Goal: Task Accomplishment & Management: Use online tool/utility

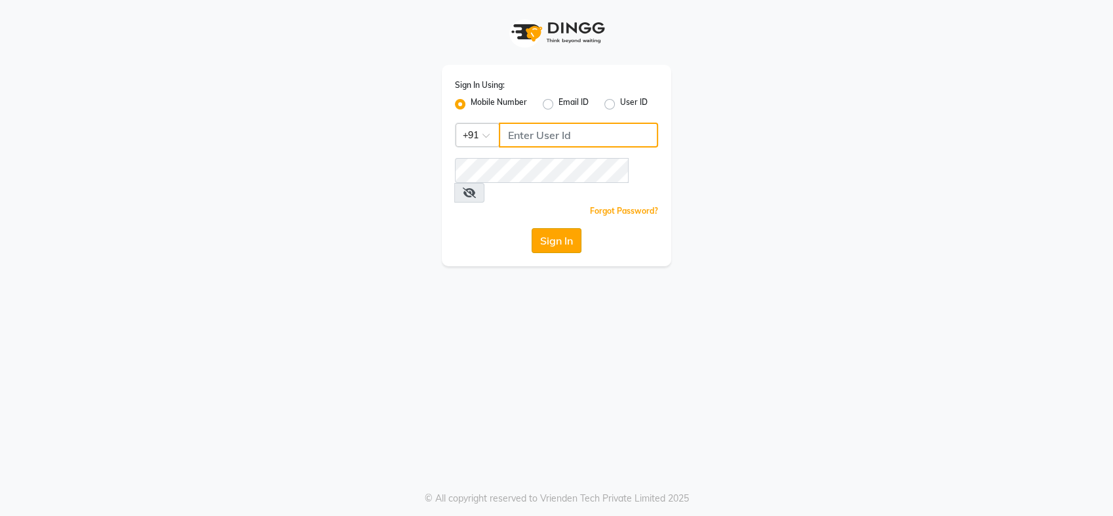
type input "9860757571"
click at [570, 228] on button "Sign In" at bounding box center [557, 240] width 50 height 25
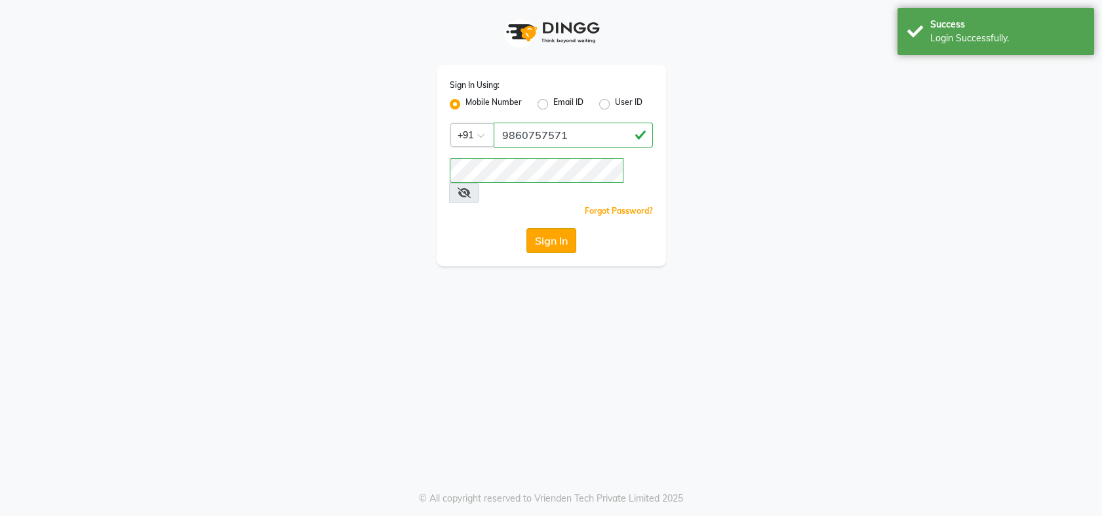
select select "service"
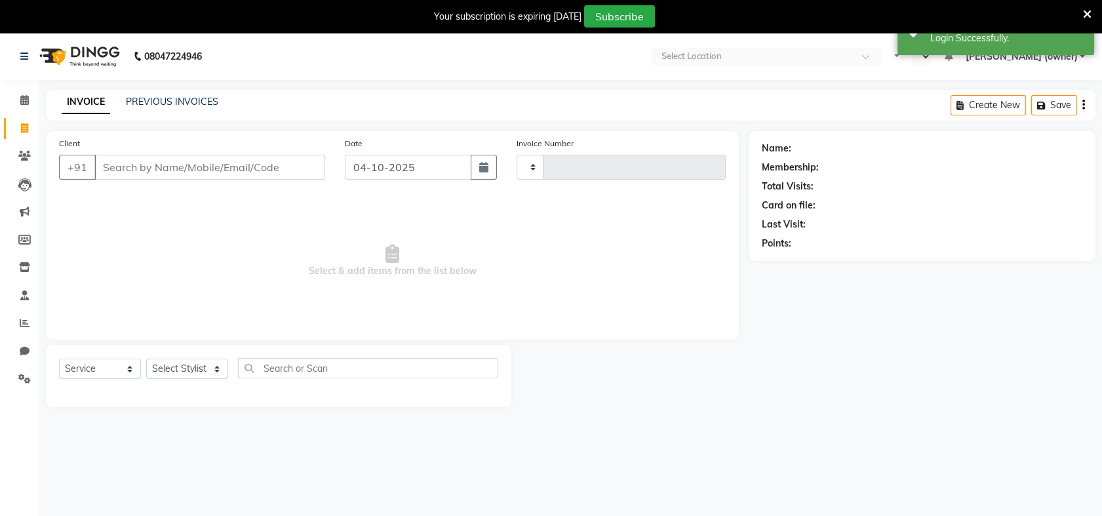
type input "1041"
select select "en"
select select "5137"
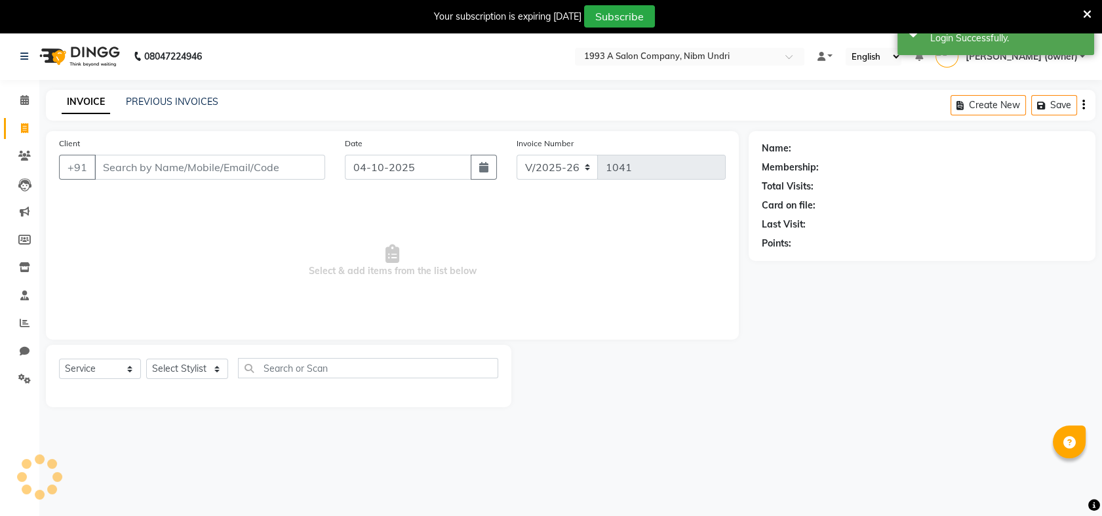
select select "membership"
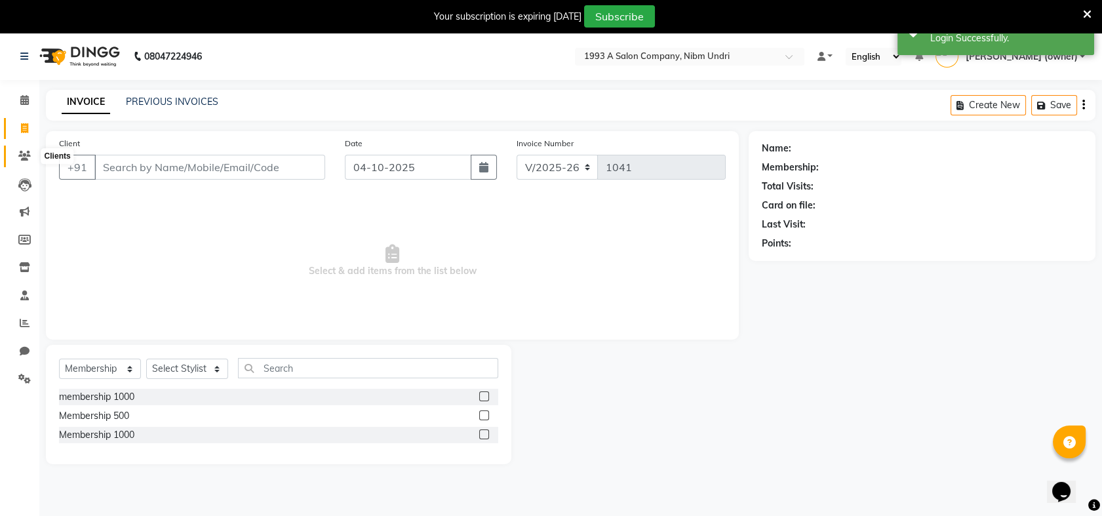
click at [31, 161] on span at bounding box center [24, 156] width 23 height 15
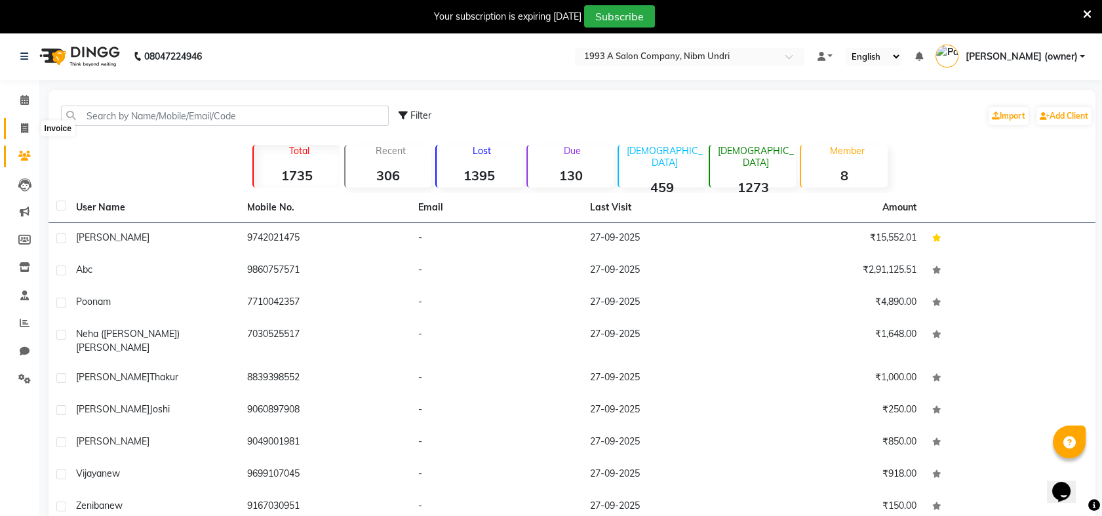
click at [23, 130] on icon at bounding box center [24, 128] width 7 height 10
select select "service"
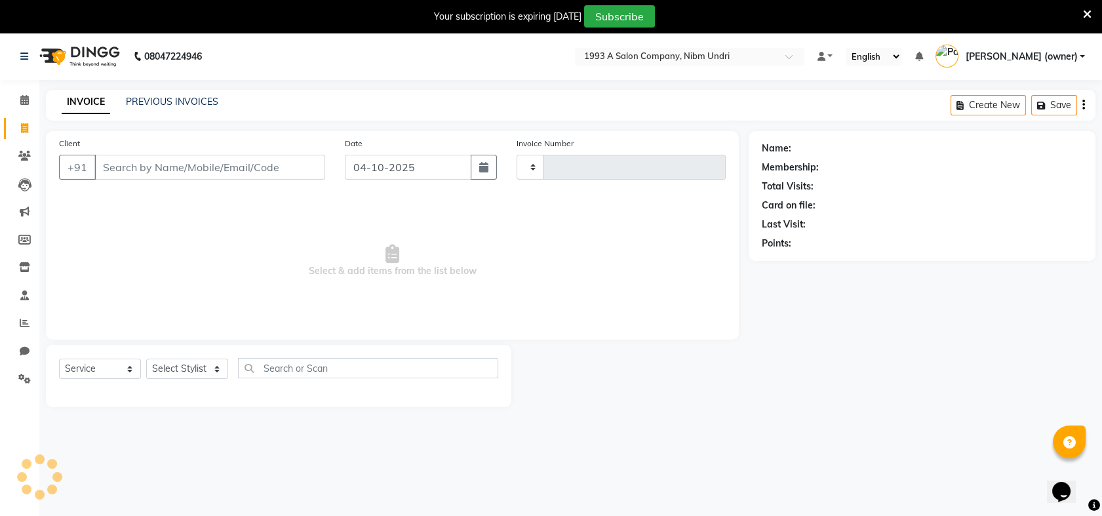
type input "1041"
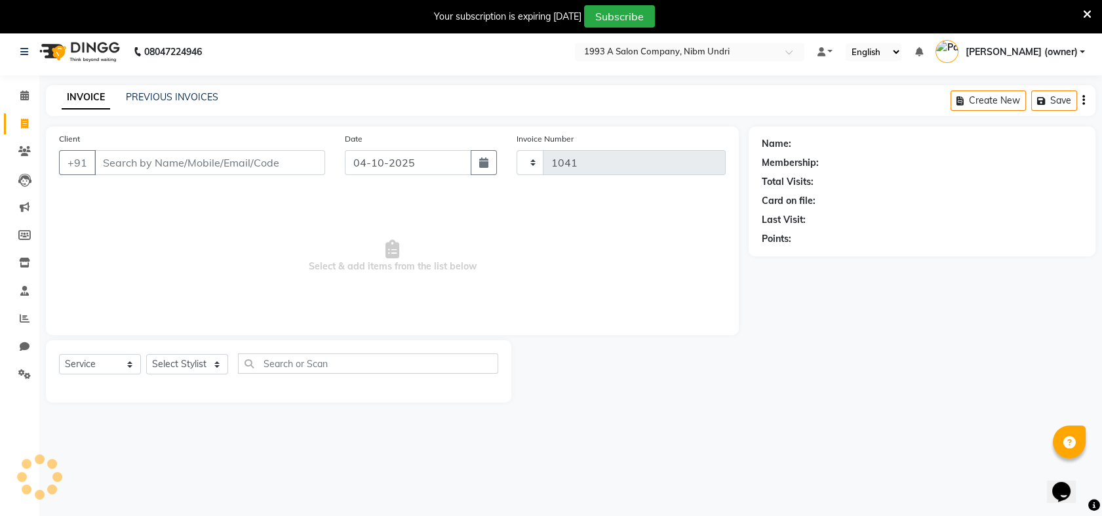
select select "5137"
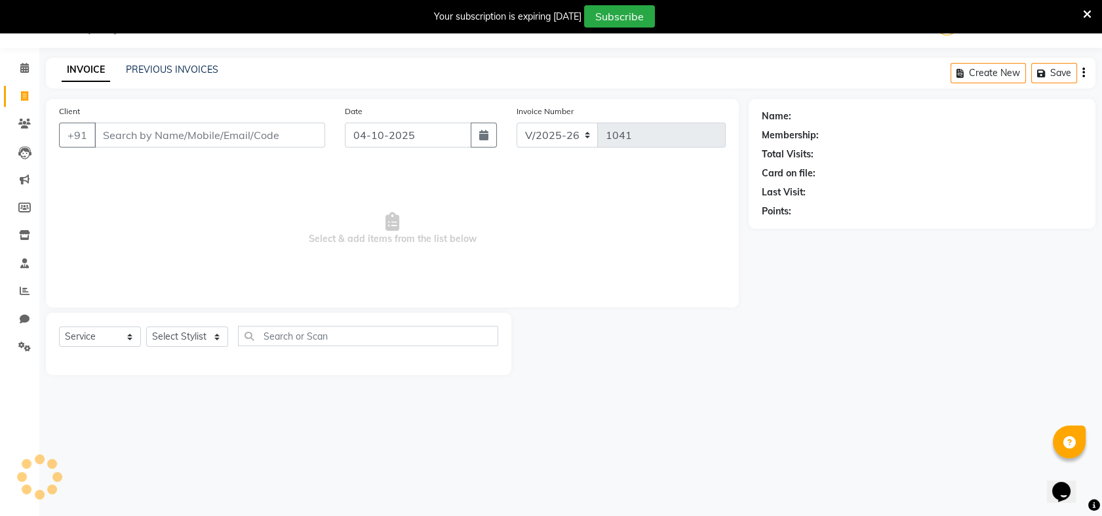
select select "membership"
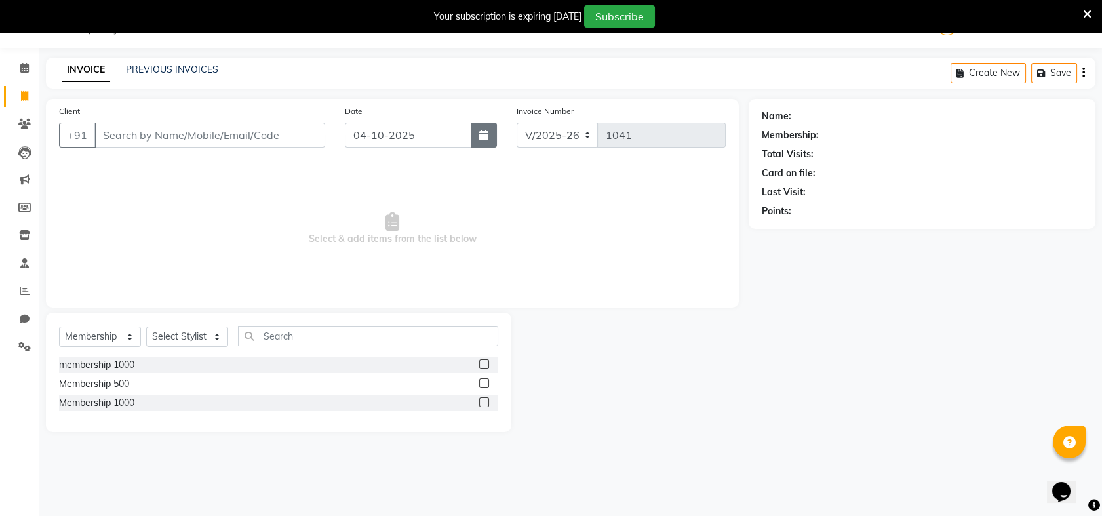
click at [488, 142] on button "button" at bounding box center [484, 135] width 26 height 25
select select "10"
select select "2025"
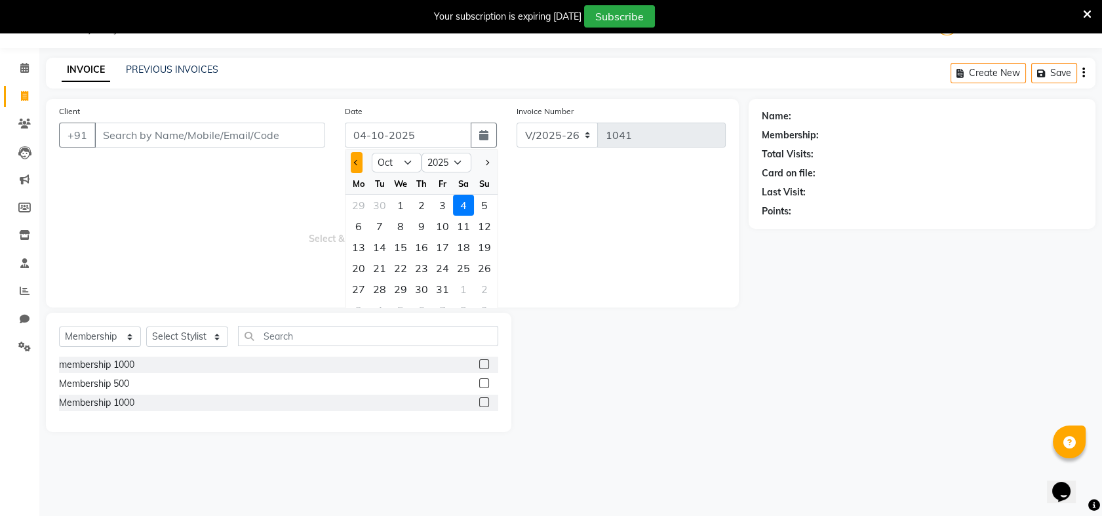
click at [355, 160] on span "Previous month" at bounding box center [356, 162] width 5 height 5
select select "9"
click at [456, 269] on div "27" at bounding box center [463, 268] width 21 height 21
type input "27-09-2025"
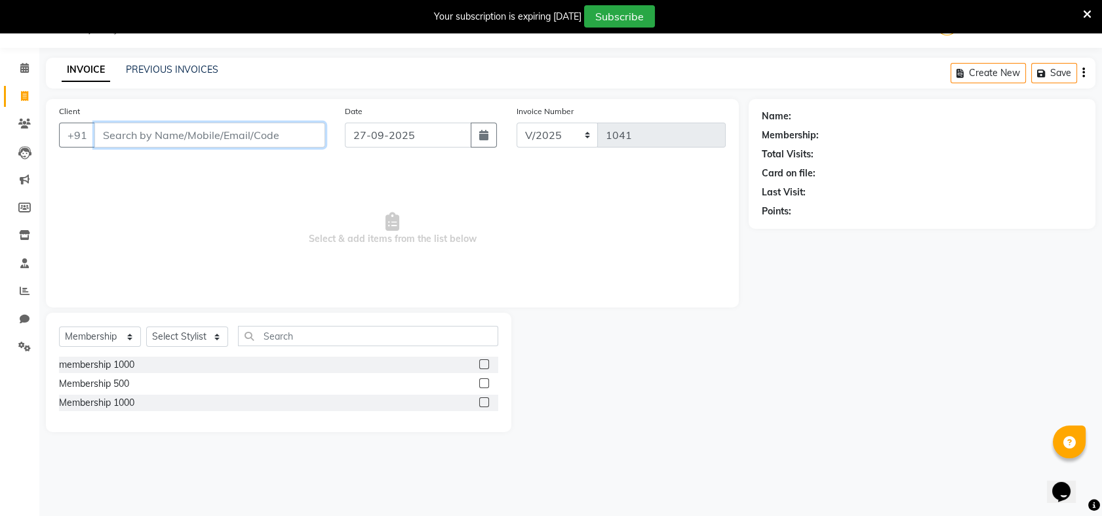
click at [256, 133] on input "Client" at bounding box center [209, 135] width 231 height 25
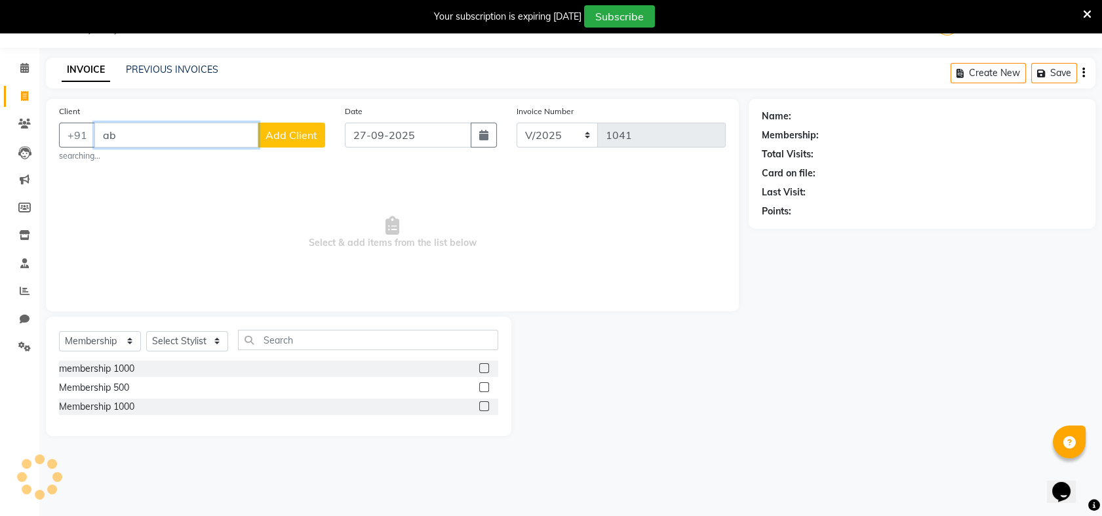
type input "a"
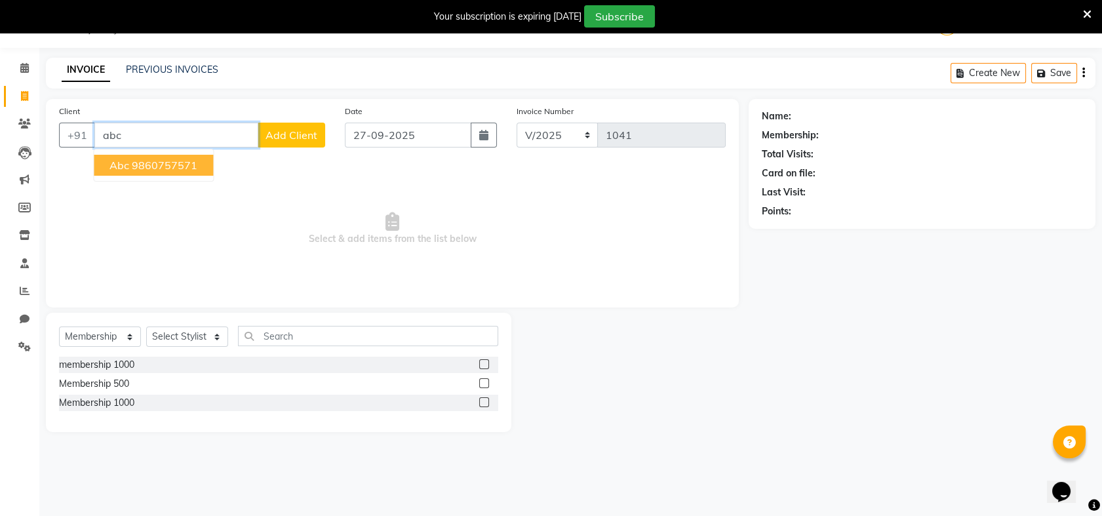
click at [155, 168] on ngb-highlight "9860757571" at bounding box center [165, 165] width 66 height 13
type input "9860757571"
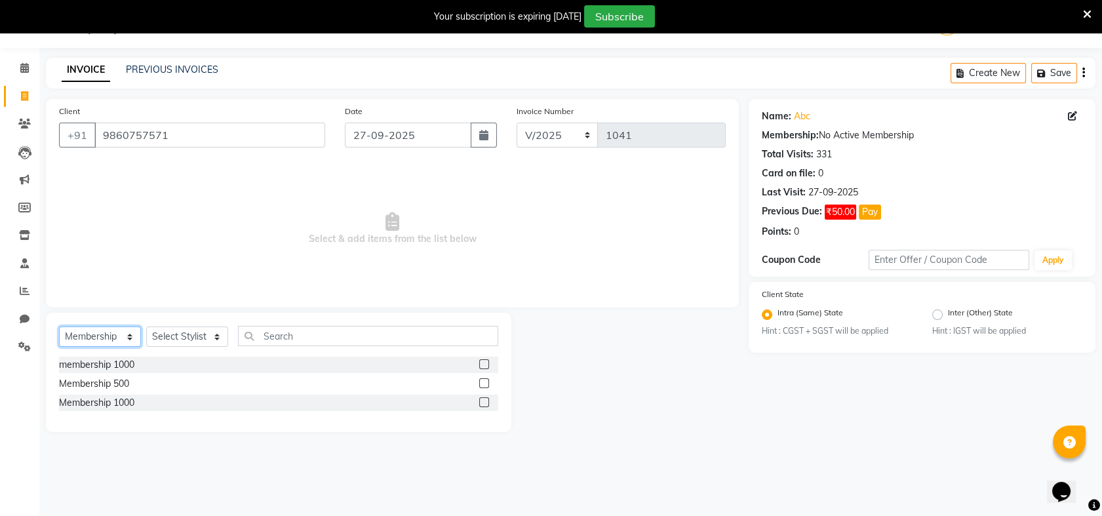
click at [131, 332] on select "Select Service Product Membership Package Voucher Prepaid Gift Card" at bounding box center [100, 337] width 82 height 20
select select "service"
click at [59, 327] on select "Select Service Product Membership Package Voucher Prepaid Gift Card" at bounding box center [100, 337] width 82 height 20
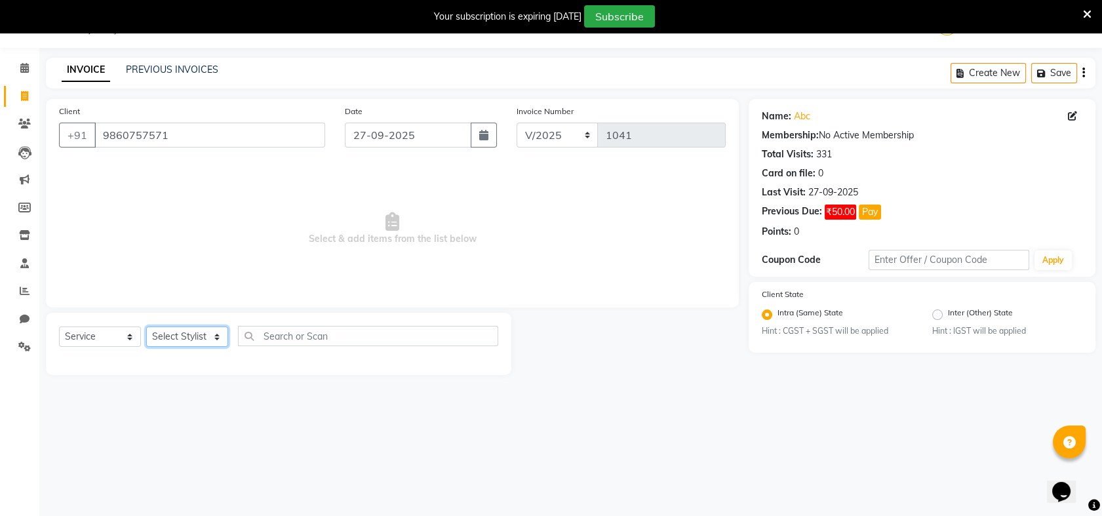
click at [216, 336] on select "Select Stylist Akash [PERSON_NAME] Khyale [PERSON_NAME] (owner) [PERSON_NAME]" at bounding box center [187, 337] width 82 height 20
select select "54577"
click at [146, 327] on select "Select Stylist Akash [PERSON_NAME] Khyale [PERSON_NAME] (owner) [PERSON_NAME]" at bounding box center [187, 337] width 82 height 20
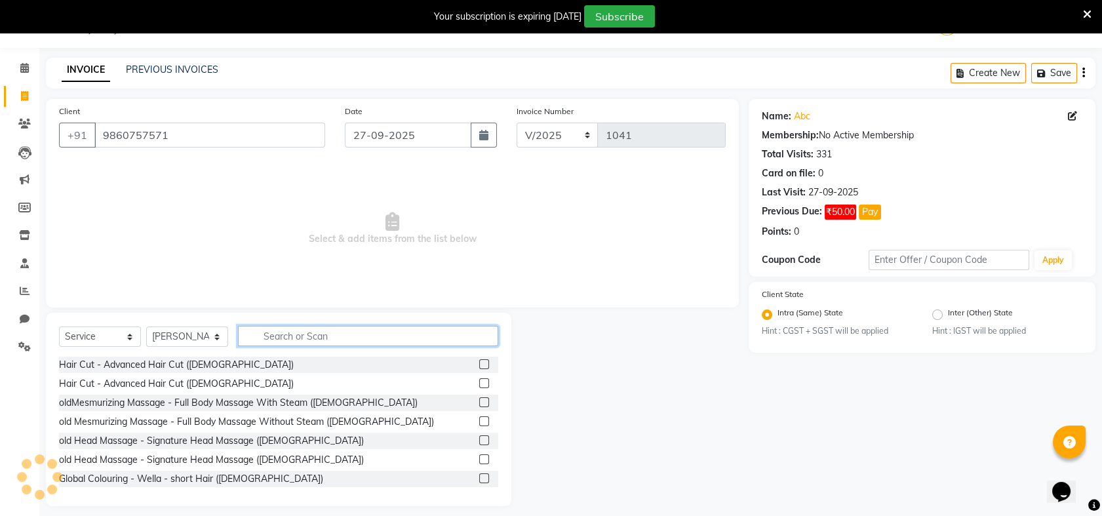
click at [277, 339] on input "text" at bounding box center [368, 336] width 260 height 20
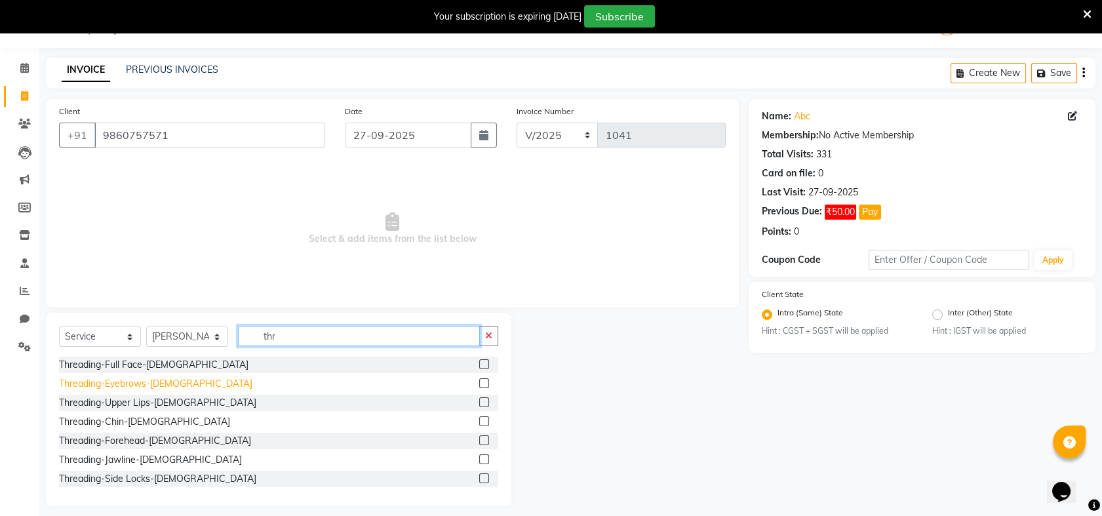
type input "thr"
click at [115, 386] on div "Threading-Eyebrows-[DEMOGRAPHIC_DATA]" at bounding box center [155, 384] width 193 height 14
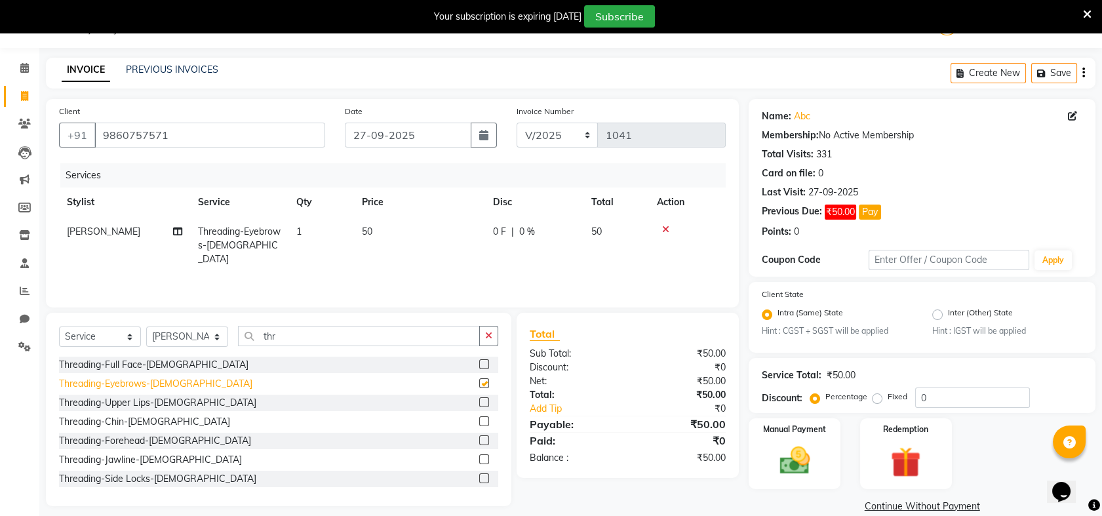
checkbox input "false"
click at [125, 408] on div "Threading-Upper Lips-[DEMOGRAPHIC_DATA]" at bounding box center [157, 403] width 197 height 14
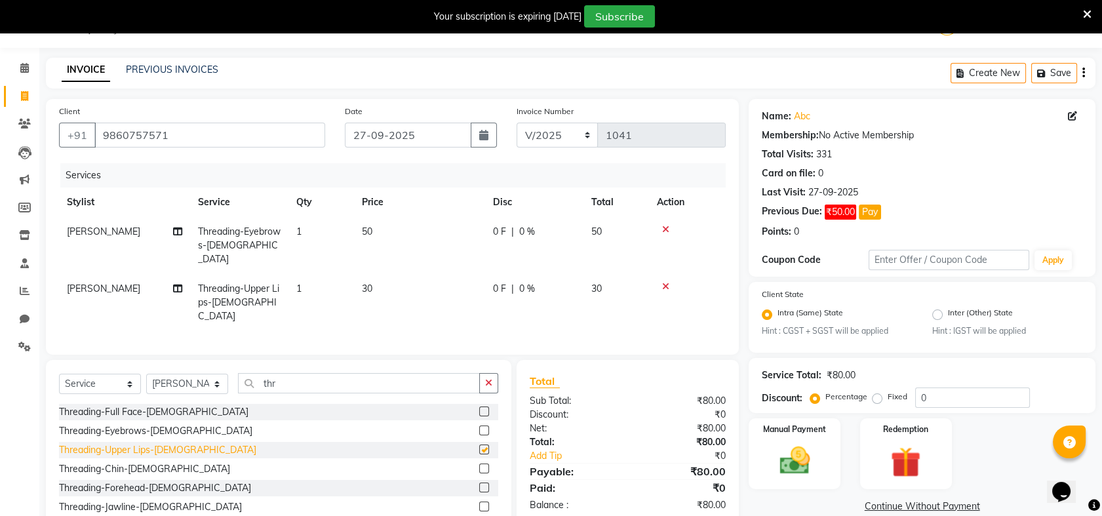
checkbox input "false"
click at [380, 225] on td "50" at bounding box center [419, 245] width 131 height 57
select select "54577"
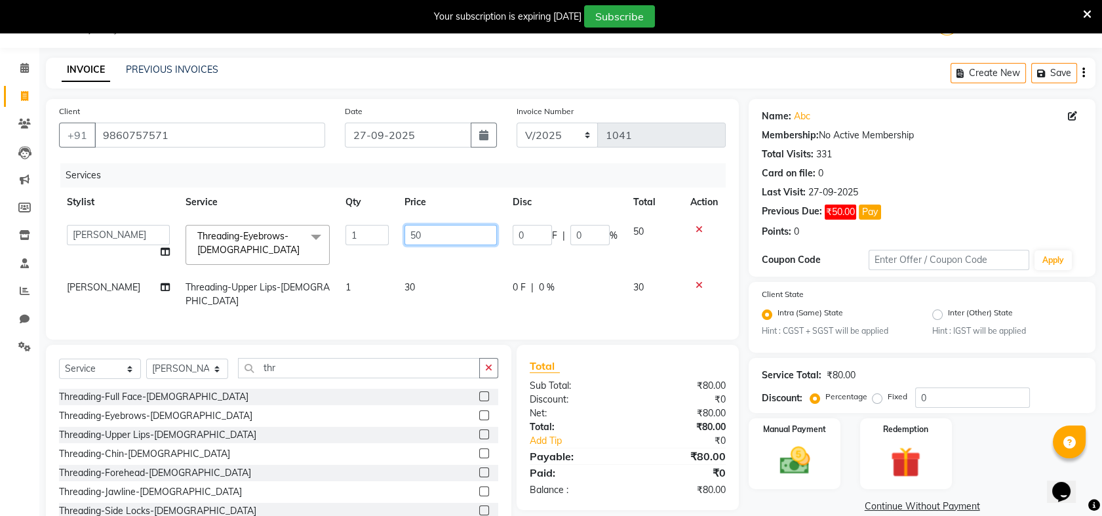
click at [439, 233] on input "50" at bounding box center [451, 235] width 92 height 20
type input "5"
type input "70"
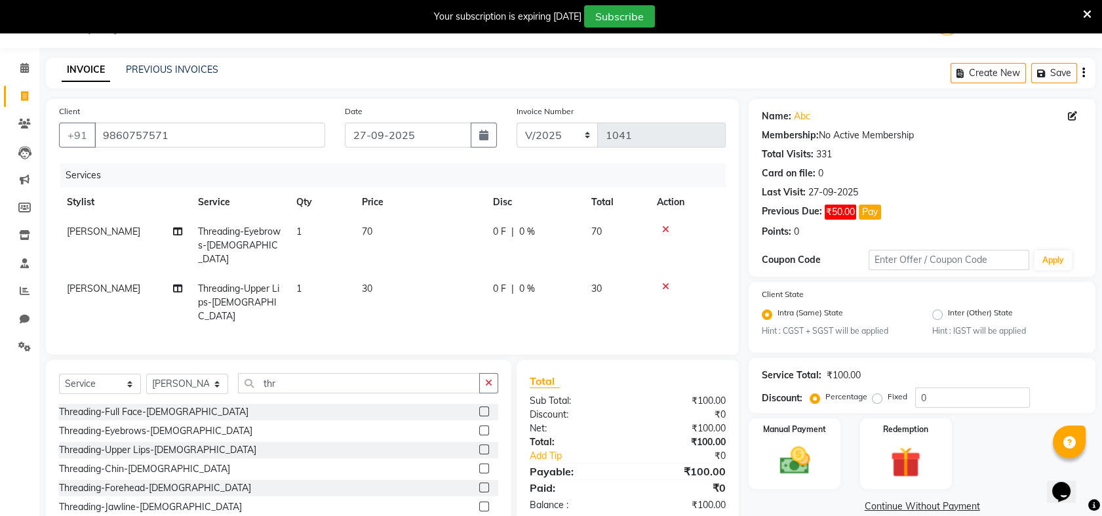
click at [645, 243] on td "70" at bounding box center [617, 245] width 66 height 57
select select "54577"
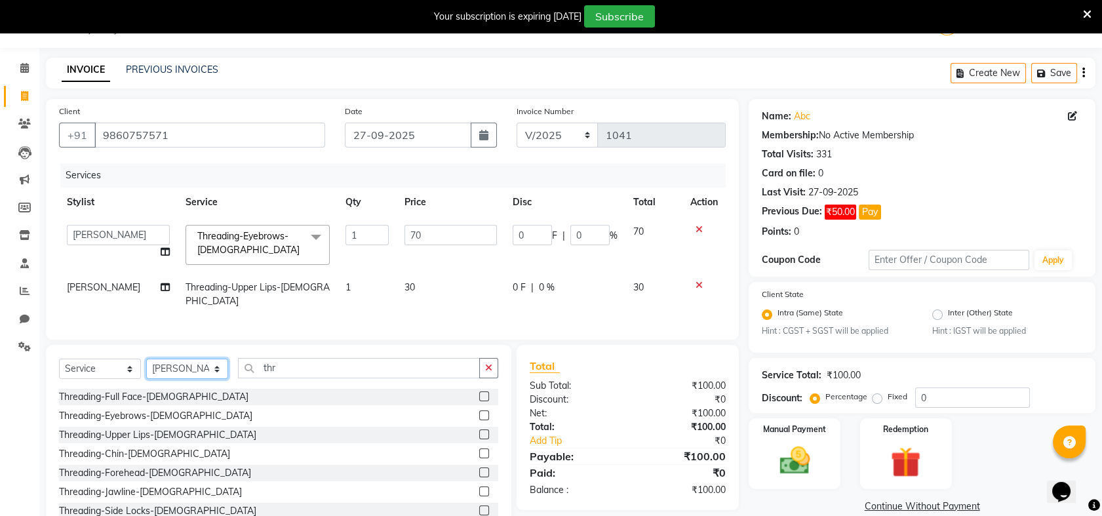
click at [215, 378] on select "Select Stylist Akash [PERSON_NAME] Khyale [PERSON_NAME] (owner) [PERSON_NAME]" at bounding box center [187, 369] width 82 height 20
select select "85221"
click at [146, 369] on select "Select Stylist Akash [PERSON_NAME] Khyale [PERSON_NAME] (owner) [PERSON_NAME]" at bounding box center [187, 369] width 82 height 20
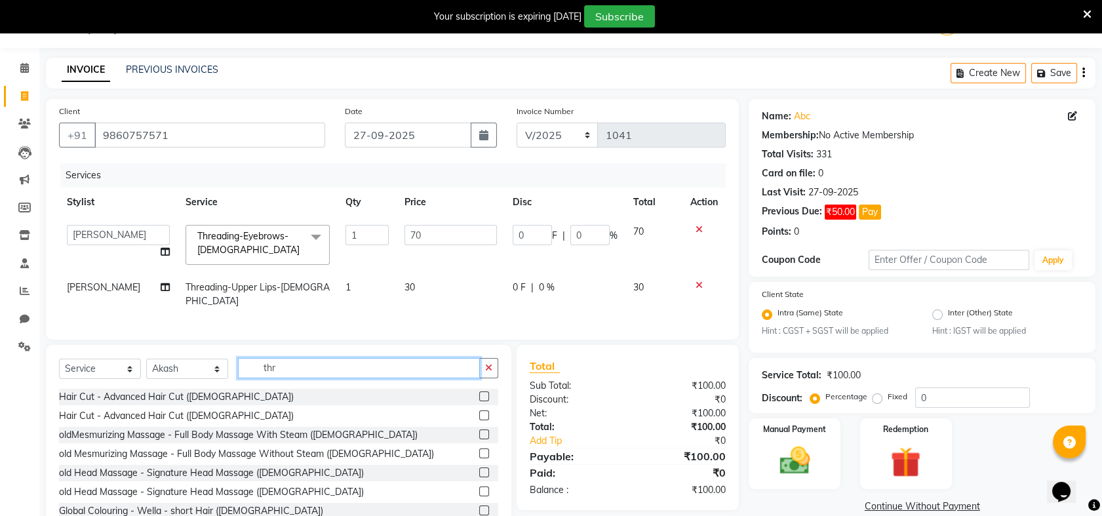
click at [315, 376] on input "thr" at bounding box center [359, 368] width 242 height 20
type input "t"
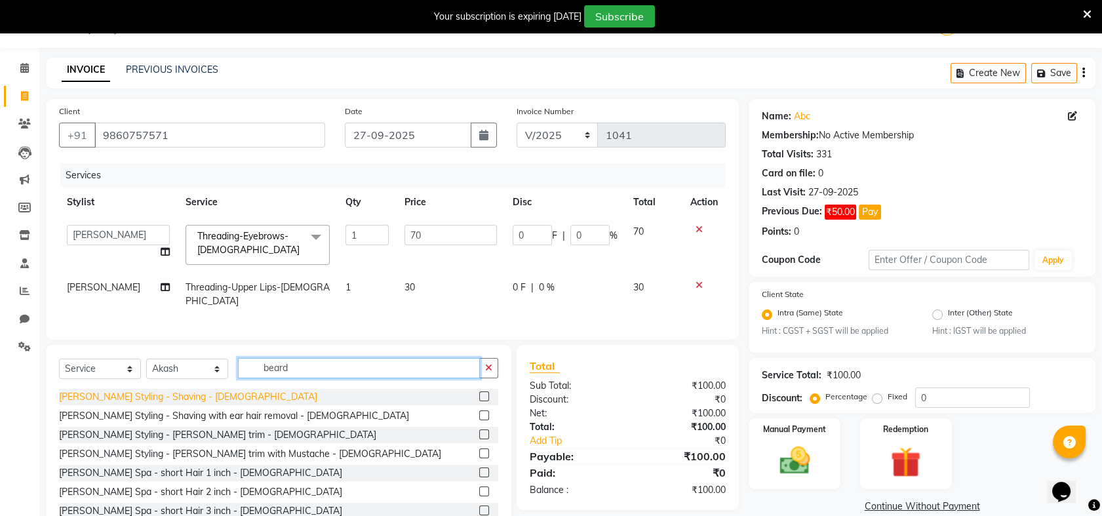
type input "beard"
click at [149, 399] on div "[PERSON_NAME] Styling - Shaving - [DEMOGRAPHIC_DATA]" at bounding box center [188, 397] width 258 height 14
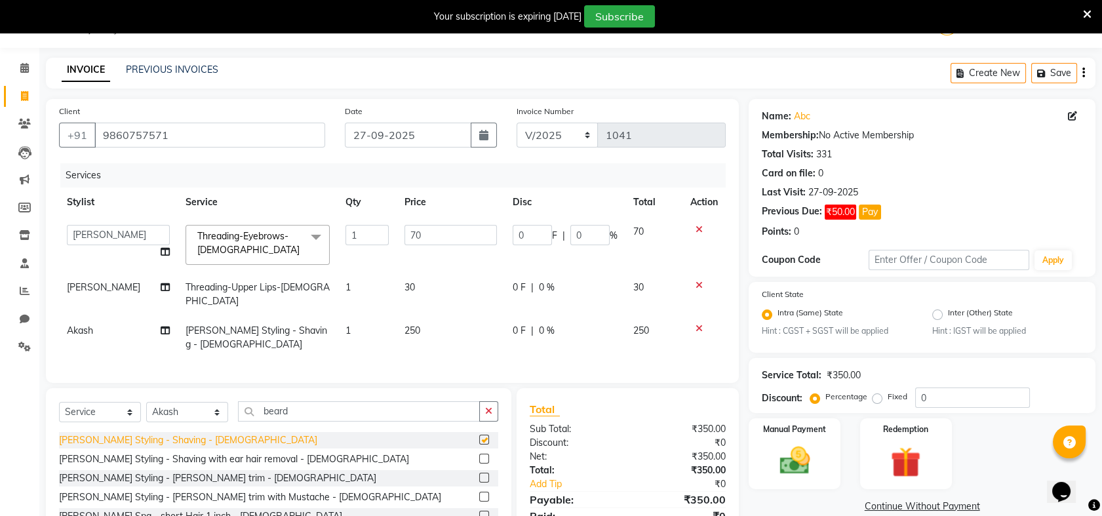
checkbox input "false"
click at [790, 467] on img at bounding box center [794, 461] width 51 height 36
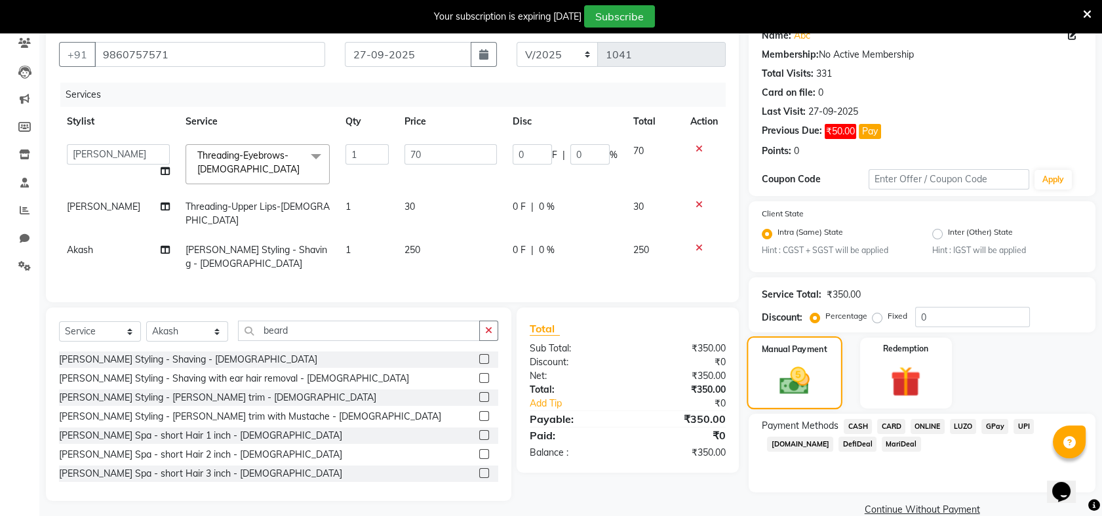
scroll to position [114, 0]
click at [923, 425] on span "ONLINE" at bounding box center [928, 425] width 34 height 15
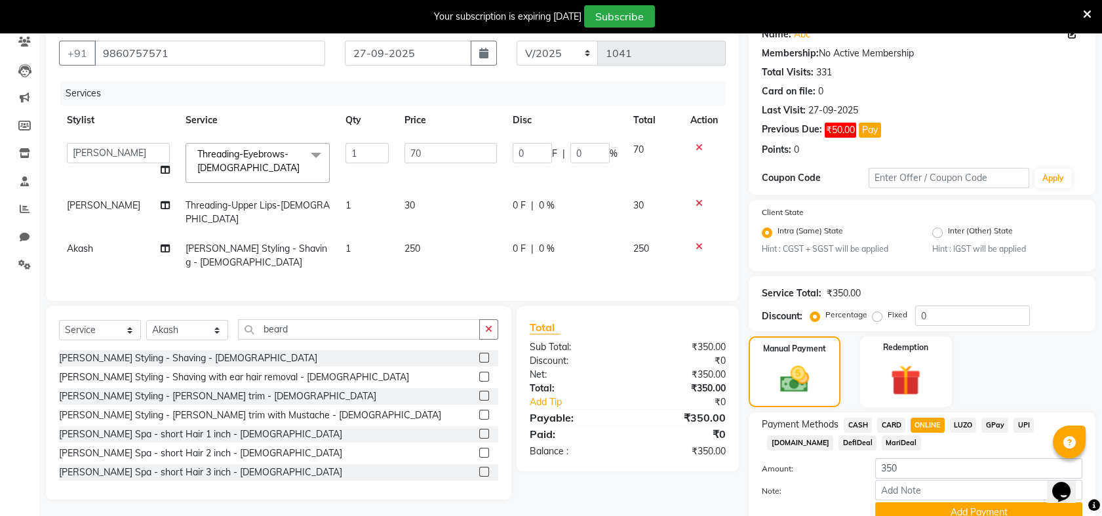
scroll to position [172, 0]
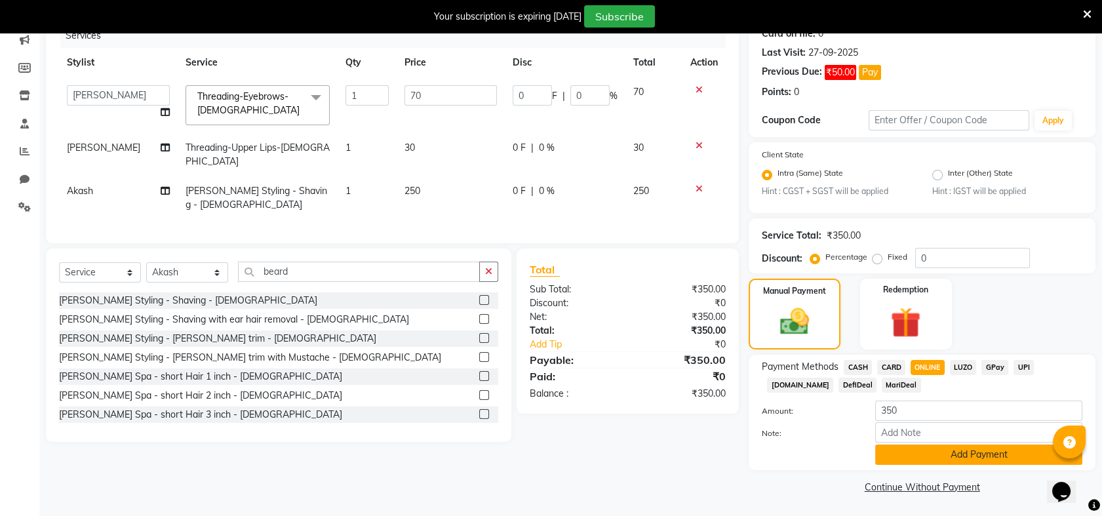
click at [957, 458] on button "Add Payment" at bounding box center [978, 455] width 207 height 20
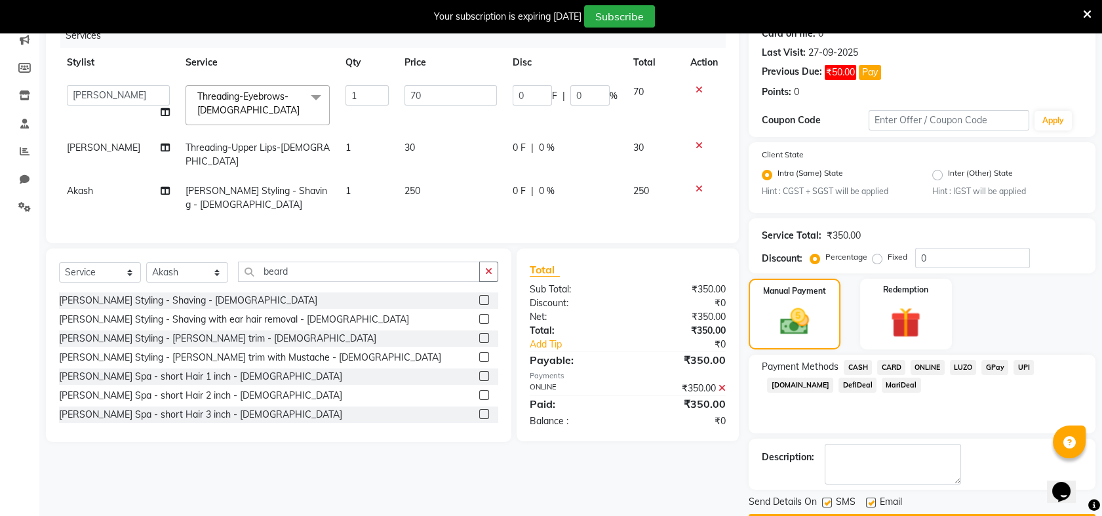
scroll to position [209, 0]
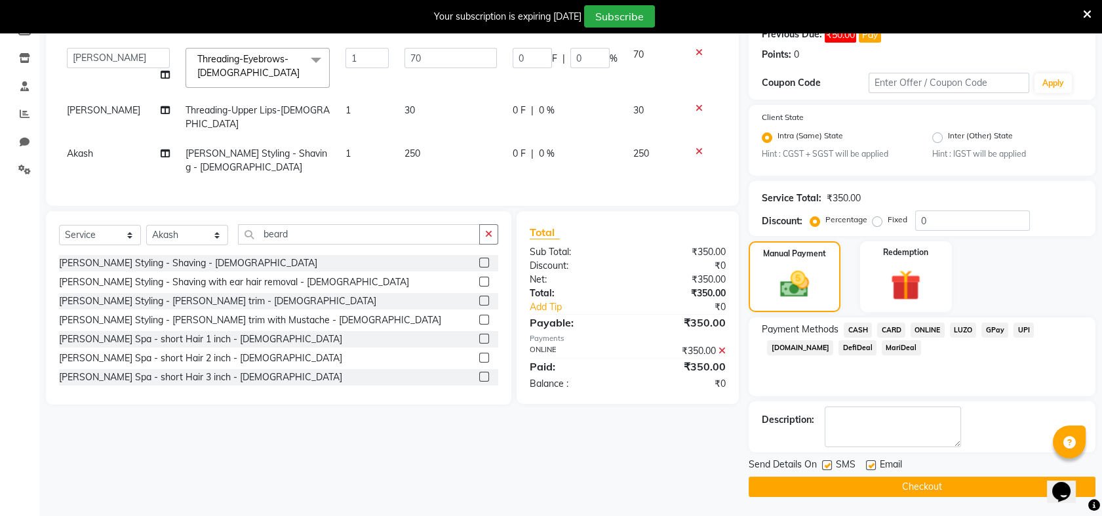
click at [952, 486] on button "Checkout" at bounding box center [922, 487] width 347 height 20
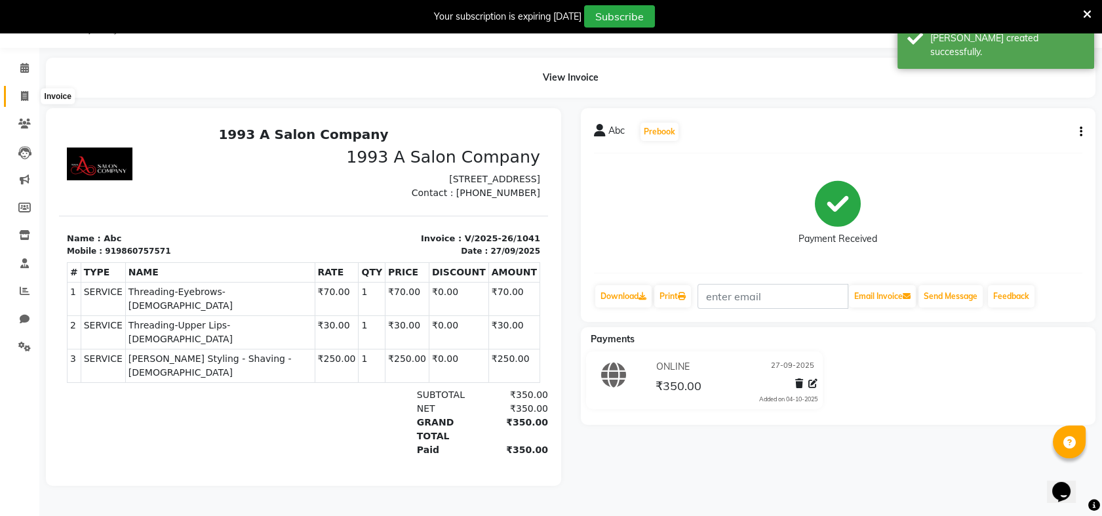
click at [29, 98] on span at bounding box center [24, 96] width 23 height 15
select select "5137"
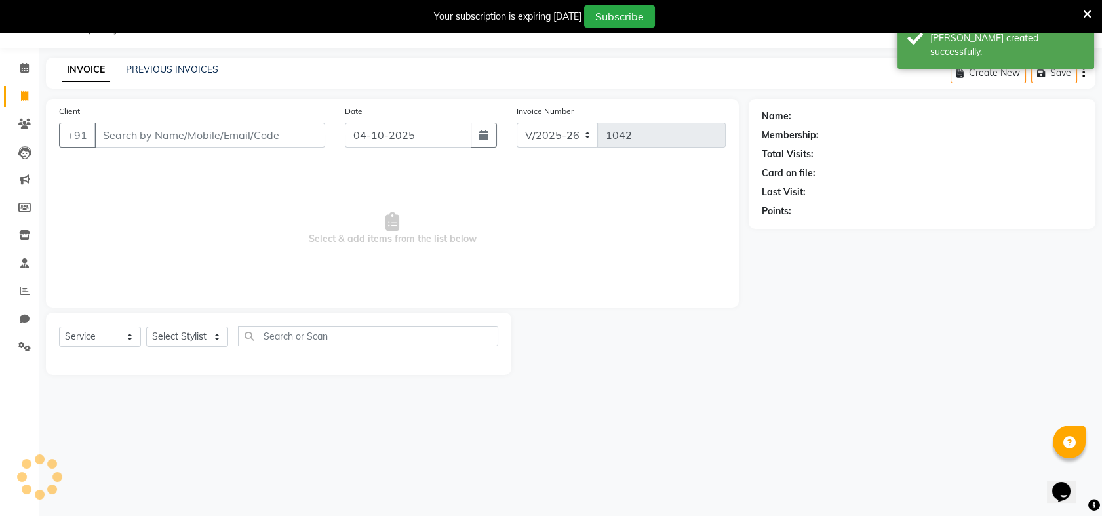
select select "membership"
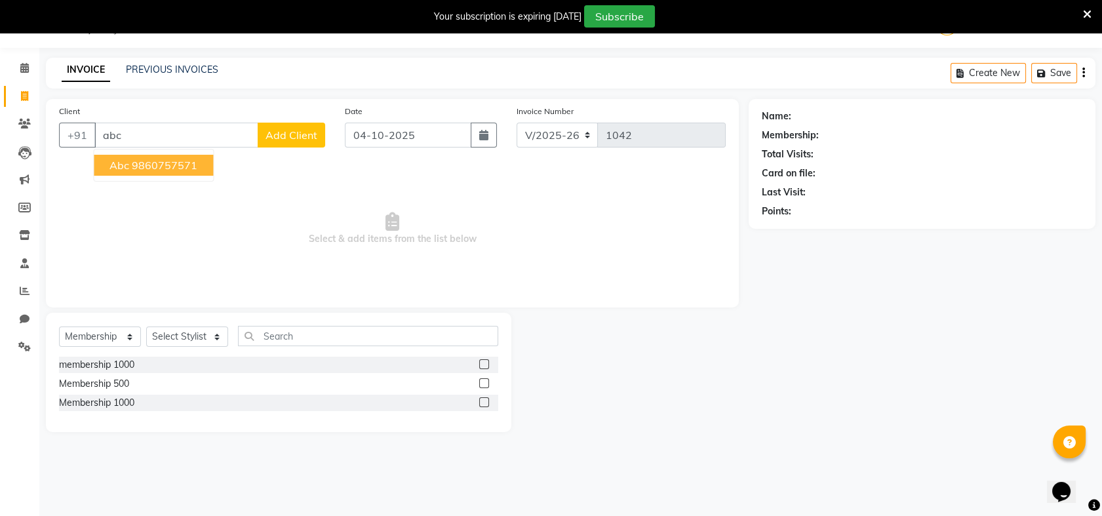
click at [132, 167] on ngb-highlight "9860757571" at bounding box center [165, 165] width 66 height 13
type input "9860757571"
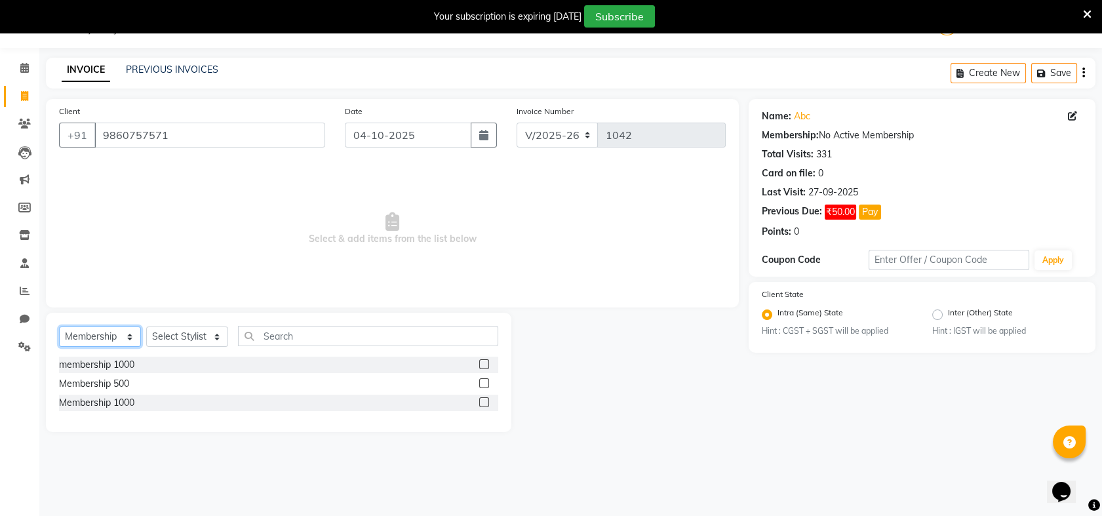
click at [127, 334] on select "Select Service Product Membership Package Voucher Prepaid Gift Card" at bounding box center [100, 337] width 82 height 20
select select "service"
click at [59, 327] on select "Select Service Product Membership Package Voucher Prepaid Gift Card" at bounding box center [100, 337] width 82 height 20
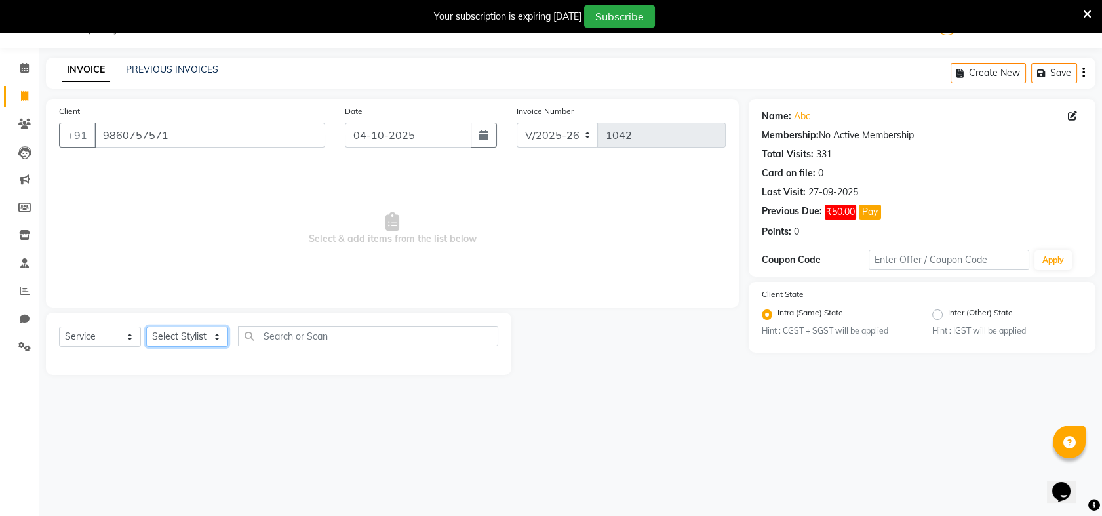
click at [215, 337] on select "Select Stylist Akash [PERSON_NAME] Khyale [PERSON_NAME] (owner) [PERSON_NAME]" at bounding box center [187, 337] width 82 height 20
select select "54577"
click at [146, 327] on select "Select Stylist Akash [PERSON_NAME] Khyale [PERSON_NAME] (owner) [PERSON_NAME]" at bounding box center [187, 337] width 82 height 20
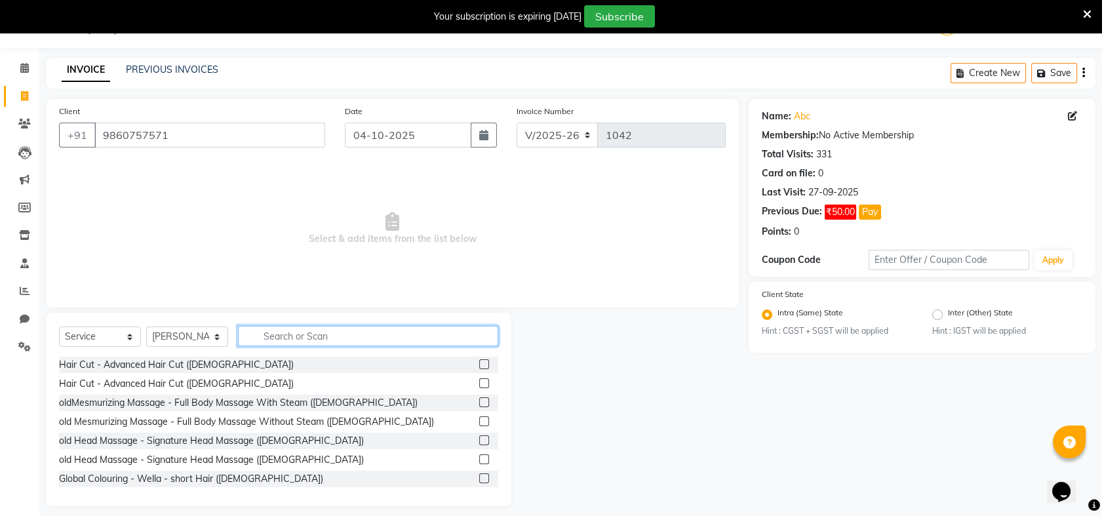
click at [294, 330] on input "text" at bounding box center [368, 336] width 260 height 20
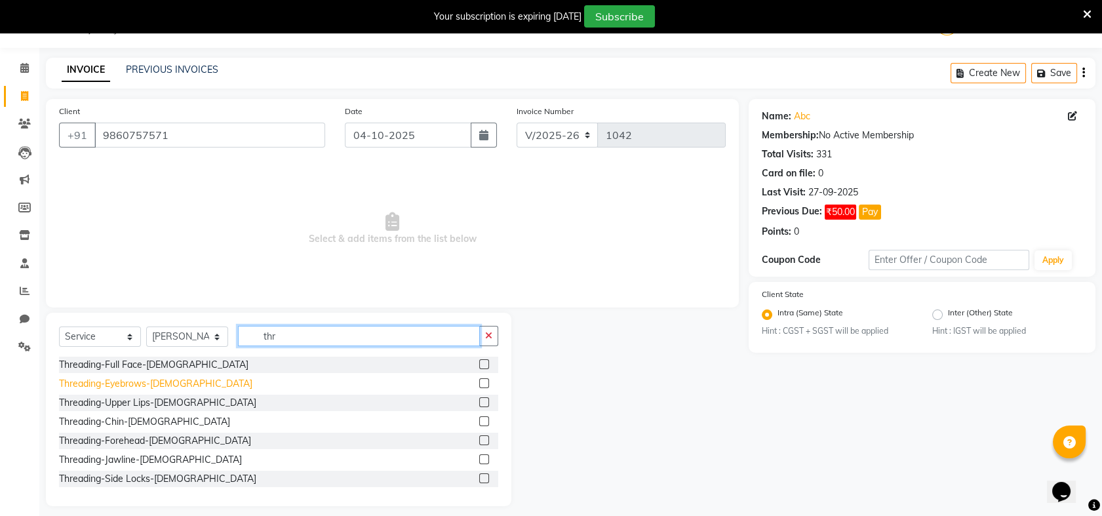
type input "thr"
click at [105, 377] on div "Threading-Eyebrows-[DEMOGRAPHIC_DATA]" at bounding box center [155, 384] width 193 height 14
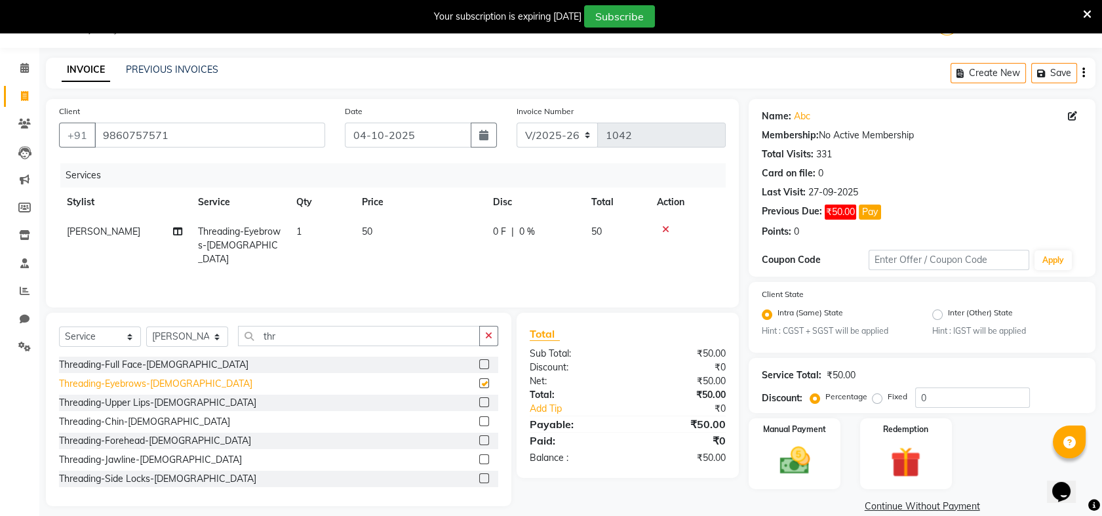
checkbox input "false"
click at [130, 403] on div "Threading-Upper Lips-[DEMOGRAPHIC_DATA]" at bounding box center [157, 403] width 197 height 14
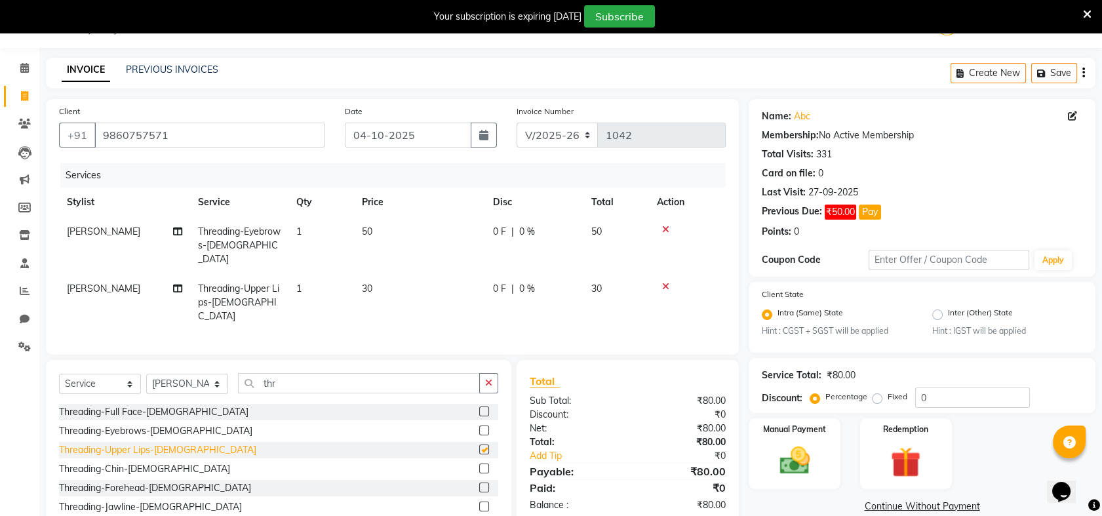
checkbox input "false"
click at [130, 462] on div "Threading-Chin-[DEMOGRAPHIC_DATA]" at bounding box center [144, 469] width 171 height 14
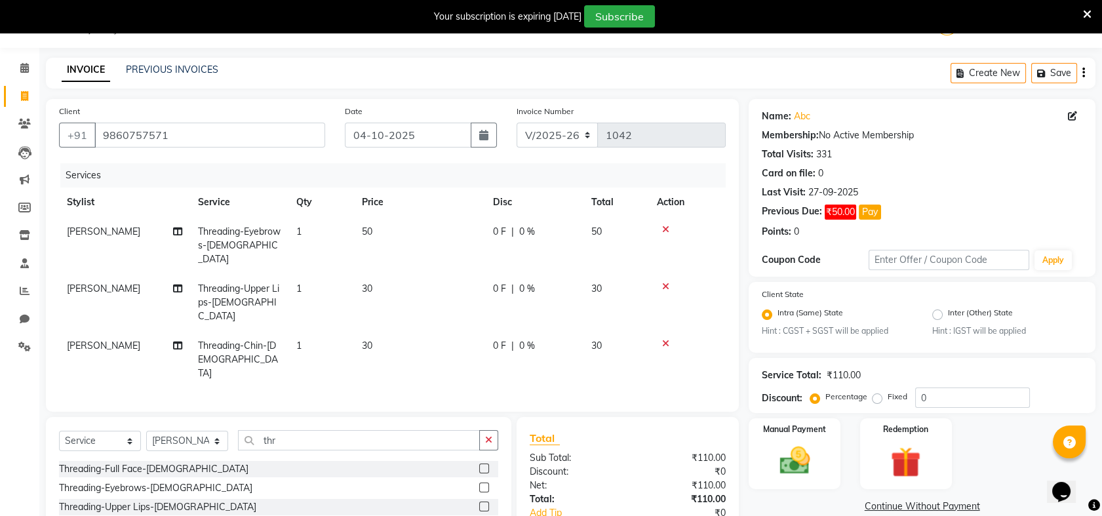
checkbox input "false"
click at [379, 236] on td "50" at bounding box center [419, 245] width 131 height 57
select select "54577"
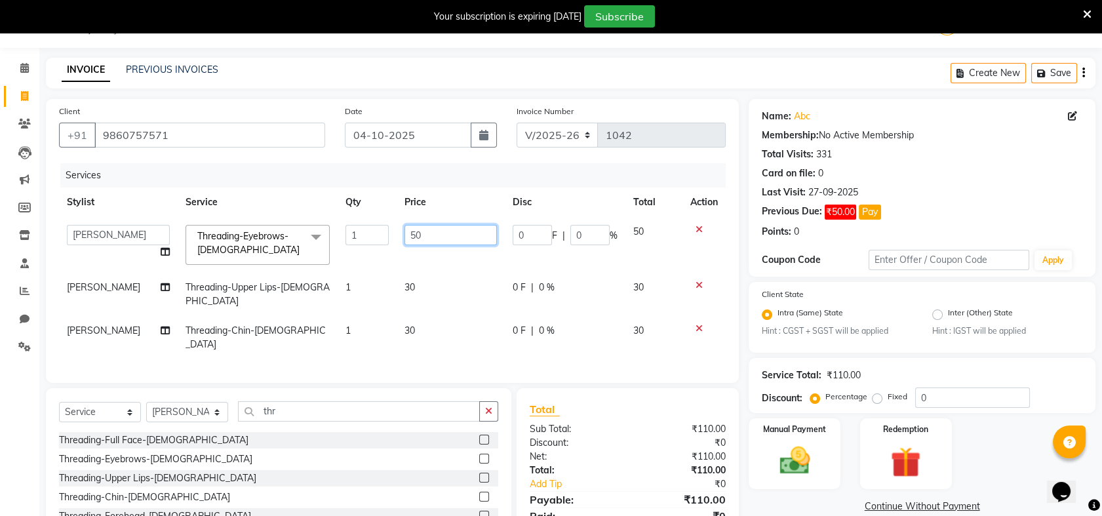
click at [445, 231] on input "50" at bounding box center [451, 235] width 92 height 20
type input "5"
type input "70"
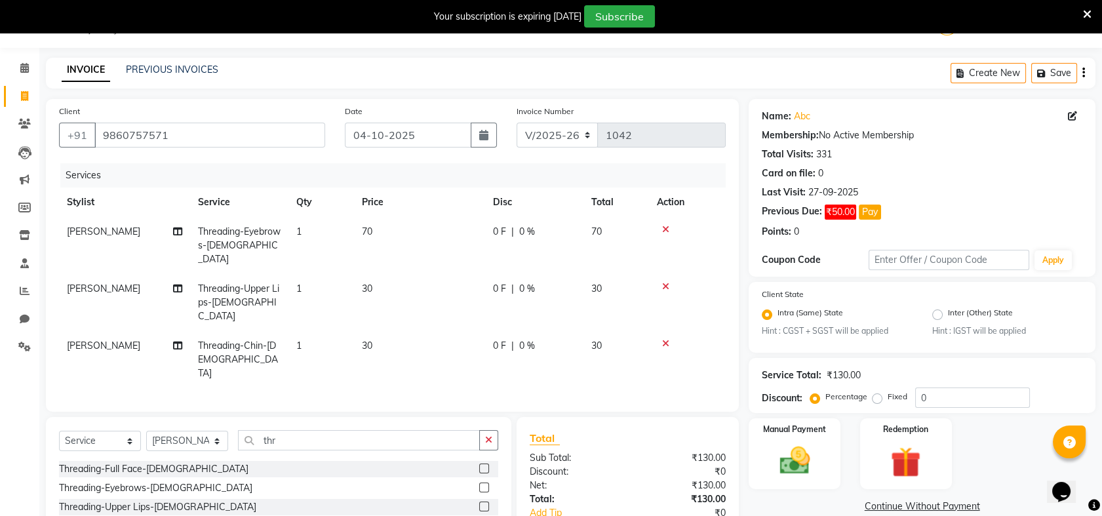
click at [629, 247] on td "70" at bounding box center [617, 245] width 66 height 57
select select "54577"
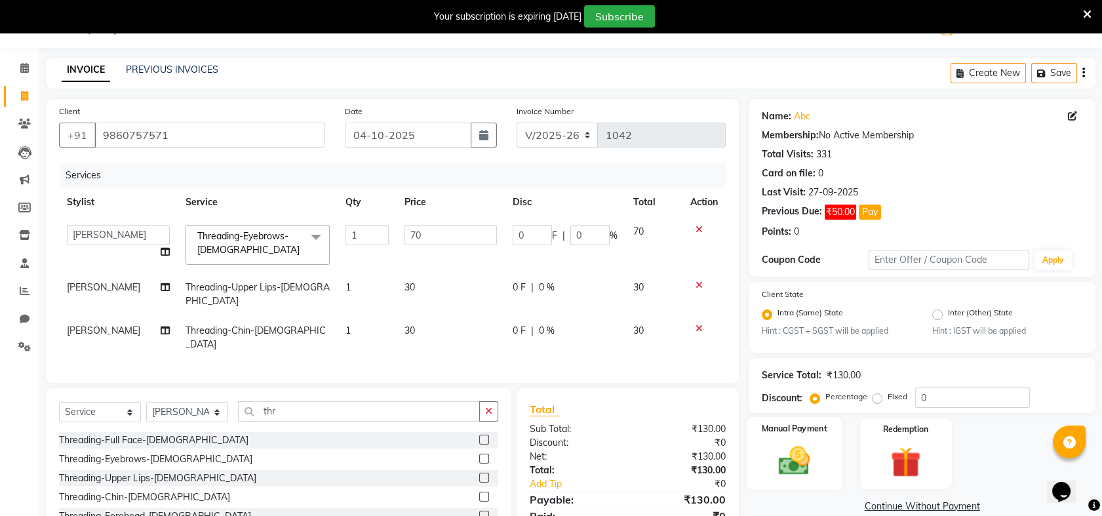
click at [782, 444] on img at bounding box center [794, 461] width 51 height 36
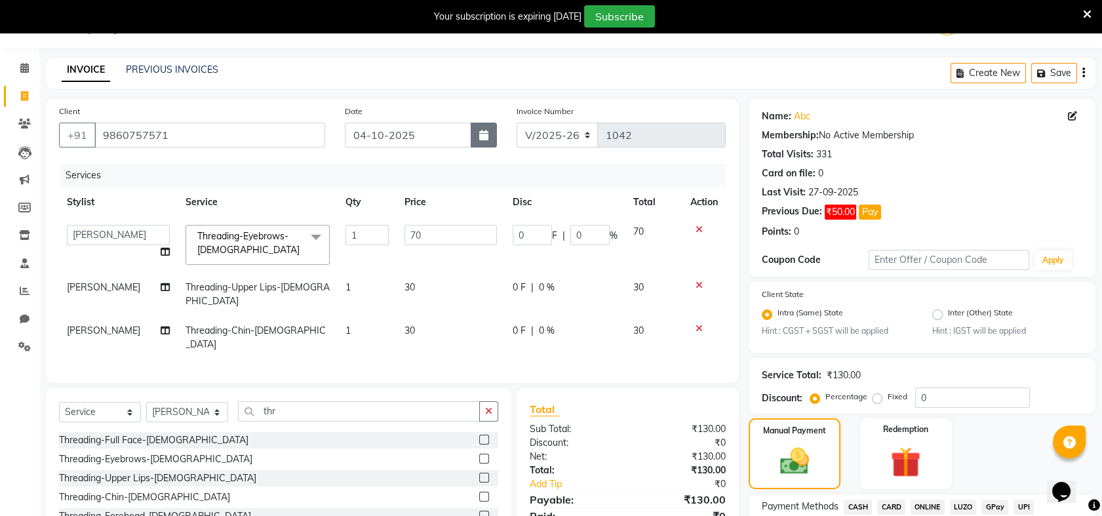
click at [476, 136] on button "button" at bounding box center [484, 135] width 26 height 25
select select "10"
select select "2025"
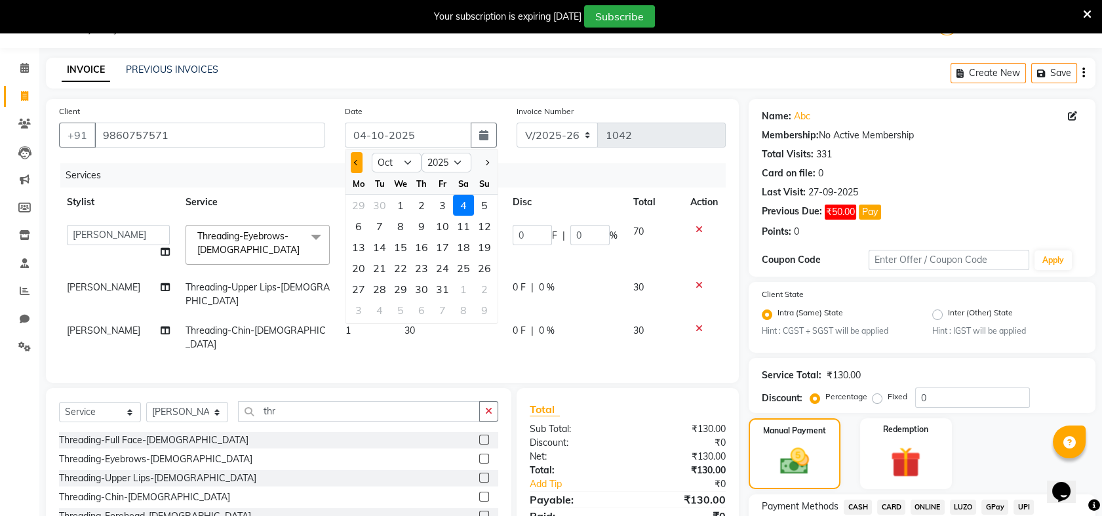
click at [353, 164] on button "Previous month" at bounding box center [356, 162] width 11 height 21
select select "9"
click at [485, 265] on div "28" at bounding box center [484, 268] width 21 height 21
type input "28-09-2025"
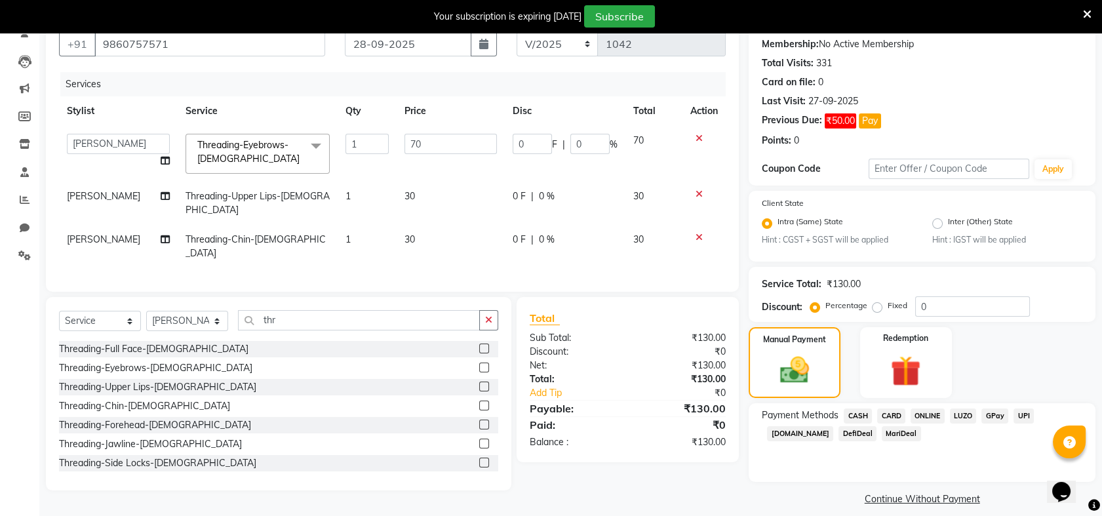
scroll to position [135, 0]
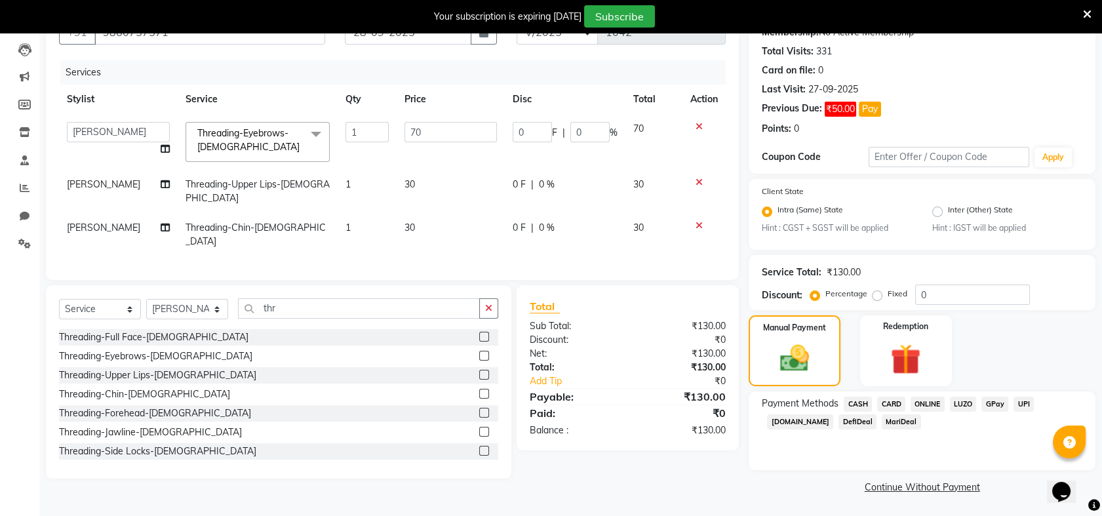
click at [860, 405] on span "CASH" at bounding box center [858, 404] width 28 height 15
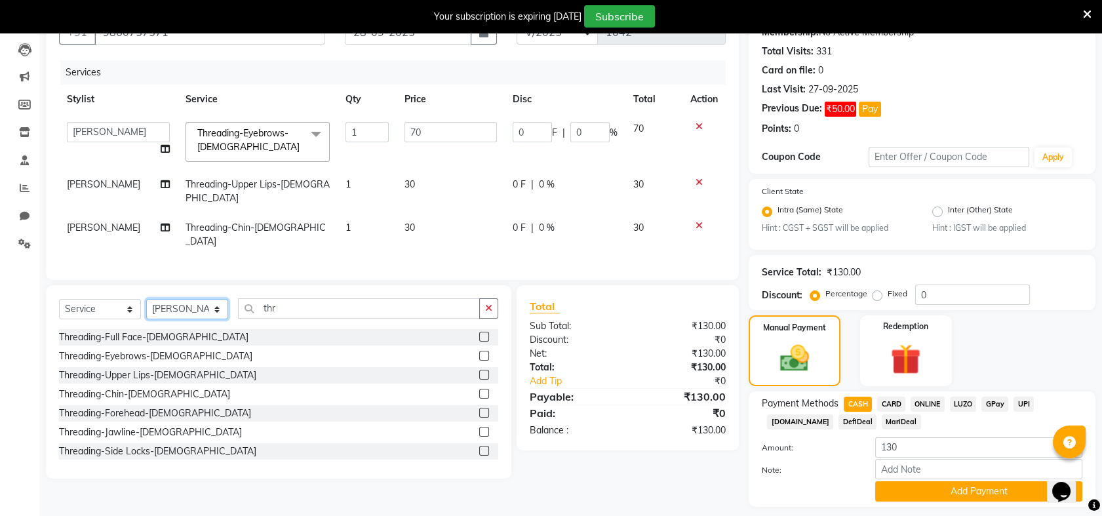
click at [216, 317] on select "Select Stylist Akash [PERSON_NAME] Khyale [PERSON_NAME] (owner) [PERSON_NAME]" at bounding box center [187, 309] width 82 height 20
select select "69871"
click at [146, 309] on select "Select Stylist Akash [PERSON_NAME] Khyale [PERSON_NAME] (owner) [PERSON_NAME]" at bounding box center [187, 309] width 82 height 20
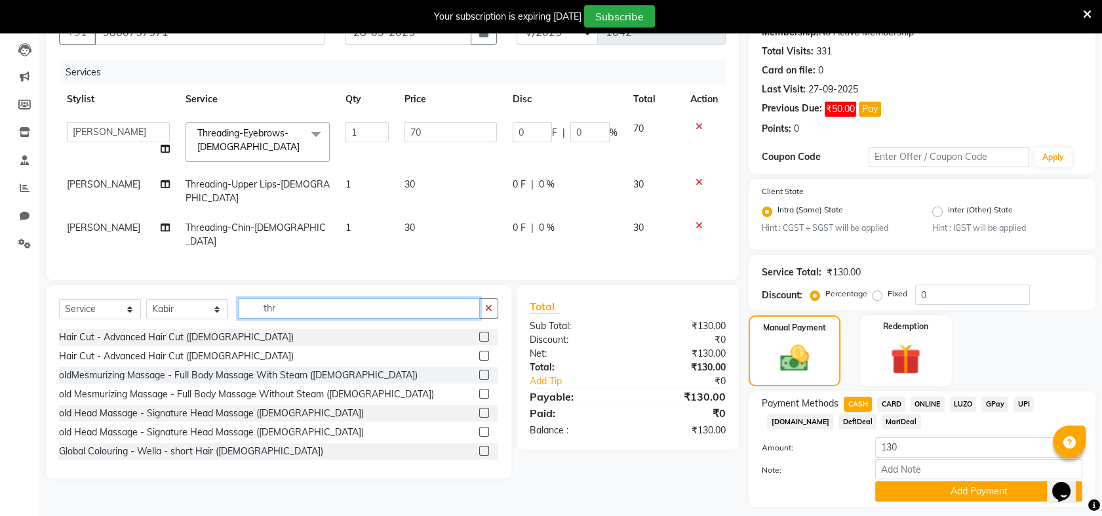
click at [292, 316] on input "thr" at bounding box center [359, 308] width 242 height 20
type input "t"
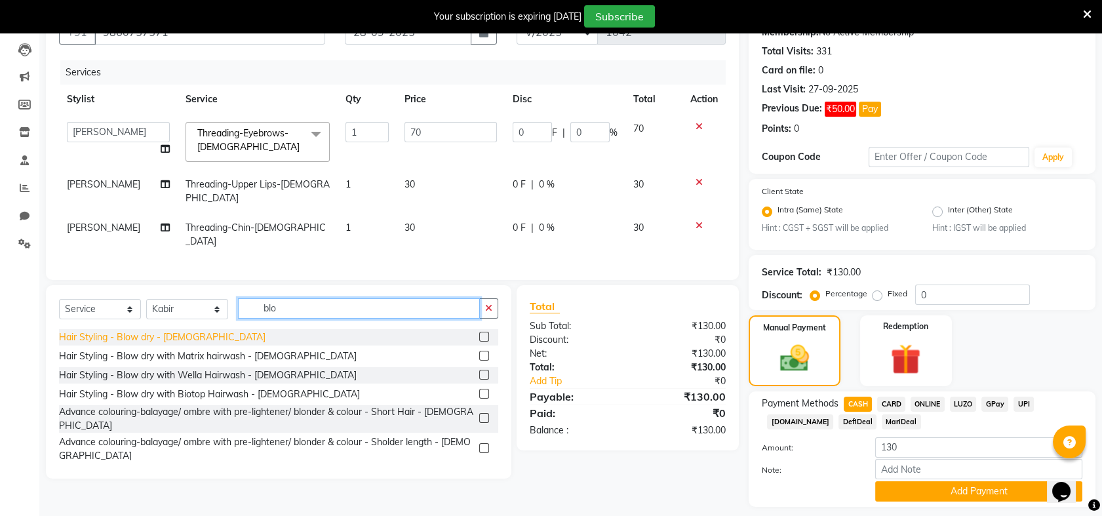
type input "blo"
click at [132, 344] on div "Hair Styling - Blow dry - [DEMOGRAPHIC_DATA]" at bounding box center [162, 337] width 207 height 14
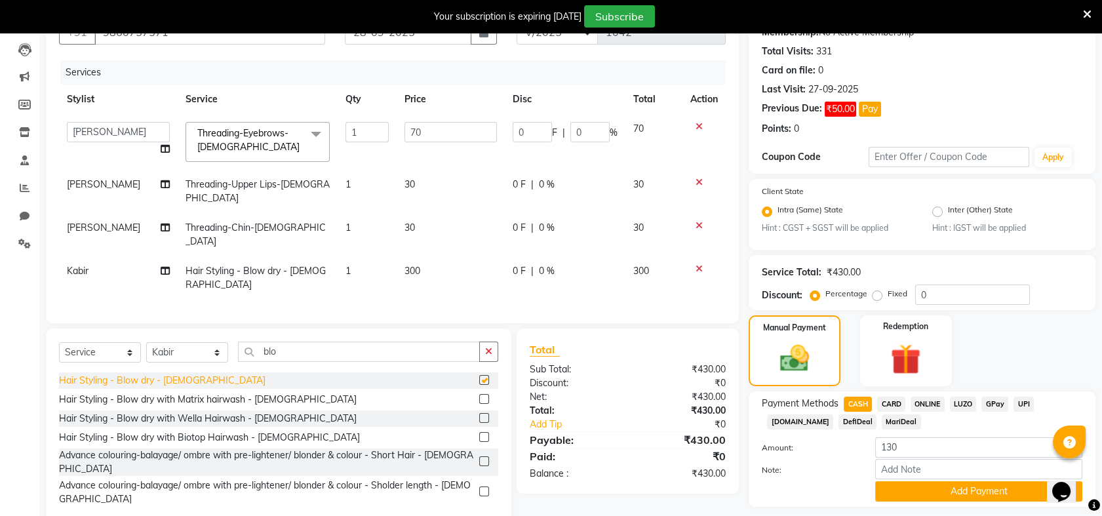
checkbox input "false"
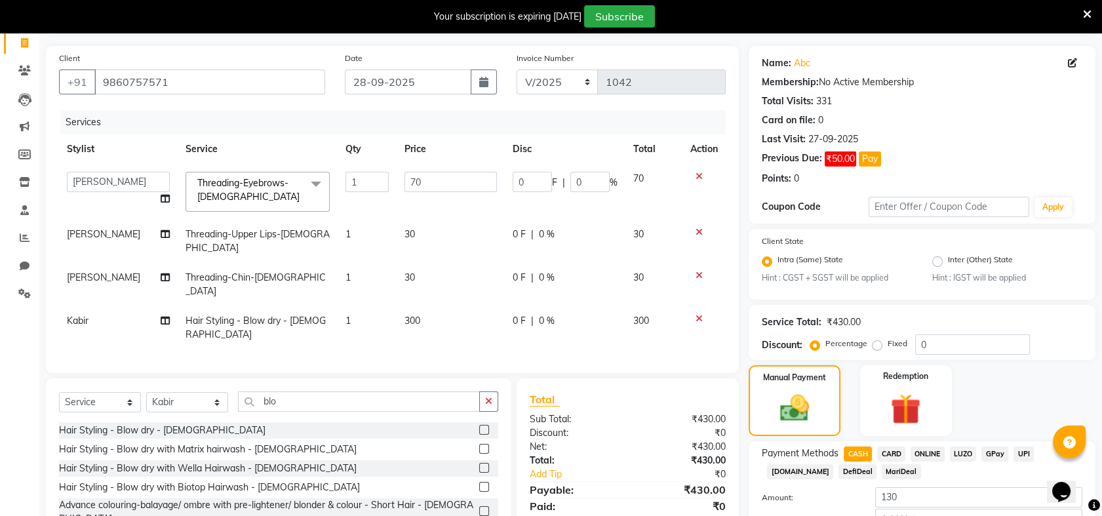
scroll to position [172, 0]
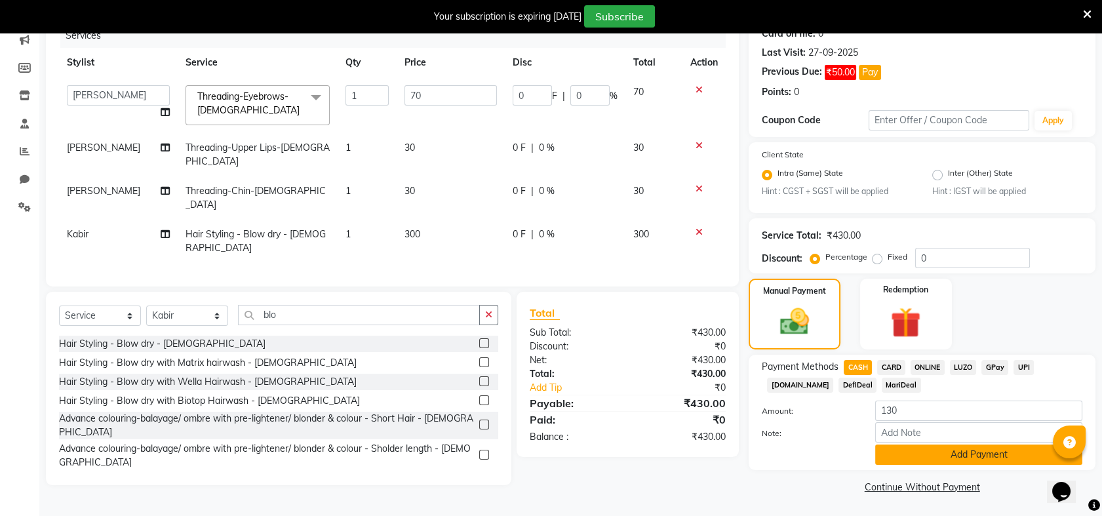
click at [975, 456] on button "Add Payment" at bounding box center [978, 455] width 207 height 20
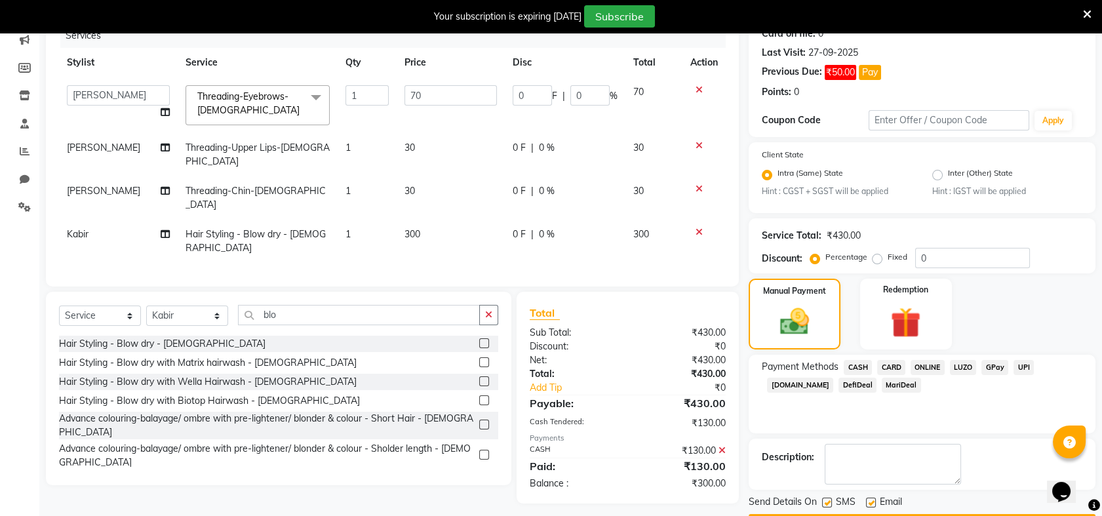
scroll to position [209, 0]
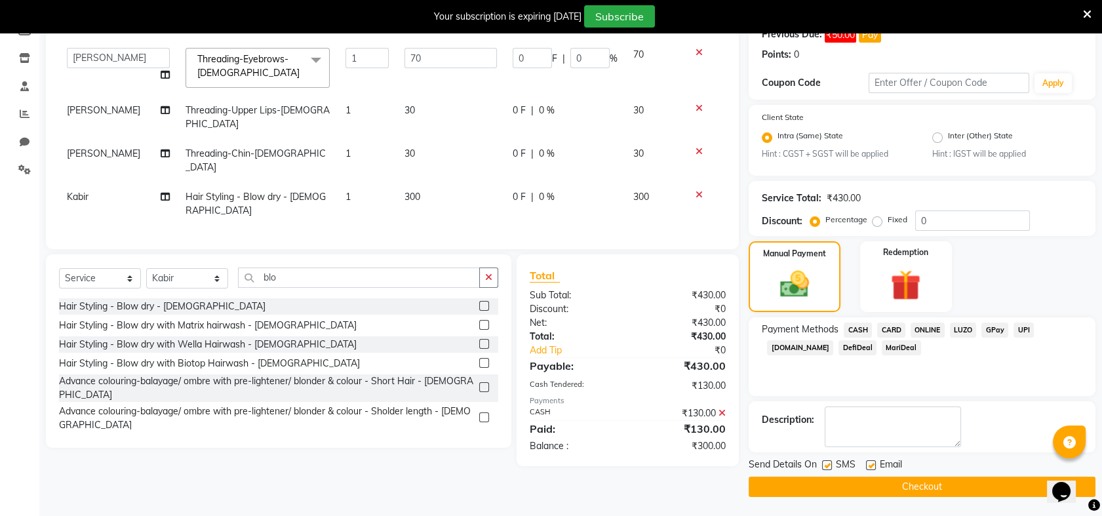
click at [962, 485] on button "Checkout" at bounding box center [922, 487] width 347 height 20
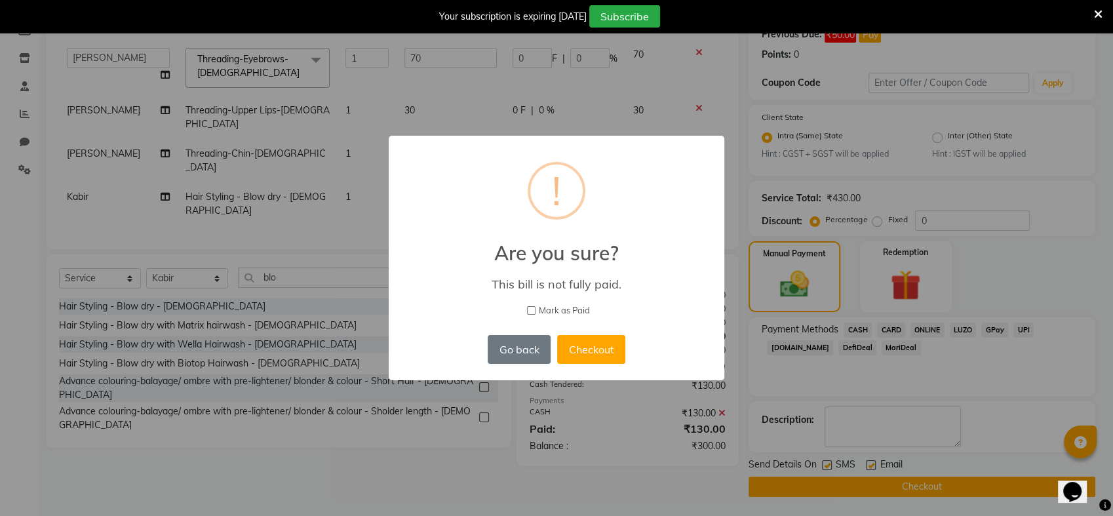
click at [532, 306] on input "Mark as Paid" at bounding box center [531, 310] width 9 height 9
checkbox input "true"
click at [591, 341] on button "Checkout" at bounding box center [591, 349] width 68 height 29
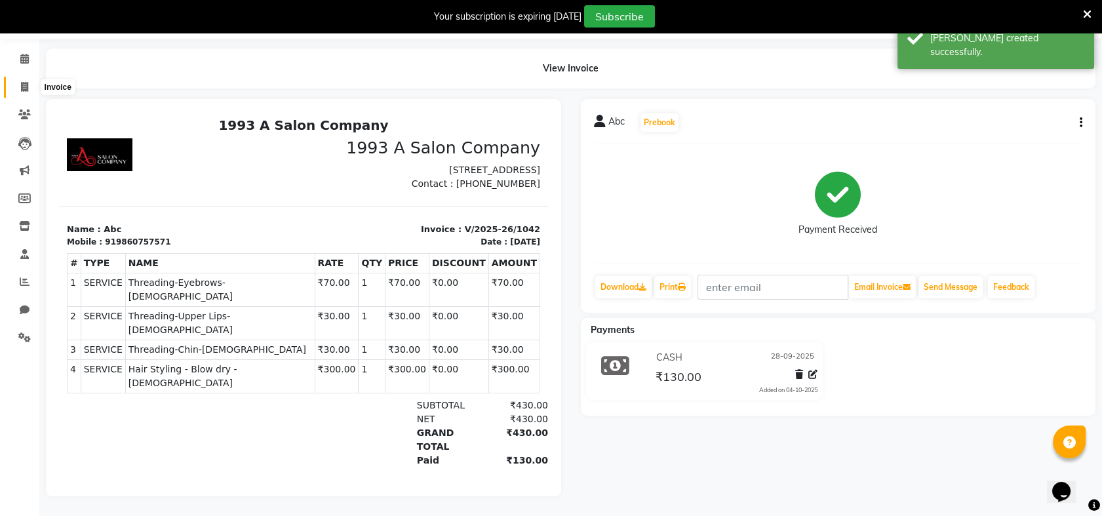
click at [16, 80] on span at bounding box center [24, 87] width 23 height 15
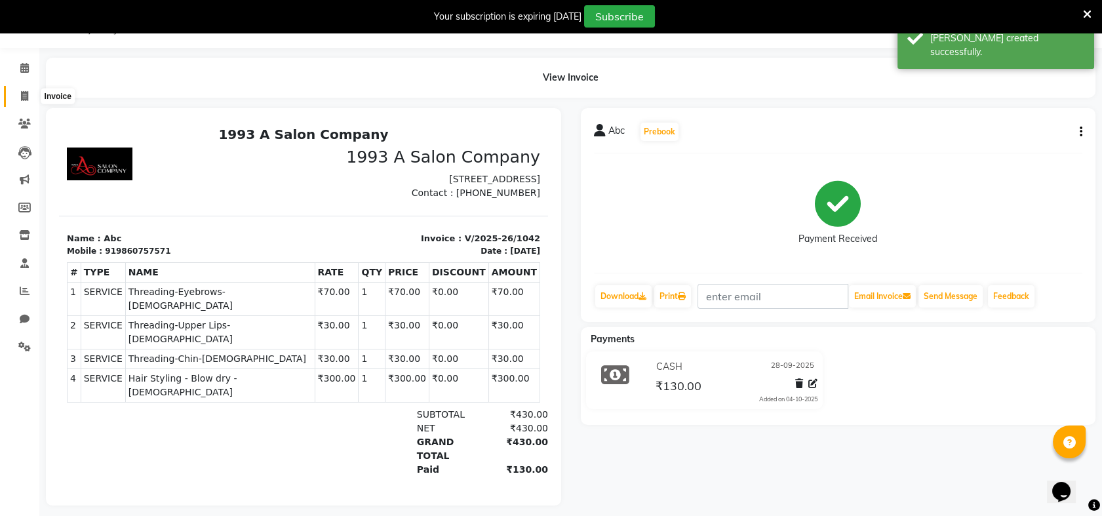
select select "5137"
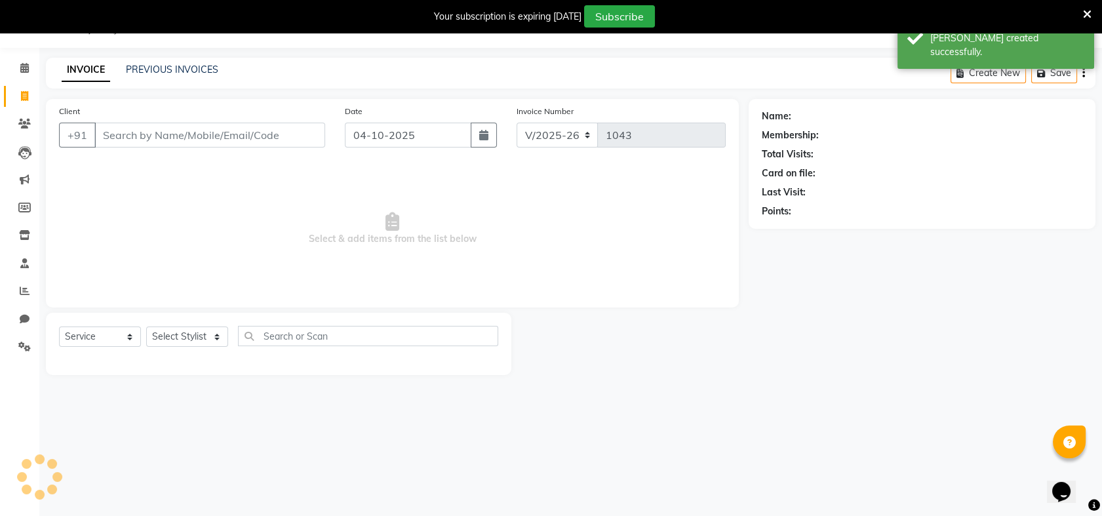
select select "membership"
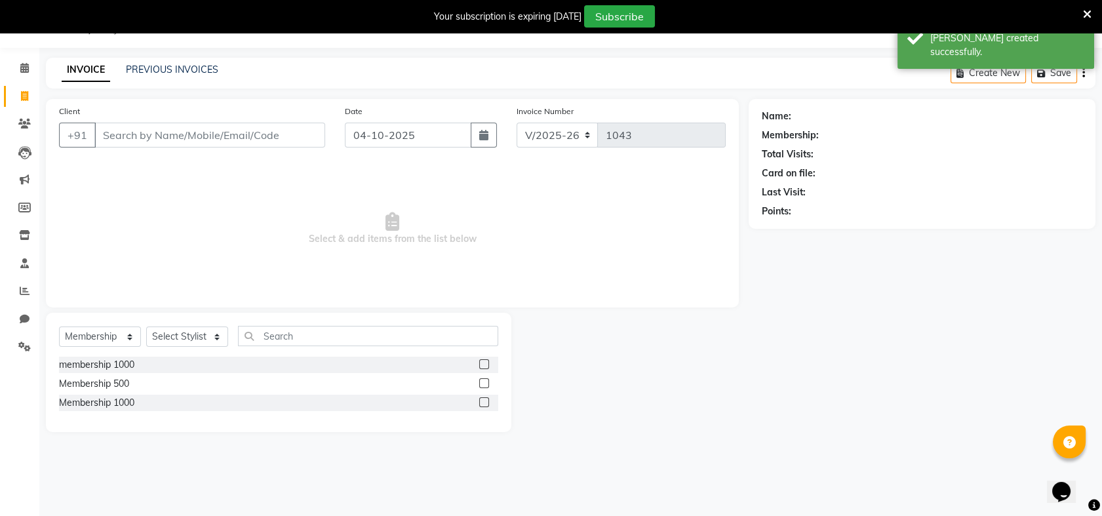
click at [168, 131] on input "Client" at bounding box center [209, 135] width 231 height 25
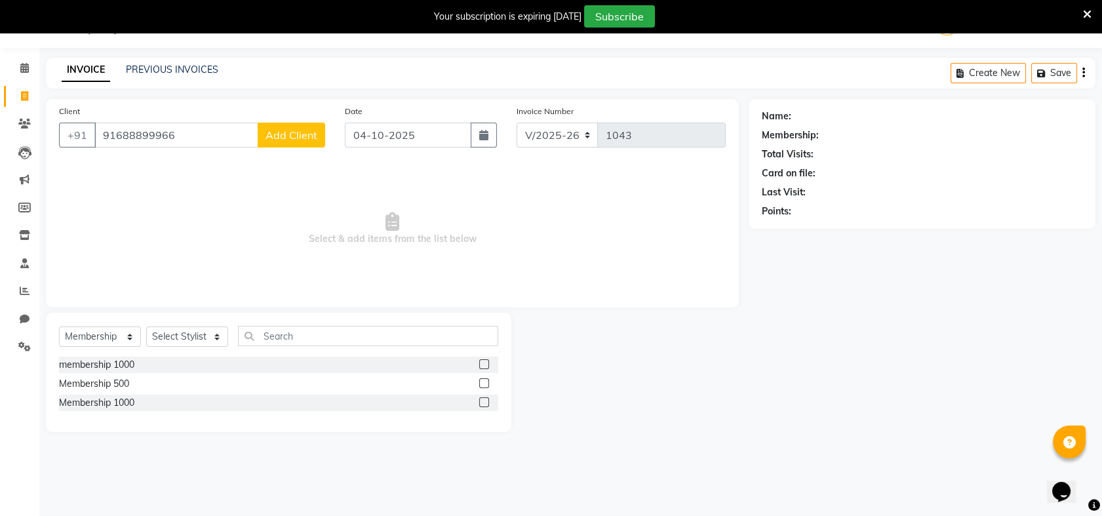
click at [152, 134] on input "91688899966" at bounding box center [176, 135] width 164 height 25
click at [191, 134] on input "9168889966" at bounding box center [176, 135] width 164 height 25
click at [134, 136] on input "9168889966" at bounding box center [176, 135] width 164 height 25
click at [138, 134] on input "916889966" at bounding box center [176, 135] width 164 height 25
type input "9168899966"
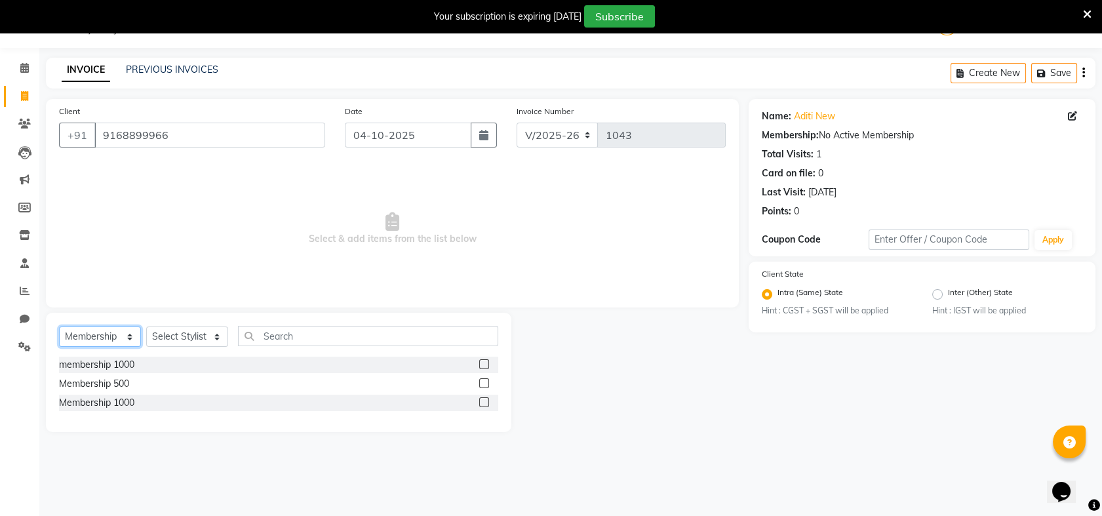
click at [128, 341] on select "Select Service Product Membership Package Voucher Prepaid Gift Card" at bounding box center [100, 337] width 82 height 20
click at [129, 337] on select "Select Service Product Membership Package Voucher Prepaid Gift Card" at bounding box center [100, 337] width 82 height 20
select select "service"
click at [59, 327] on select "Select Service Product Membership Package Voucher Prepaid Gift Card" at bounding box center [100, 337] width 82 height 20
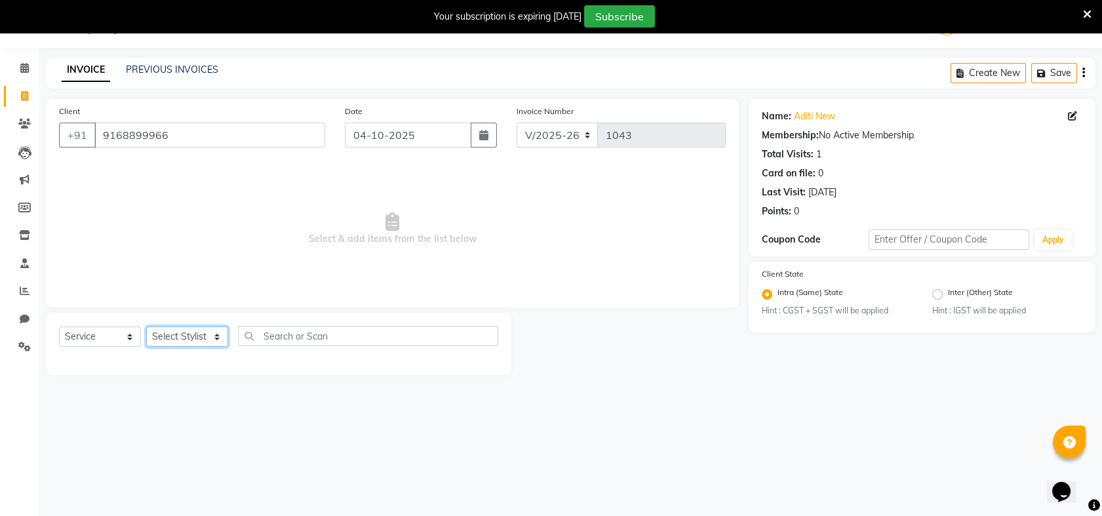
click at [215, 340] on select "Select Stylist Akash [PERSON_NAME] Khyale [PERSON_NAME] (owner) [PERSON_NAME]" at bounding box center [187, 337] width 82 height 20
select select "69871"
click at [146, 327] on select "Select Stylist Akash [PERSON_NAME] Khyale [PERSON_NAME] (owner) [PERSON_NAME]" at bounding box center [187, 337] width 82 height 20
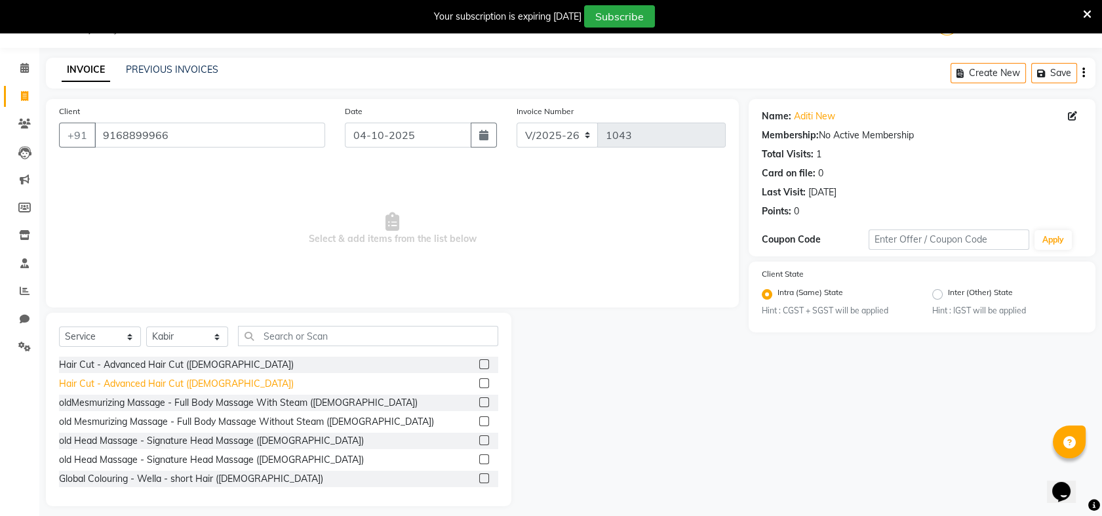
click at [178, 378] on div "Hair Cut - Advanced Hair Cut ([DEMOGRAPHIC_DATA])" at bounding box center [176, 384] width 235 height 14
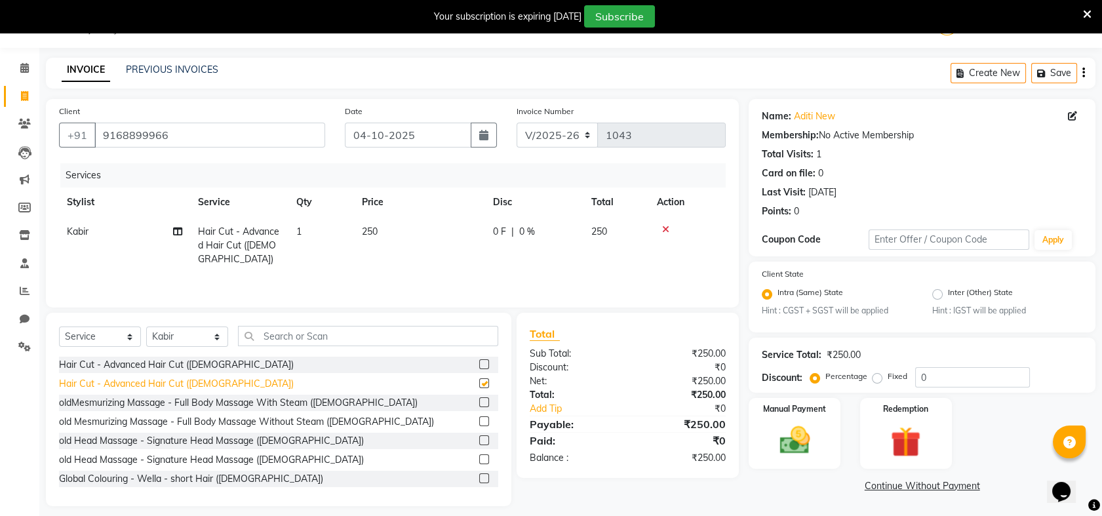
checkbox input "false"
click at [378, 236] on td "250" at bounding box center [419, 245] width 131 height 57
select select "69871"
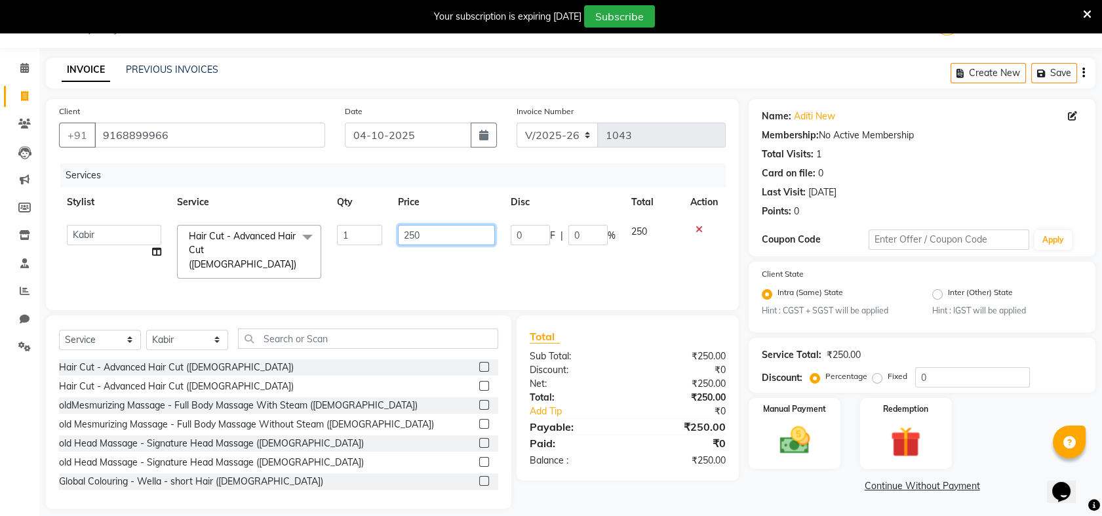
click at [439, 227] on input "250" at bounding box center [446, 235] width 97 height 20
type input "2"
type input "5"
type input "300"
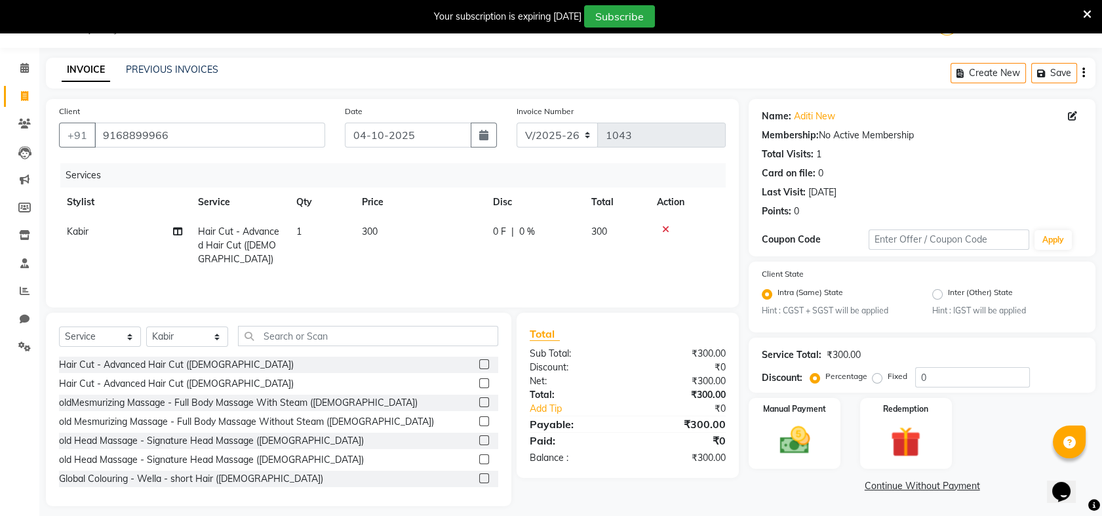
click at [636, 248] on td "300" at bounding box center [617, 245] width 66 height 57
select select "69871"
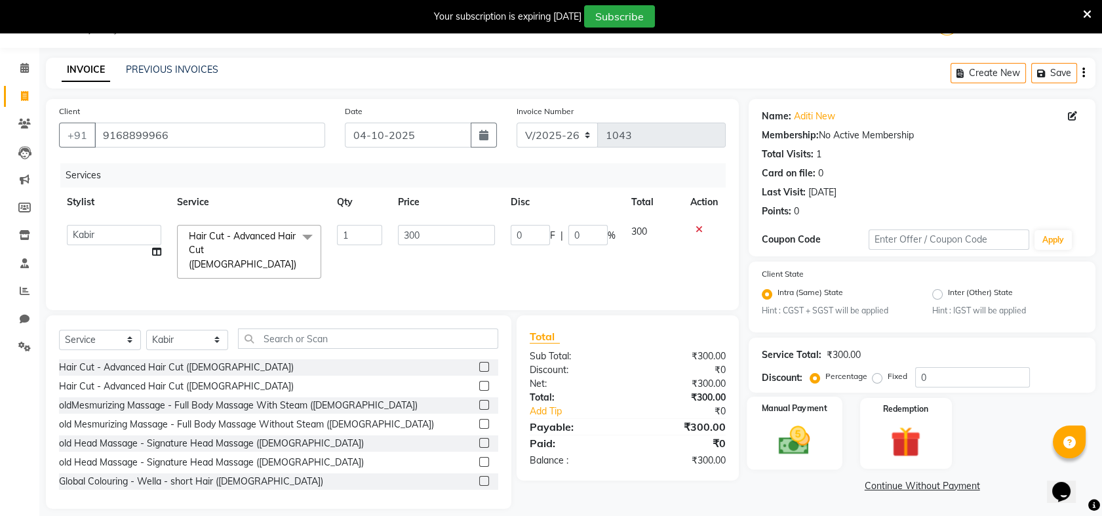
click at [784, 433] on img at bounding box center [794, 441] width 51 height 36
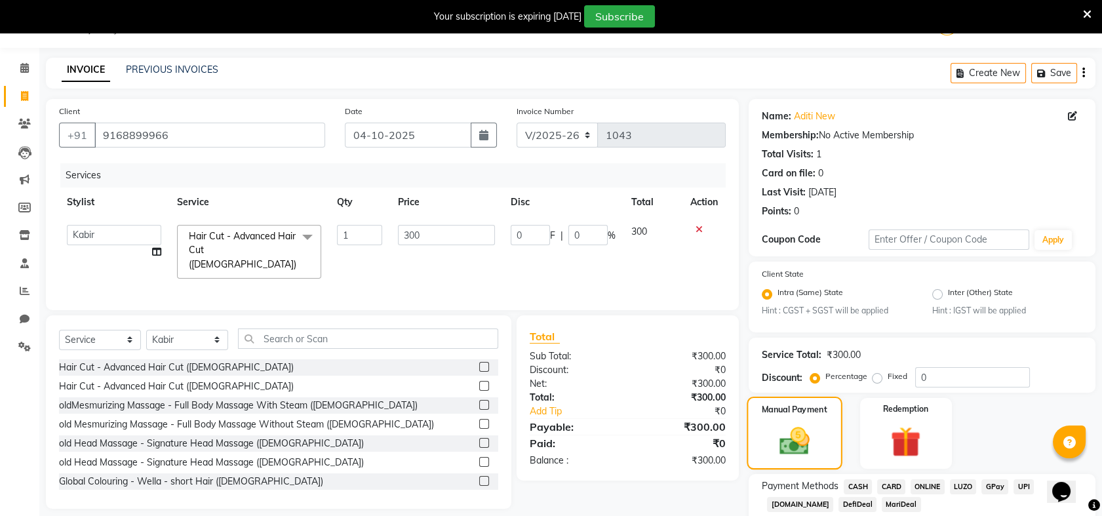
scroll to position [115, 0]
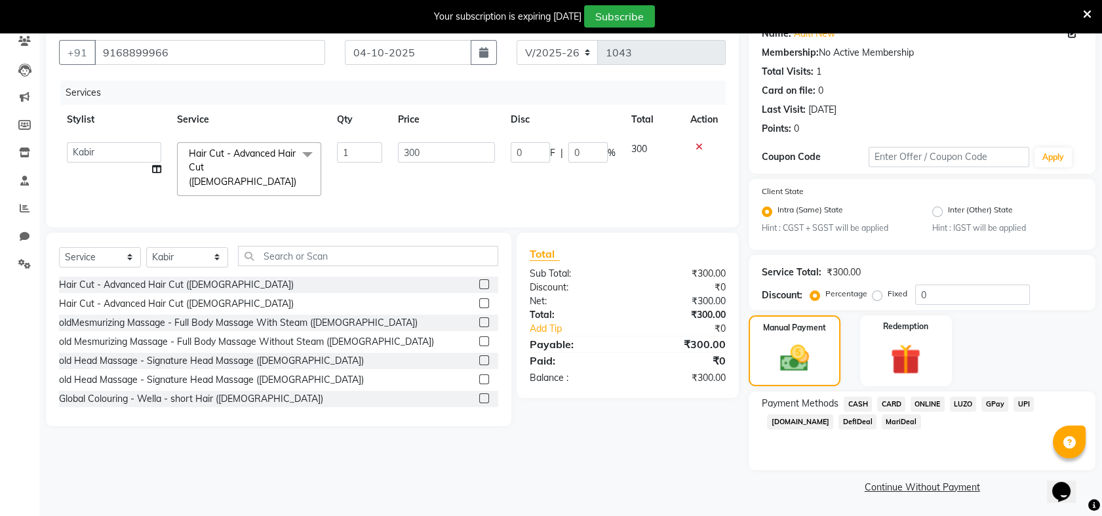
click at [927, 404] on span "ONLINE" at bounding box center [928, 404] width 34 height 15
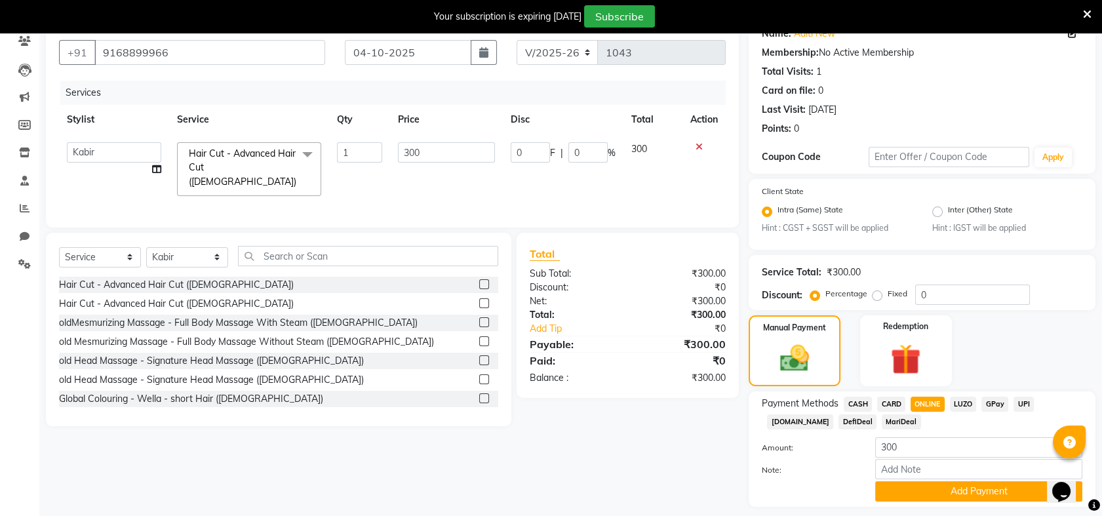
scroll to position [151, 0]
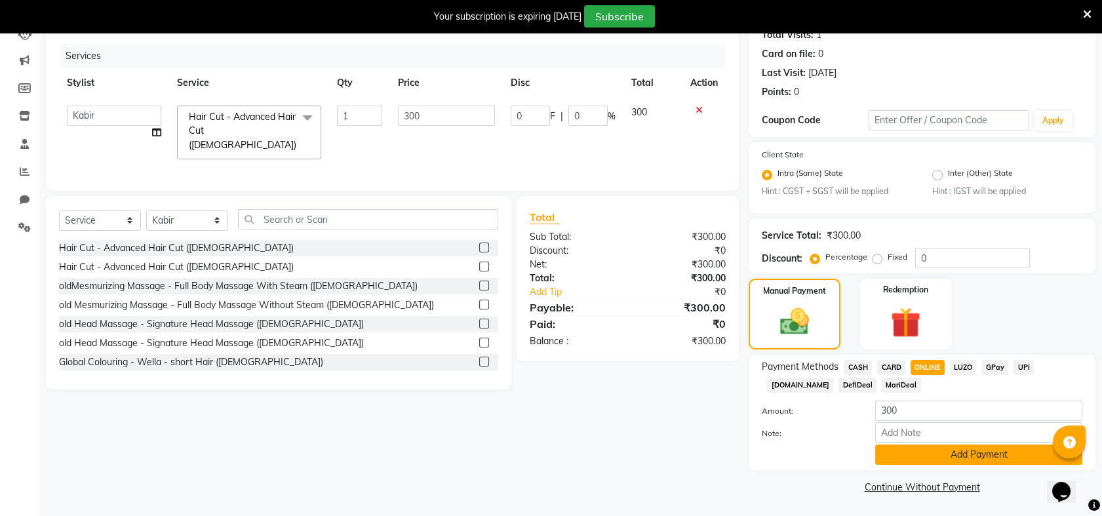
click at [966, 451] on button "Add Payment" at bounding box center [978, 455] width 207 height 20
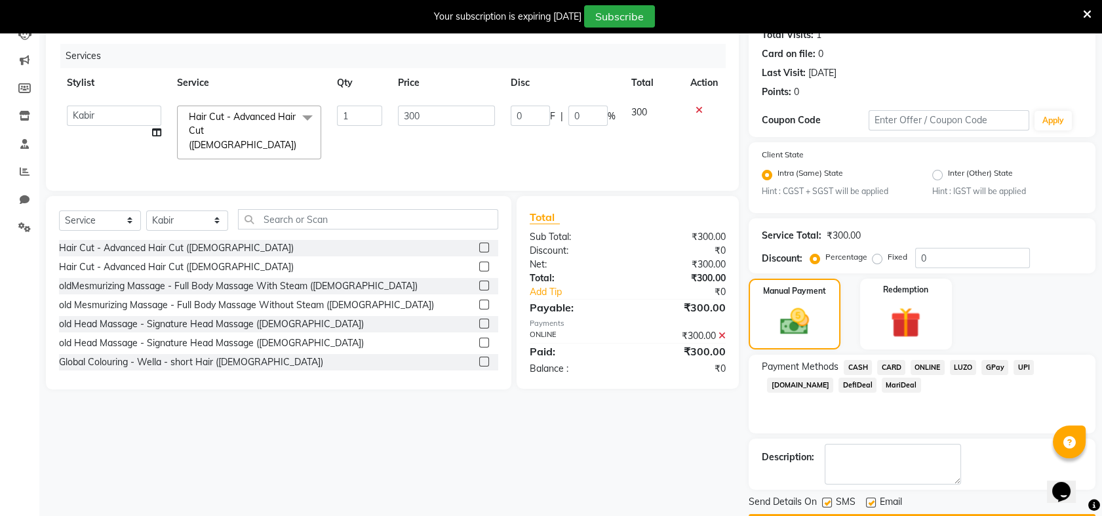
scroll to position [0, 0]
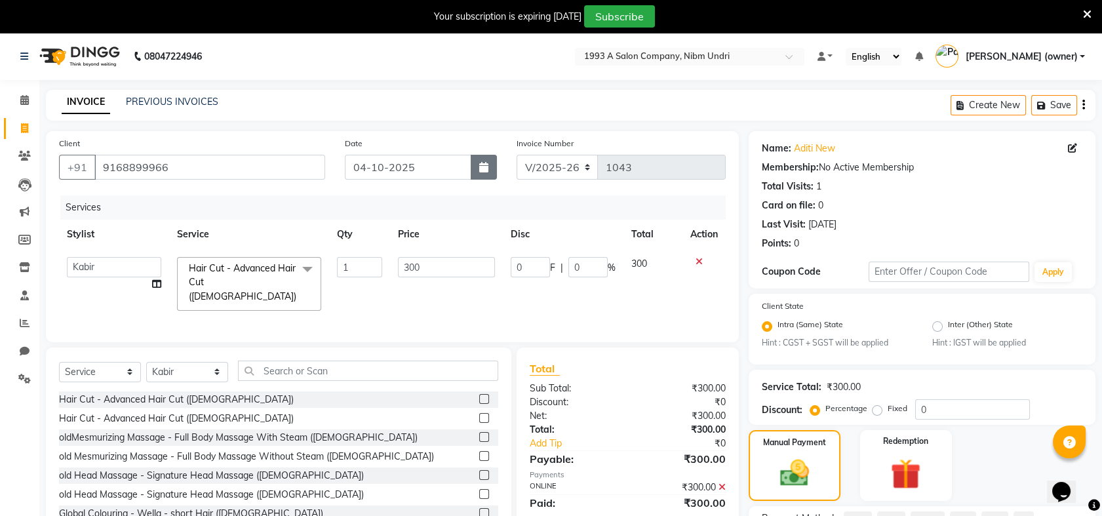
click at [473, 169] on button "button" at bounding box center [484, 167] width 26 height 25
select select "10"
select select "2025"
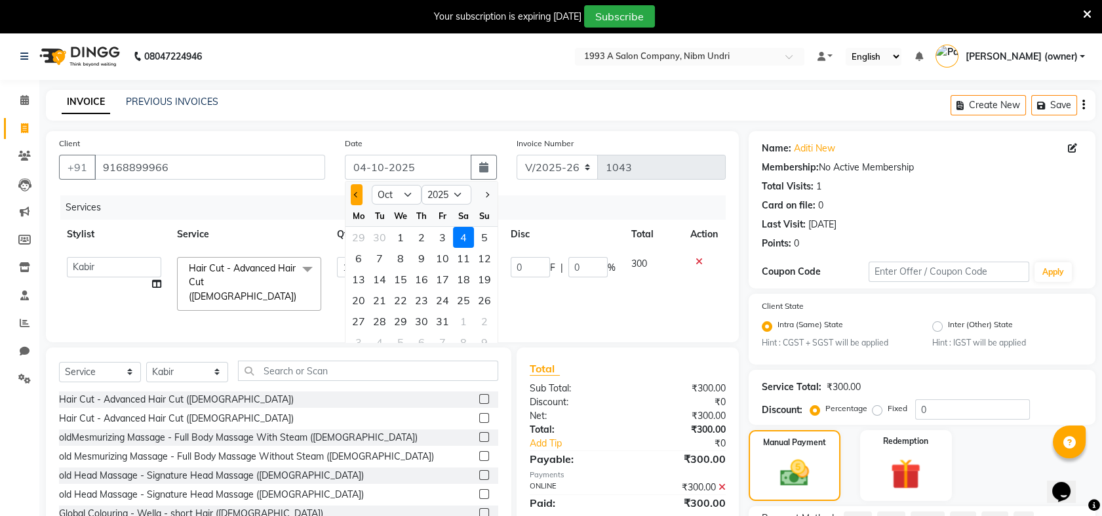
click at [355, 199] on button "Previous month" at bounding box center [356, 194] width 11 height 21
select select "9"
click at [489, 298] on div "28" at bounding box center [484, 300] width 21 height 21
type input "28-09-2025"
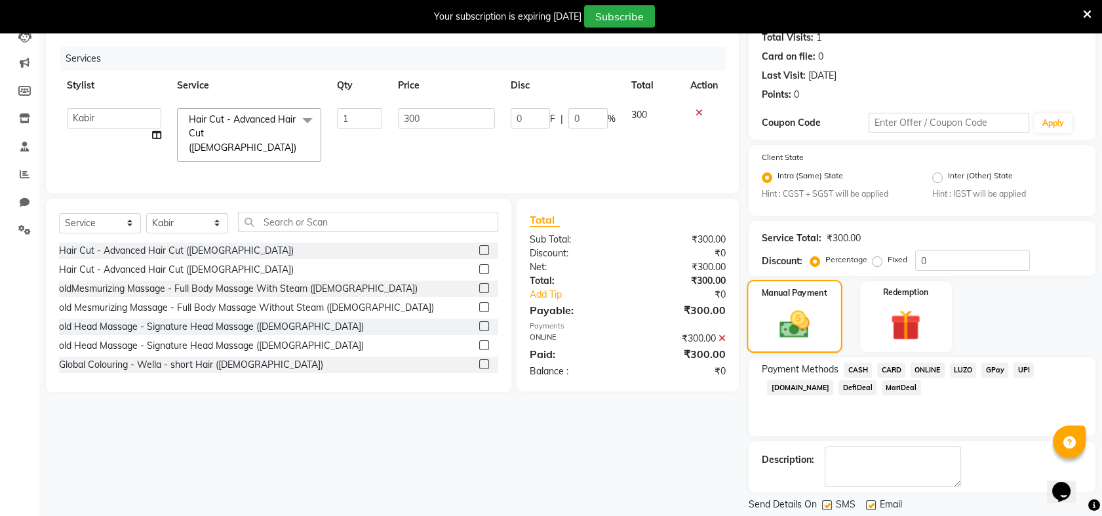
scroll to position [189, 0]
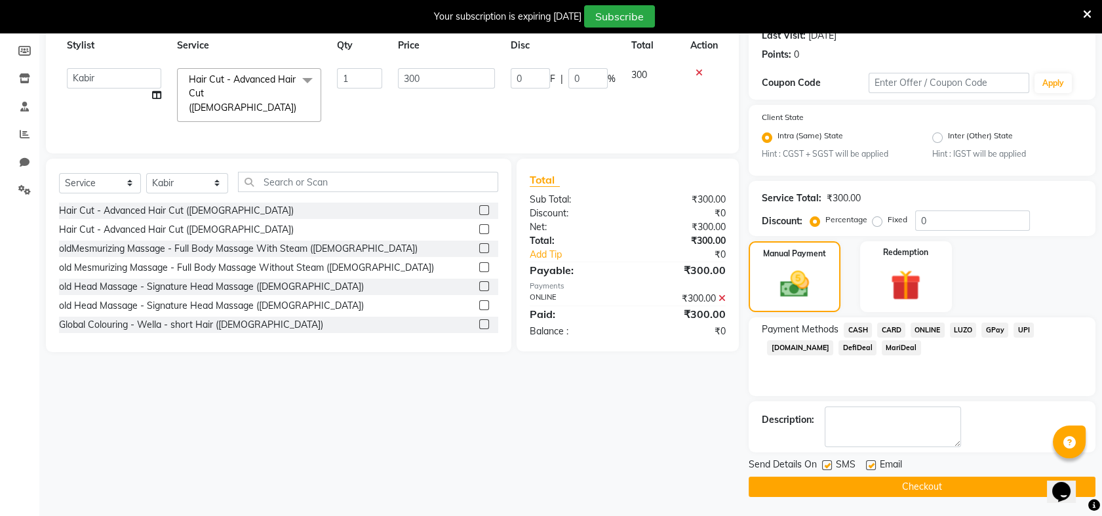
click at [905, 487] on button "Checkout" at bounding box center [922, 487] width 347 height 20
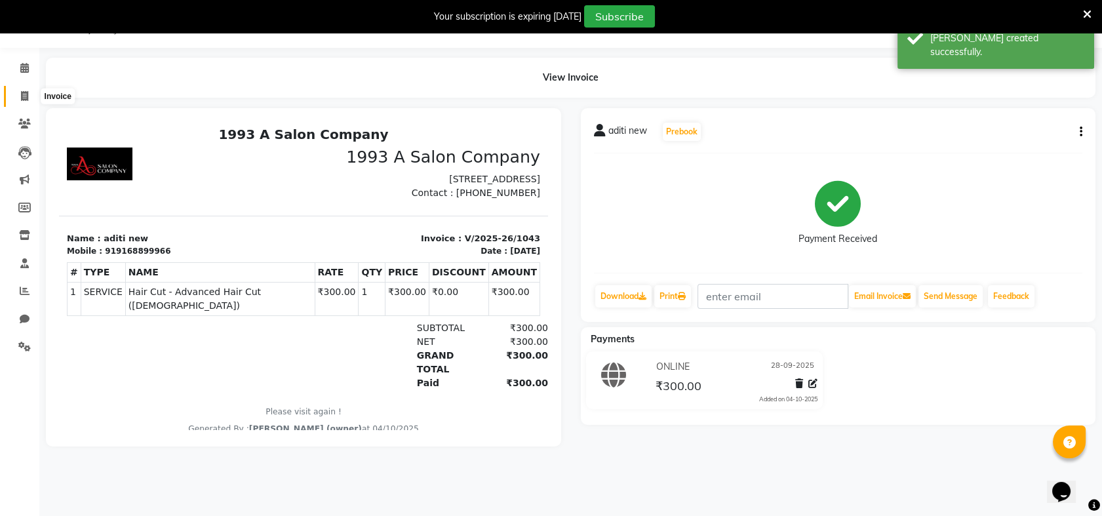
click at [22, 93] on icon at bounding box center [24, 96] width 7 height 10
select select "5137"
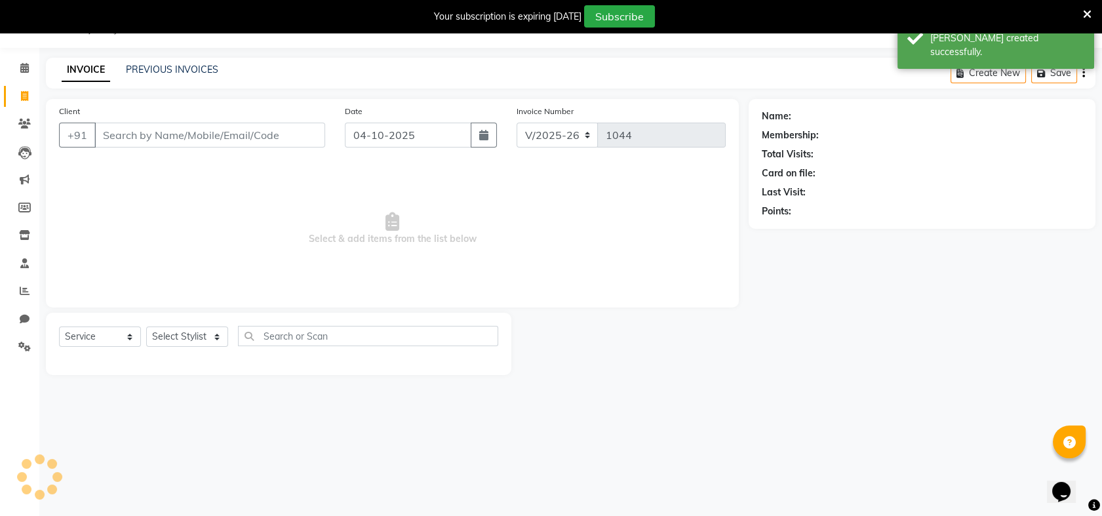
select select "membership"
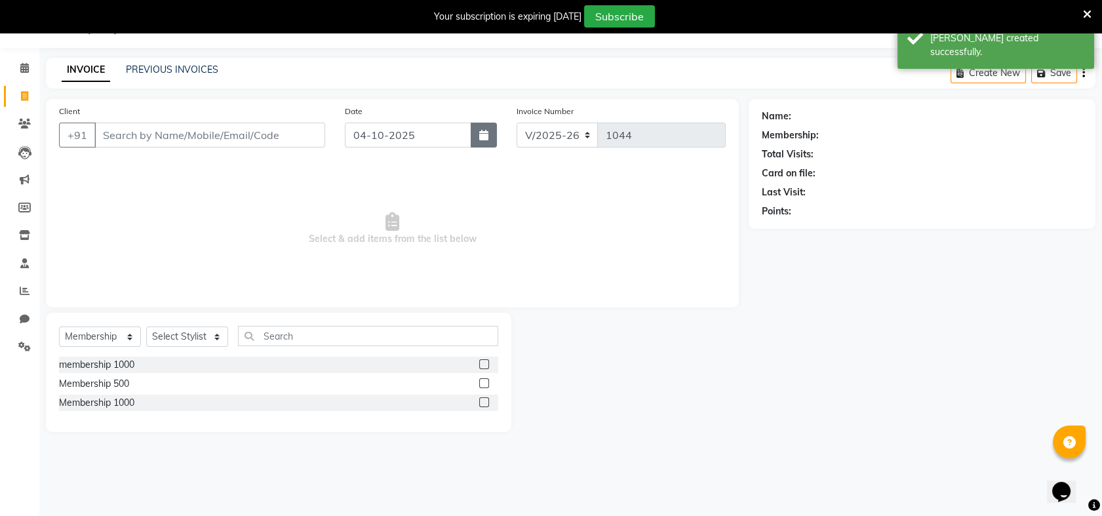
click at [492, 138] on button "button" at bounding box center [484, 135] width 26 height 25
select select "10"
select select "2025"
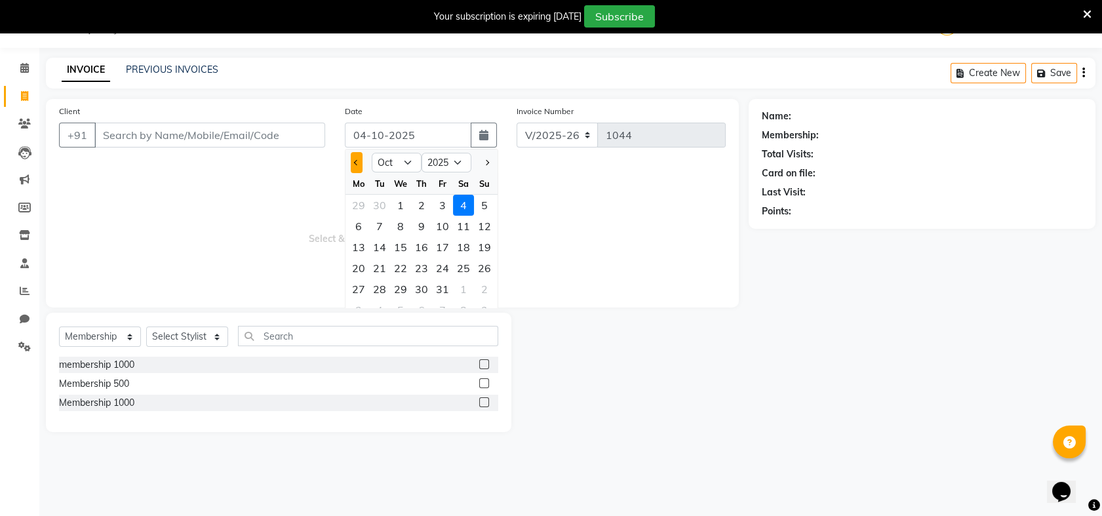
click at [355, 159] on button "Previous month" at bounding box center [356, 162] width 11 height 21
select select "9"
click at [487, 262] on div "28" at bounding box center [484, 268] width 21 height 21
type input "28-09-2025"
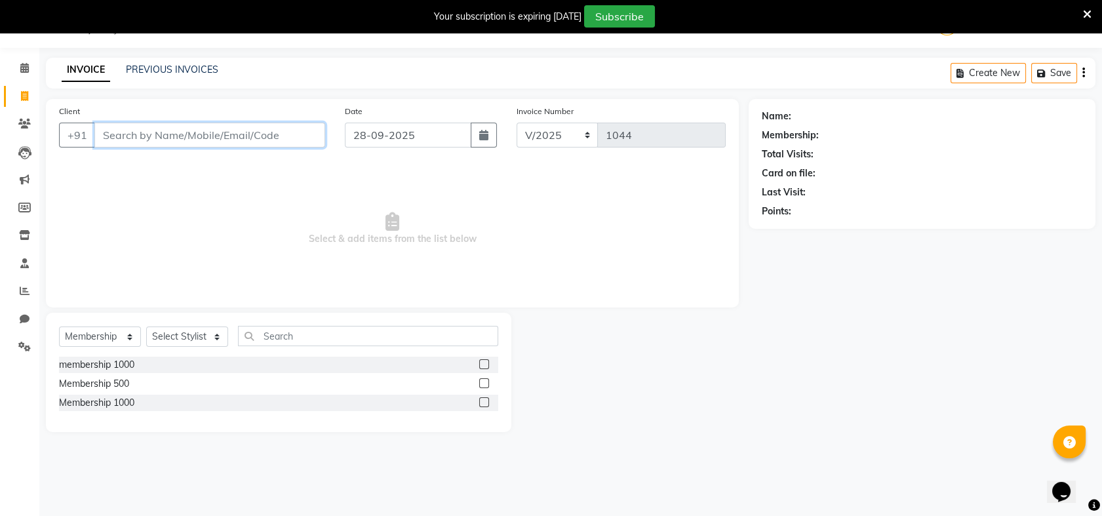
click at [248, 134] on input "Client" at bounding box center [209, 135] width 231 height 25
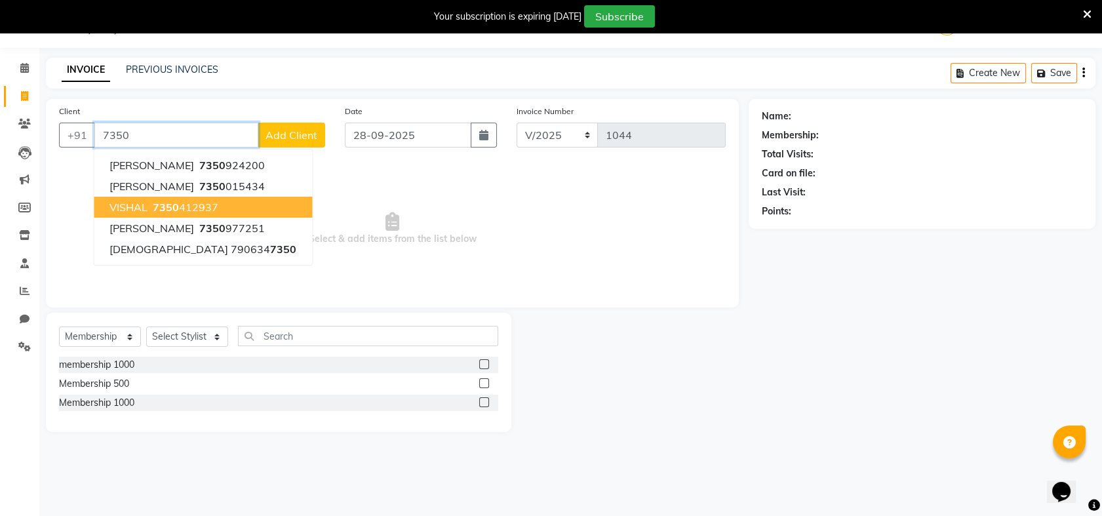
click at [200, 208] on ngb-highlight "7350 412937" at bounding box center [184, 207] width 68 height 13
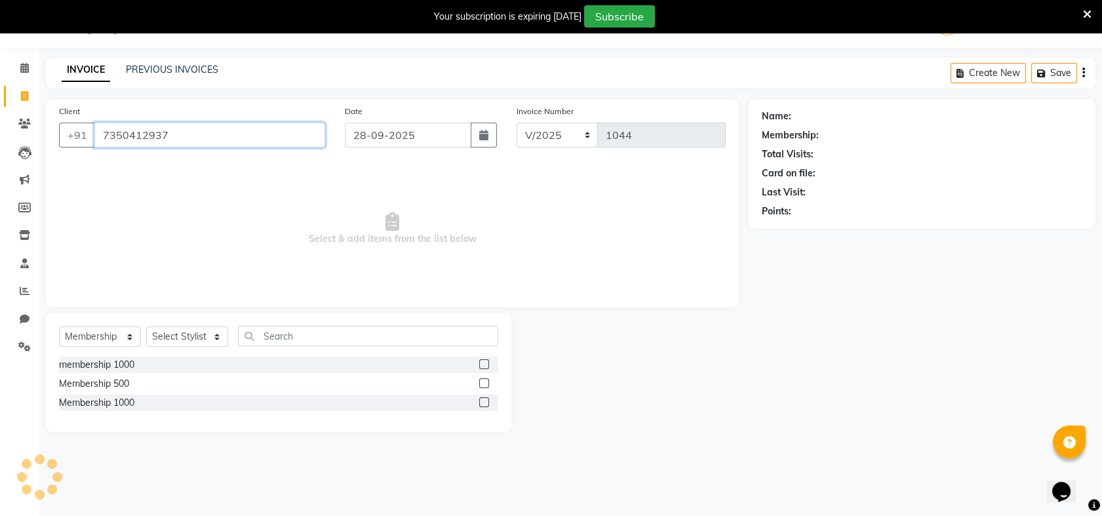
type input "7350412937"
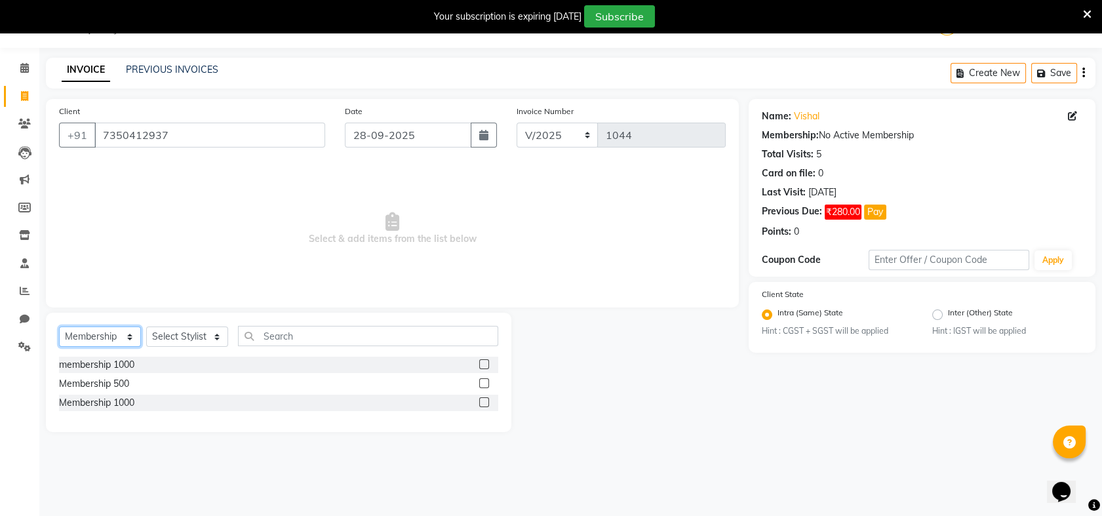
click at [131, 330] on select "Select Service Product Membership Package Voucher Prepaid Gift Card" at bounding box center [100, 337] width 82 height 20
select select "service"
click at [59, 327] on select "Select Service Product Membership Package Voucher Prepaid Gift Card" at bounding box center [100, 337] width 82 height 20
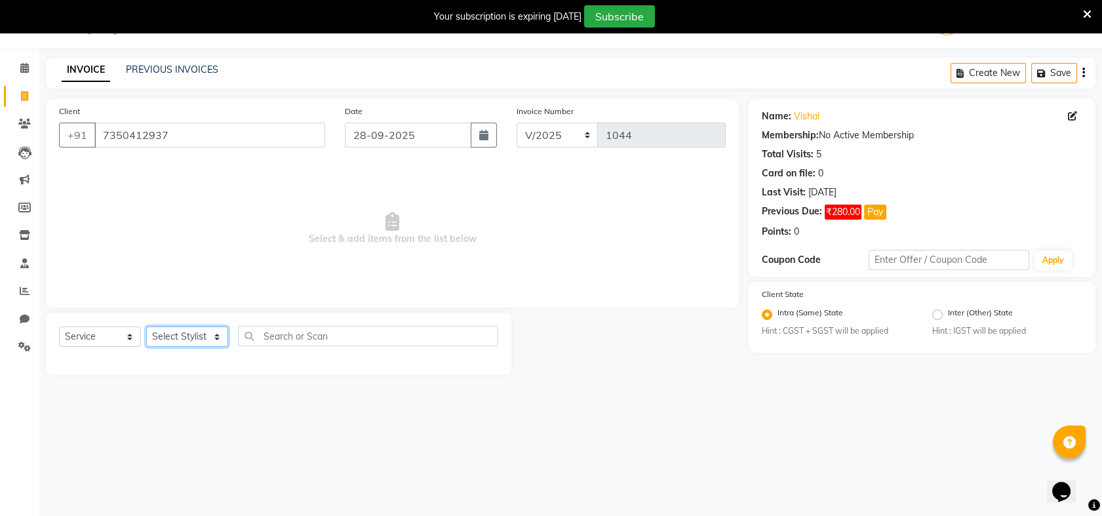
click at [216, 333] on select "Select Stylist Akash [PERSON_NAME] Khyale [PERSON_NAME] (owner) [PERSON_NAME]" at bounding box center [187, 337] width 82 height 20
select select "85221"
click at [146, 327] on select "Select Stylist Akash [PERSON_NAME] Khyale [PERSON_NAME] (owner) [PERSON_NAME]" at bounding box center [187, 337] width 82 height 20
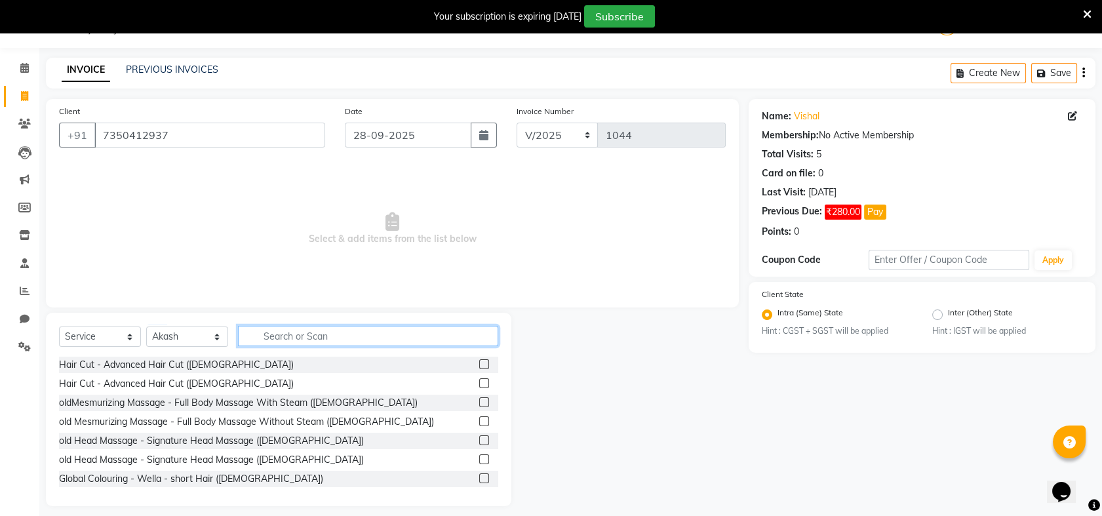
click at [278, 334] on input "text" at bounding box center [368, 336] width 260 height 20
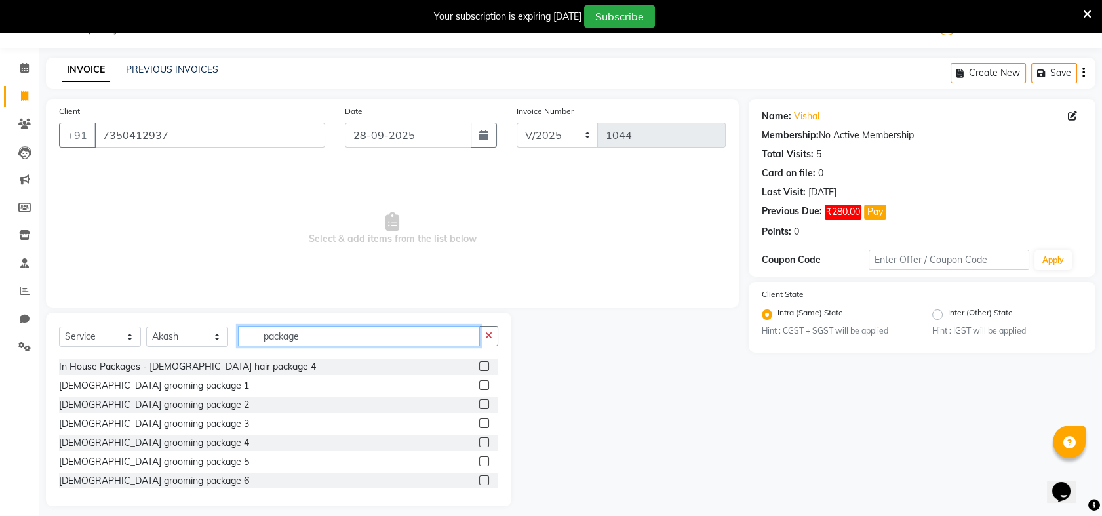
scroll to position [227, 0]
type input "package"
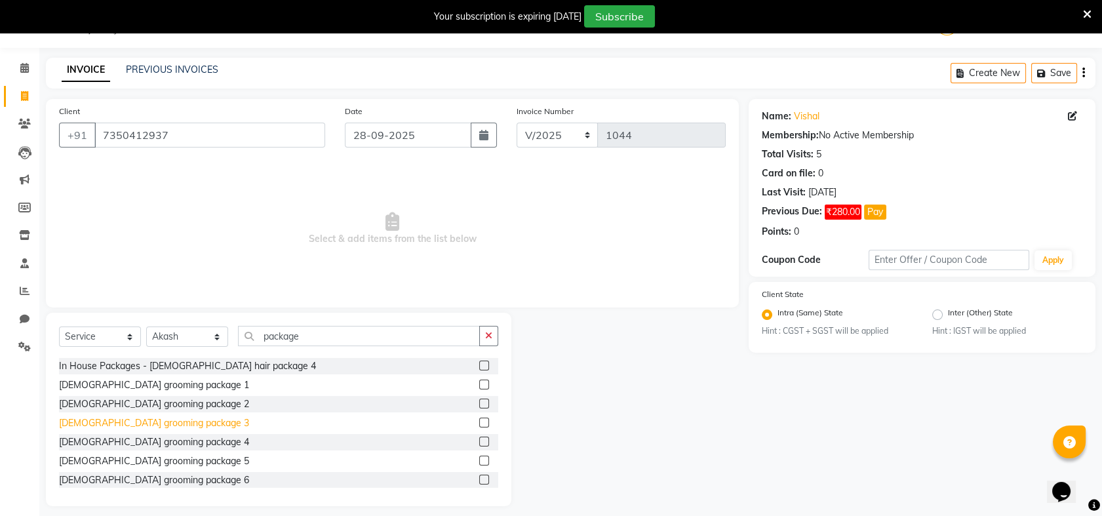
click at [147, 420] on div "[DEMOGRAPHIC_DATA] grooming package 3" at bounding box center [154, 423] width 190 height 14
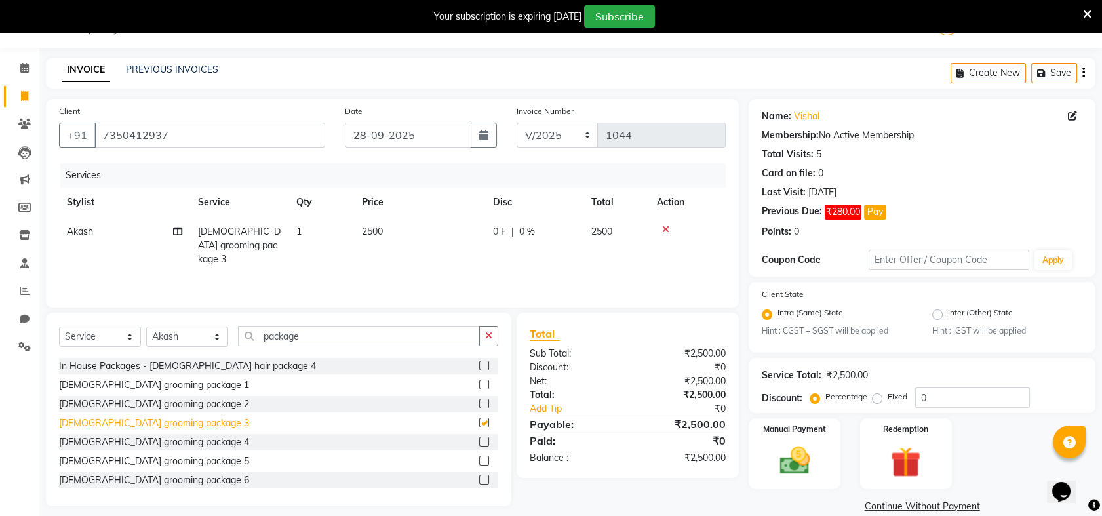
checkbox input "false"
click at [787, 444] on img at bounding box center [794, 461] width 51 height 36
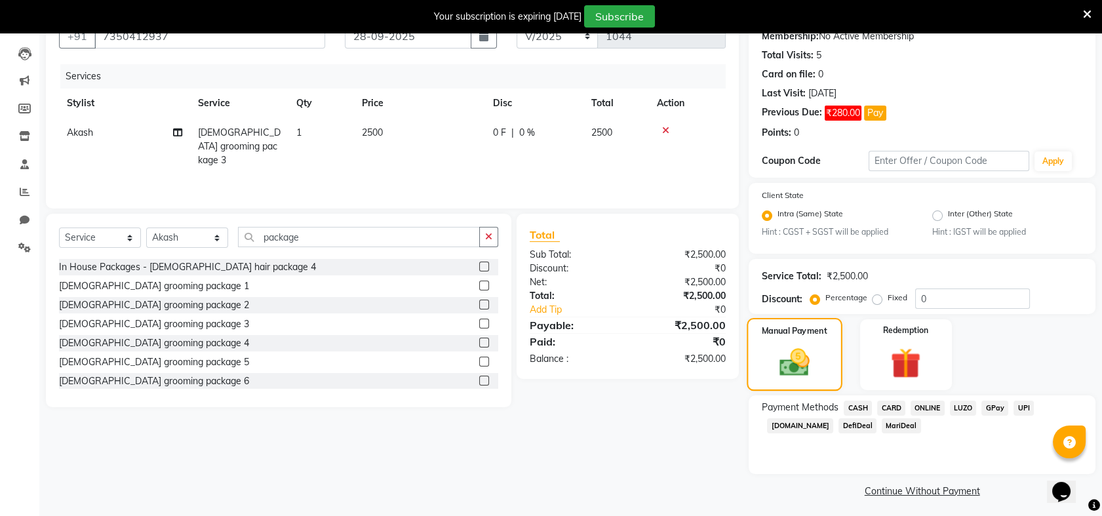
scroll to position [135, 0]
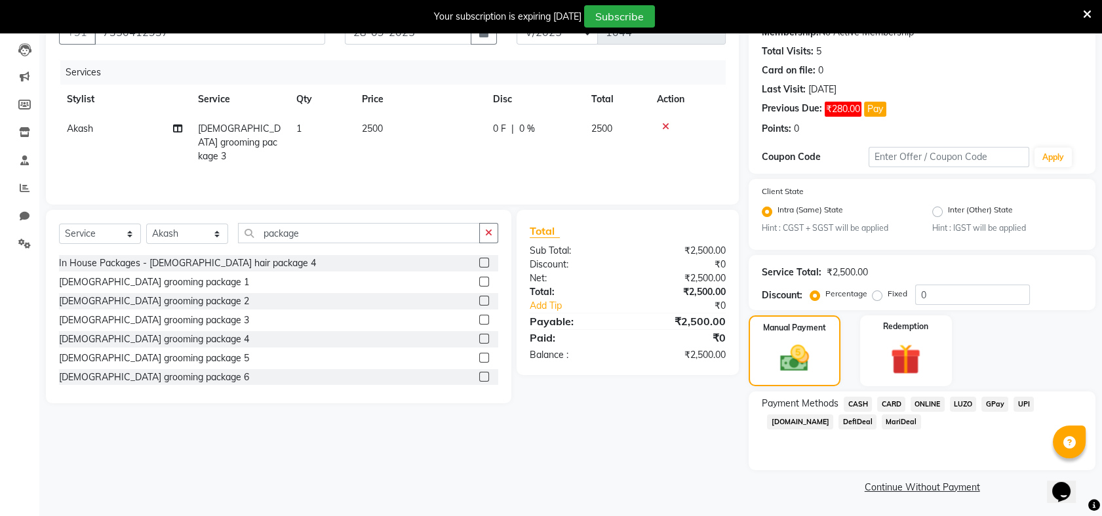
click at [924, 401] on span "ONLINE" at bounding box center [928, 404] width 34 height 15
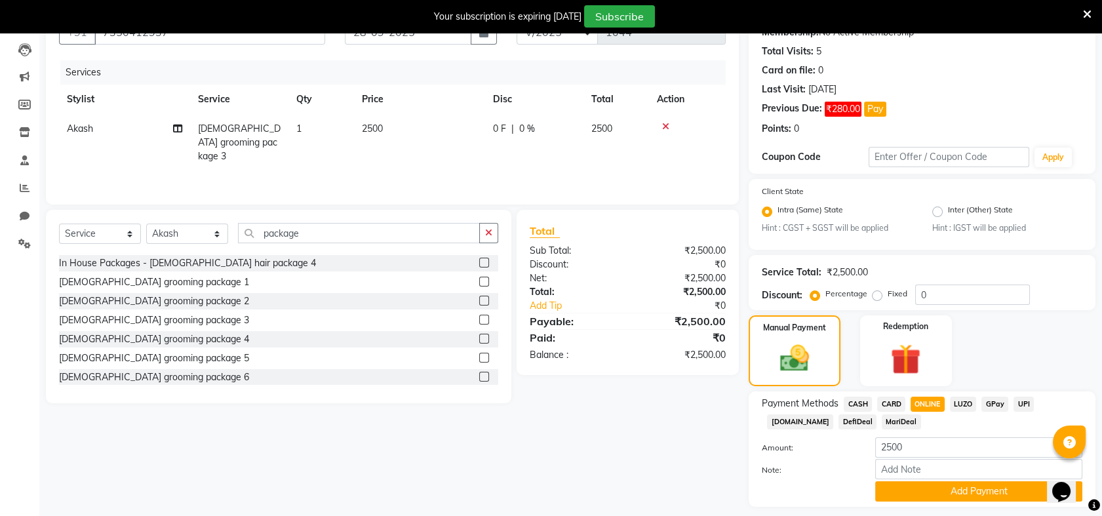
scroll to position [172, 0]
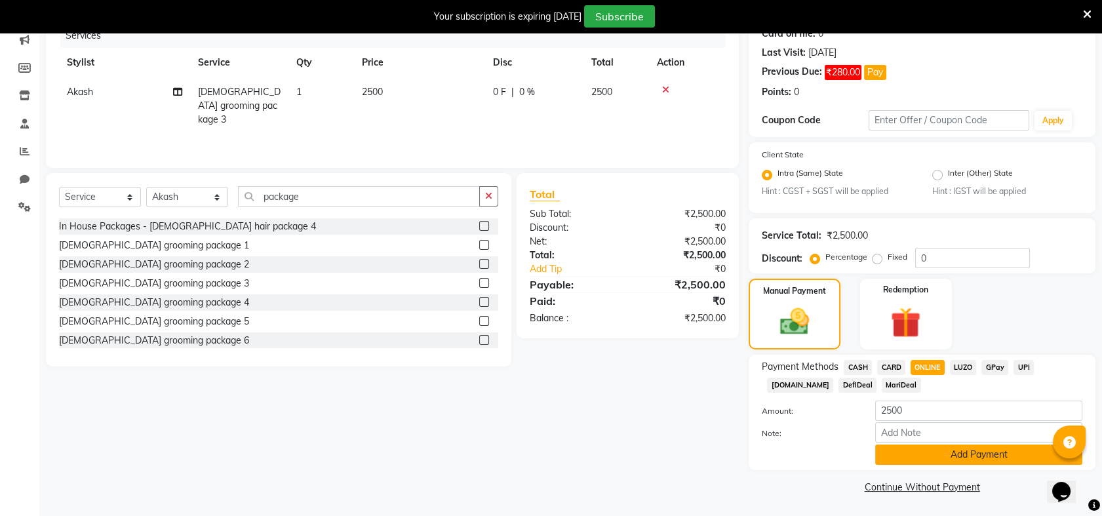
click at [968, 456] on button "Add Payment" at bounding box center [978, 455] width 207 height 20
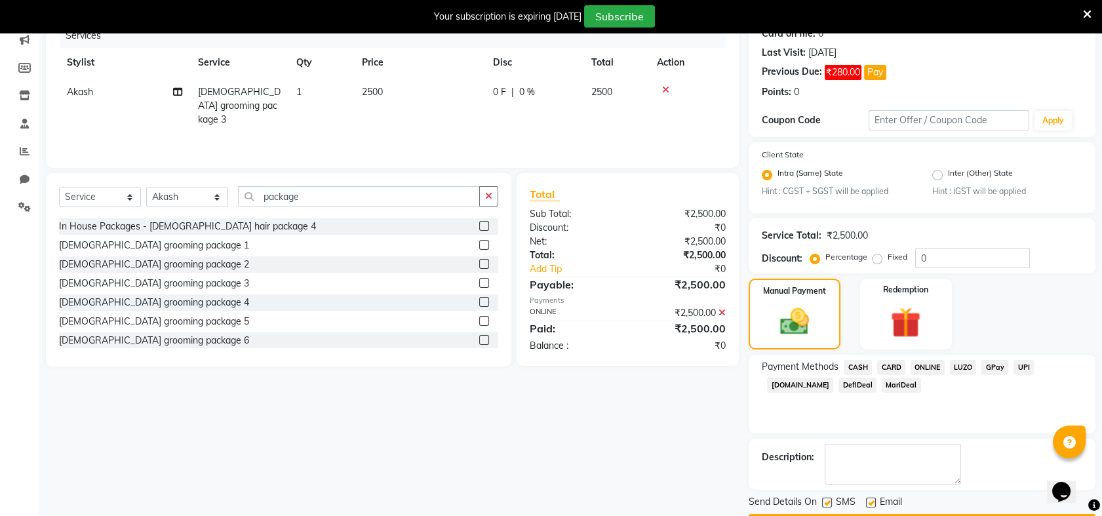
scroll to position [209, 0]
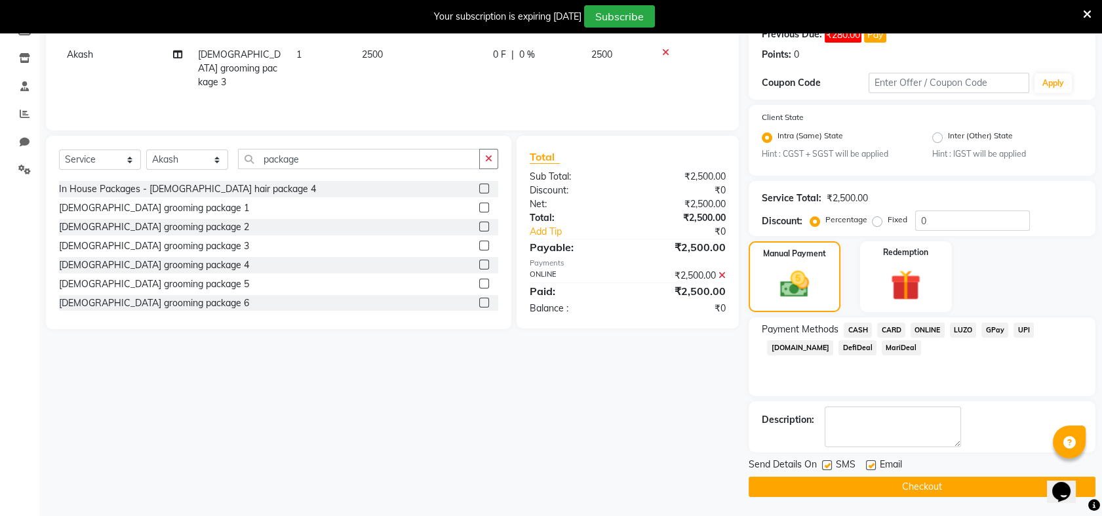
click at [910, 486] on button "Checkout" at bounding box center [922, 487] width 347 height 20
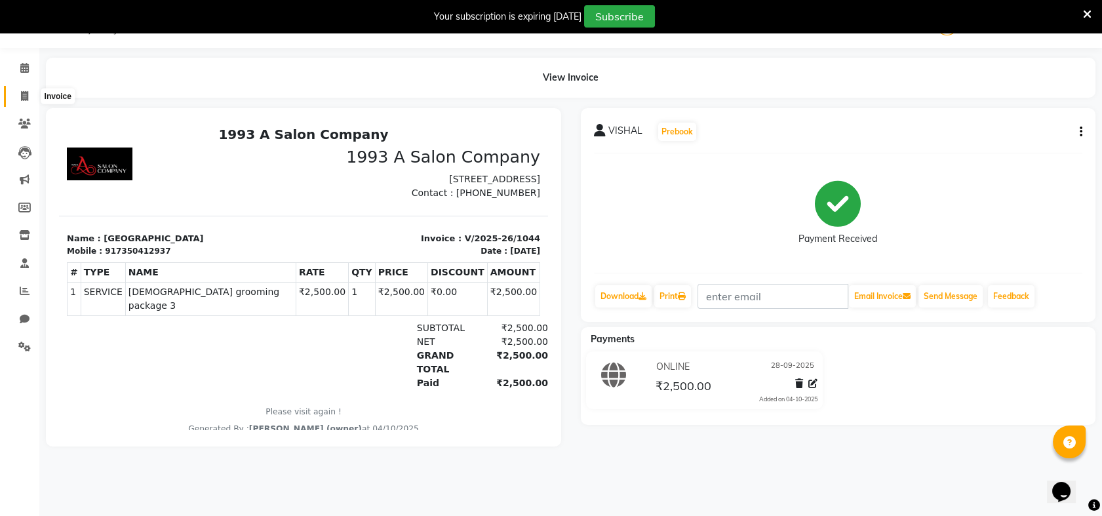
click at [21, 94] on icon at bounding box center [24, 96] width 7 height 10
select select "5137"
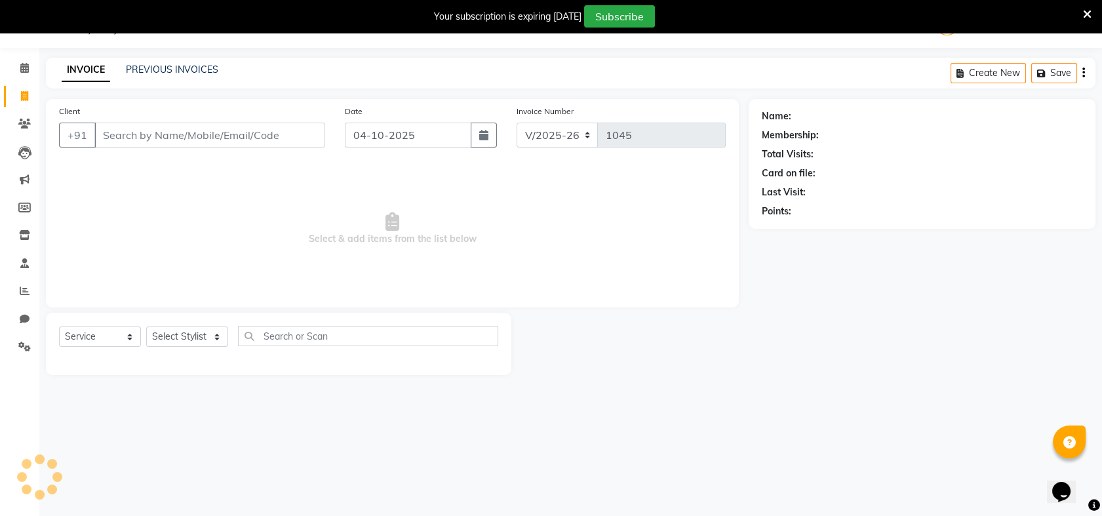
select select "membership"
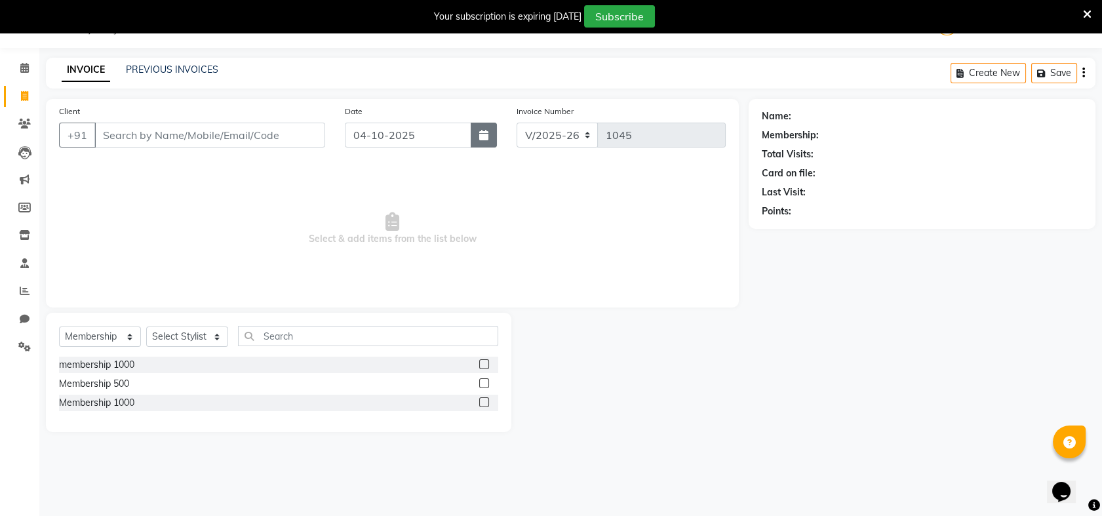
click at [485, 135] on icon "button" at bounding box center [483, 135] width 9 height 10
select select "10"
select select "2025"
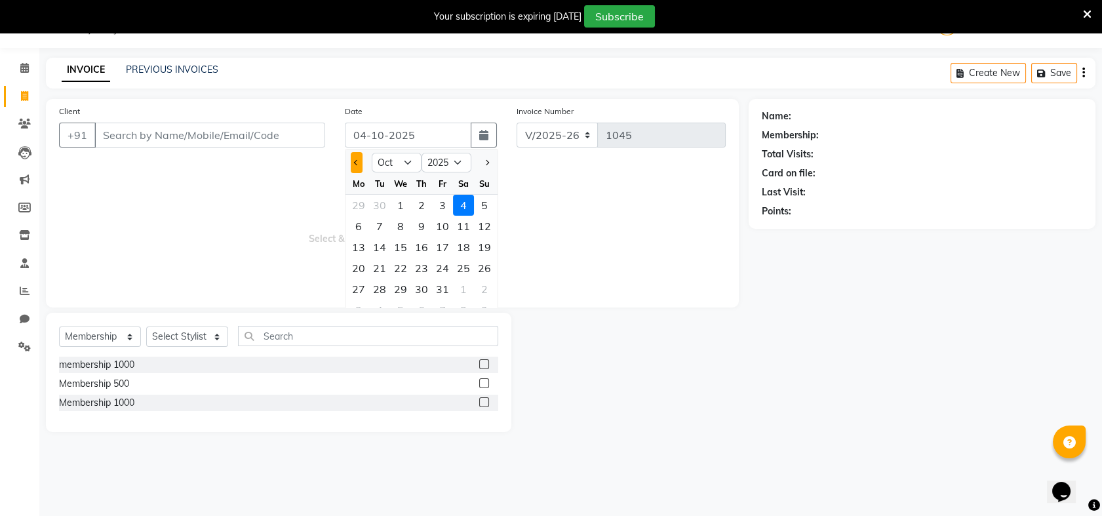
click at [355, 163] on span "Previous month" at bounding box center [356, 162] width 5 height 5
select select "9"
click at [489, 266] on div "28" at bounding box center [484, 268] width 21 height 21
type input "28-09-2025"
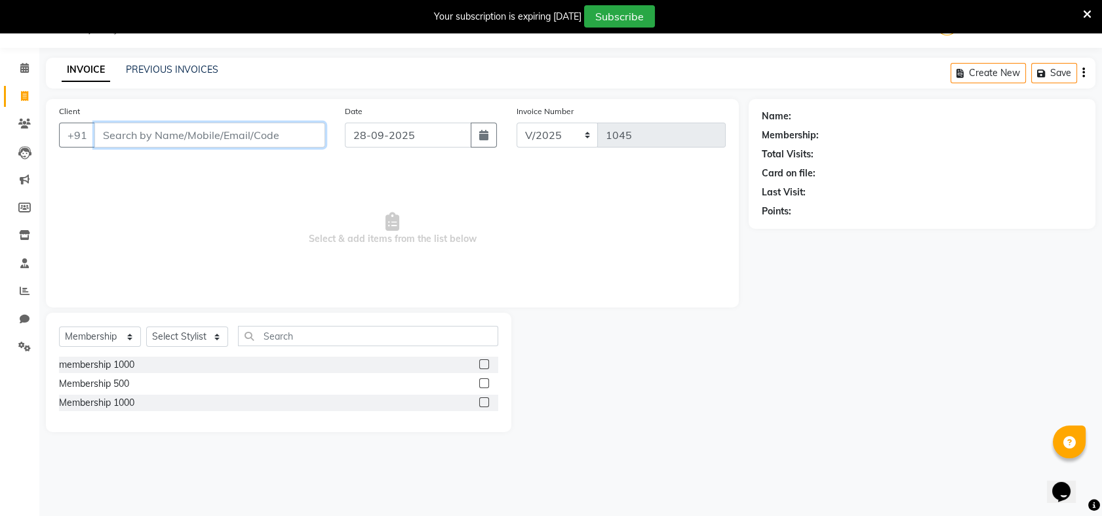
click at [268, 132] on input "Client" at bounding box center [209, 135] width 231 height 25
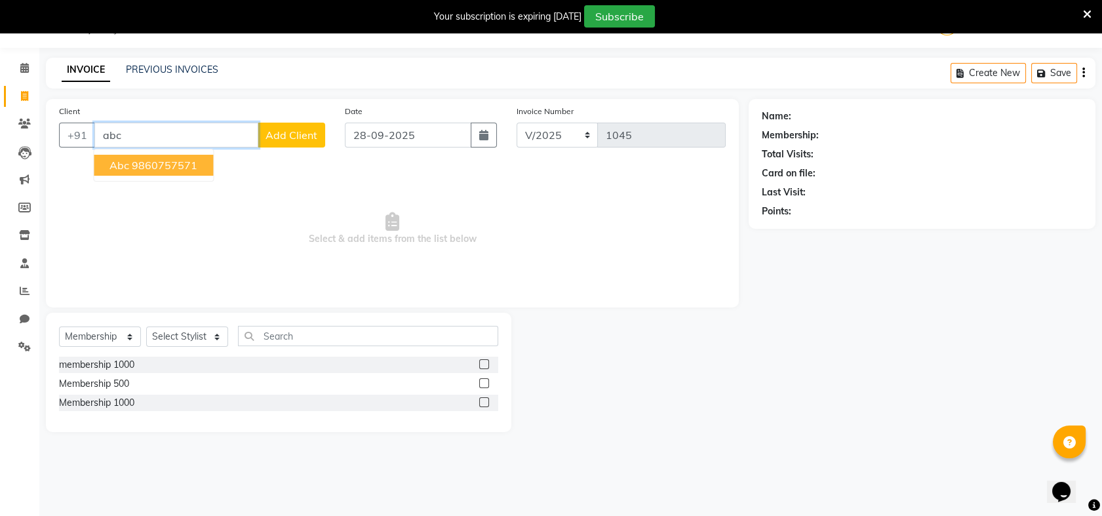
click at [147, 168] on ngb-highlight "9860757571" at bounding box center [165, 165] width 66 height 13
type input "9860757571"
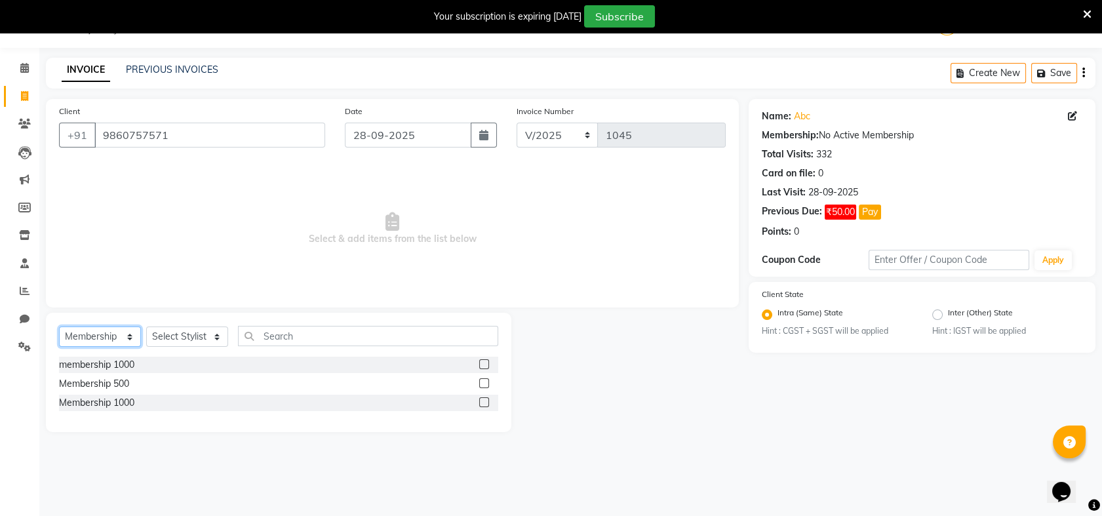
click at [124, 338] on select "Select Service Product Membership Package Voucher Prepaid Gift Card" at bounding box center [100, 337] width 82 height 20
select select "service"
click at [59, 327] on select "Select Service Product Membership Package Voucher Prepaid Gift Card" at bounding box center [100, 337] width 82 height 20
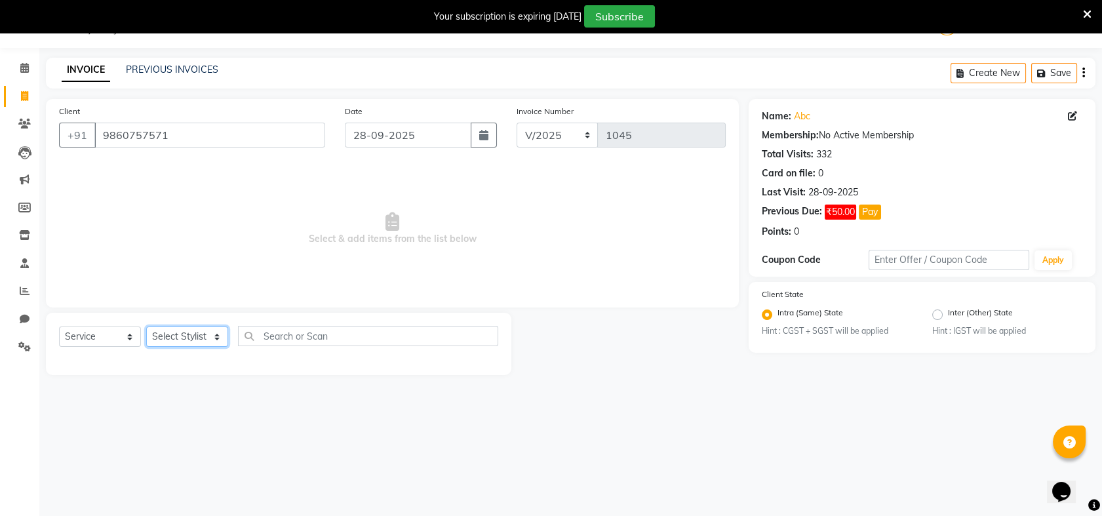
click at [215, 336] on select "Select Stylist Akash [PERSON_NAME] Khyale [PERSON_NAME] (owner) [PERSON_NAME]" at bounding box center [187, 337] width 82 height 20
select select "33045"
click at [146, 327] on select "Select Stylist Akash [PERSON_NAME] Khyale [PERSON_NAME] (owner) [PERSON_NAME]" at bounding box center [187, 337] width 82 height 20
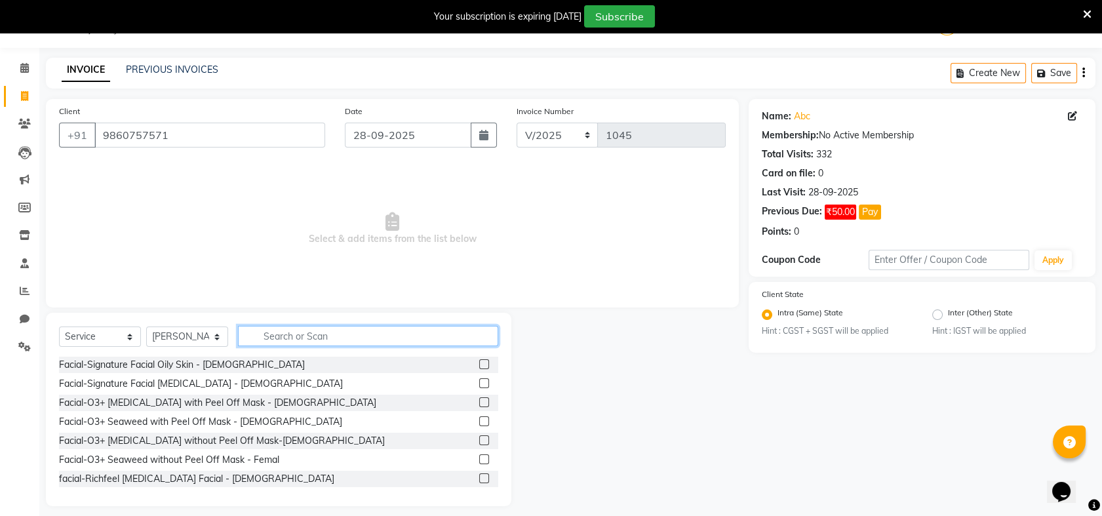
click at [283, 332] on input "text" at bounding box center [368, 336] width 260 height 20
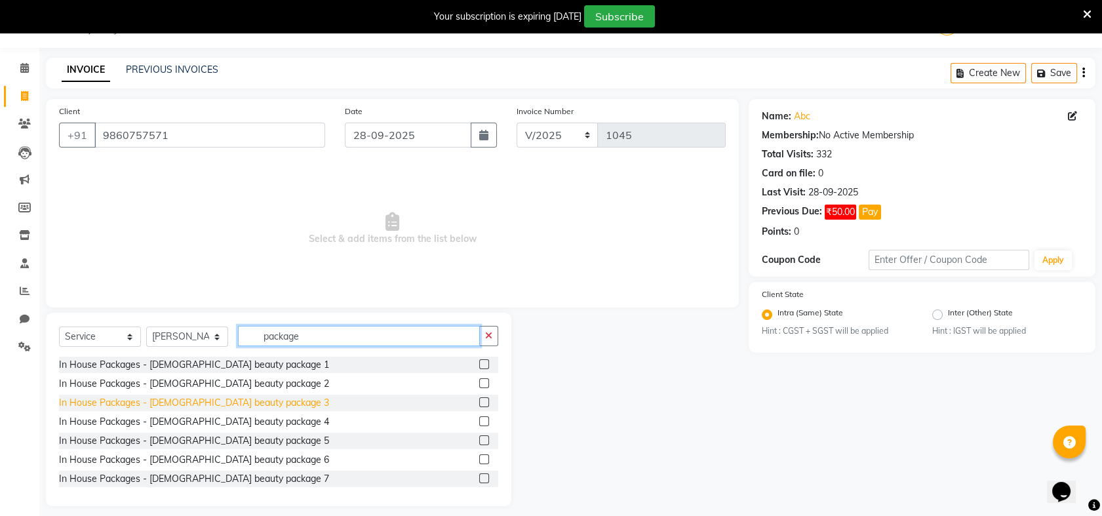
type input "package"
click at [237, 401] on div "In House Packages - [DEMOGRAPHIC_DATA] beauty package 3" at bounding box center [194, 403] width 270 height 14
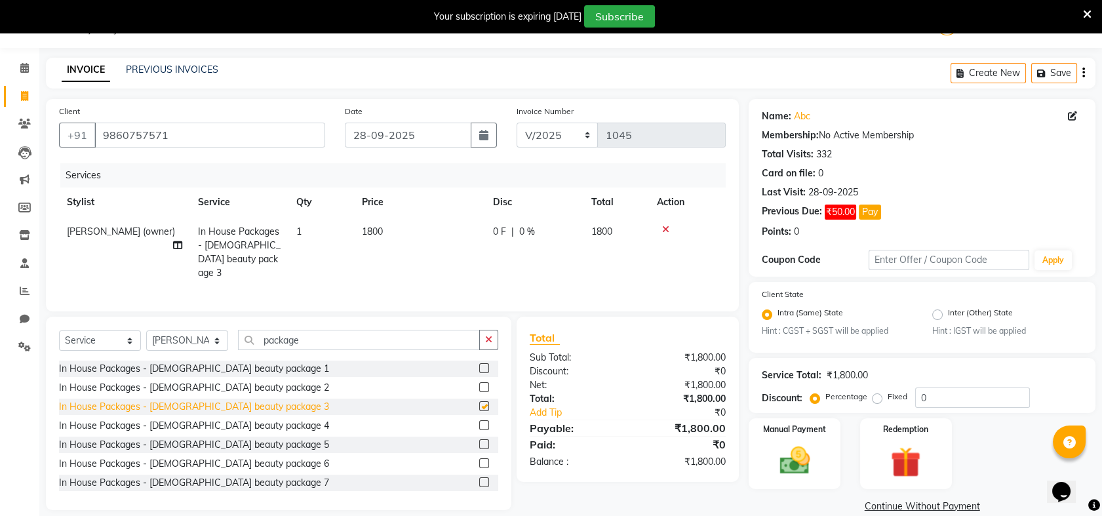
checkbox input "false"
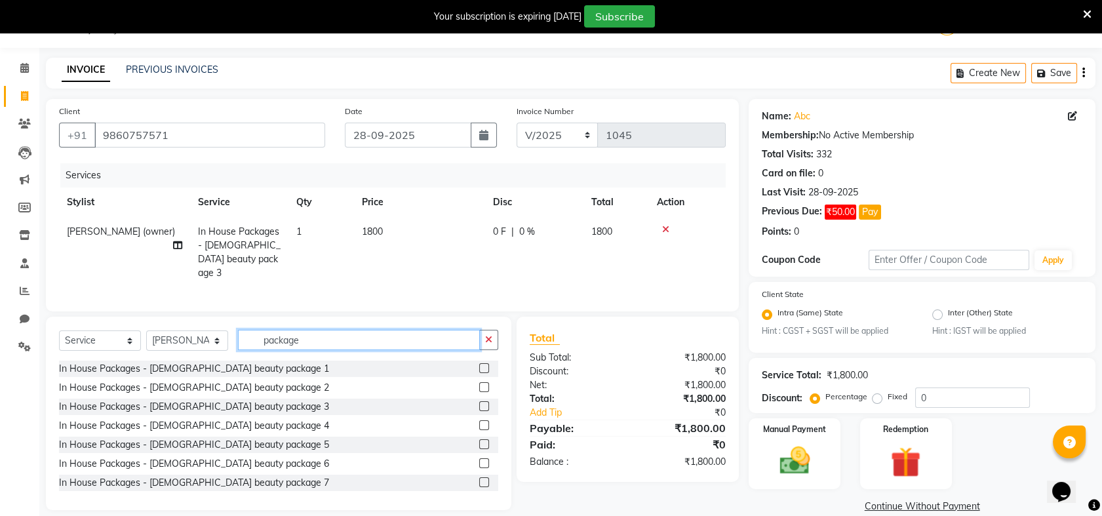
click at [347, 341] on input "package" at bounding box center [359, 340] width 242 height 20
type input "p"
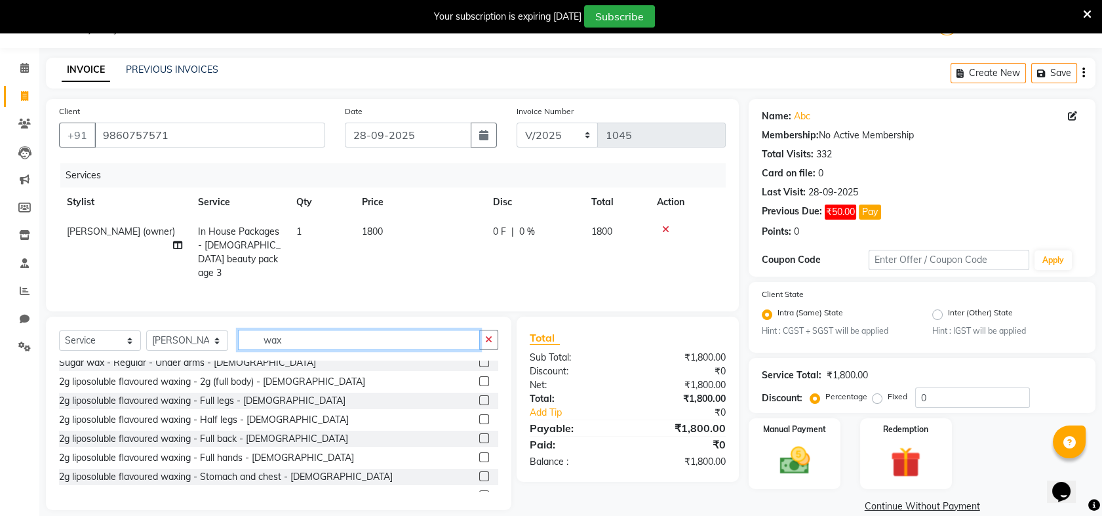
scroll to position [423, 0]
type input "wax"
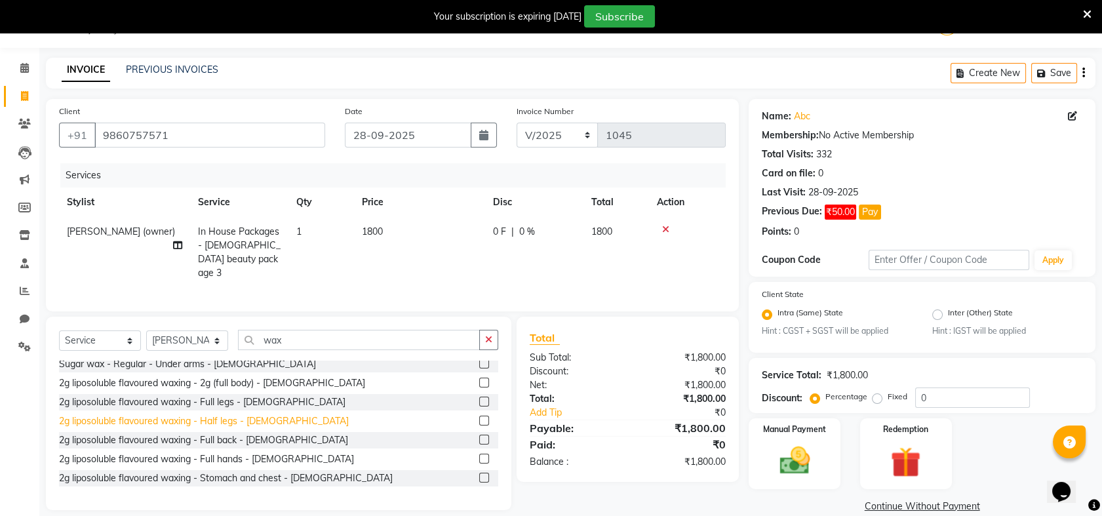
click at [208, 417] on div "2g liposoluble flavoured waxing - Half legs - [DEMOGRAPHIC_DATA]" at bounding box center [204, 421] width 290 height 14
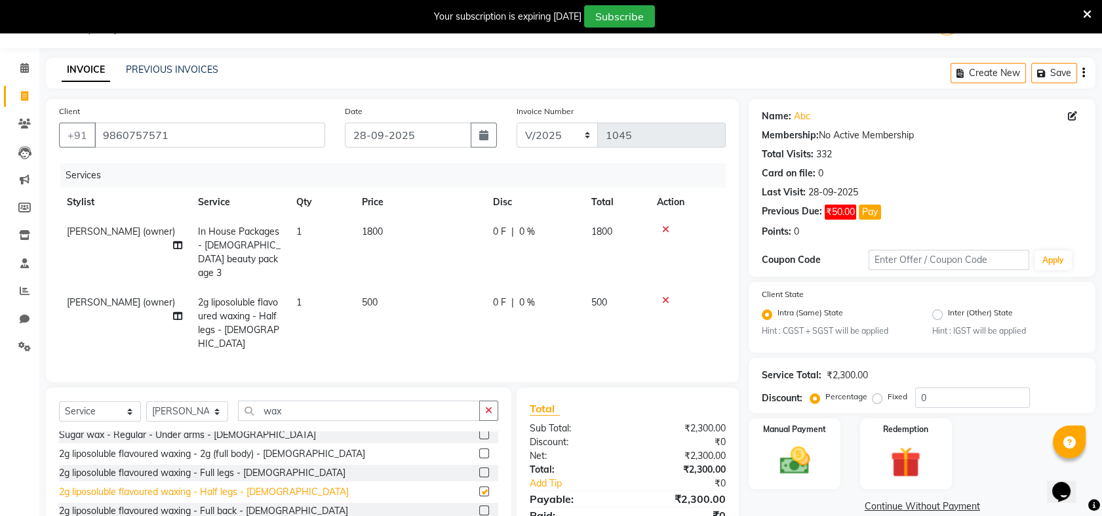
checkbox input "false"
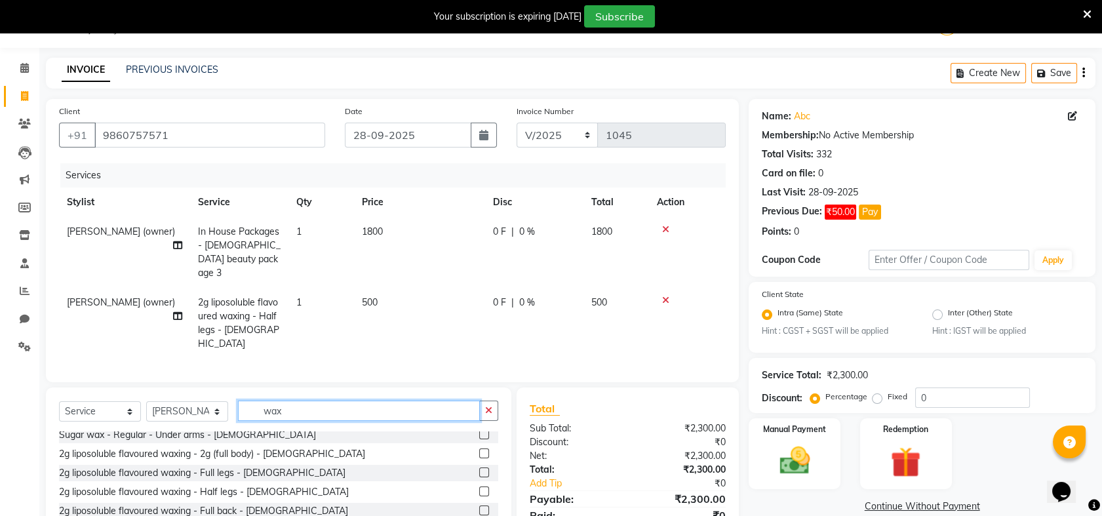
click at [400, 401] on input "wax" at bounding box center [359, 411] width 242 height 20
type input "w"
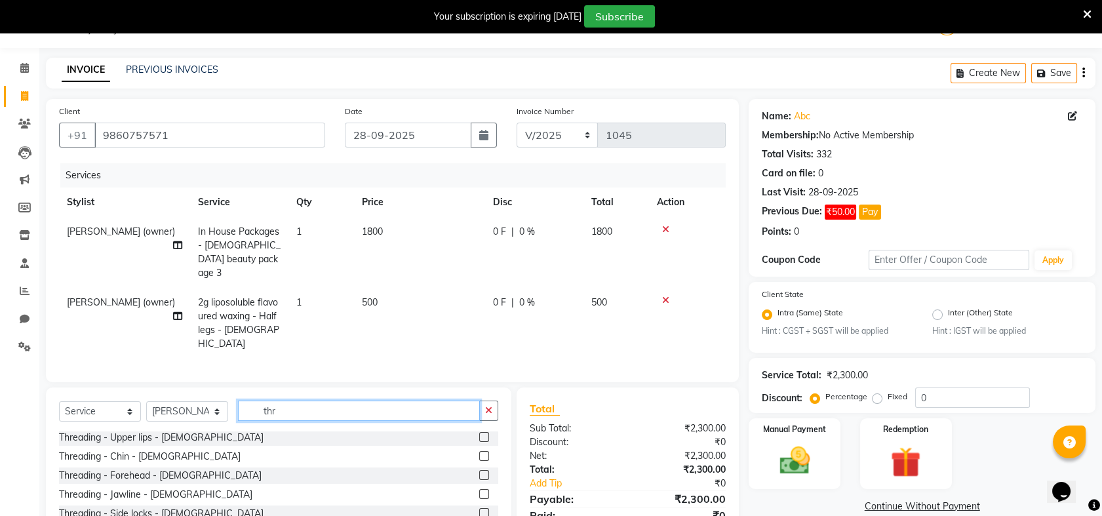
scroll to position [0, 0]
type input "thr"
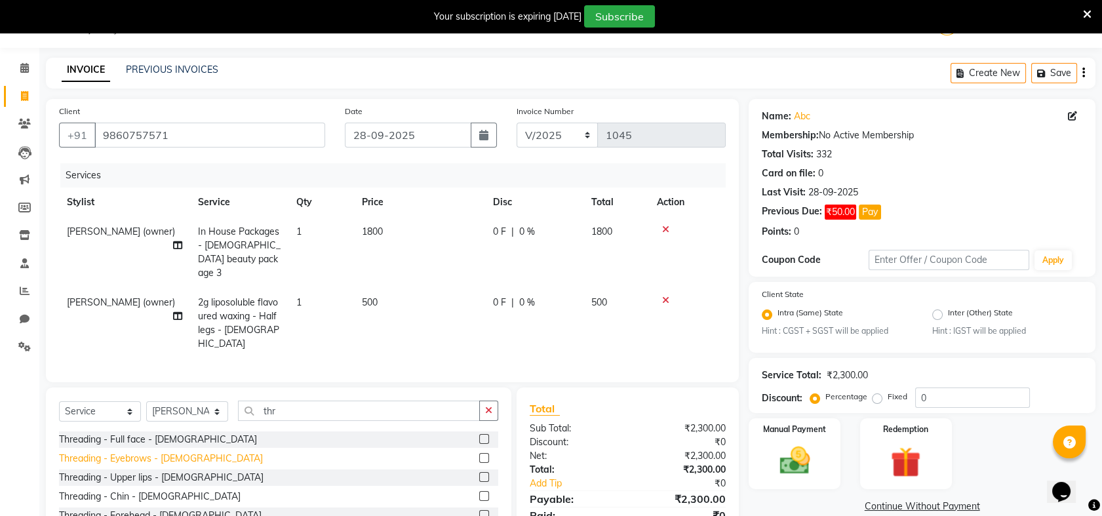
click at [151, 452] on div "Threading - Eyebrows - [DEMOGRAPHIC_DATA]" at bounding box center [161, 459] width 204 height 14
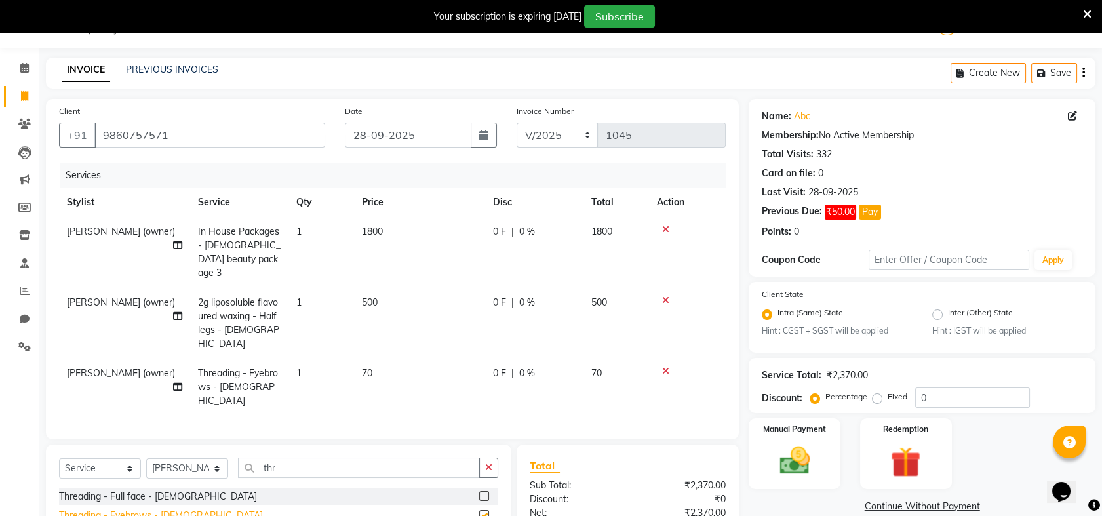
checkbox input "false"
click at [367, 367] on span "70" at bounding box center [367, 373] width 10 height 12
select select "33045"
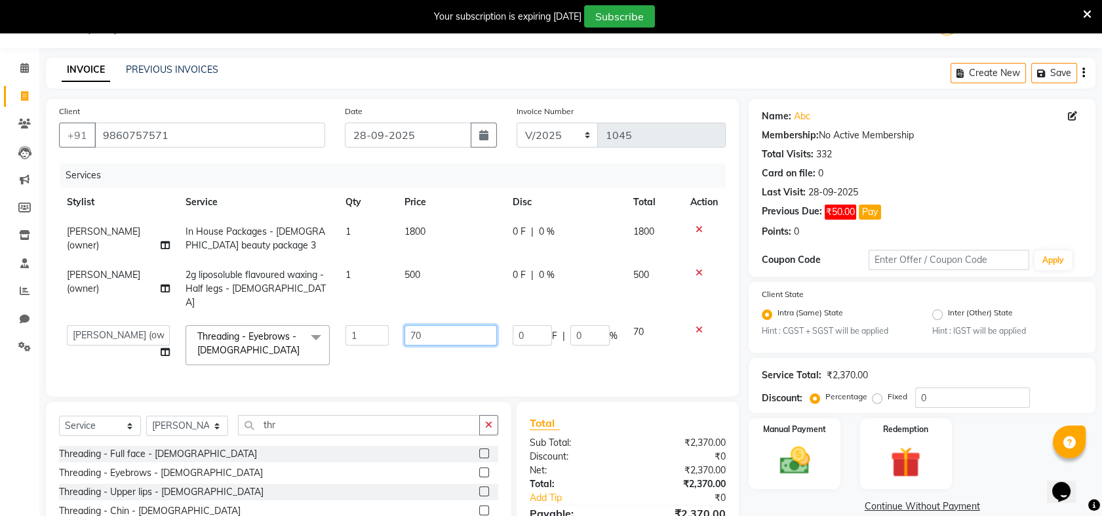
click at [436, 325] on input "70" at bounding box center [451, 335] width 92 height 20
type input "7"
type input "50"
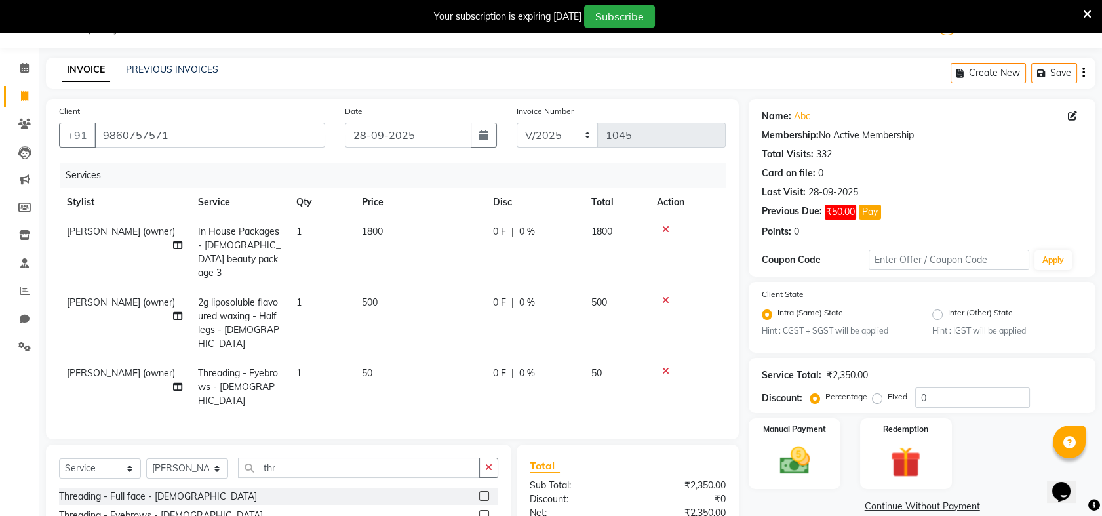
click at [645, 359] on td "50" at bounding box center [617, 387] width 66 height 57
select select "33045"
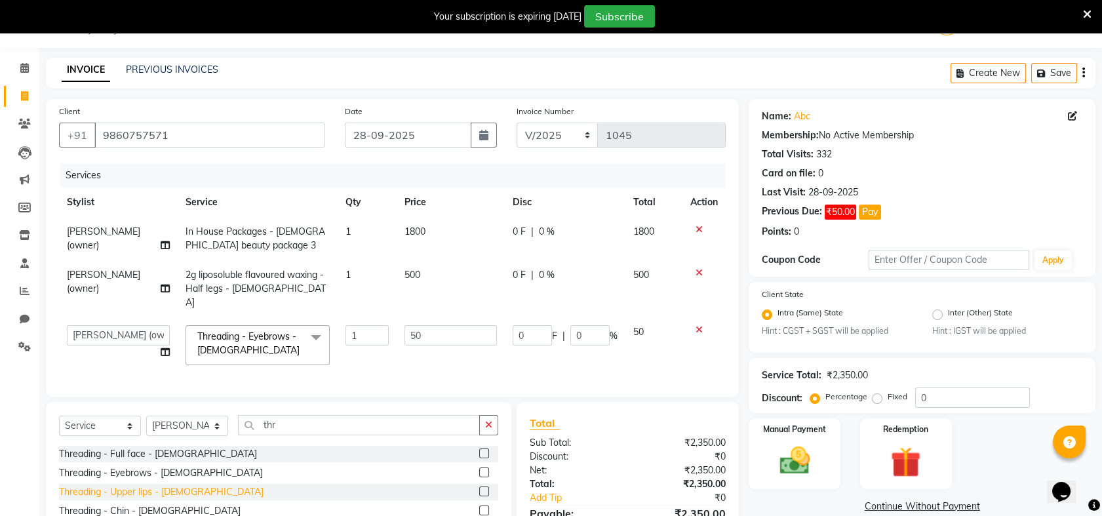
click at [155, 485] on div "Threading - Upper lips - [DEMOGRAPHIC_DATA]" at bounding box center [161, 492] width 205 height 14
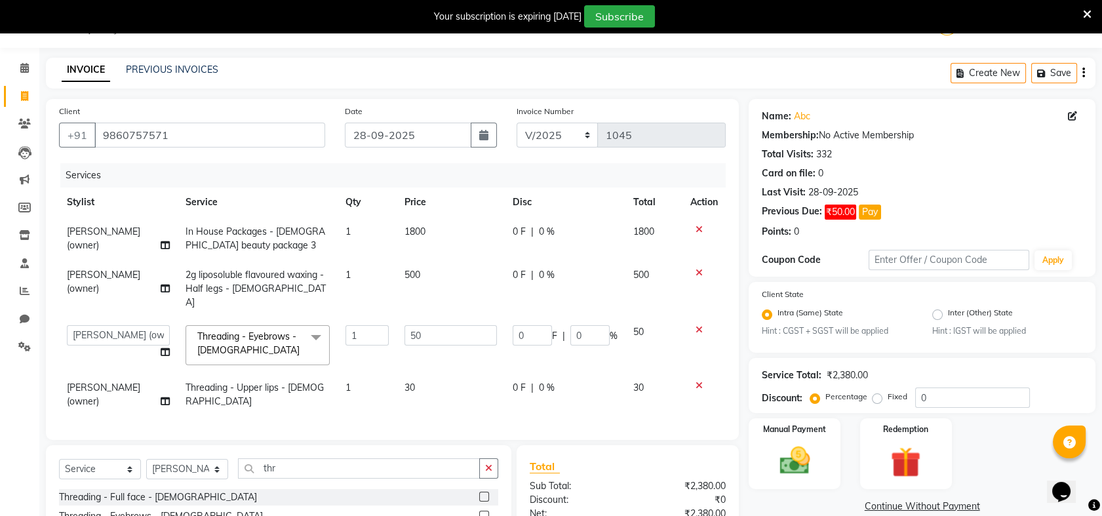
checkbox input "false"
click at [787, 446] on img at bounding box center [794, 461] width 51 height 36
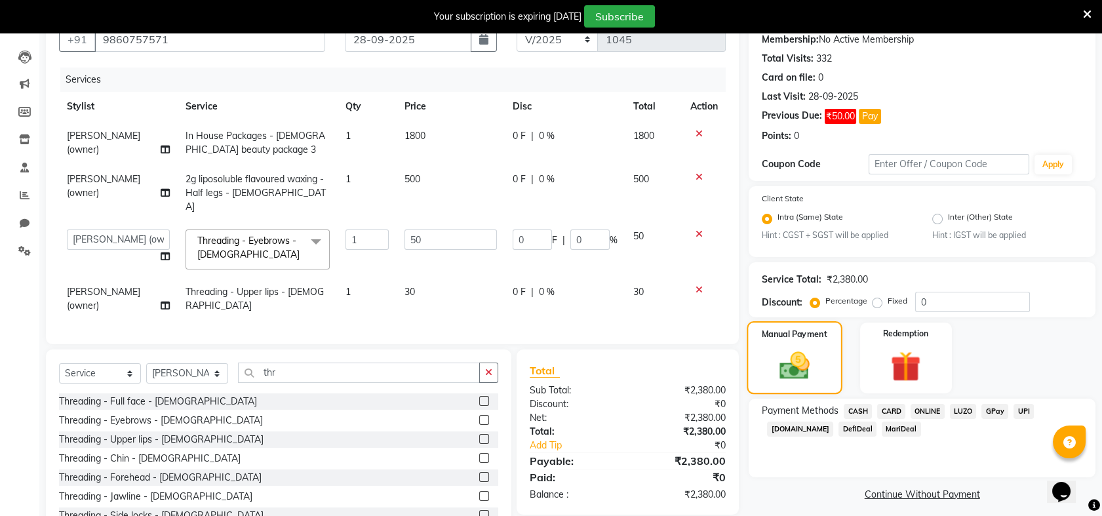
scroll to position [137, 0]
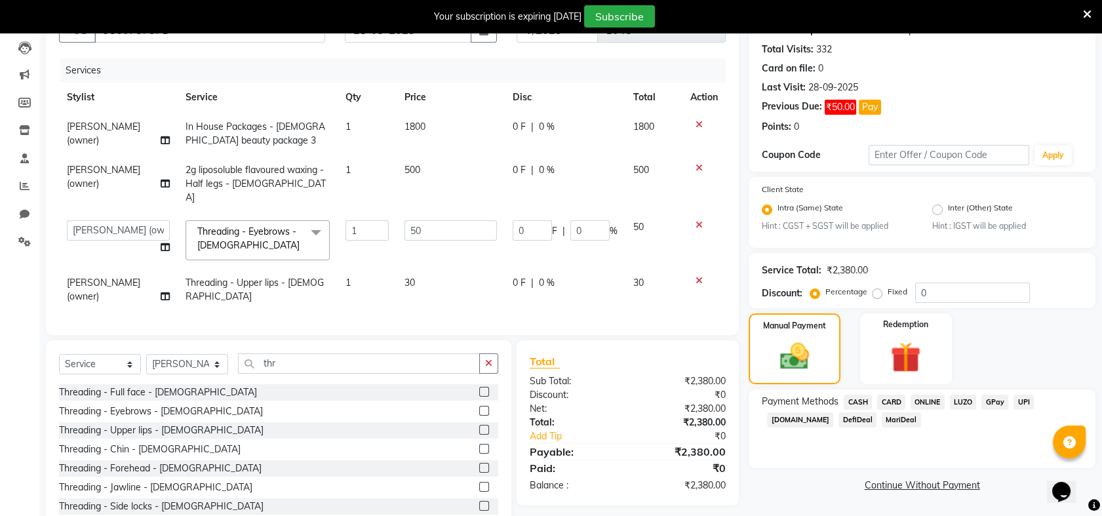
click at [936, 399] on span "ONLINE" at bounding box center [928, 402] width 34 height 15
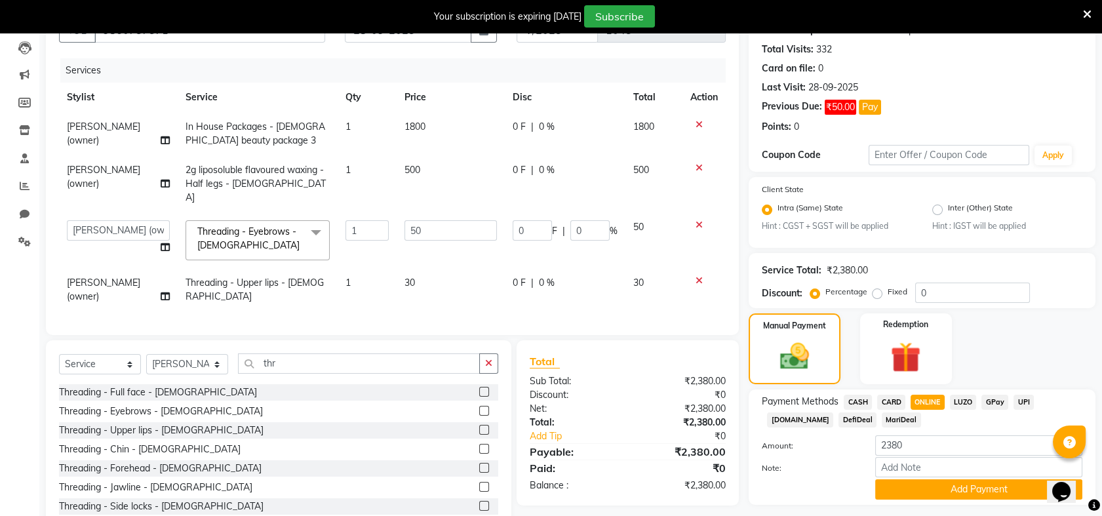
scroll to position [172, 0]
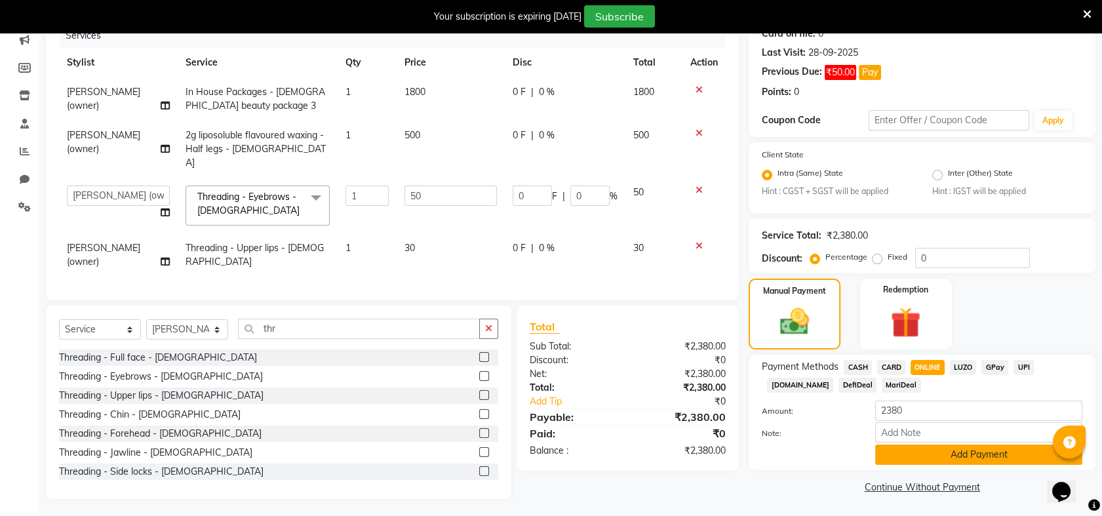
click at [966, 456] on button "Add Payment" at bounding box center [978, 455] width 207 height 20
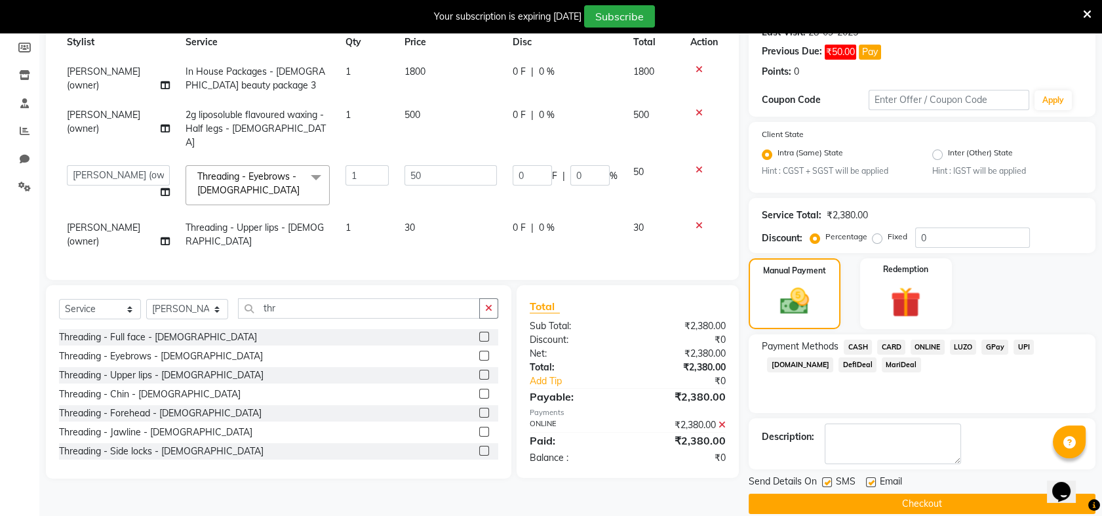
scroll to position [199, 0]
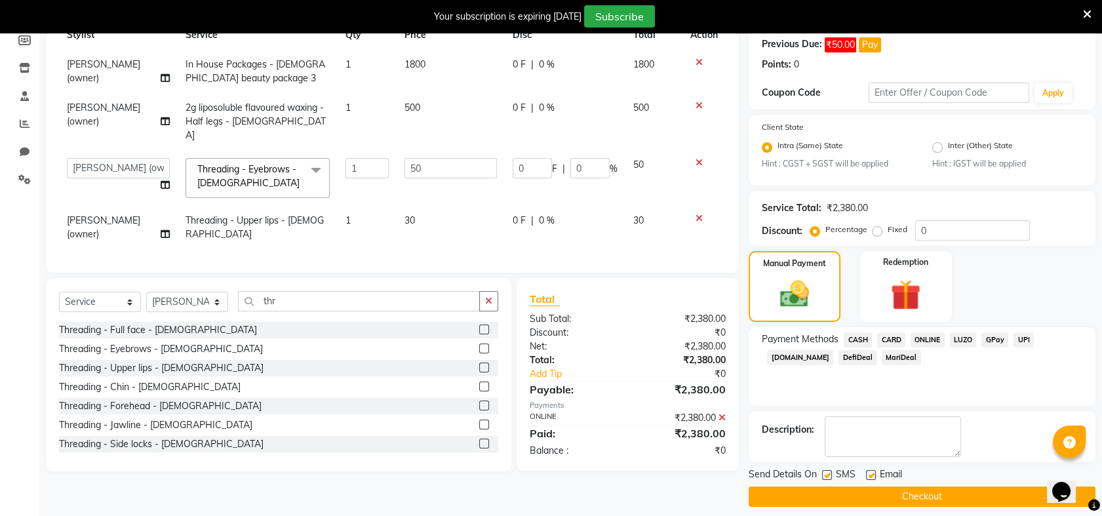
click at [943, 495] on button "Checkout" at bounding box center [922, 496] width 347 height 20
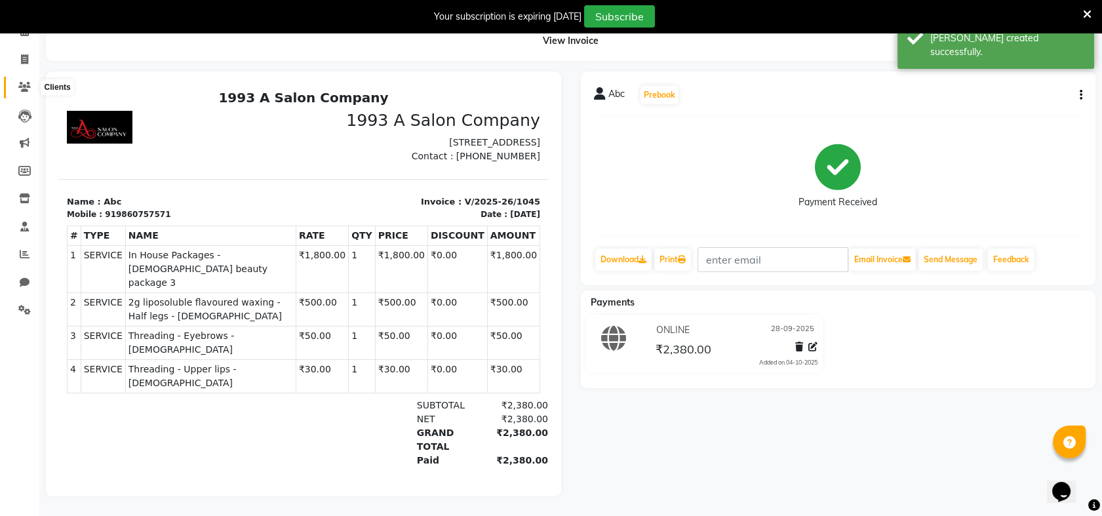
click at [21, 80] on span at bounding box center [24, 87] width 23 height 15
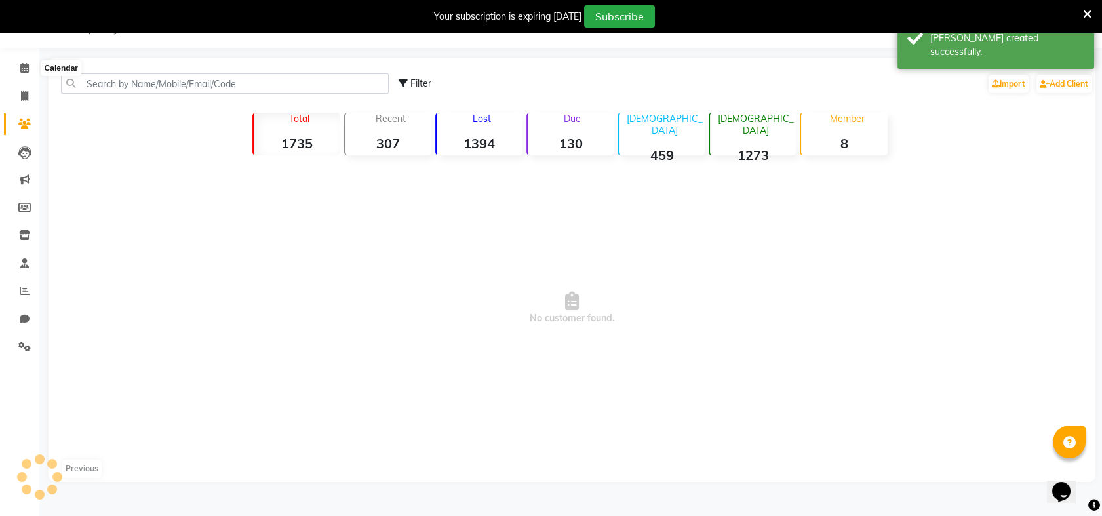
scroll to position [79, 0]
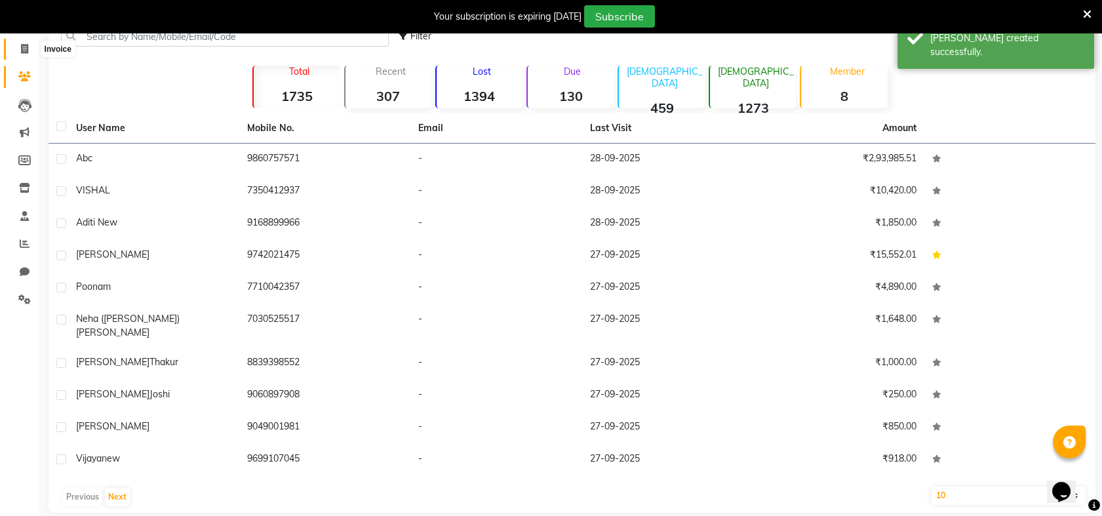
click at [22, 50] on icon at bounding box center [24, 49] width 7 height 10
select select "5137"
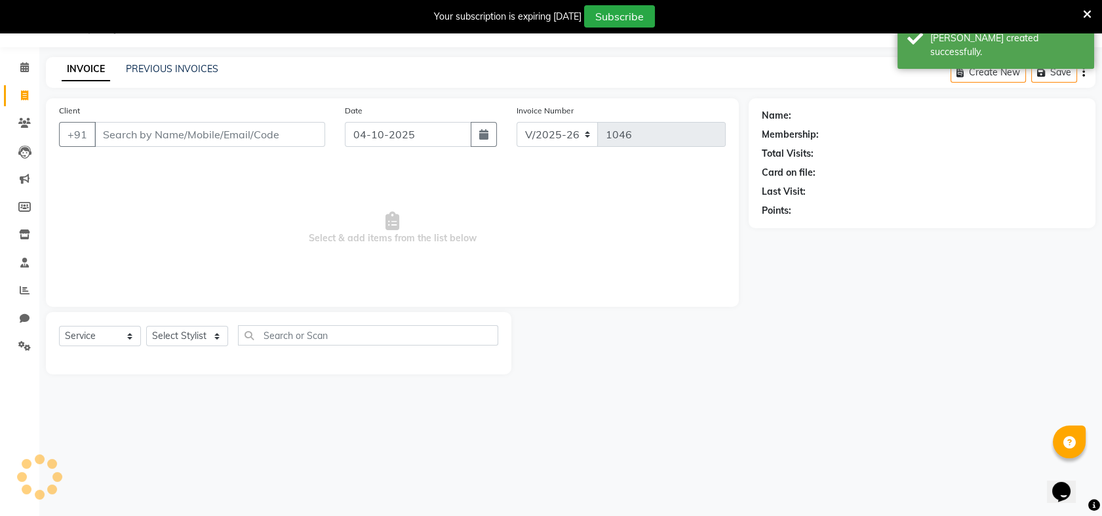
scroll to position [32, 0]
select select "membership"
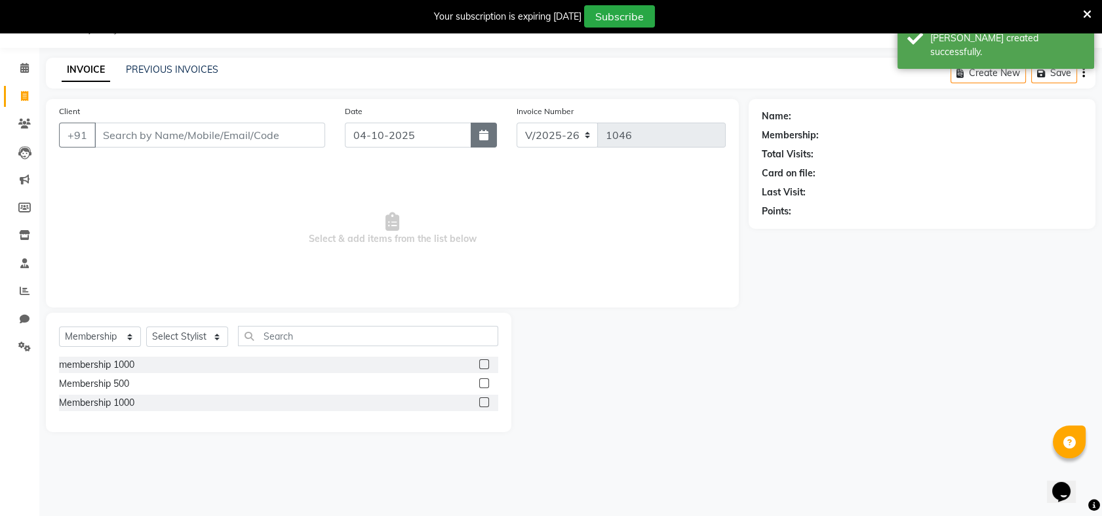
click at [486, 131] on icon "button" at bounding box center [483, 135] width 9 height 10
select select "10"
select select "2025"
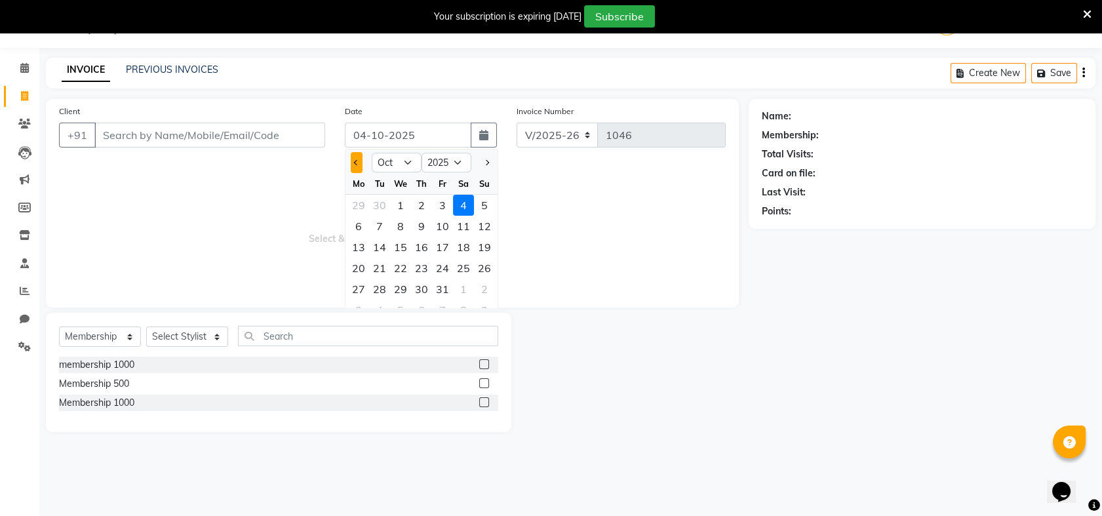
click at [357, 165] on button "Previous month" at bounding box center [356, 162] width 11 height 21
select select "9"
click at [486, 266] on div "28" at bounding box center [484, 268] width 21 height 21
type input "28-09-2025"
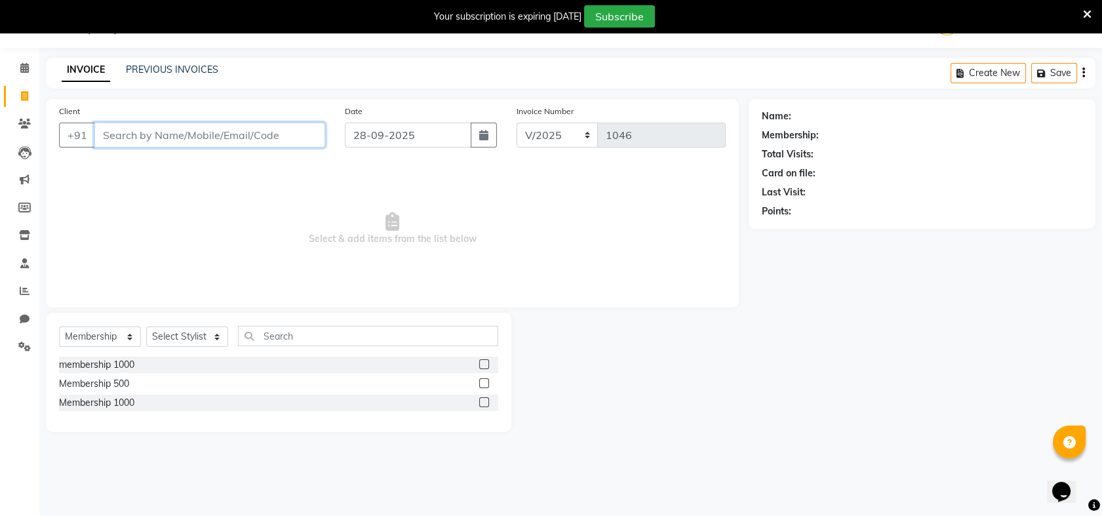
click at [207, 131] on input "Client" at bounding box center [209, 135] width 231 height 25
type input "o"
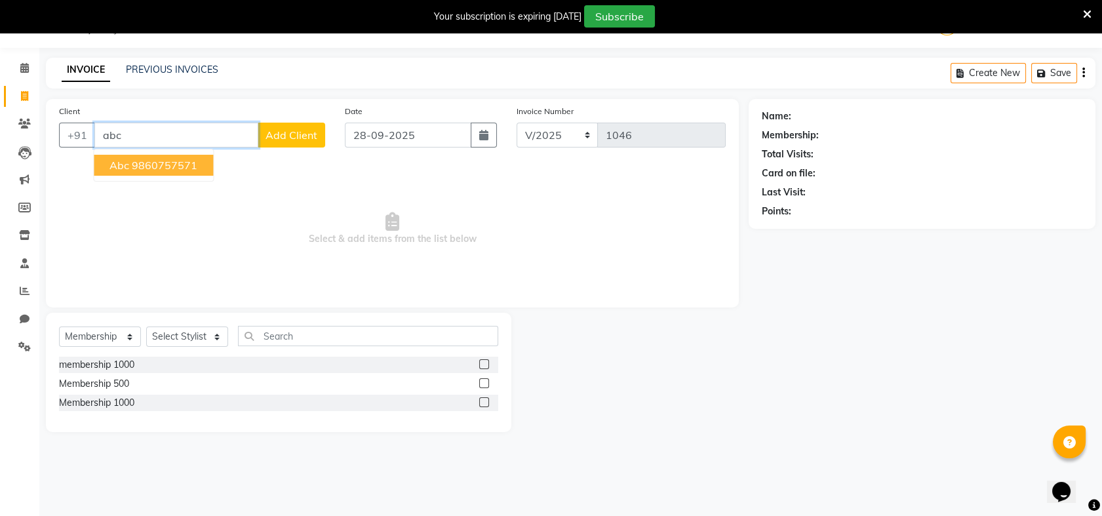
click at [138, 161] on ngb-highlight "9860757571" at bounding box center [165, 165] width 66 height 13
type input "9860757571"
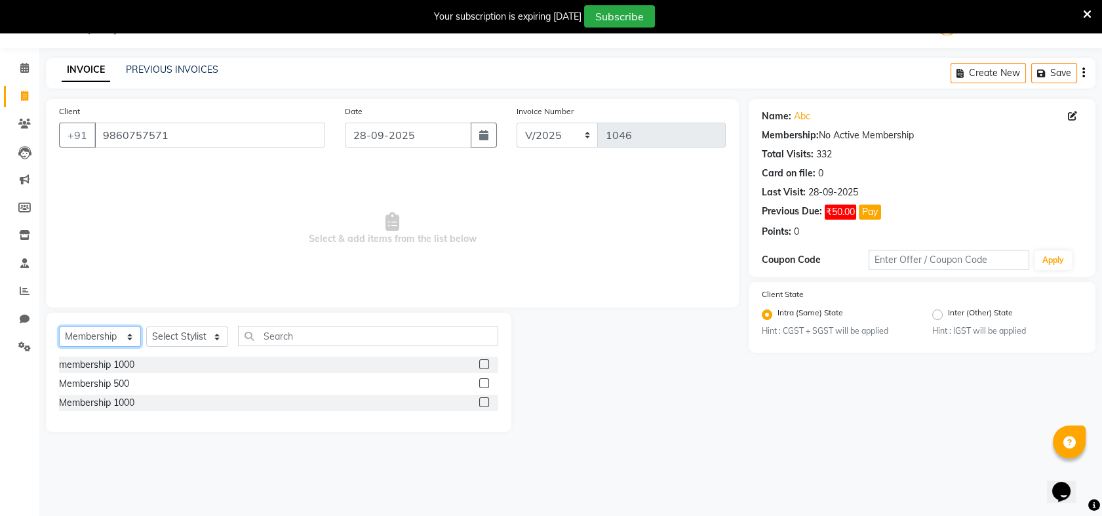
click at [127, 333] on select "Select Service Product Membership Package Voucher Prepaid Gift Card" at bounding box center [100, 337] width 82 height 20
select select "service"
click at [59, 327] on select "Select Service Product Membership Package Voucher Prepaid Gift Card" at bounding box center [100, 337] width 82 height 20
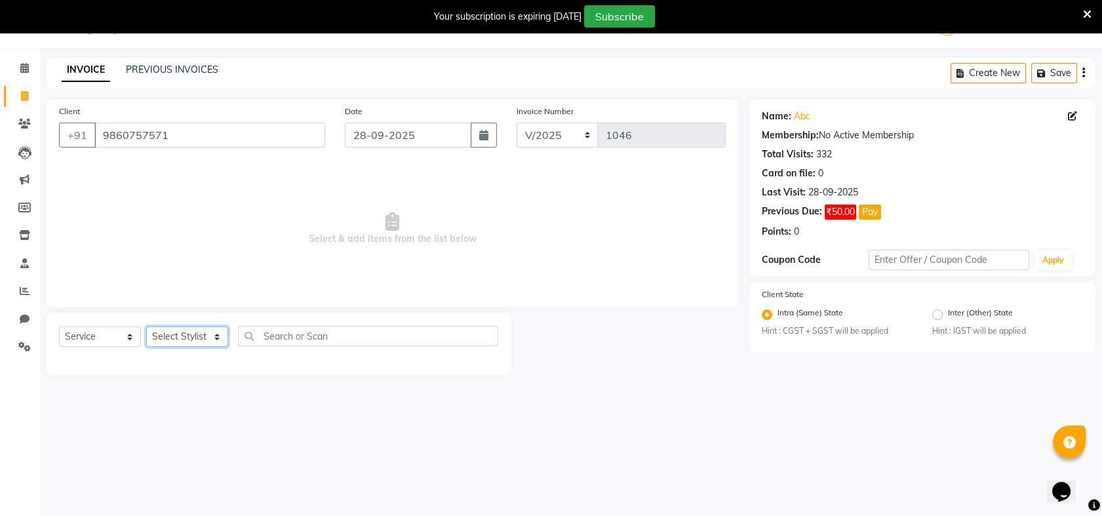
click at [210, 334] on select "Select Stylist Akash [PERSON_NAME] Khyale [PERSON_NAME] (owner) [PERSON_NAME]" at bounding box center [187, 337] width 82 height 20
select select "69871"
click at [146, 327] on select "Select Stylist Akash [PERSON_NAME] Khyale [PERSON_NAME] (owner) [PERSON_NAME]" at bounding box center [187, 337] width 82 height 20
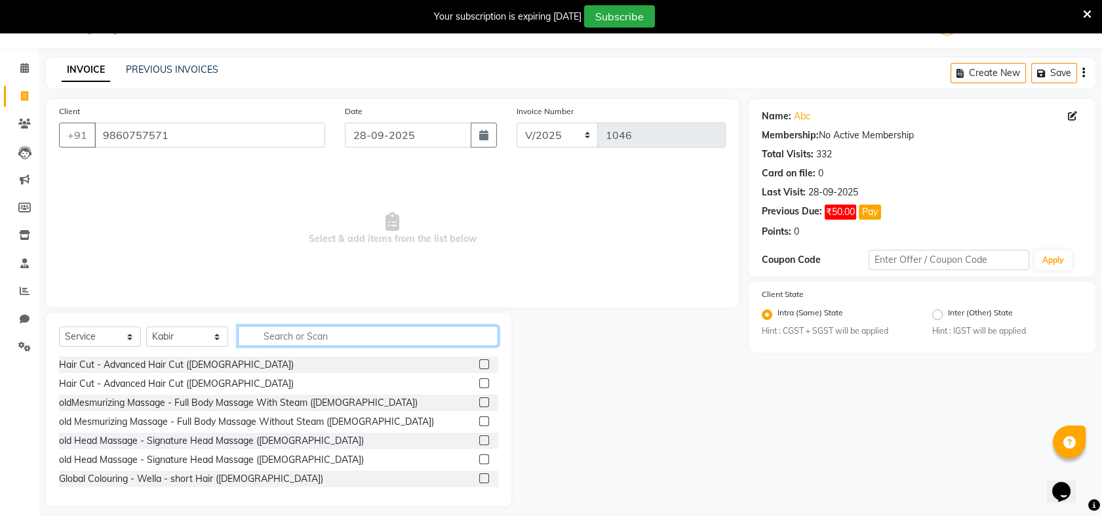
click at [274, 339] on input "text" at bounding box center [368, 336] width 260 height 20
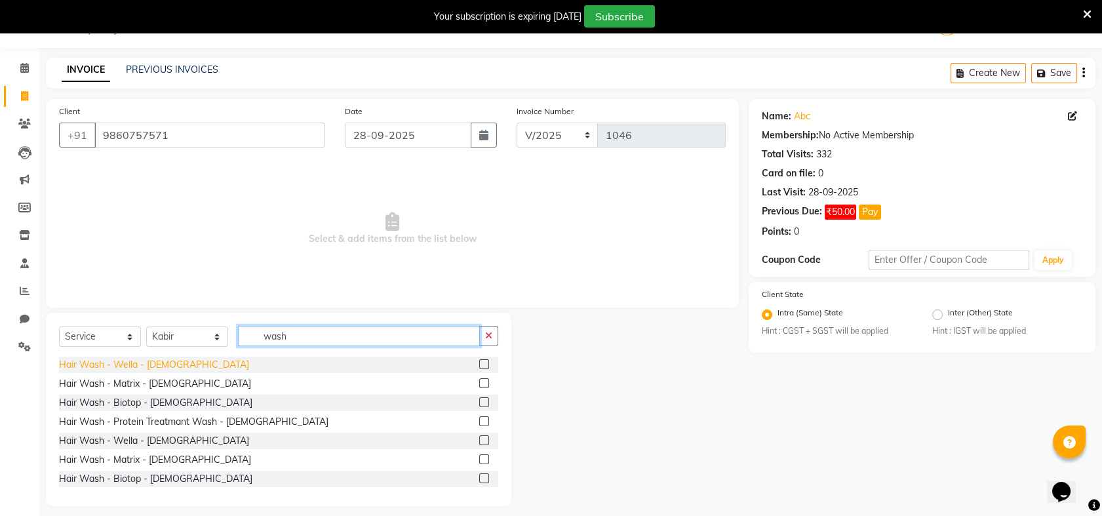
type input "wash"
click at [156, 363] on div "Hair Wash - Wella - [DEMOGRAPHIC_DATA]" at bounding box center [154, 365] width 190 height 14
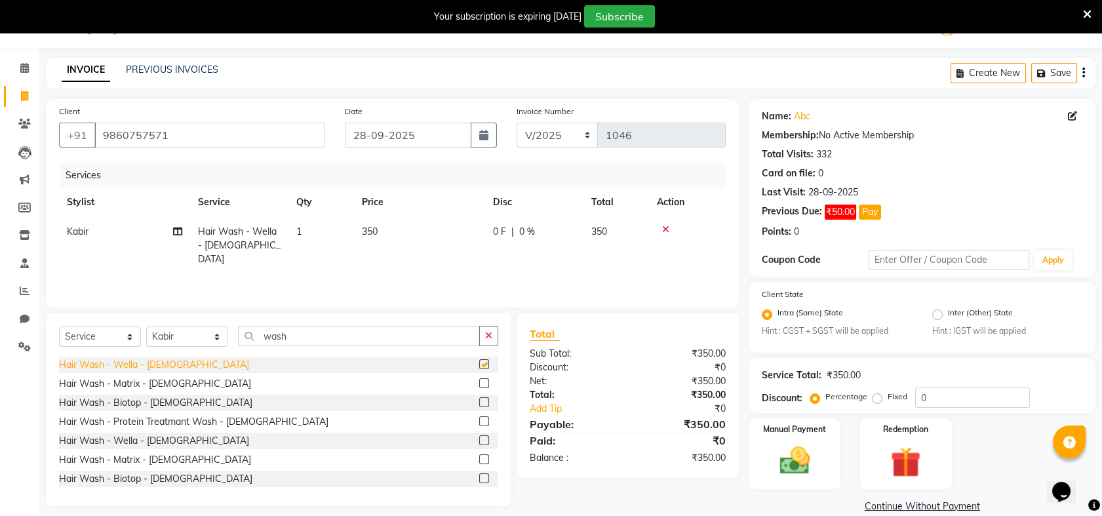
checkbox input "false"
click at [380, 231] on td "350" at bounding box center [419, 245] width 131 height 57
select select "69871"
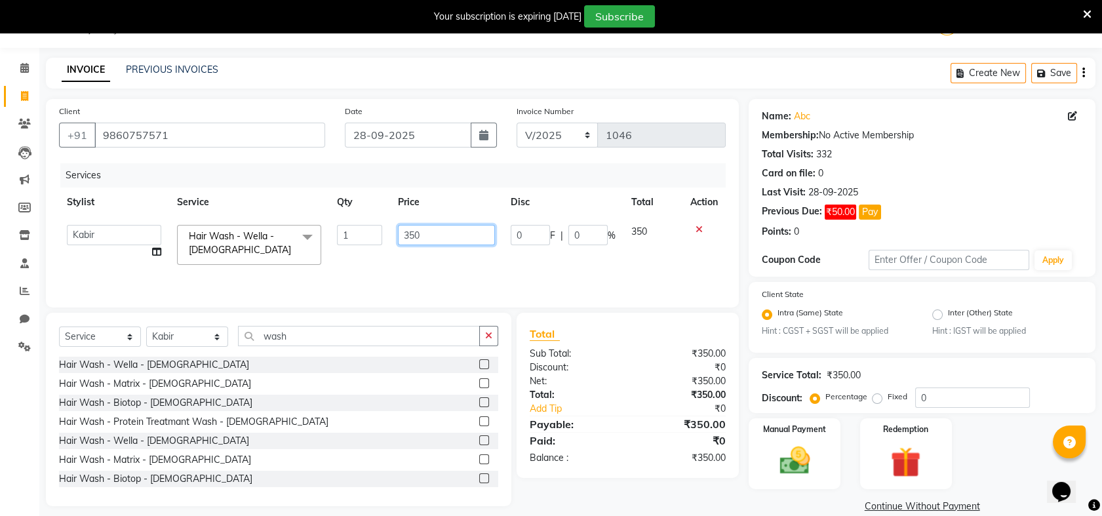
click at [436, 230] on input "350" at bounding box center [446, 235] width 97 height 20
type input "330"
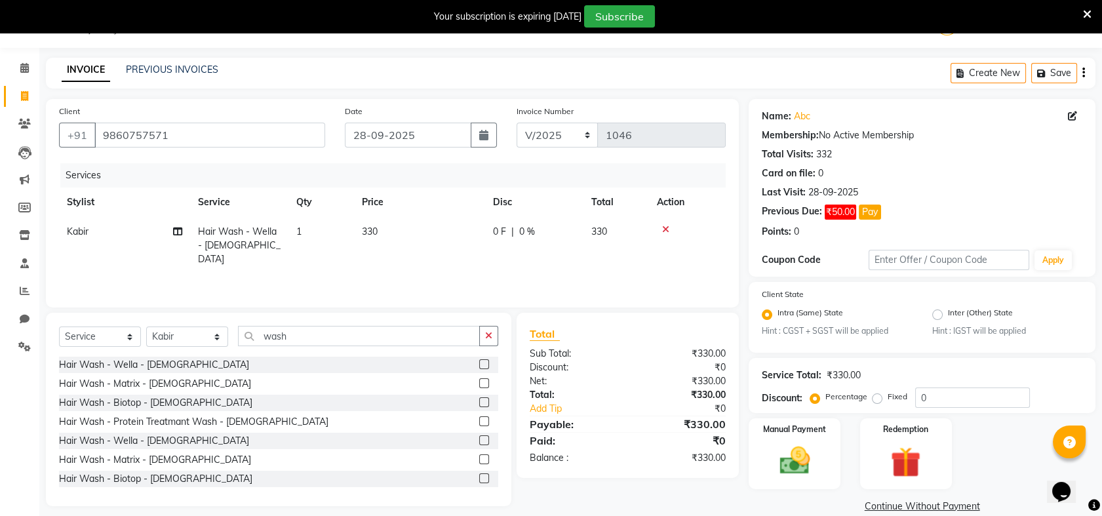
click at [644, 246] on td "330" at bounding box center [617, 245] width 66 height 57
select select "69871"
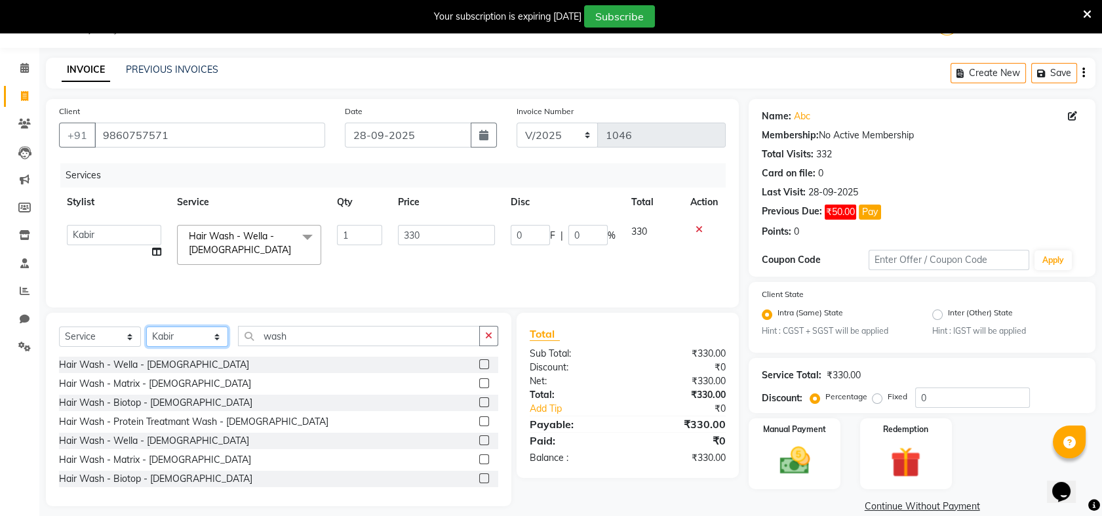
click at [218, 336] on select "Select Stylist Akash [PERSON_NAME] Khyale [PERSON_NAME] (owner) [PERSON_NAME]" at bounding box center [187, 337] width 82 height 20
select select "33045"
click at [146, 327] on select "Select Stylist Akash [PERSON_NAME] Khyale [PERSON_NAME] (owner) [PERSON_NAME]" at bounding box center [187, 337] width 82 height 20
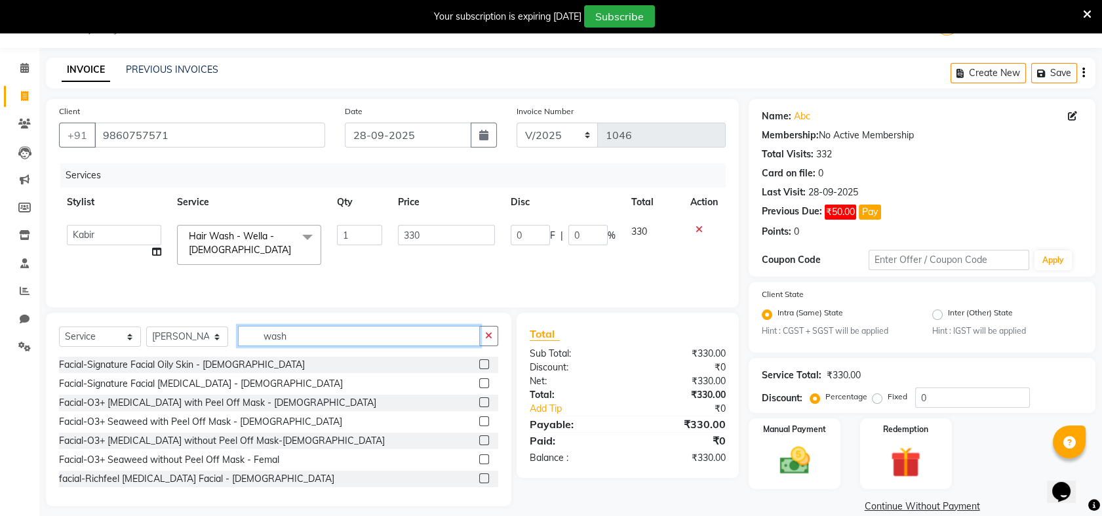
click at [319, 336] on input "wash" at bounding box center [359, 336] width 242 height 20
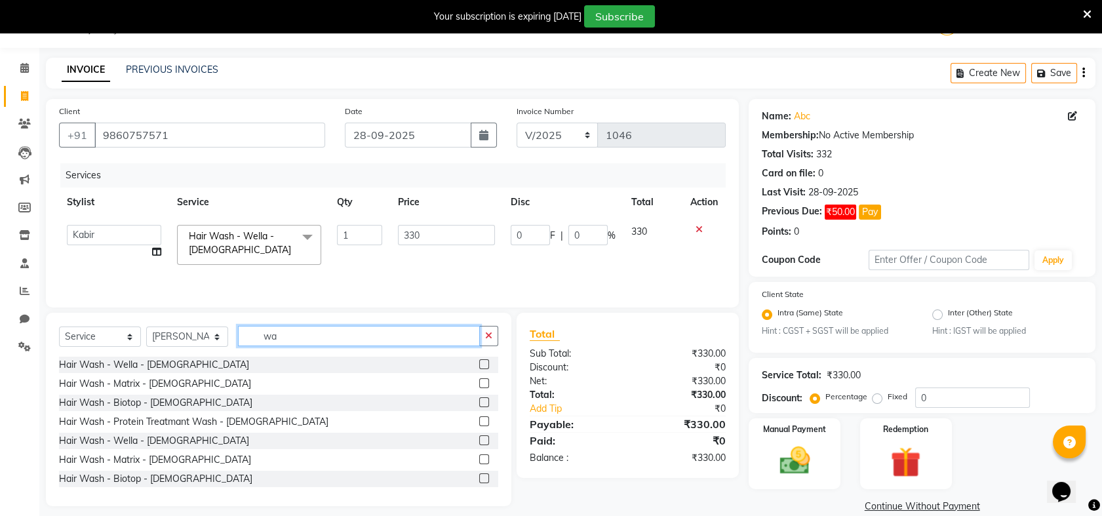
type input "w"
type input "thr"
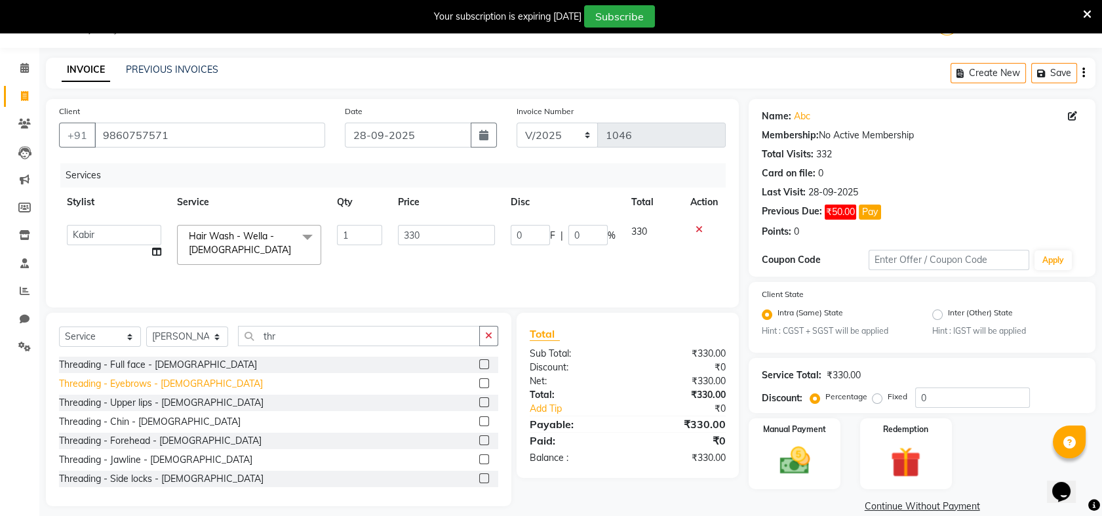
click at [142, 381] on div "Threading - Eyebrows - [DEMOGRAPHIC_DATA]" at bounding box center [161, 384] width 204 height 14
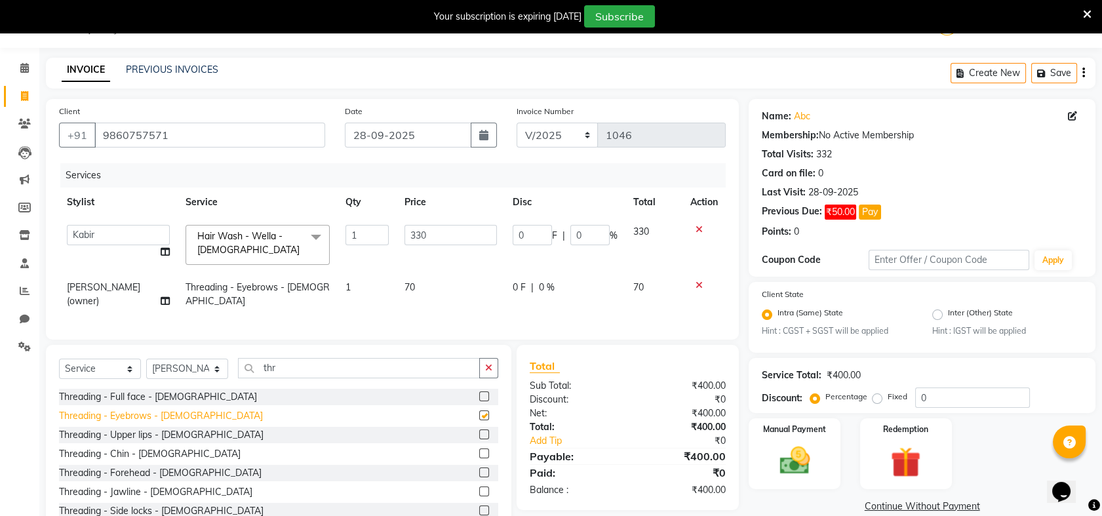
checkbox input "false"
click at [784, 449] on img at bounding box center [794, 461] width 51 height 36
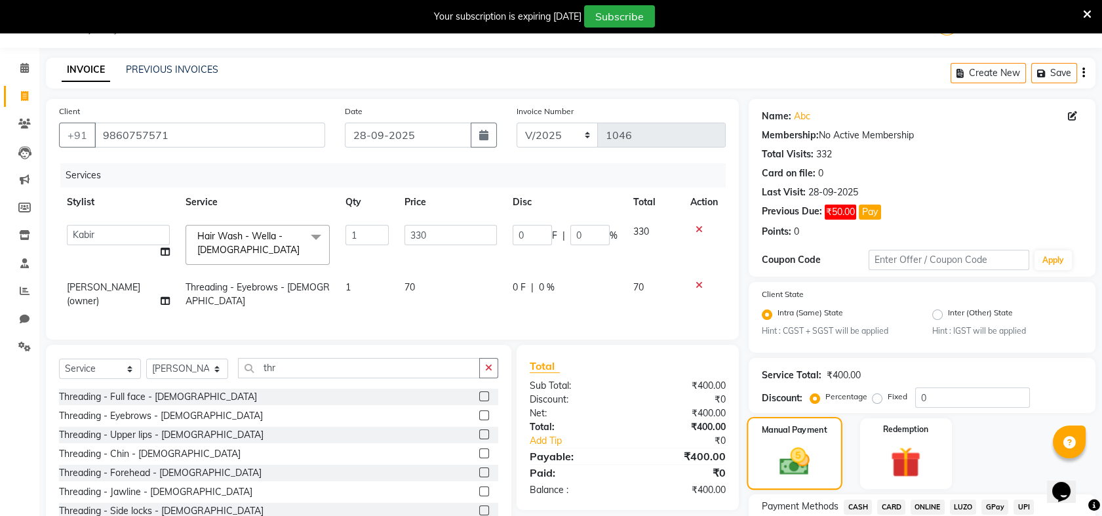
scroll to position [135, 0]
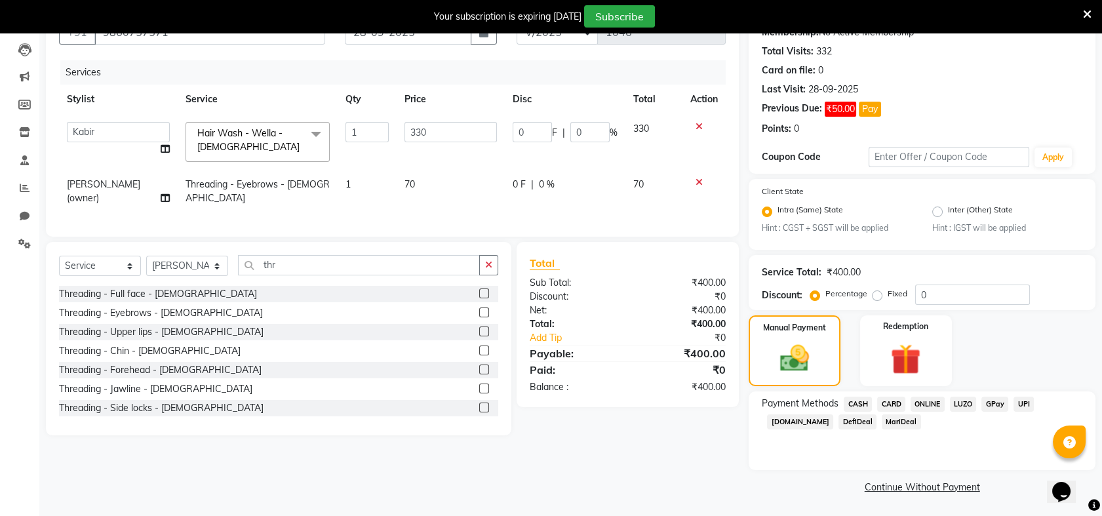
click at [855, 404] on span "CASH" at bounding box center [858, 404] width 28 height 15
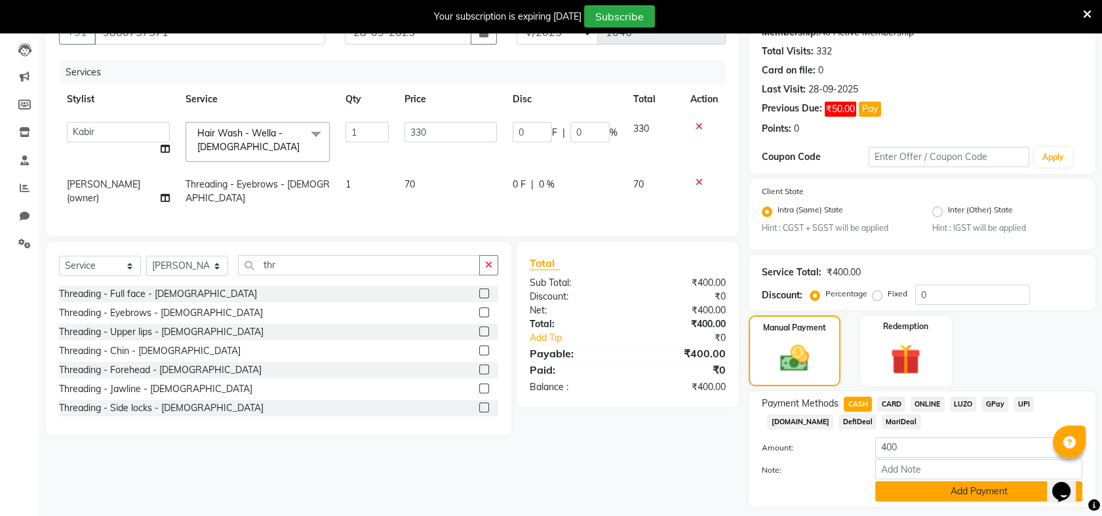
click at [977, 491] on button "Add Payment" at bounding box center [978, 491] width 207 height 20
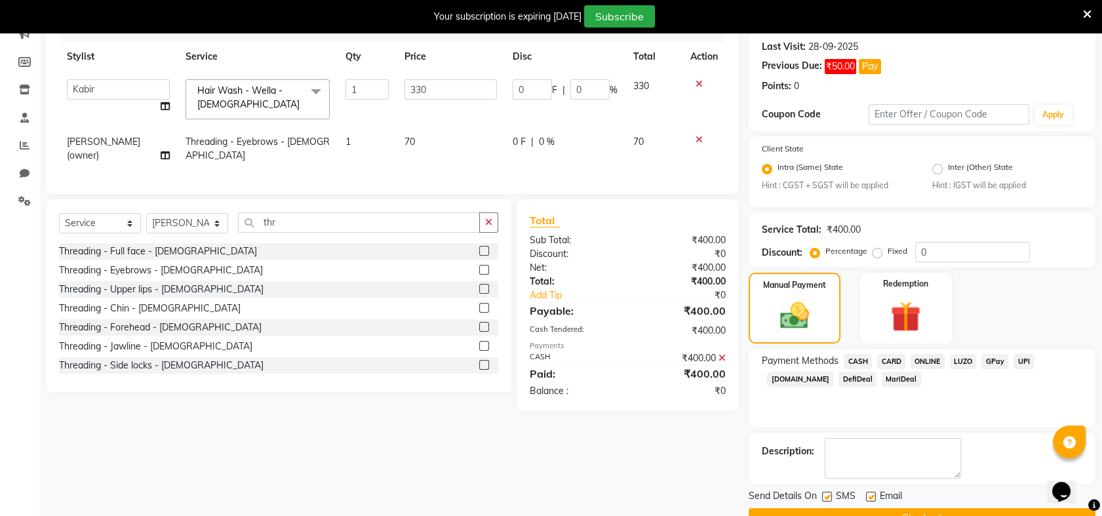
scroll to position [209, 0]
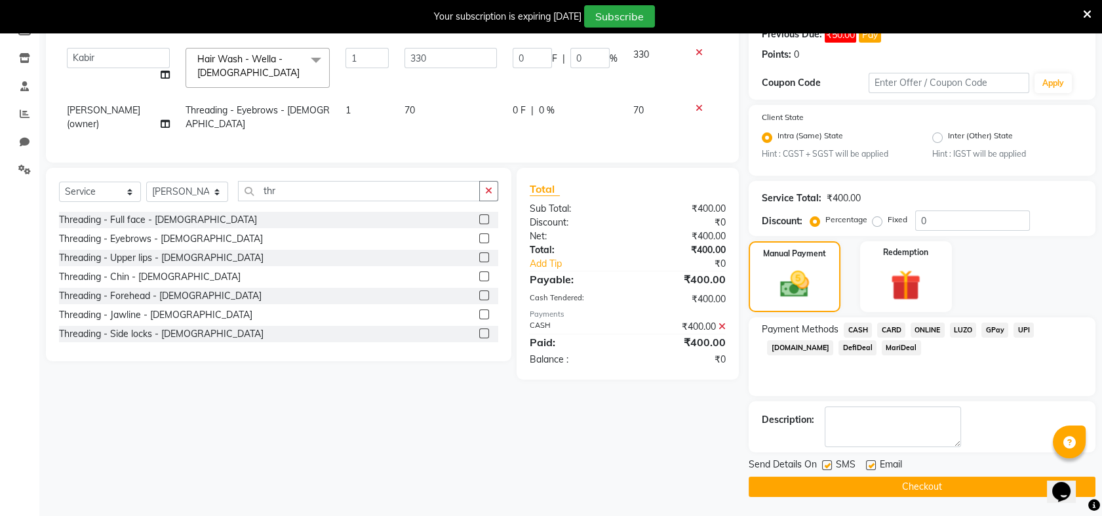
click at [977, 491] on button "Checkout" at bounding box center [922, 487] width 347 height 20
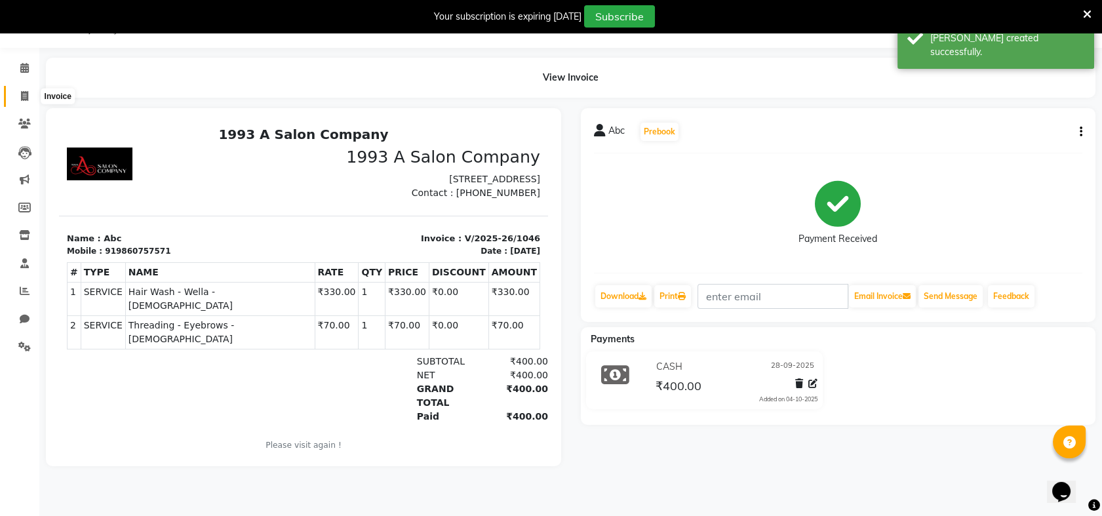
click at [24, 98] on icon at bounding box center [24, 96] width 7 height 10
select select "service"
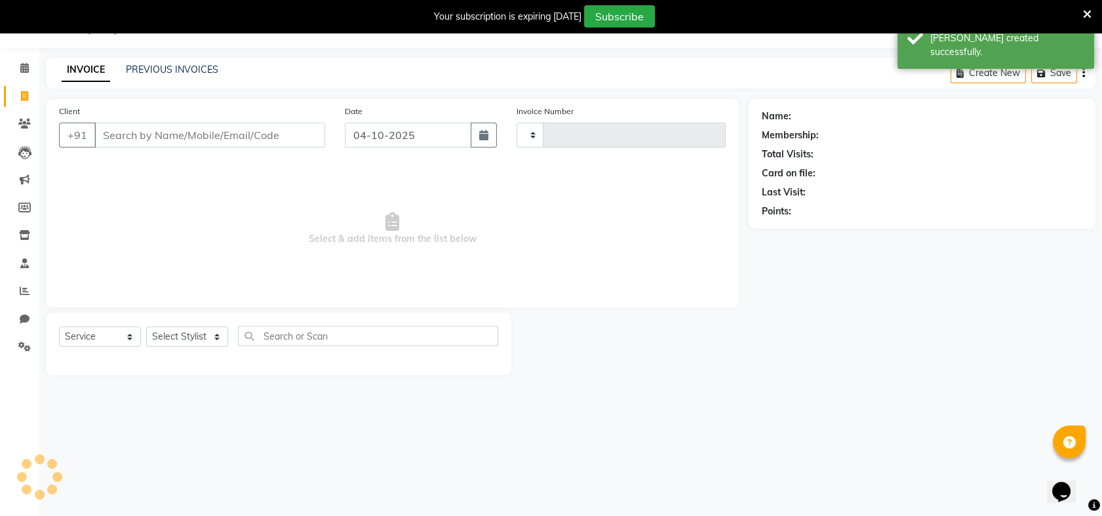
type input "1047"
select select "5137"
select select "membership"
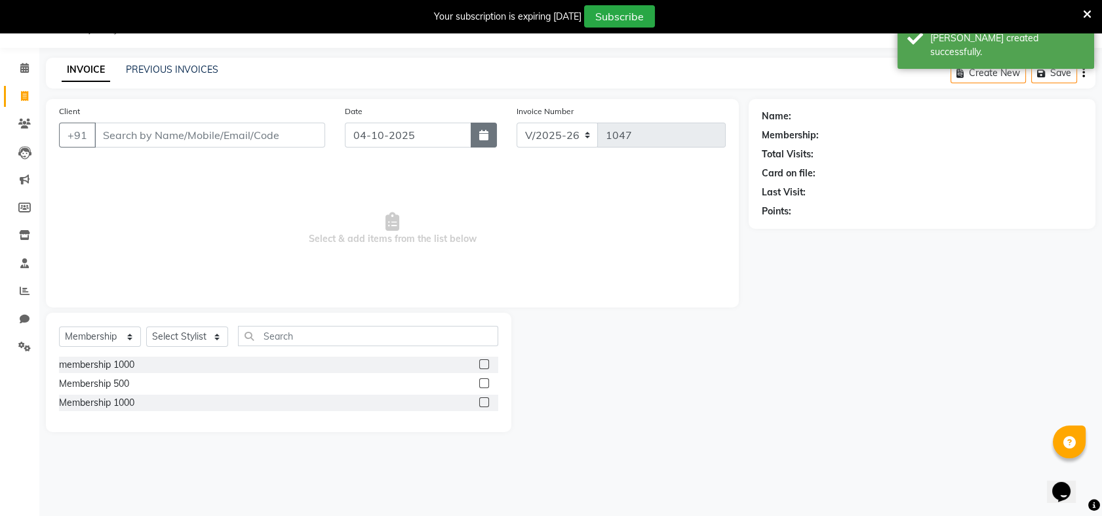
click at [481, 136] on icon "button" at bounding box center [483, 135] width 9 height 10
select select "10"
select select "2025"
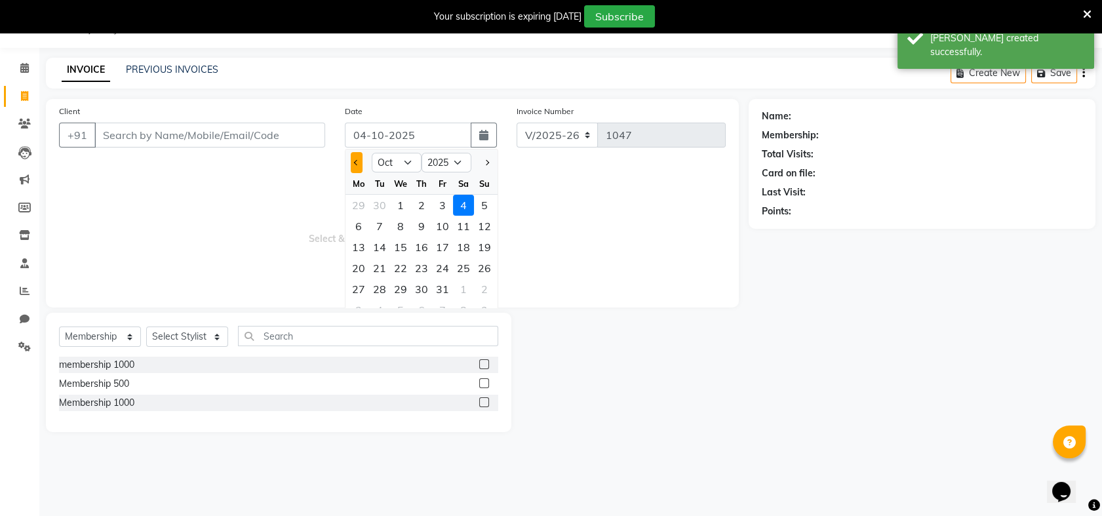
click at [354, 161] on span "Previous month" at bounding box center [356, 162] width 5 height 5
select select "9"
click at [481, 268] on div "28" at bounding box center [484, 268] width 21 height 21
type input "28-09-2025"
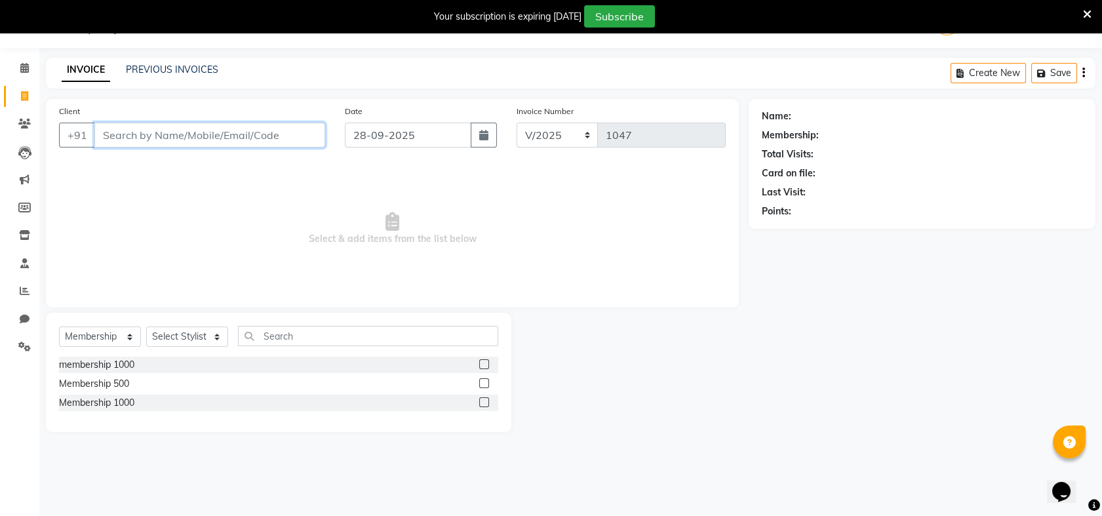
click at [218, 136] on input "Client" at bounding box center [209, 135] width 231 height 25
type input "a"
type input "s"
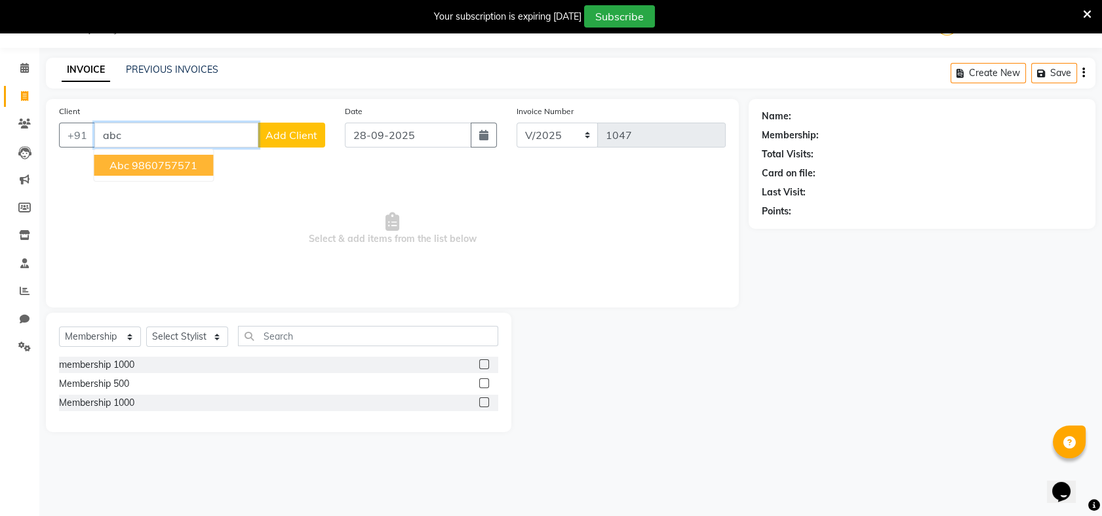
click at [157, 166] on ngb-highlight "9860757571" at bounding box center [165, 165] width 66 height 13
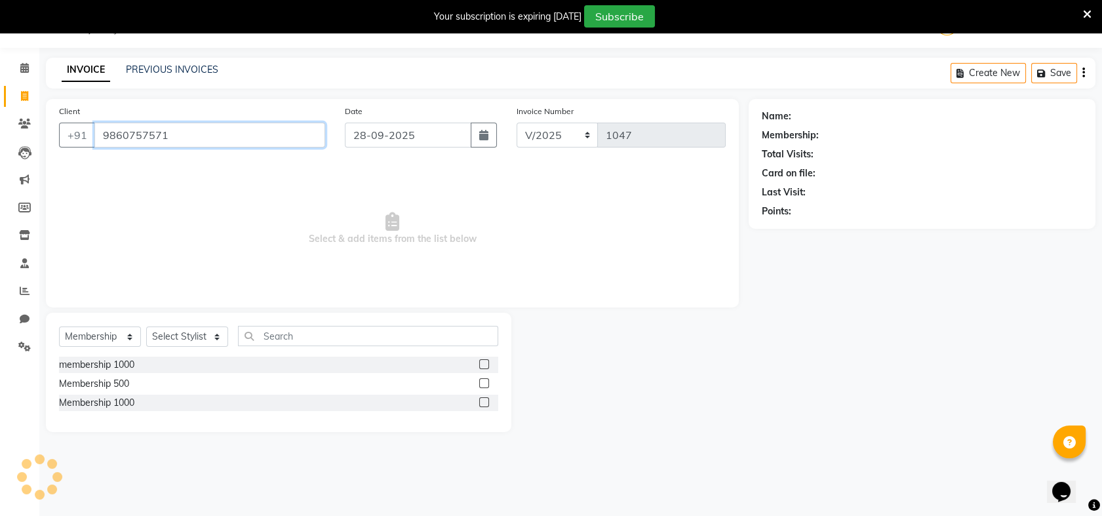
type input "9860757571"
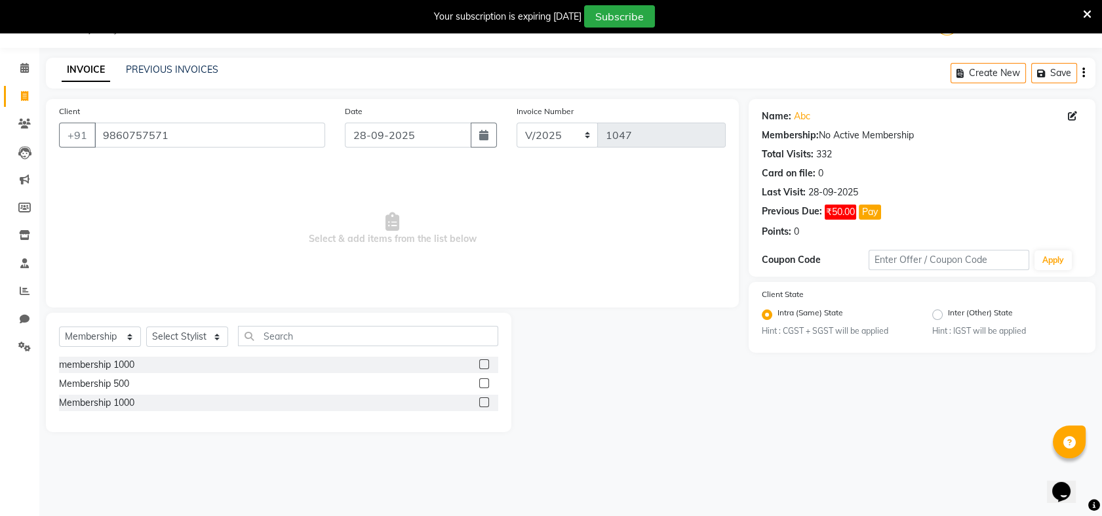
click at [125, 323] on div "Select Service Product Membership Package Voucher Prepaid Gift Card Select Styl…" at bounding box center [279, 372] width 466 height 119
click at [128, 333] on select "Select Service Product Membership Package Voucher Prepaid Gift Card" at bounding box center [100, 337] width 82 height 20
select select "service"
click at [59, 327] on select "Select Service Product Membership Package Voucher Prepaid Gift Card" at bounding box center [100, 337] width 82 height 20
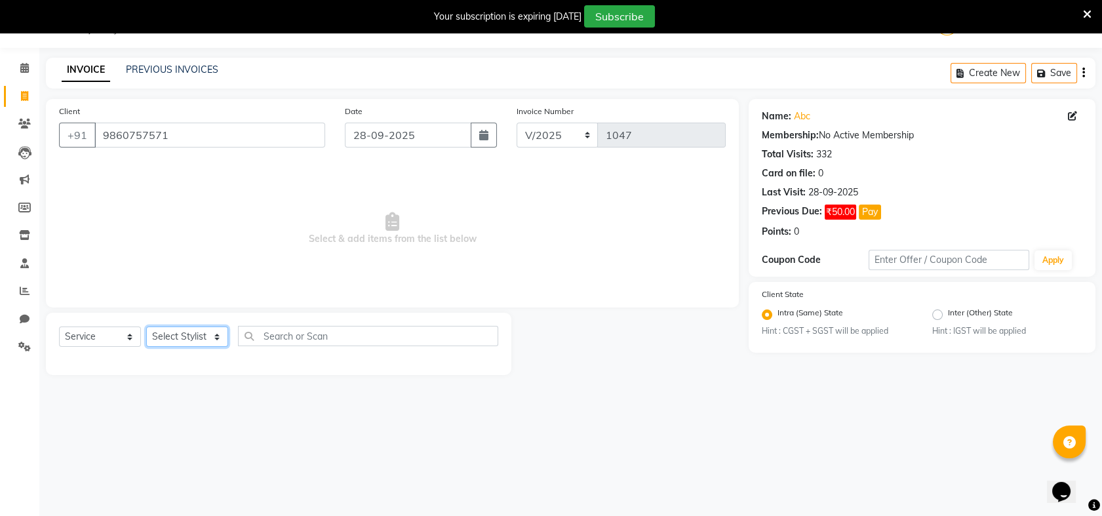
click at [218, 336] on select "Select Stylist Akash [PERSON_NAME] Khyale [PERSON_NAME] (owner) [PERSON_NAME]" at bounding box center [187, 337] width 82 height 20
select select "54577"
click at [146, 327] on select "Select Stylist Akash [PERSON_NAME] Khyale [PERSON_NAME] (owner) [PERSON_NAME]" at bounding box center [187, 337] width 82 height 20
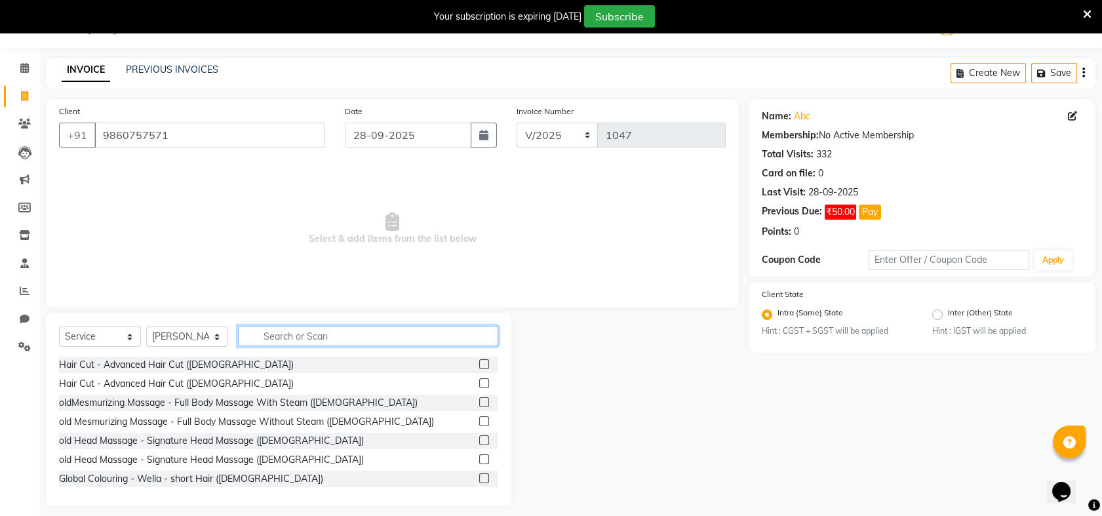
click at [318, 335] on input "text" at bounding box center [368, 336] width 260 height 20
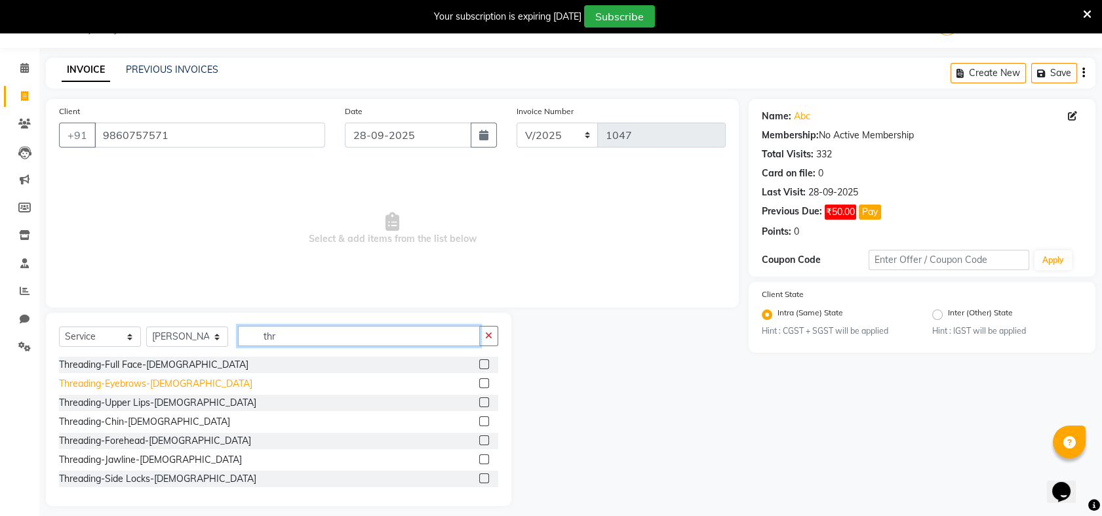
type input "thr"
click at [163, 383] on div "Threading-Eyebrows-[DEMOGRAPHIC_DATA]" at bounding box center [155, 384] width 193 height 14
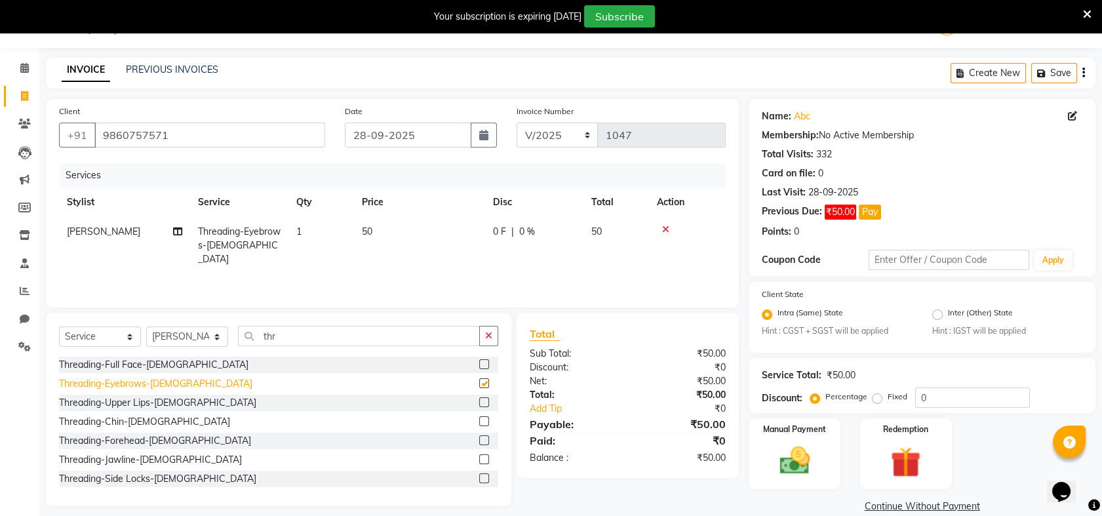
checkbox input "false"
click at [159, 402] on div "Threading-Upper Lips-[DEMOGRAPHIC_DATA]" at bounding box center [157, 403] width 197 height 14
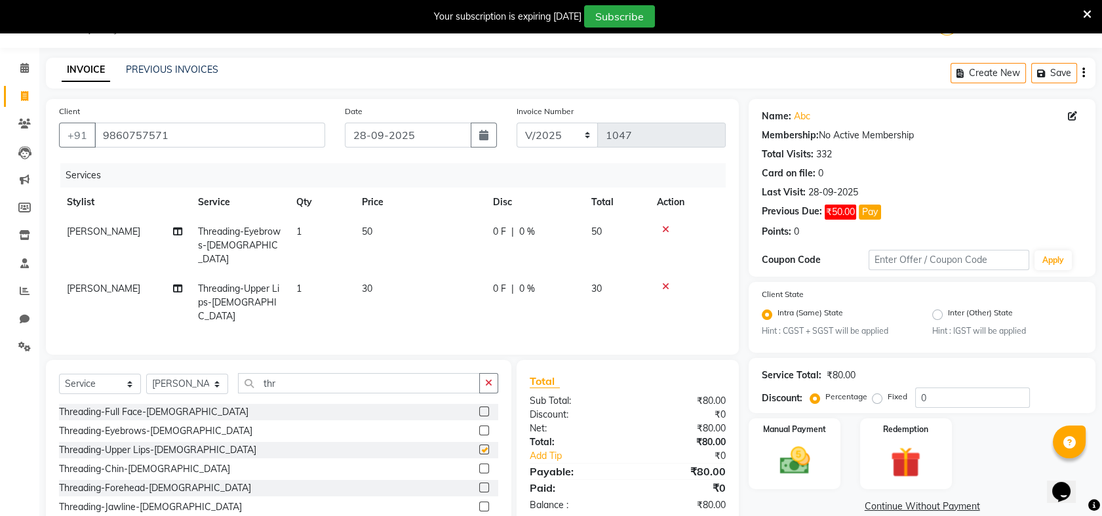
checkbox input "false"
click at [376, 225] on td "50" at bounding box center [419, 245] width 131 height 57
select select "54577"
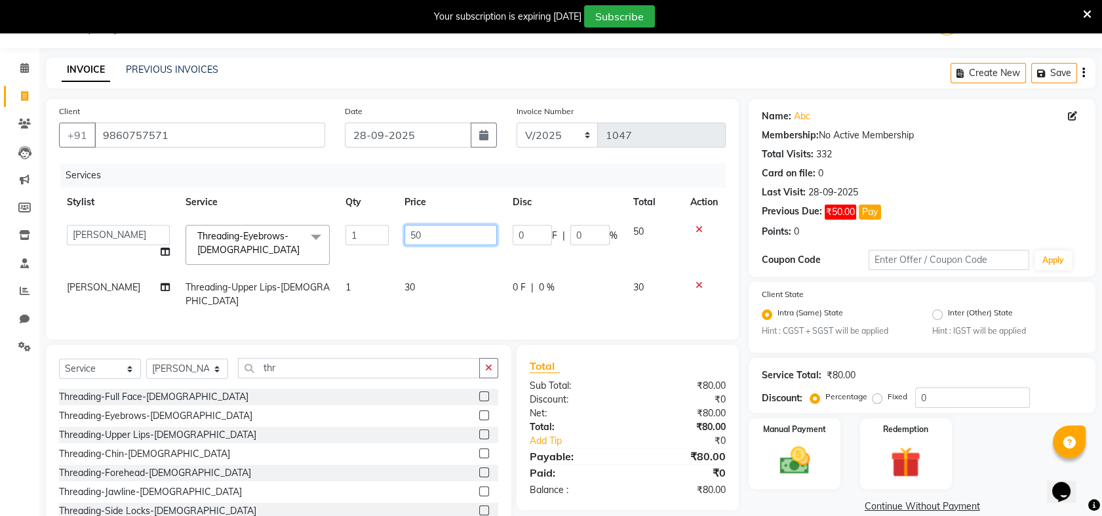
click at [447, 235] on input "50" at bounding box center [451, 235] width 92 height 20
type input "5"
type input "70"
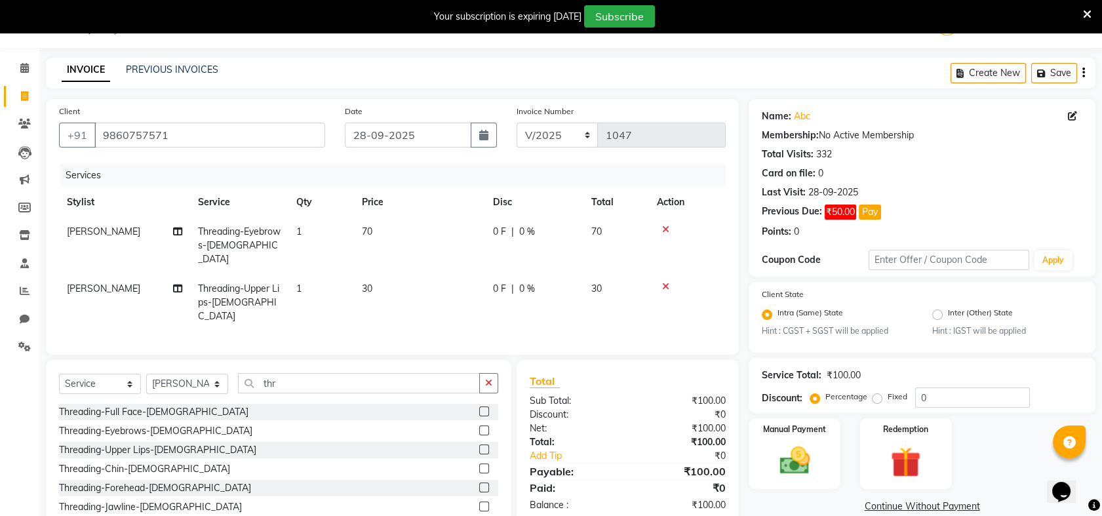
click at [635, 247] on td "70" at bounding box center [617, 245] width 66 height 57
select select "54577"
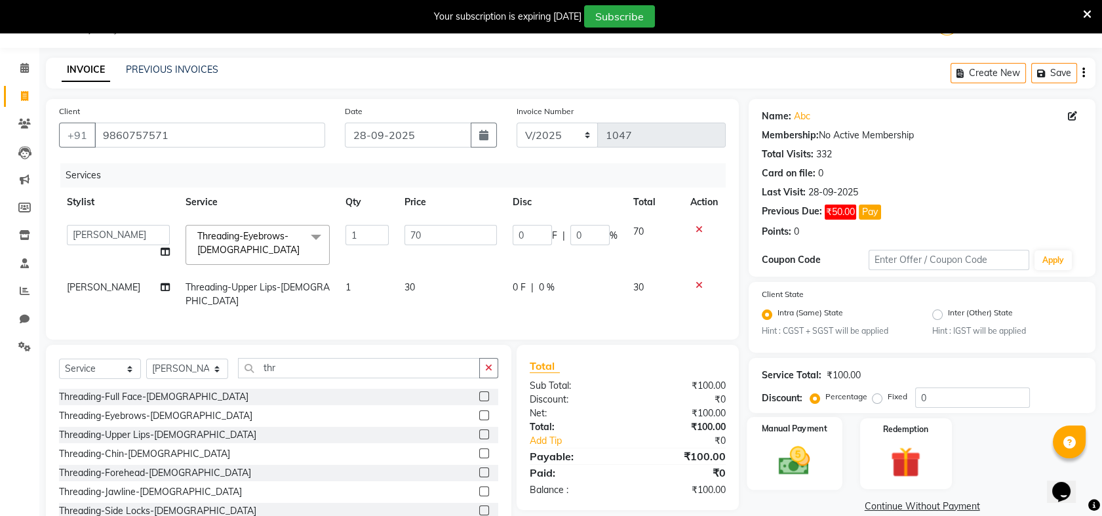
click at [815, 431] on label "Manual Payment" at bounding box center [795, 429] width 66 height 12
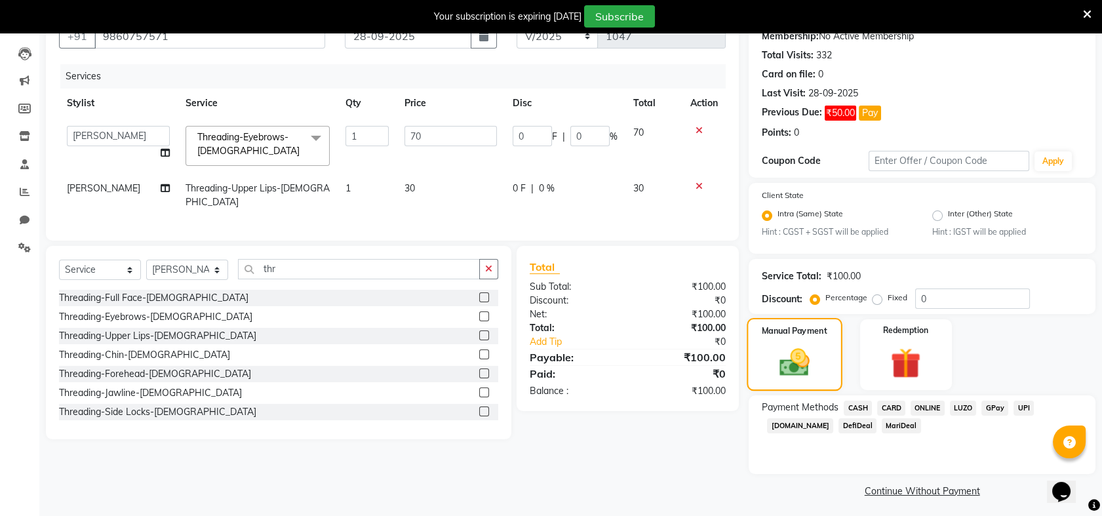
scroll to position [131, 0]
click at [924, 405] on span "ONLINE" at bounding box center [928, 408] width 34 height 15
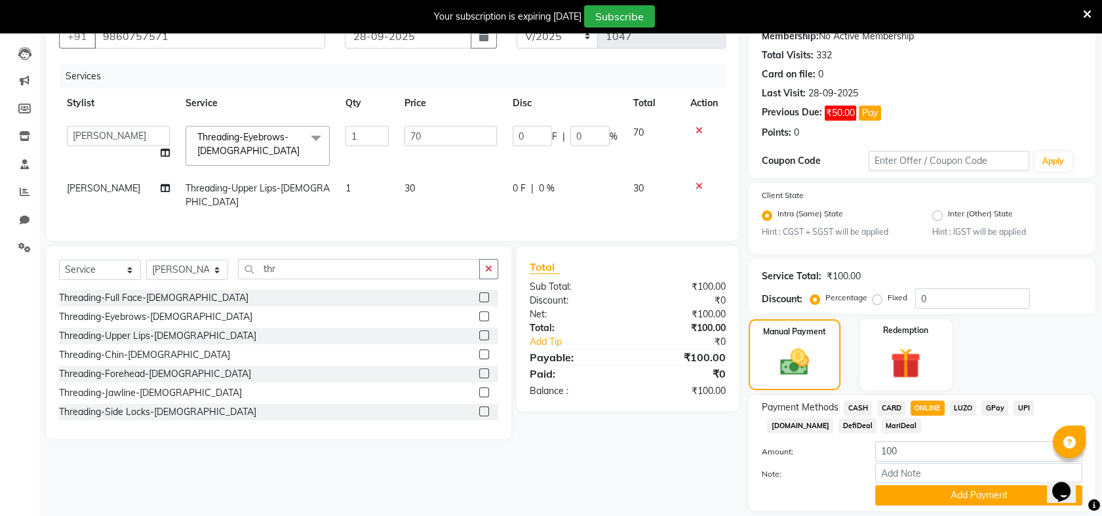
scroll to position [172, 0]
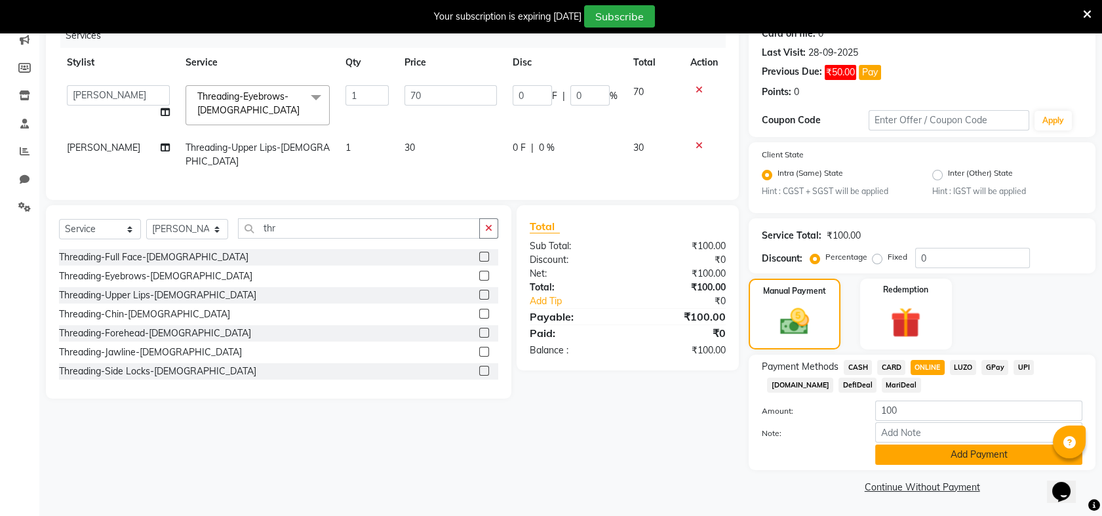
click at [978, 457] on button "Add Payment" at bounding box center [978, 455] width 207 height 20
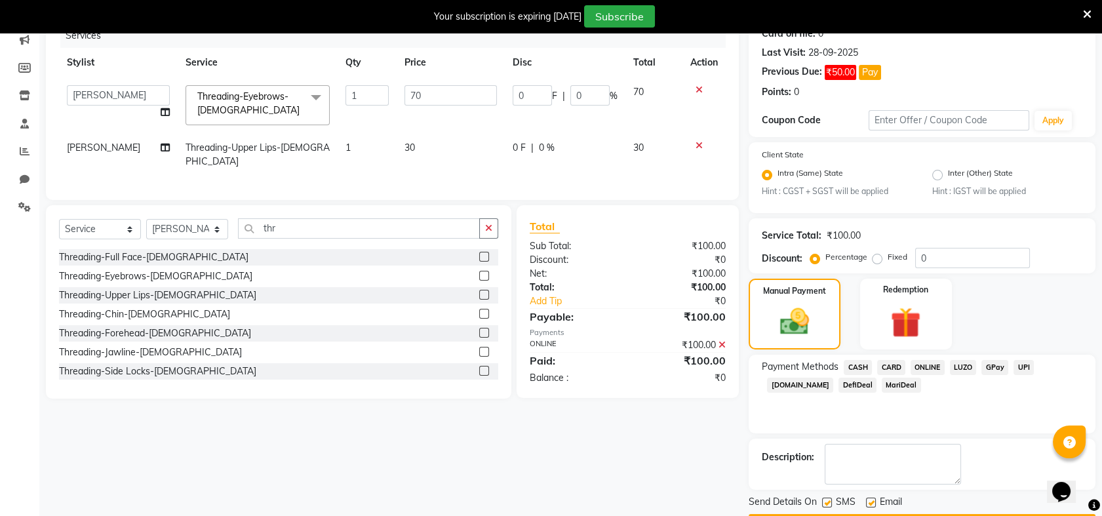
scroll to position [209, 0]
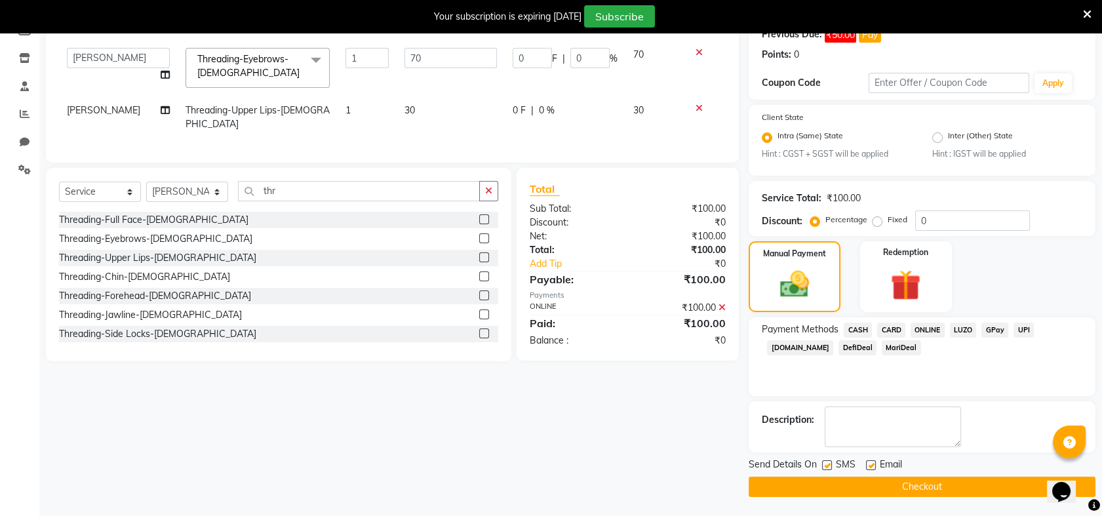
click at [960, 483] on button "Checkout" at bounding box center [922, 487] width 347 height 20
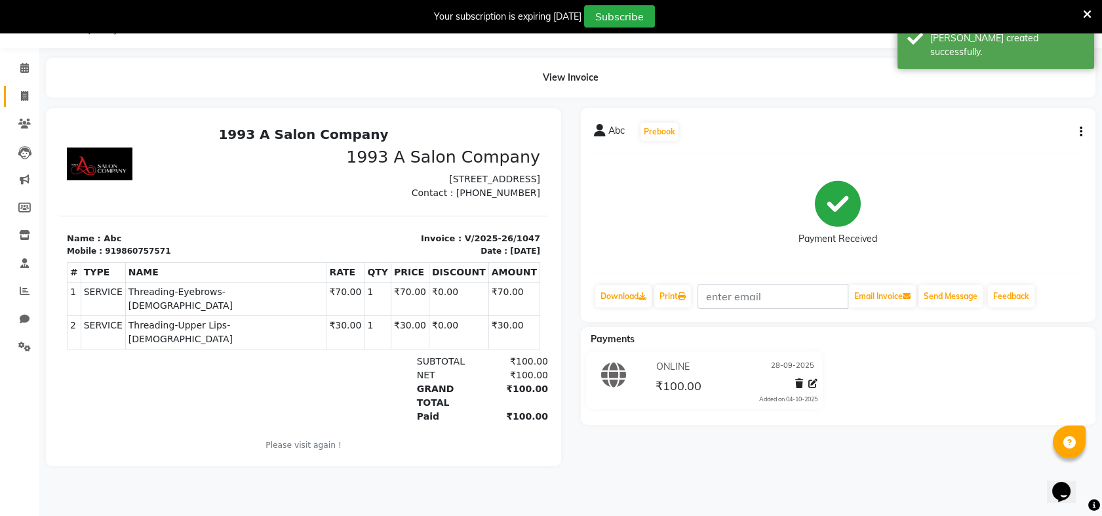
click at [24, 99] on icon at bounding box center [24, 96] width 7 height 10
select select "service"
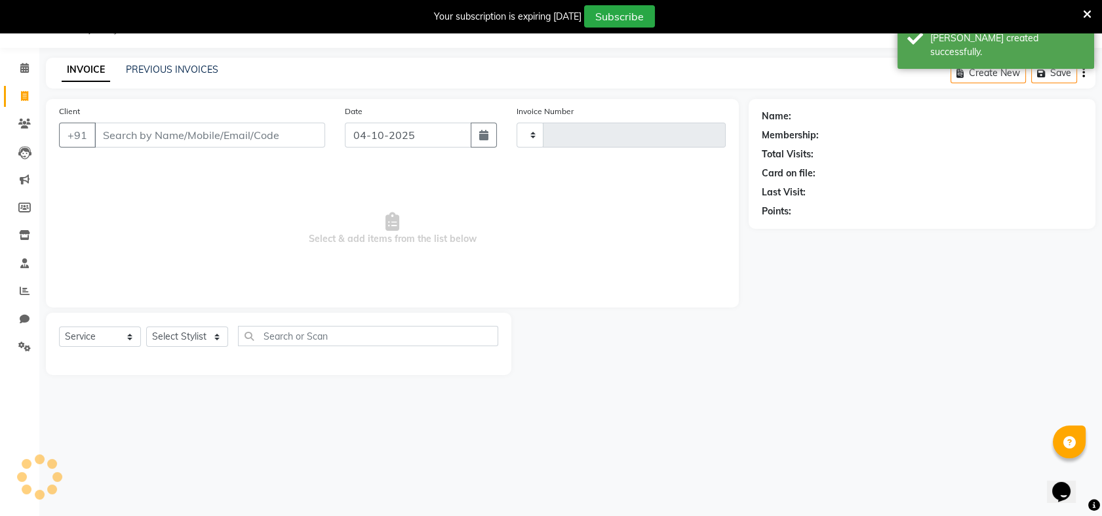
type input "1048"
select select "5137"
select select "membership"
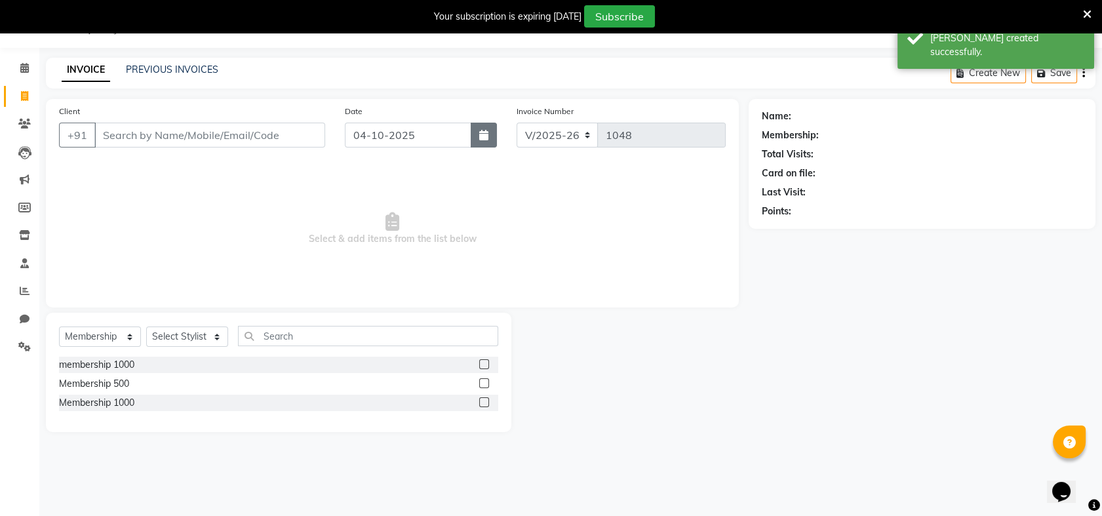
click at [483, 138] on icon "button" at bounding box center [483, 135] width 9 height 10
select select "10"
select select "2025"
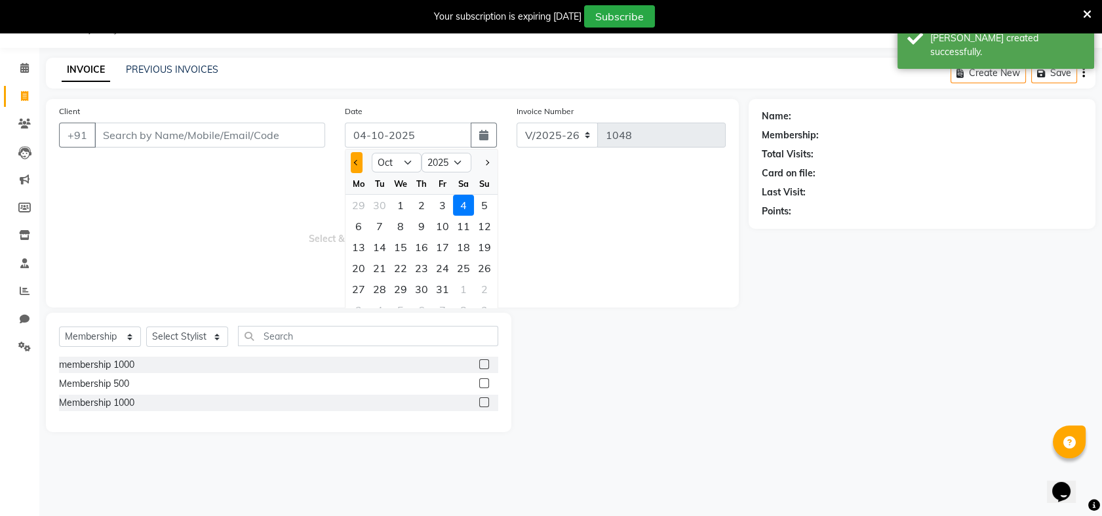
click at [354, 157] on button "Previous month" at bounding box center [356, 162] width 11 height 21
select select "9"
click at [486, 262] on div "28" at bounding box center [484, 268] width 21 height 21
type input "28-09-2025"
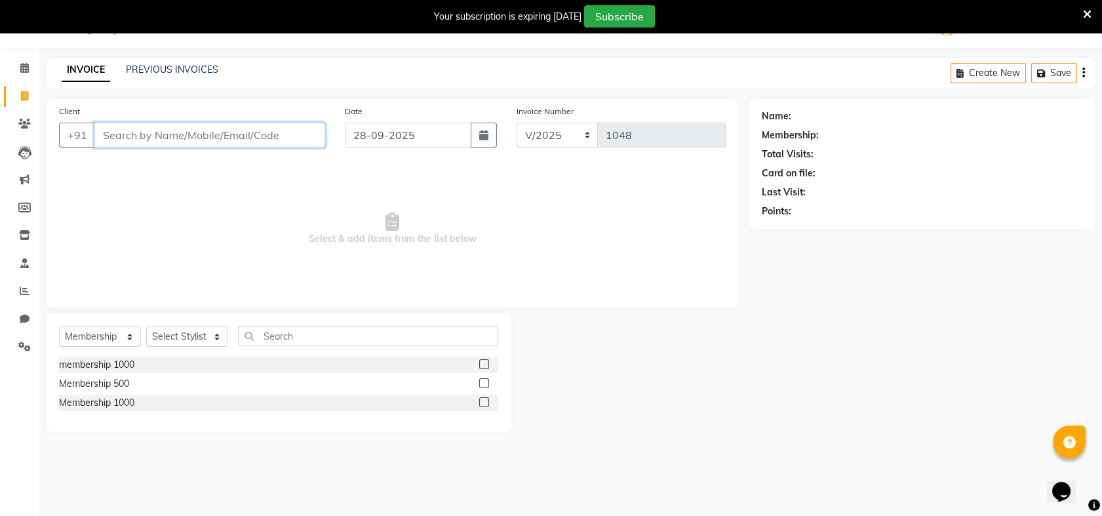
click at [247, 138] on input "Client" at bounding box center [209, 135] width 231 height 25
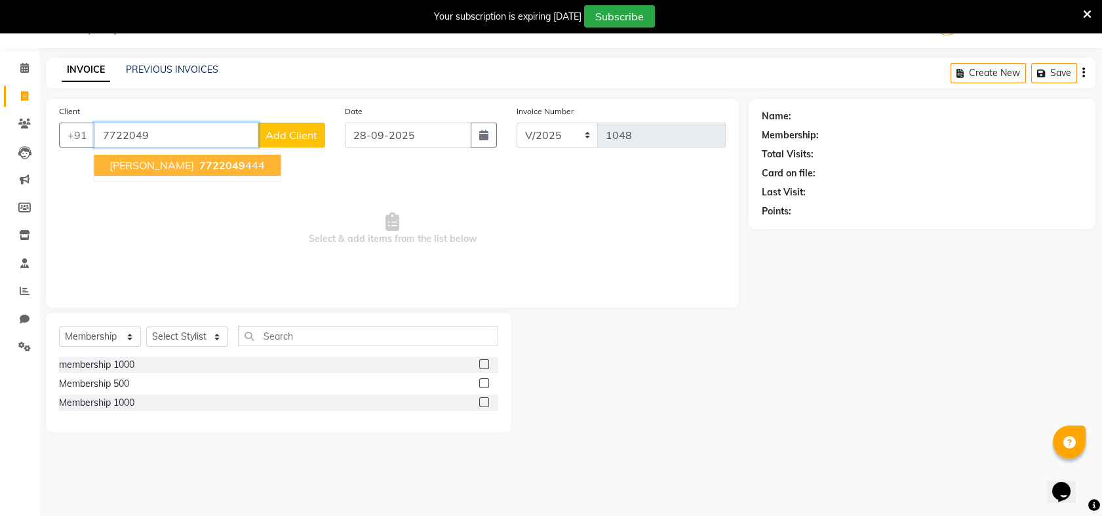
click at [231, 166] on ngb-highlight "7722049 444" at bounding box center [231, 165] width 68 height 13
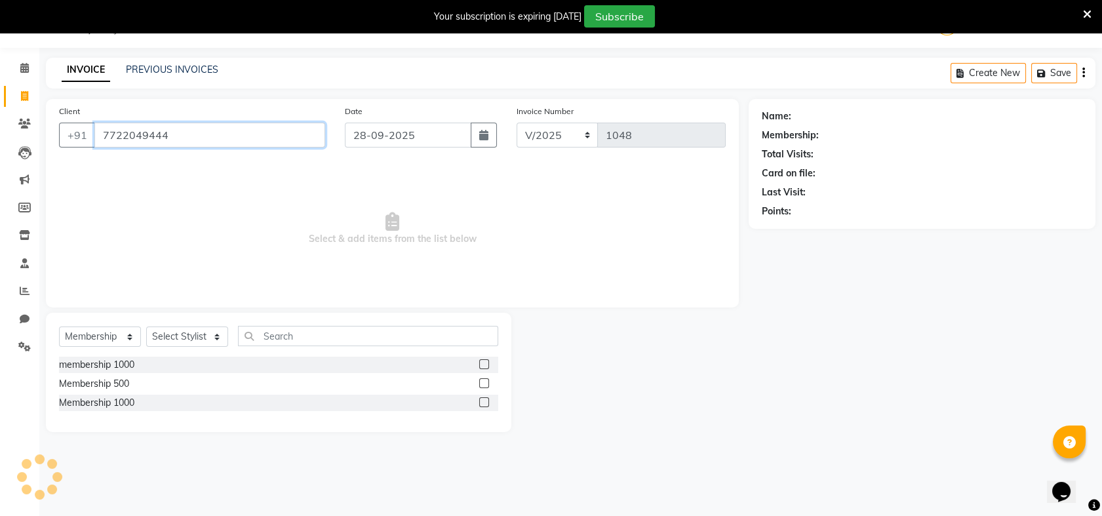
type input "7722049444"
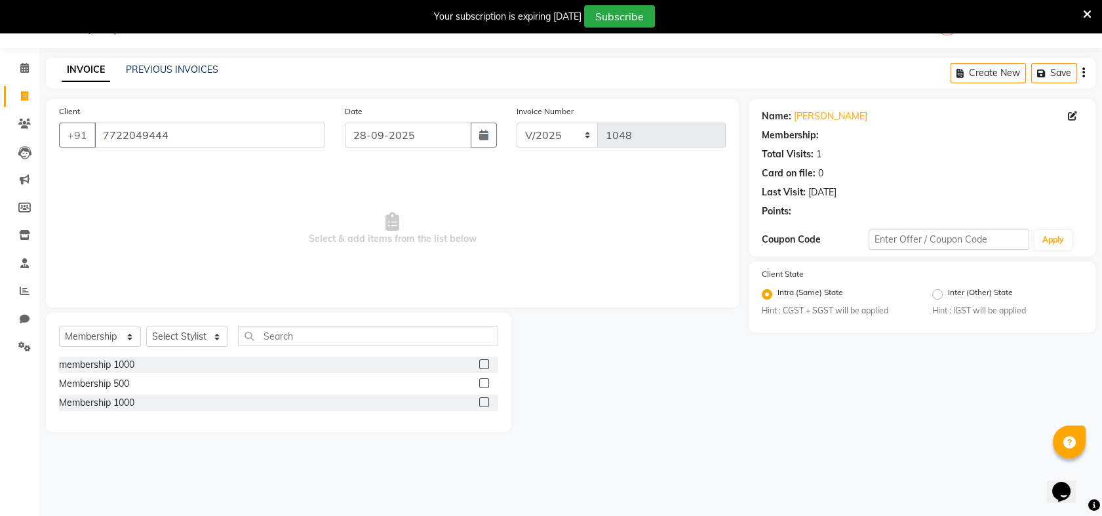
select select "1: Object"
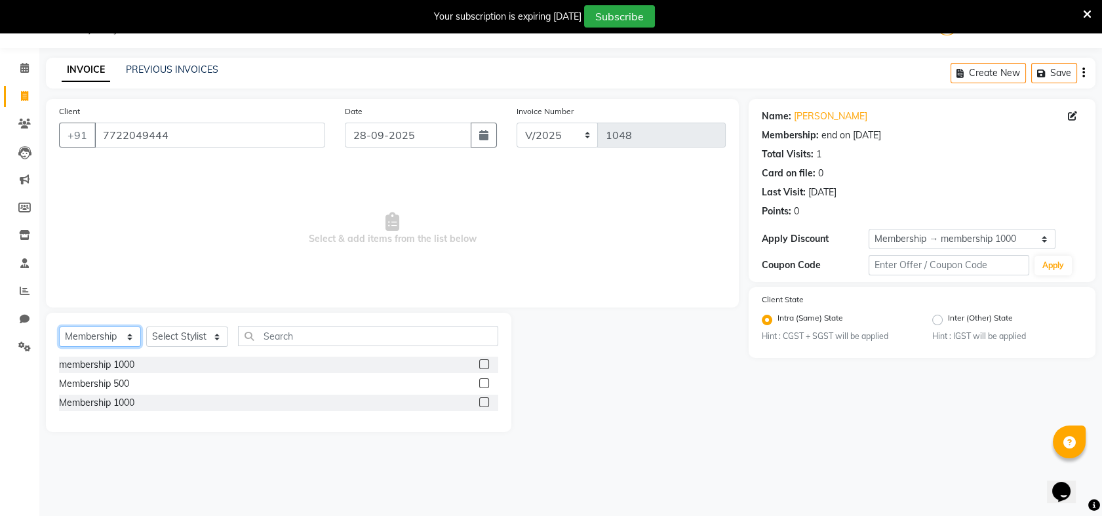
click at [129, 336] on select "Select Service Product Membership Package Voucher Prepaid Gift Card" at bounding box center [100, 337] width 82 height 20
select select "service"
click at [59, 327] on select "Select Service Product Membership Package Voucher Prepaid Gift Card" at bounding box center [100, 337] width 82 height 20
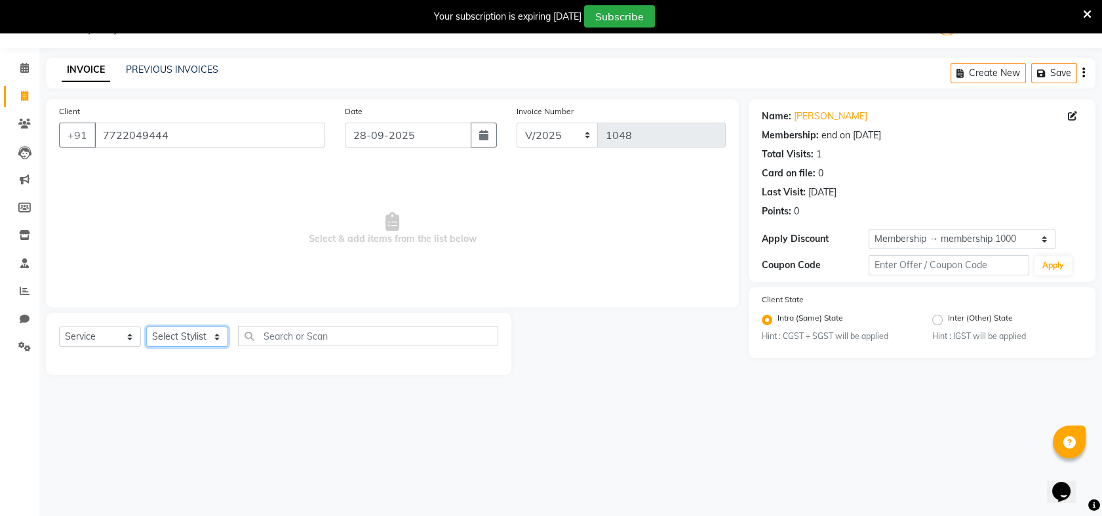
click at [216, 332] on select "Select Stylist Akash [PERSON_NAME] Khyale [PERSON_NAME] (owner) [PERSON_NAME]" at bounding box center [187, 337] width 82 height 20
select select "54577"
click at [146, 327] on select "Select Stylist Akash [PERSON_NAME] Khyale [PERSON_NAME] (owner) [PERSON_NAME]" at bounding box center [187, 337] width 82 height 20
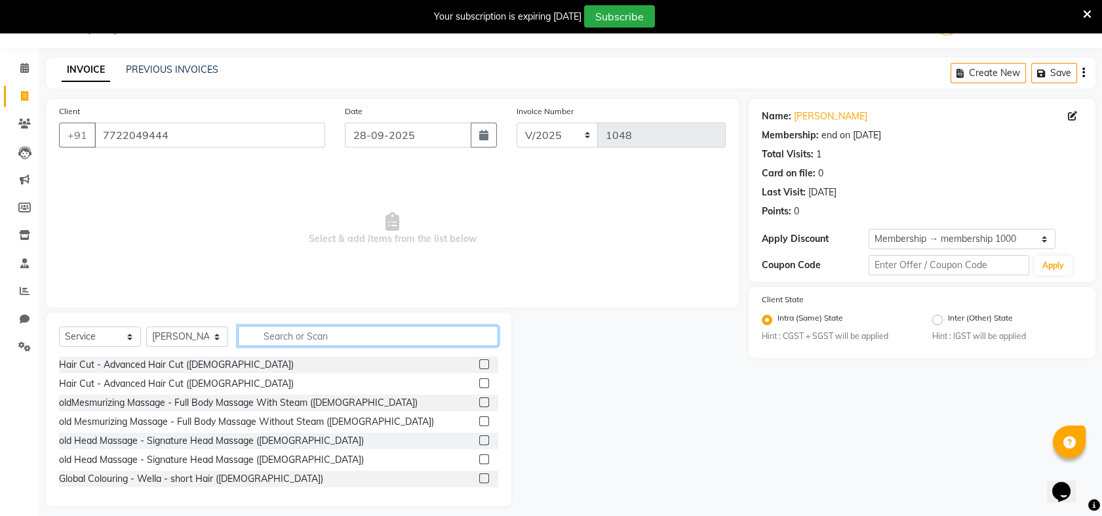
click at [290, 334] on input "text" at bounding box center [368, 336] width 260 height 20
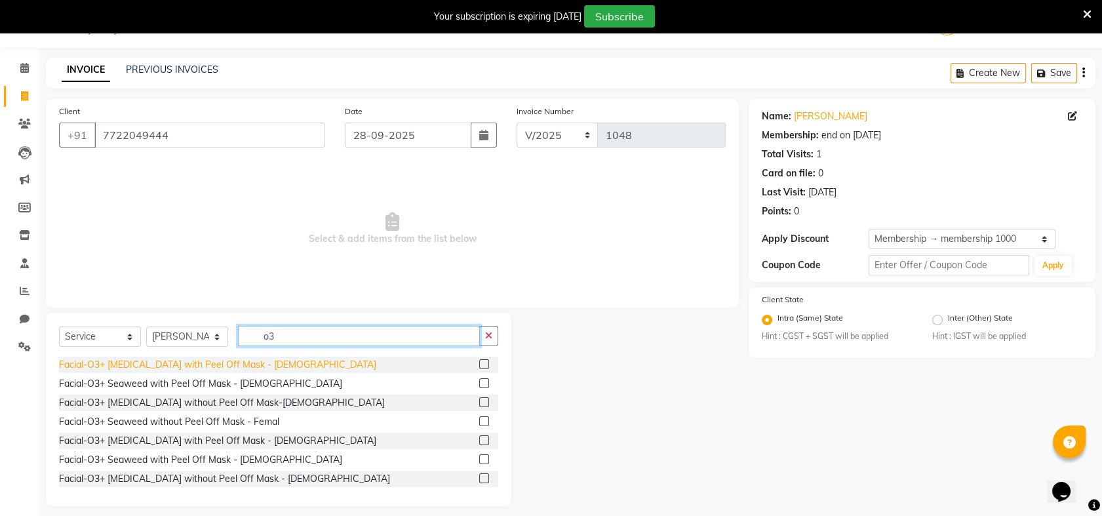
type input "o3"
click at [229, 368] on div "Facial-O3+ [MEDICAL_DATA] with Peel Off Mask - [DEMOGRAPHIC_DATA]" at bounding box center [217, 365] width 317 height 14
checkbox input "false"
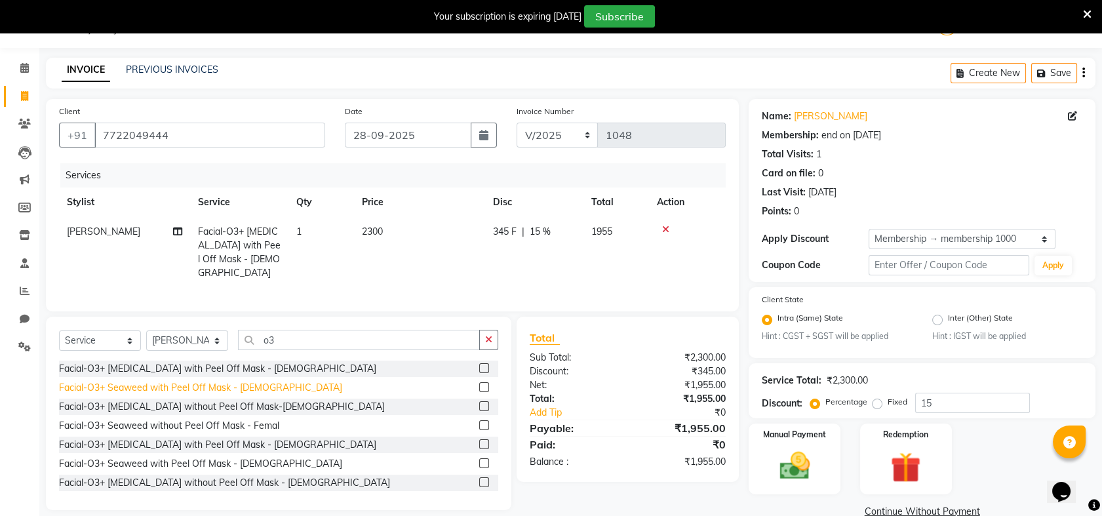
click at [209, 391] on div "Facial-O3+ Seaweed with Peel Off Mask - [DEMOGRAPHIC_DATA]" at bounding box center [200, 388] width 283 height 14
checkbox input "false"
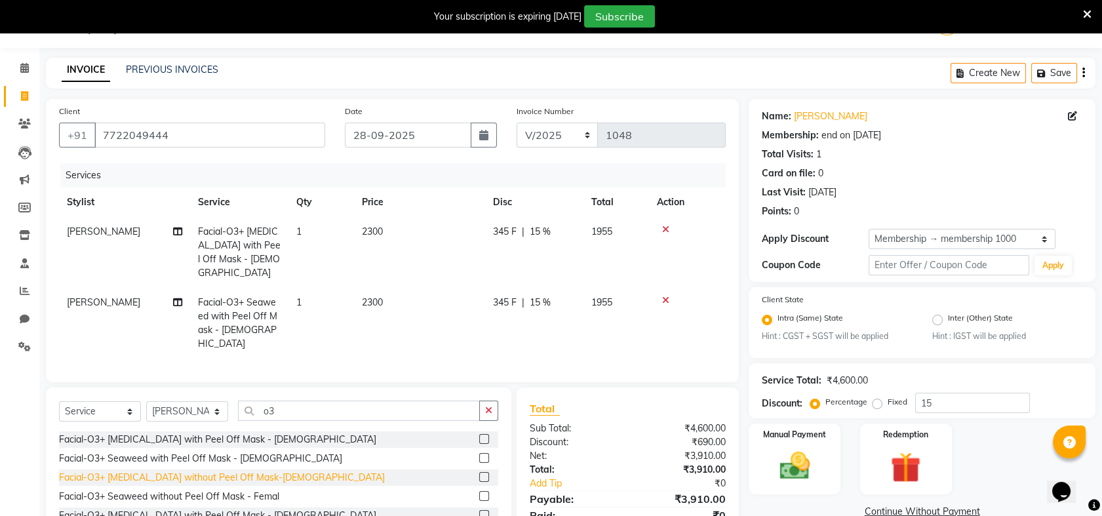
click at [201, 471] on div "Facial-O3+ [MEDICAL_DATA] without Peel Off Mask-[DEMOGRAPHIC_DATA]" at bounding box center [222, 478] width 326 height 14
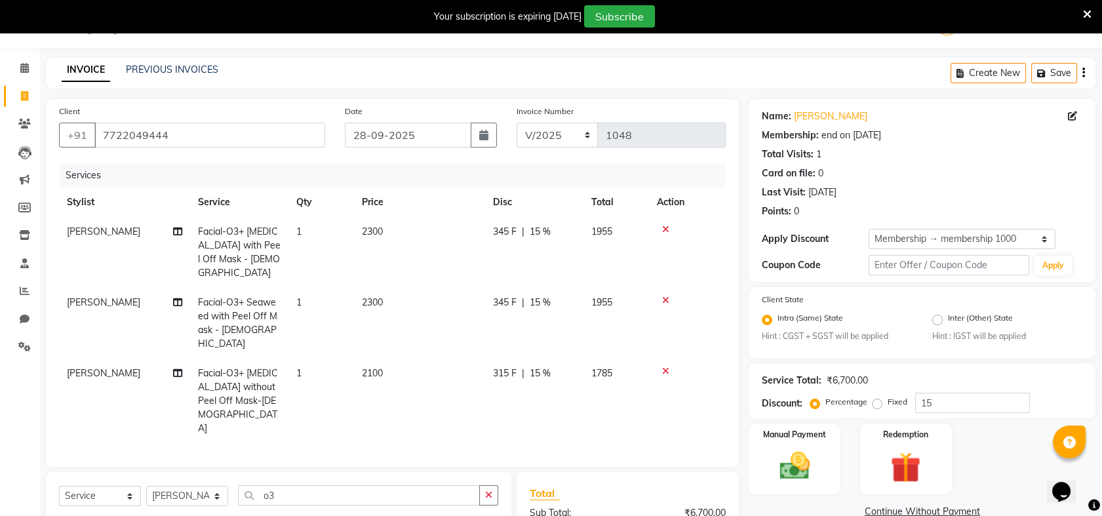
checkbox input "false"
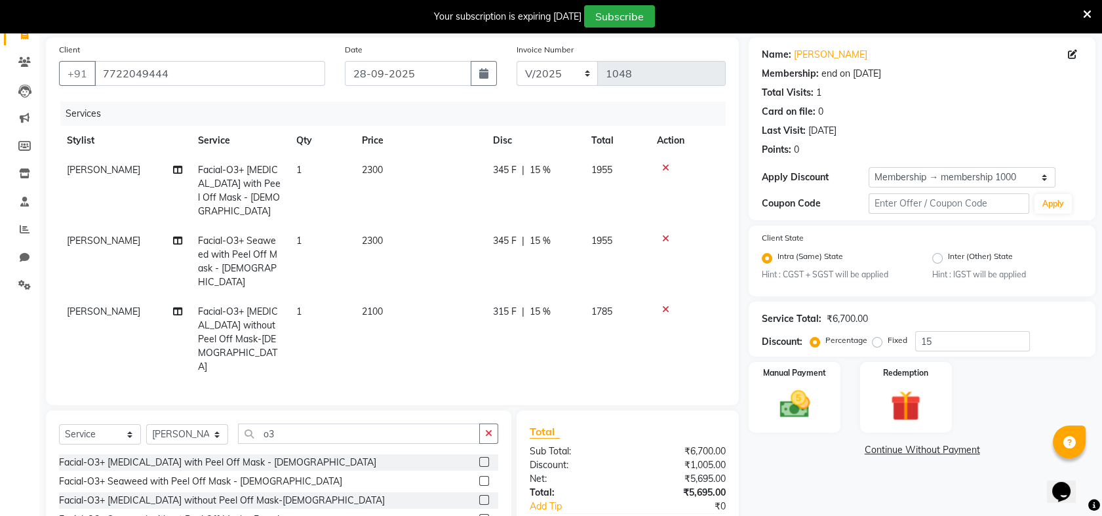
scroll to position [94, 0]
click at [665, 164] on icon at bounding box center [665, 167] width 7 height 9
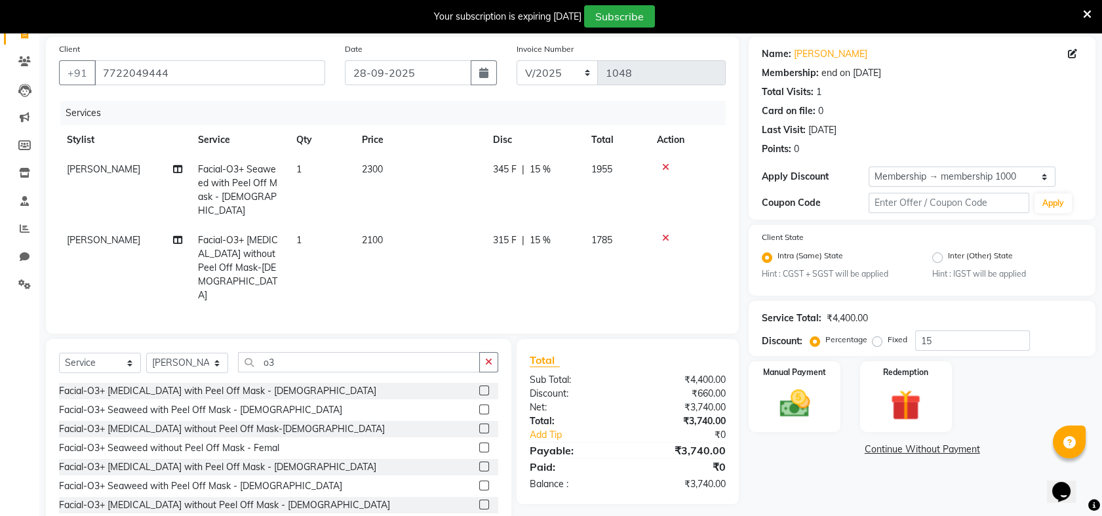
click at [665, 164] on icon at bounding box center [665, 167] width 7 height 9
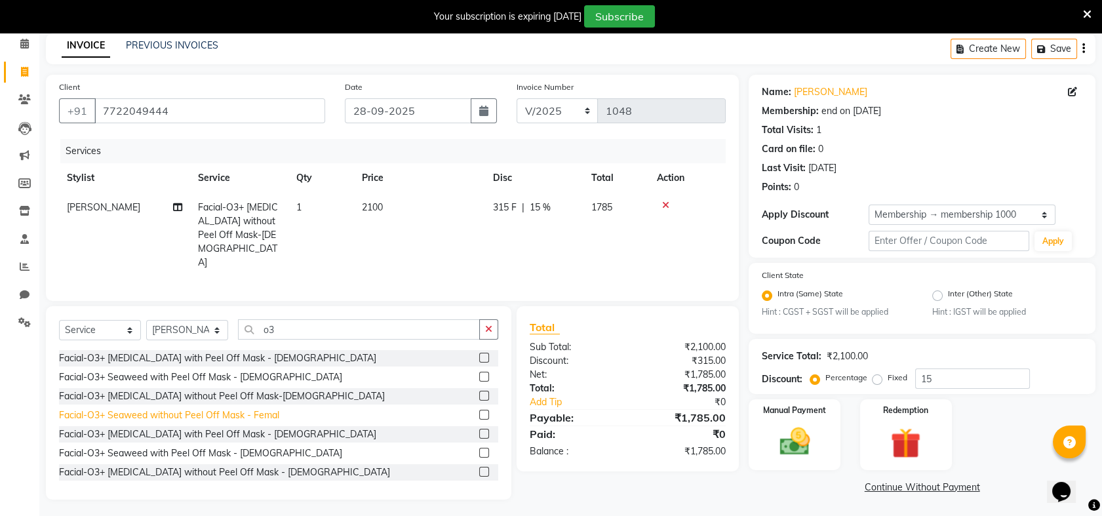
click at [224, 408] on div "Facial-O3+ Seaweed without Peel Off Mask - Femal" at bounding box center [169, 415] width 220 height 14
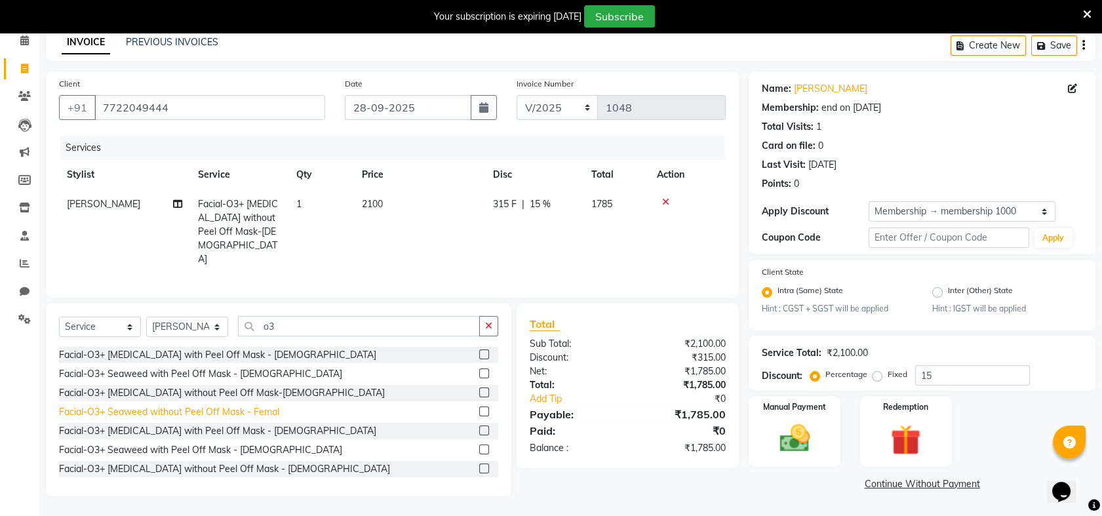
checkbox input "false"
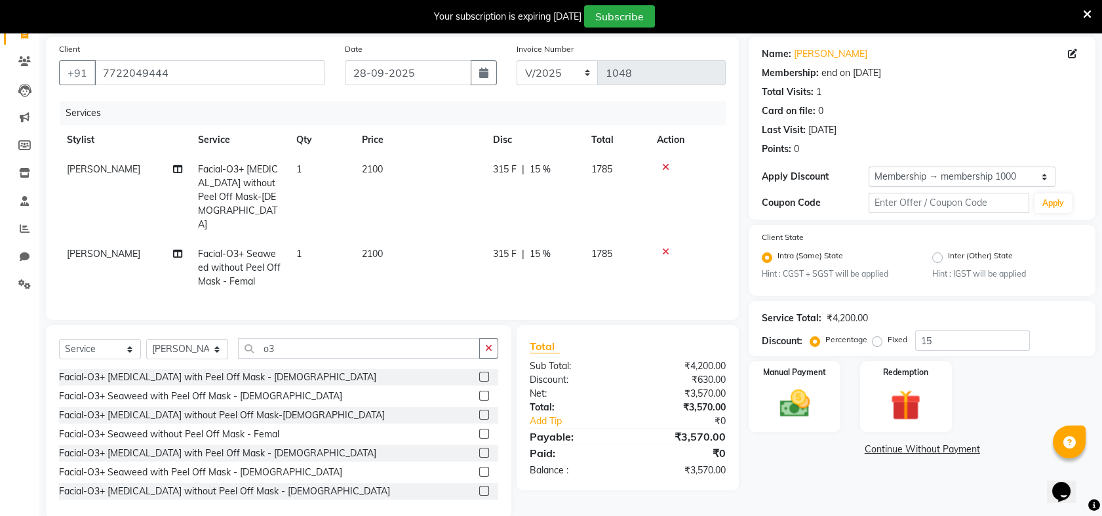
click at [667, 165] on icon at bounding box center [665, 167] width 7 height 9
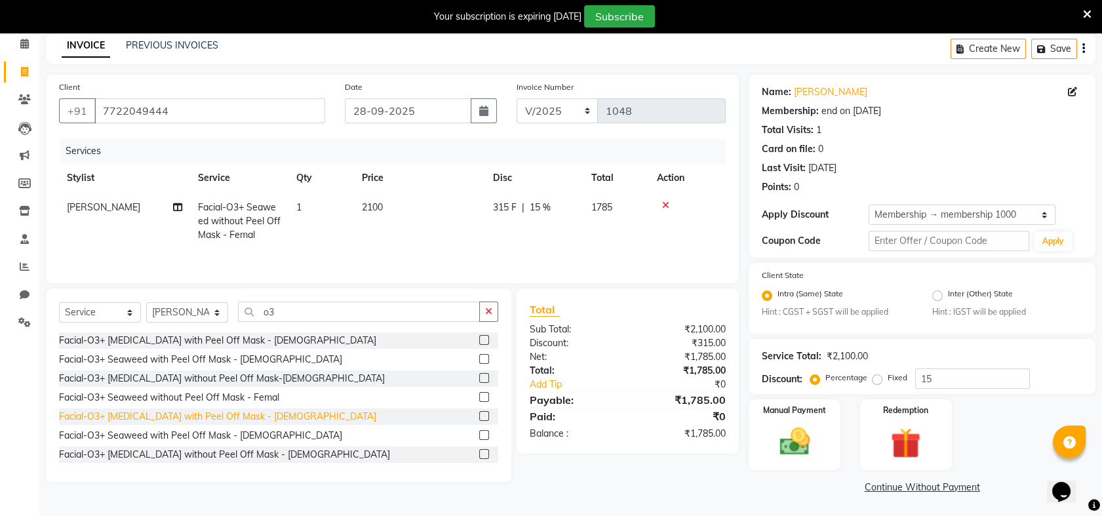
click at [163, 416] on div "Facial-O3+ [MEDICAL_DATA] with Peel Off Mask - [DEMOGRAPHIC_DATA]" at bounding box center [217, 417] width 317 height 14
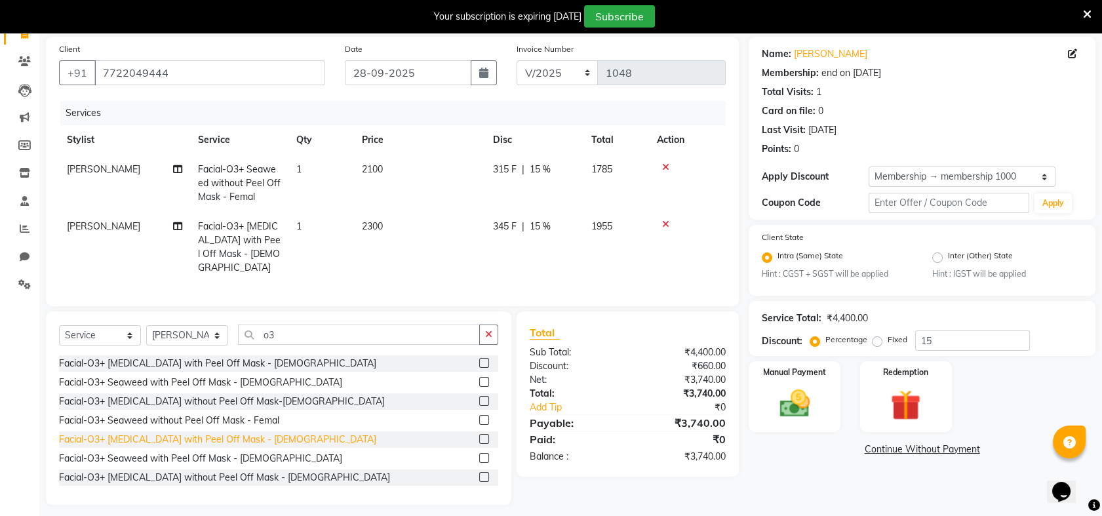
checkbox input "false"
click at [663, 220] on icon at bounding box center [665, 224] width 7 height 9
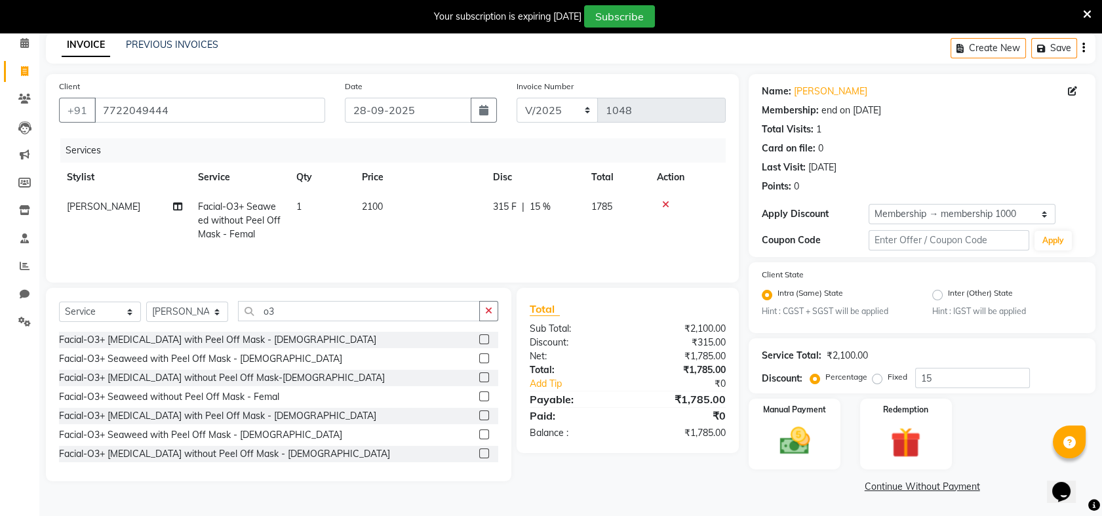
scroll to position [56, 0]
click at [279, 312] on input "o3" at bounding box center [359, 312] width 242 height 20
type input "o"
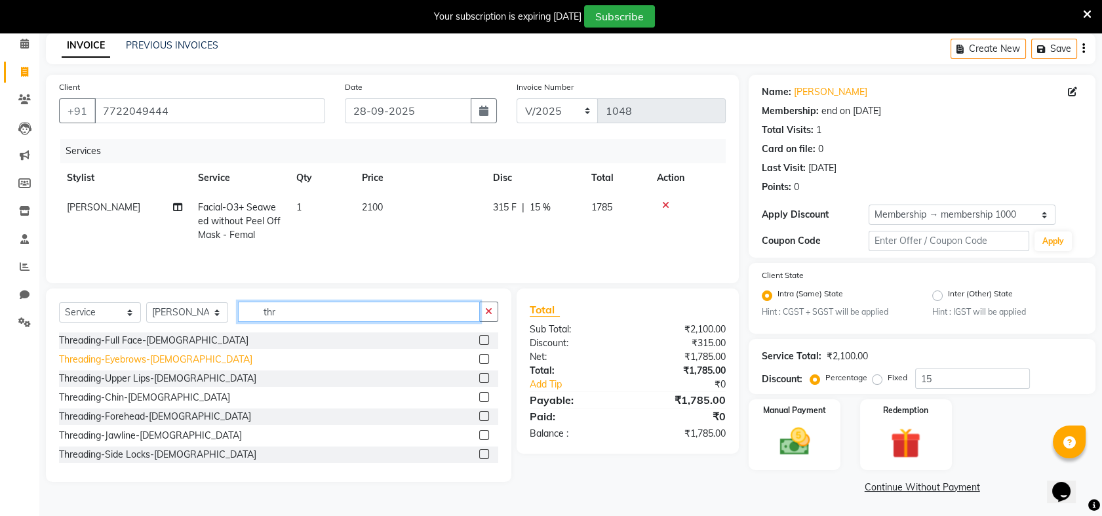
type input "thr"
click at [87, 361] on div "Threading-Eyebrows-[DEMOGRAPHIC_DATA]" at bounding box center [155, 360] width 193 height 14
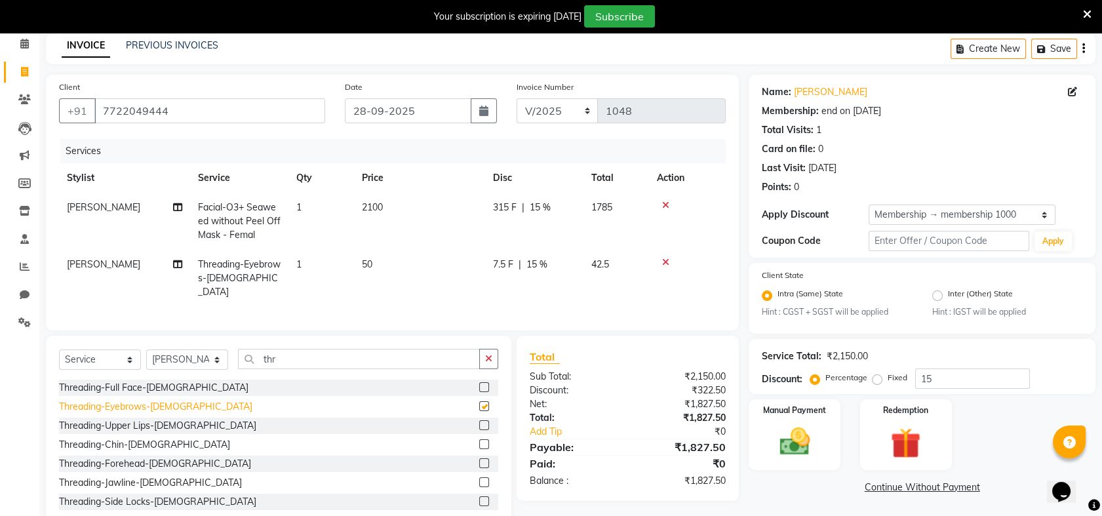
checkbox input "false"
click at [127, 420] on div "Threading-Upper Lips-[DEMOGRAPHIC_DATA]" at bounding box center [157, 426] width 197 height 14
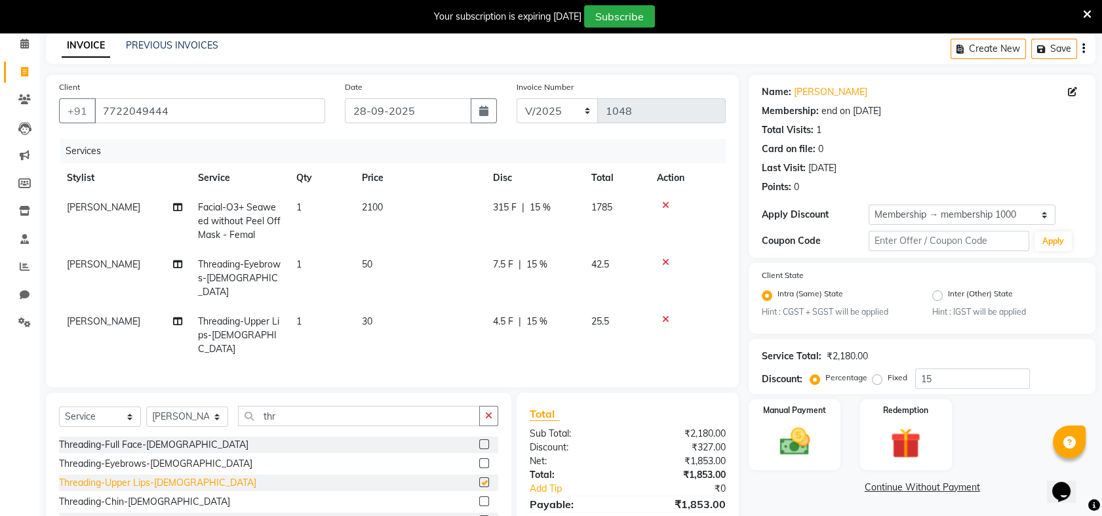
checkbox input "false"
click at [598, 315] on span "25.5" at bounding box center [600, 321] width 18 height 12
select select "54577"
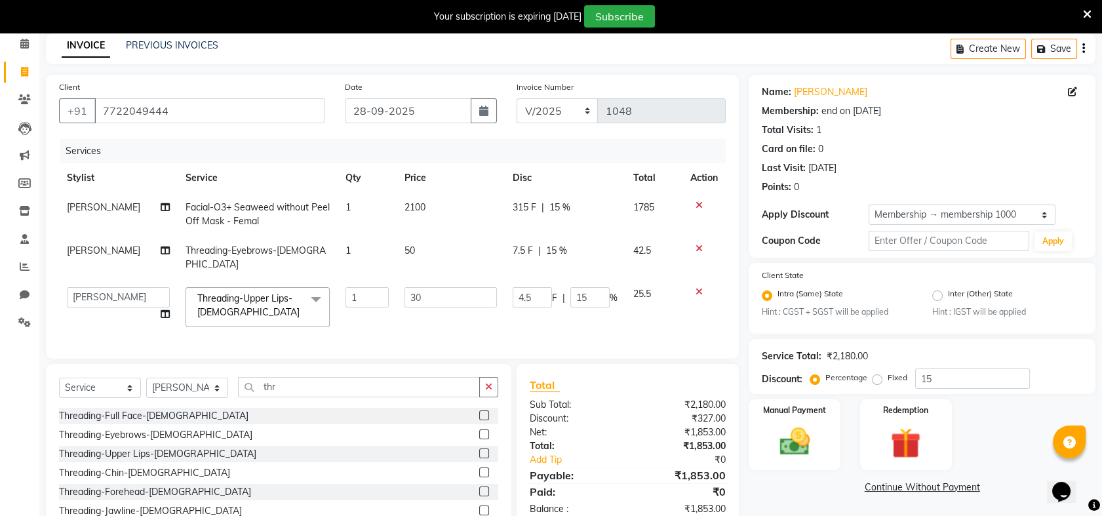
click at [648, 289] on span "25.5" at bounding box center [642, 294] width 18 height 12
click at [427, 249] on td "50" at bounding box center [451, 257] width 108 height 43
select select "54577"
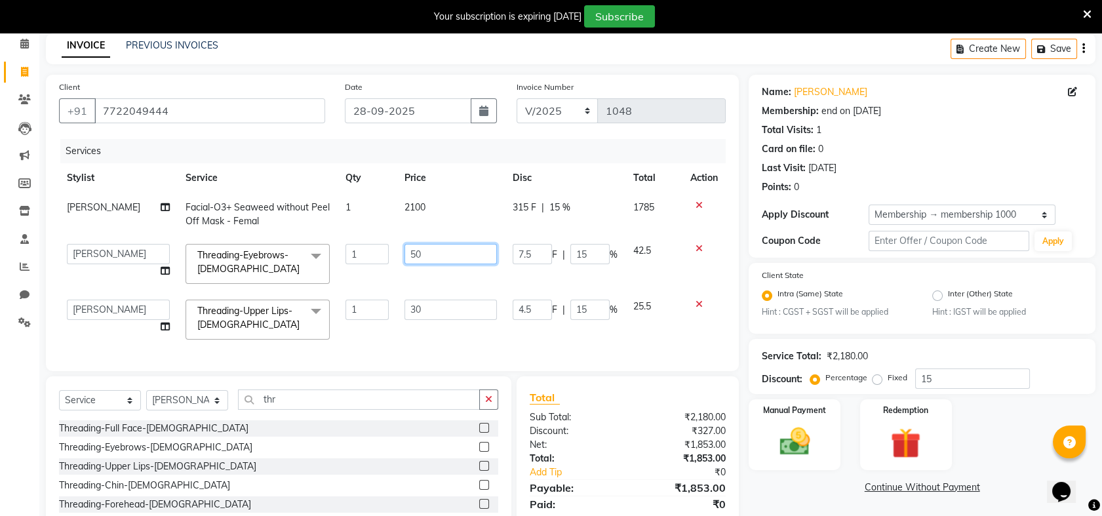
click at [427, 249] on input "50" at bounding box center [451, 254] width 92 height 20
type input "5"
type input "45"
click at [660, 262] on td "42.5" at bounding box center [653, 264] width 57 height 56
select select "54577"
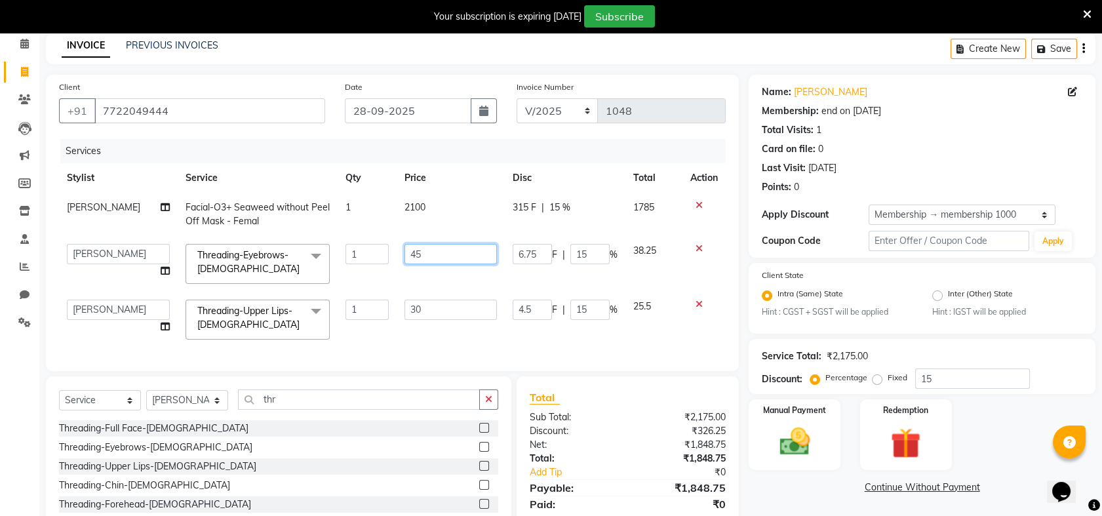
click at [433, 250] on input "45" at bounding box center [451, 254] width 92 height 20
type input "40"
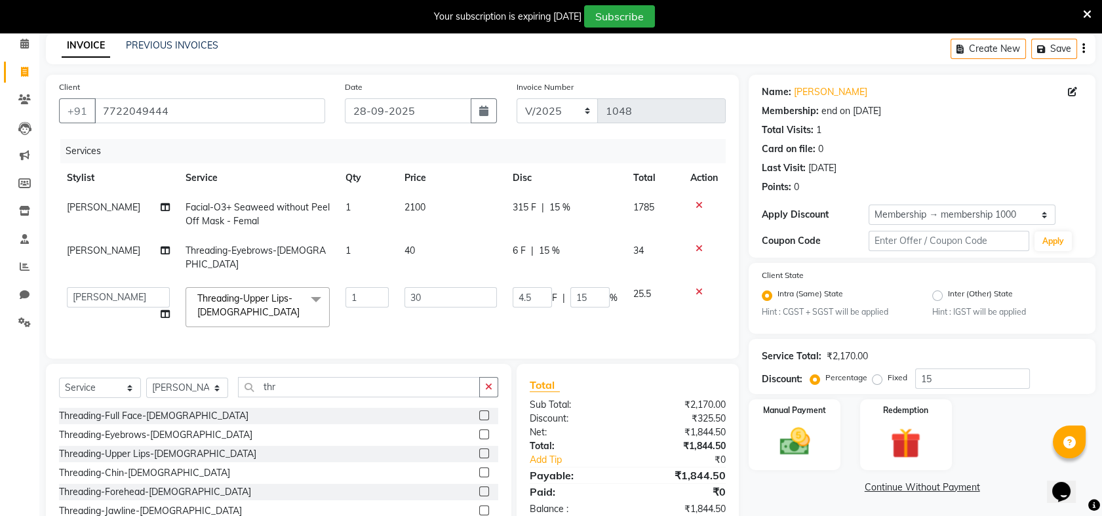
click at [626, 264] on td "34" at bounding box center [653, 257] width 57 height 43
select select "54577"
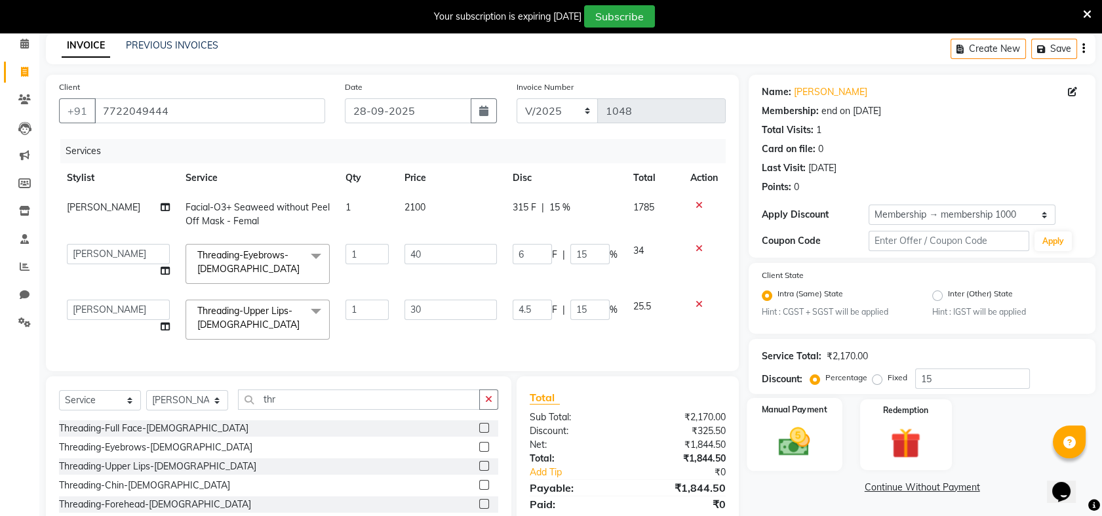
click at [794, 429] on img at bounding box center [794, 442] width 51 height 36
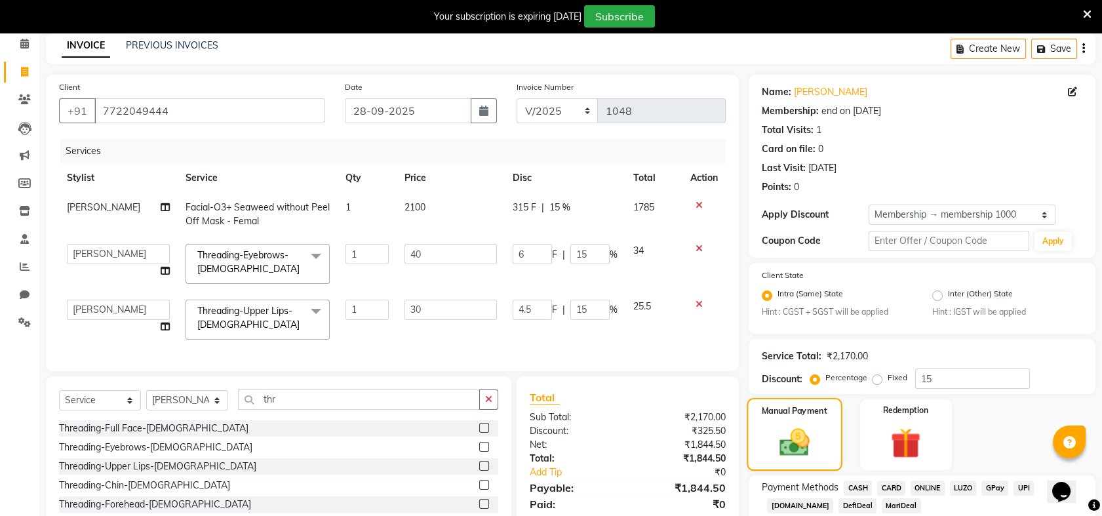
scroll to position [140, 0]
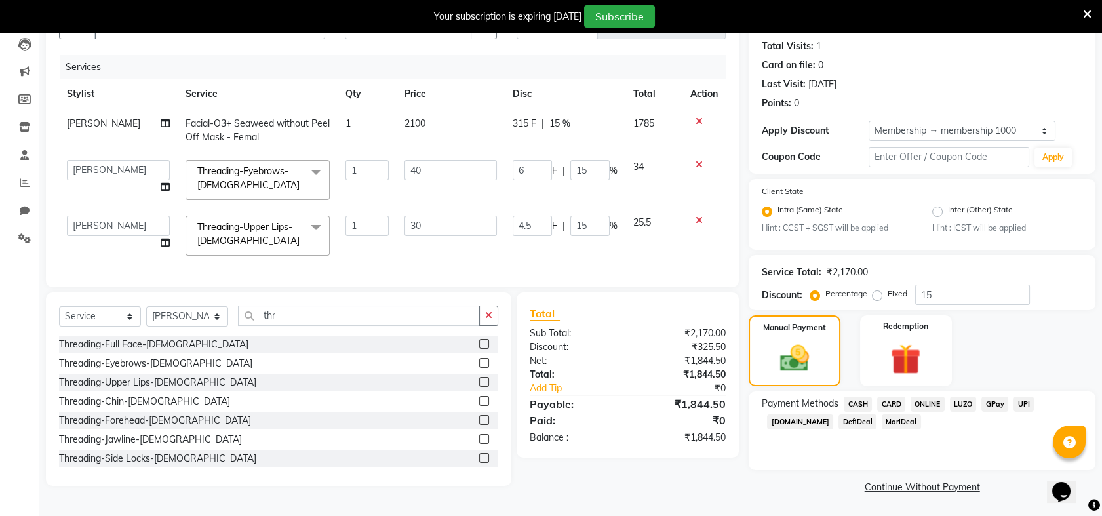
click at [924, 403] on span "ONLINE" at bounding box center [928, 404] width 34 height 15
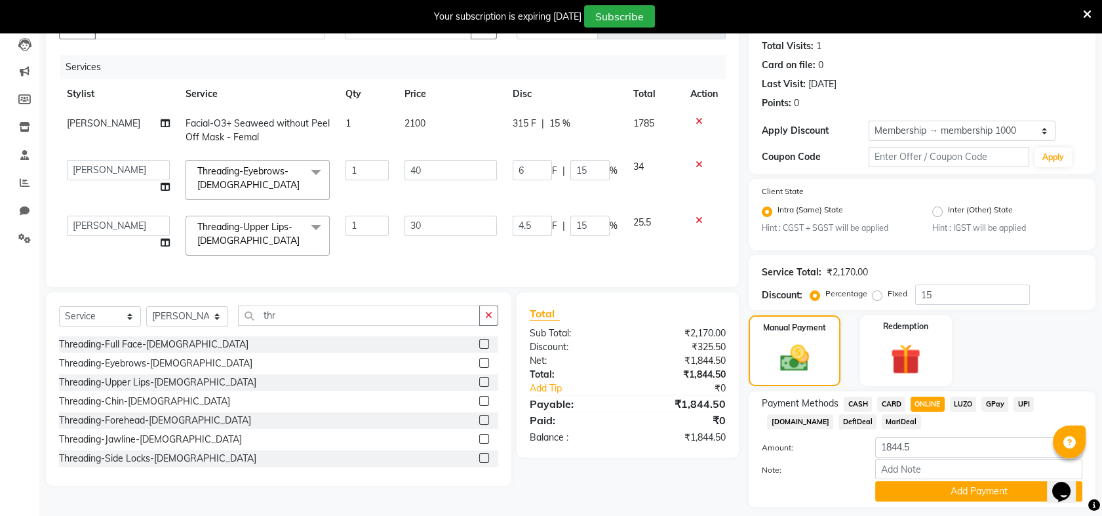
scroll to position [177, 0]
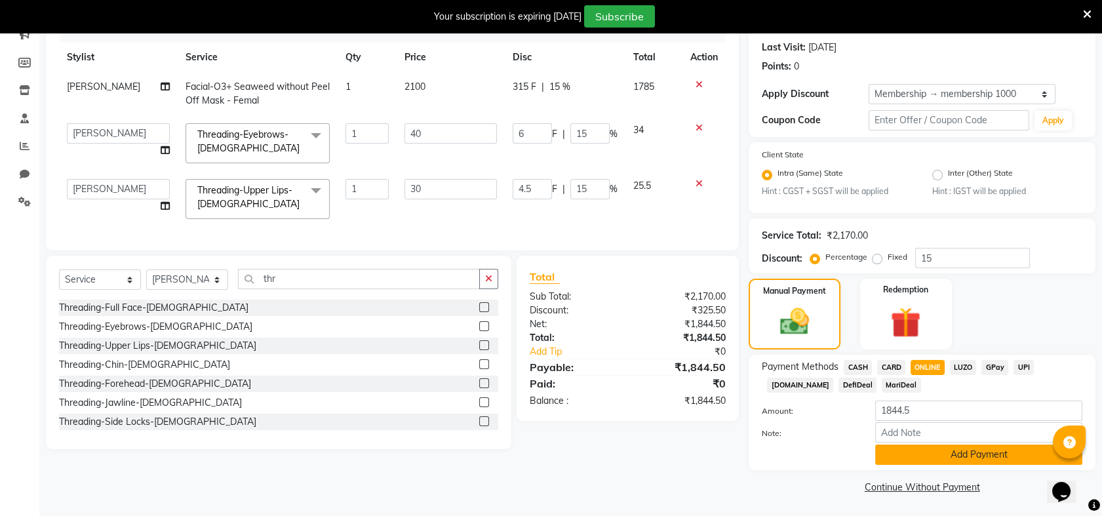
click at [1001, 452] on button "Add Payment" at bounding box center [978, 455] width 207 height 20
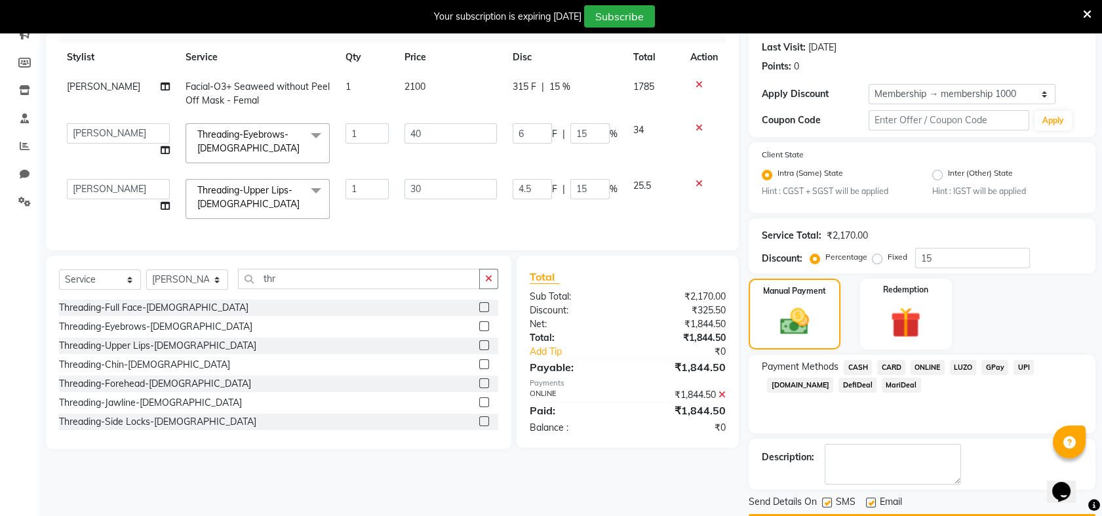
scroll to position [214, 0]
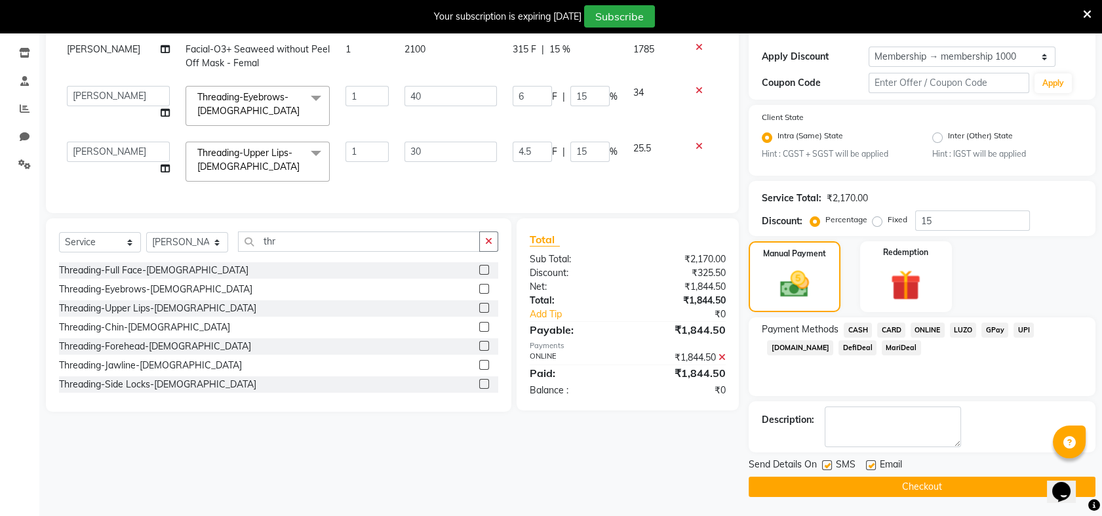
click at [953, 484] on button "Checkout" at bounding box center [922, 487] width 347 height 20
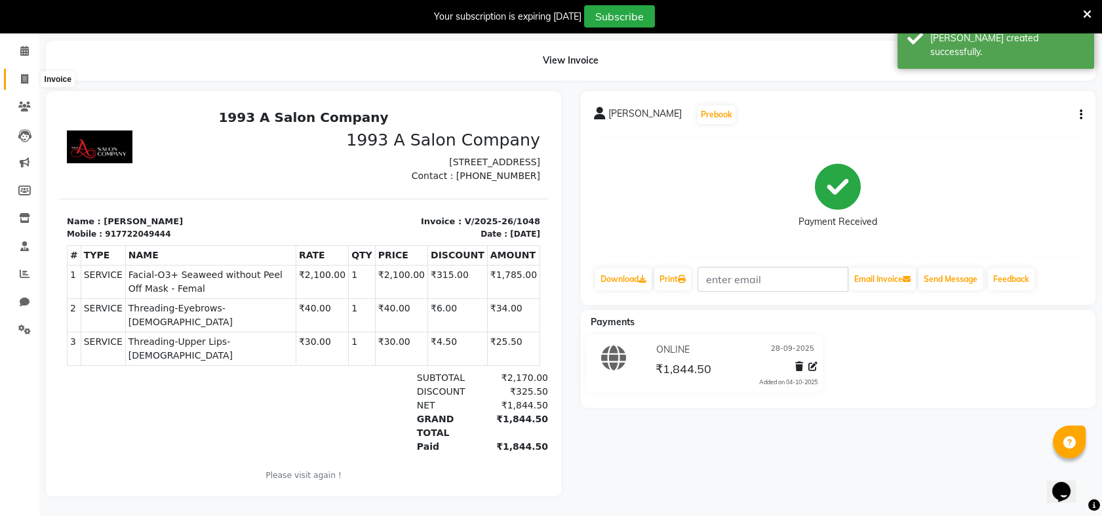
click at [18, 73] on span at bounding box center [24, 79] width 23 height 15
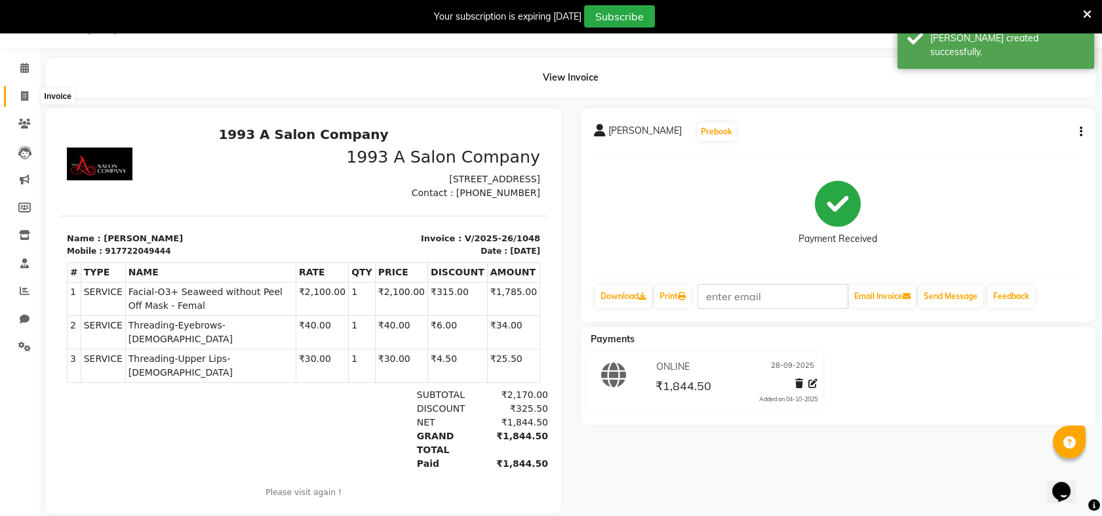
select select "5137"
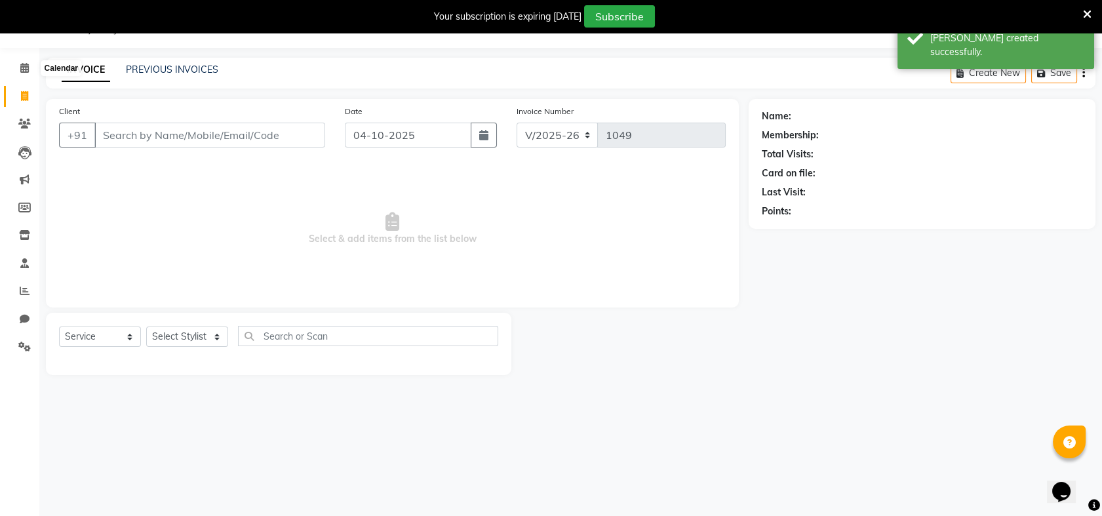
select select "membership"
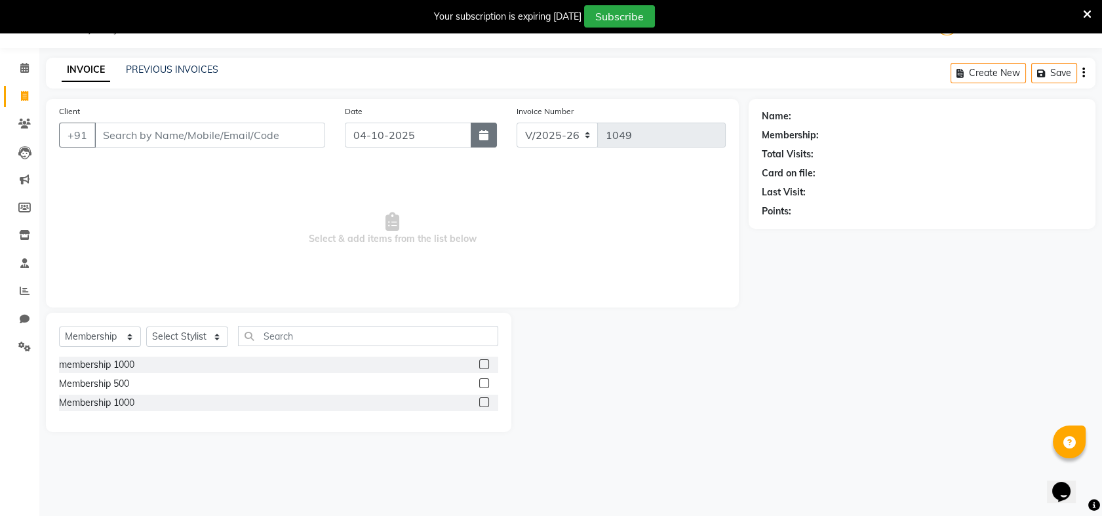
click at [488, 132] on icon "button" at bounding box center [483, 135] width 9 height 10
select select "10"
select select "2025"
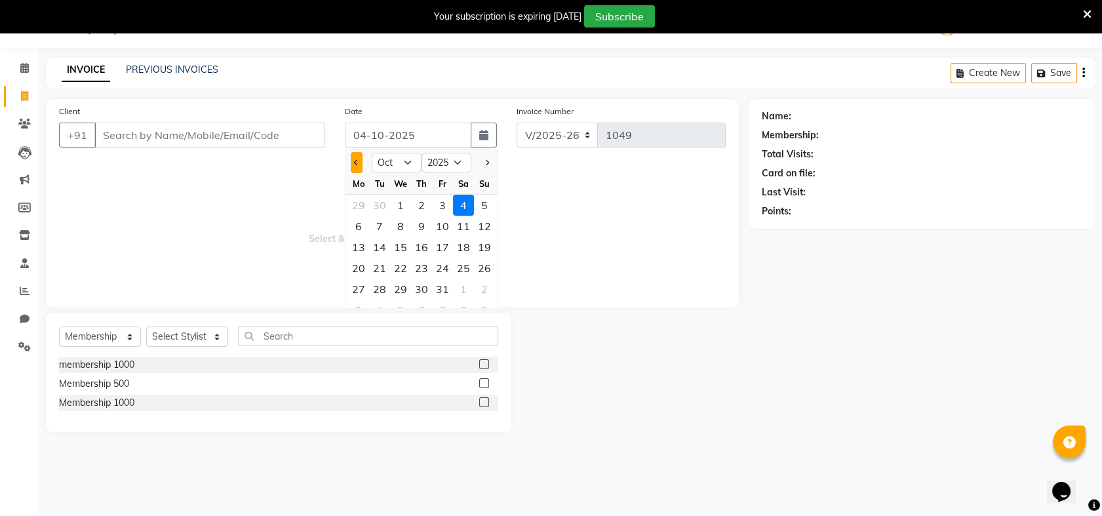
click at [357, 163] on span "Previous month" at bounding box center [356, 162] width 5 height 5
select select "9"
click at [483, 262] on div "28" at bounding box center [484, 268] width 21 height 21
type input "28-09-2025"
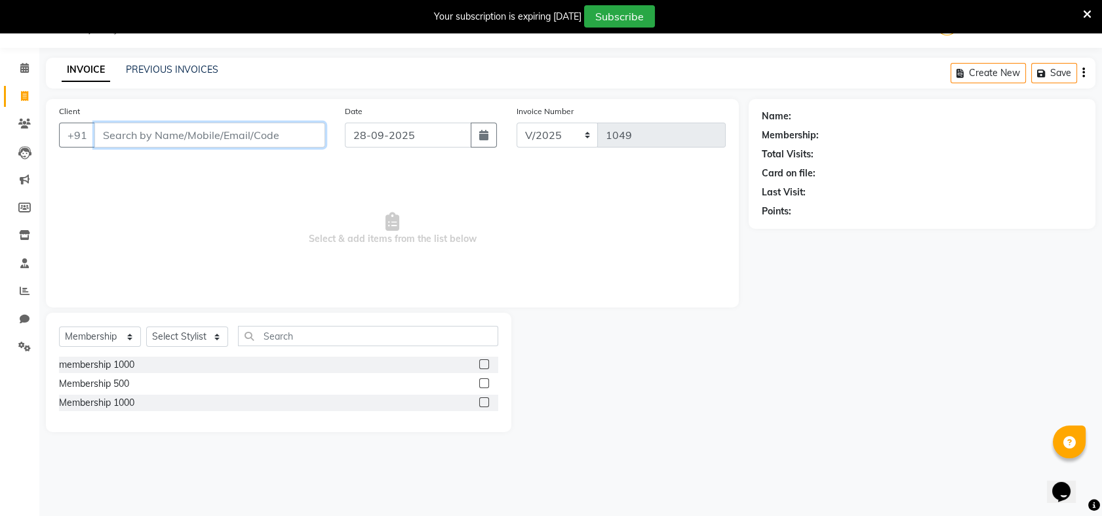
click at [246, 136] on input "Client" at bounding box center [209, 135] width 231 height 25
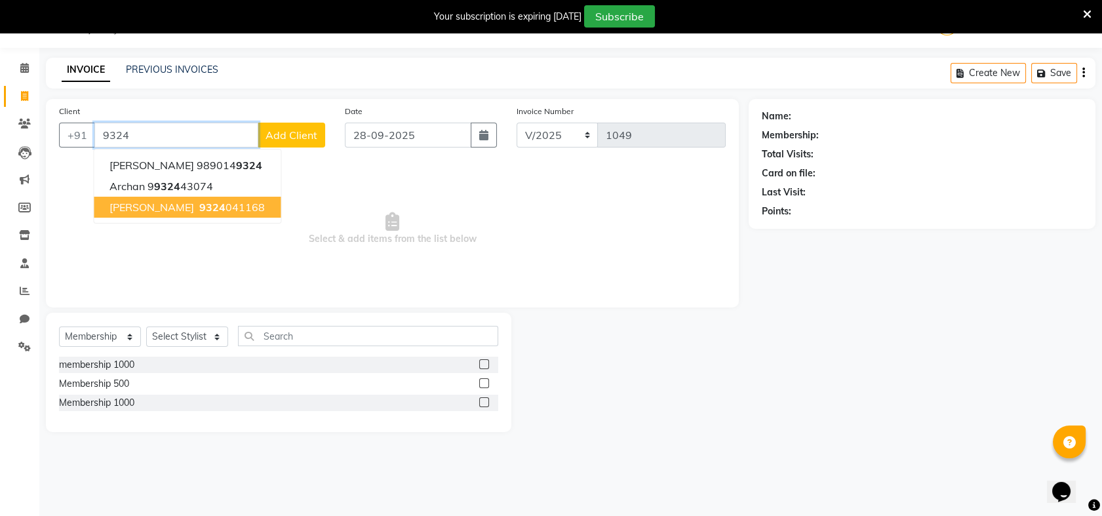
click at [197, 205] on ngb-highlight "9324 041168" at bounding box center [231, 207] width 68 height 13
type input "9324041168"
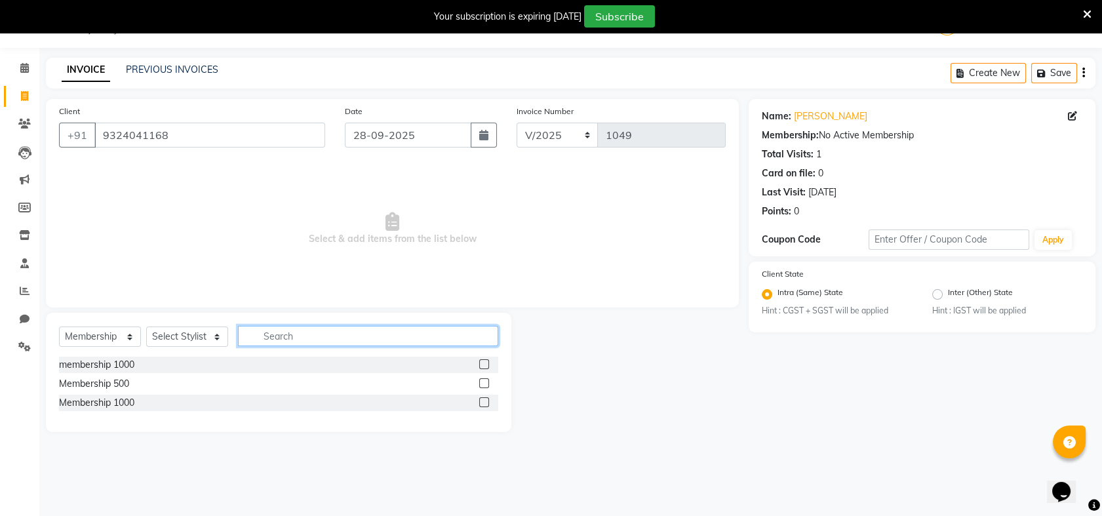
click at [326, 329] on input "text" at bounding box center [368, 336] width 260 height 20
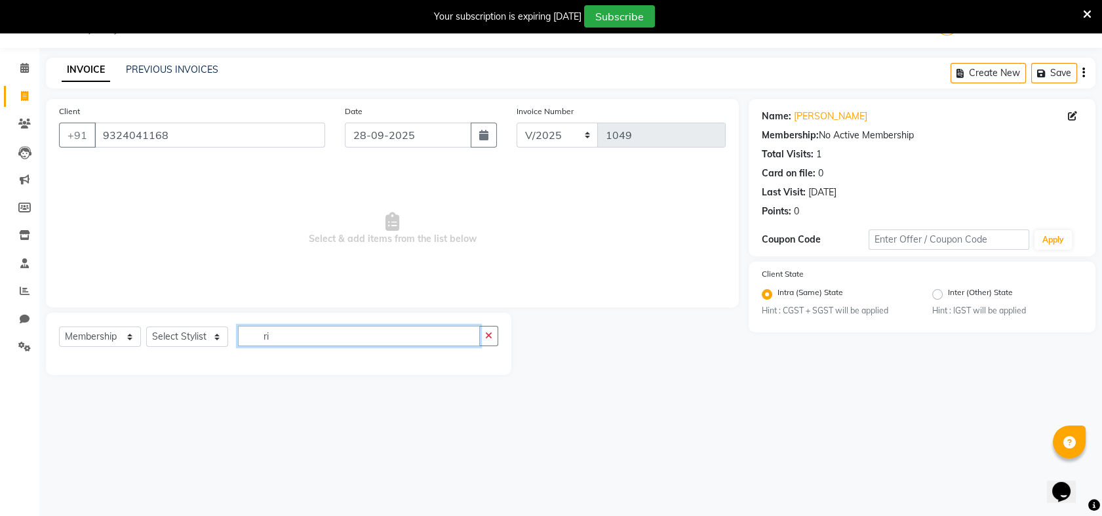
type input "r"
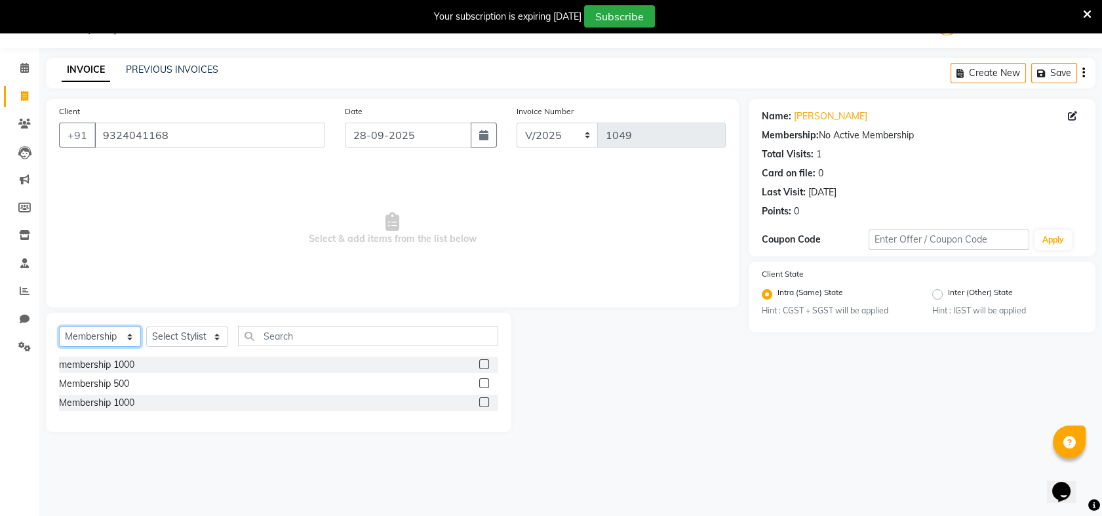
click at [124, 336] on select "Select Service Product Membership Package Voucher Prepaid Gift Card" at bounding box center [100, 337] width 82 height 20
select select "service"
click at [59, 327] on select "Select Service Product Membership Package Voucher Prepaid Gift Card" at bounding box center [100, 337] width 82 height 20
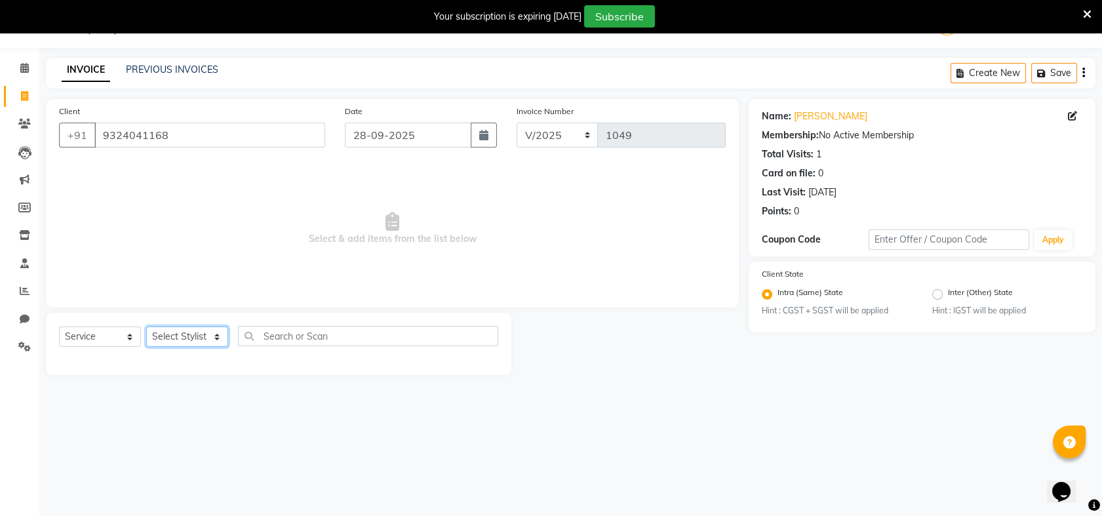
click at [223, 333] on select "Select Stylist Akash [PERSON_NAME] Khyale [PERSON_NAME] (owner) [PERSON_NAME]" at bounding box center [187, 337] width 82 height 20
select select "54577"
click at [146, 327] on select "Select Stylist Akash [PERSON_NAME] Khyale [PERSON_NAME] (owner) [PERSON_NAME]" at bounding box center [187, 337] width 82 height 20
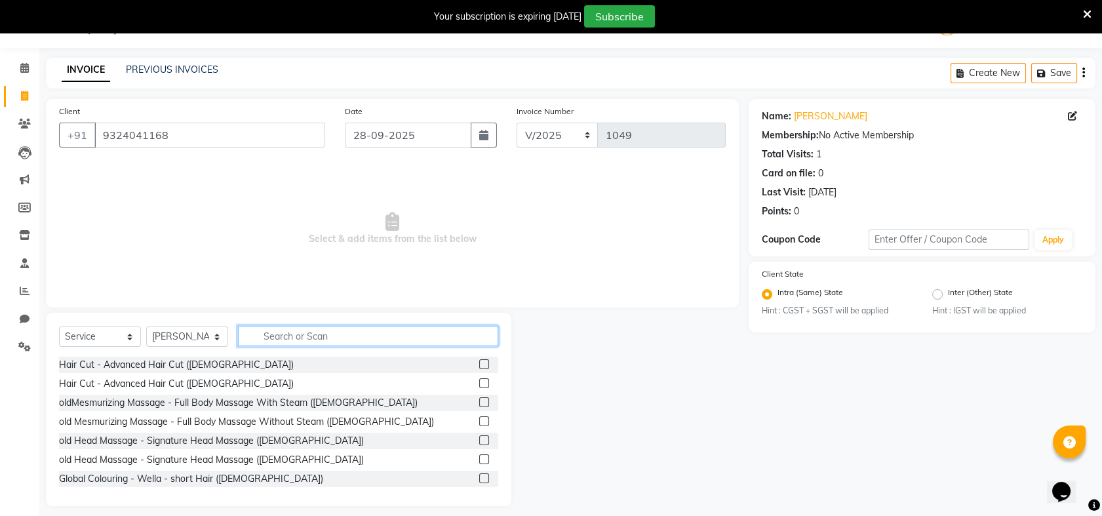
click at [301, 336] on input "text" at bounding box center [368, 336] width 260 height 20
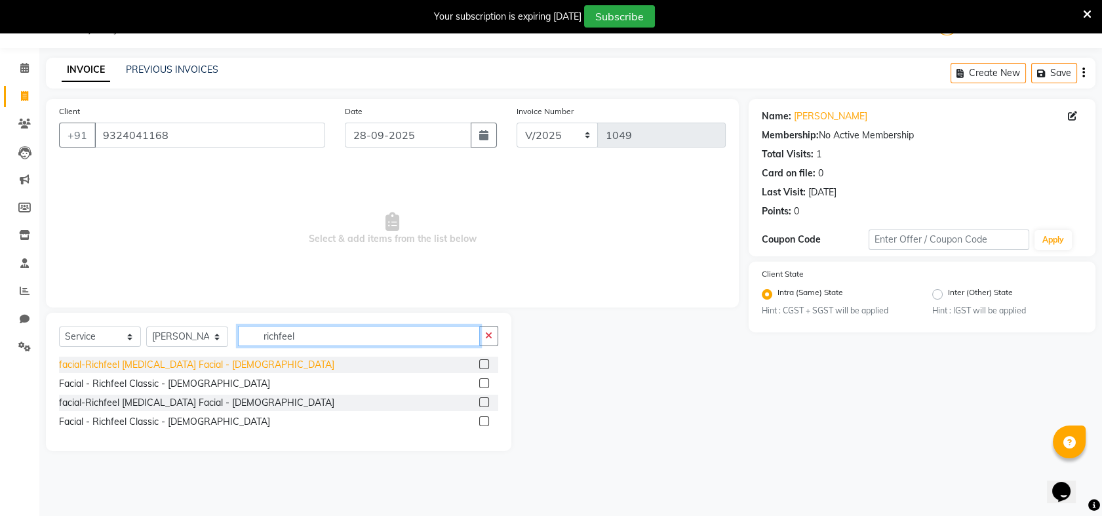
type input "richfeel"
click at [199, 367] on div "facial-Richfeel [MEDICAL_DATA] Facial - [DEMOGRAPHIC_DATA]" at bounding box center [196, 365] width 275 height 14
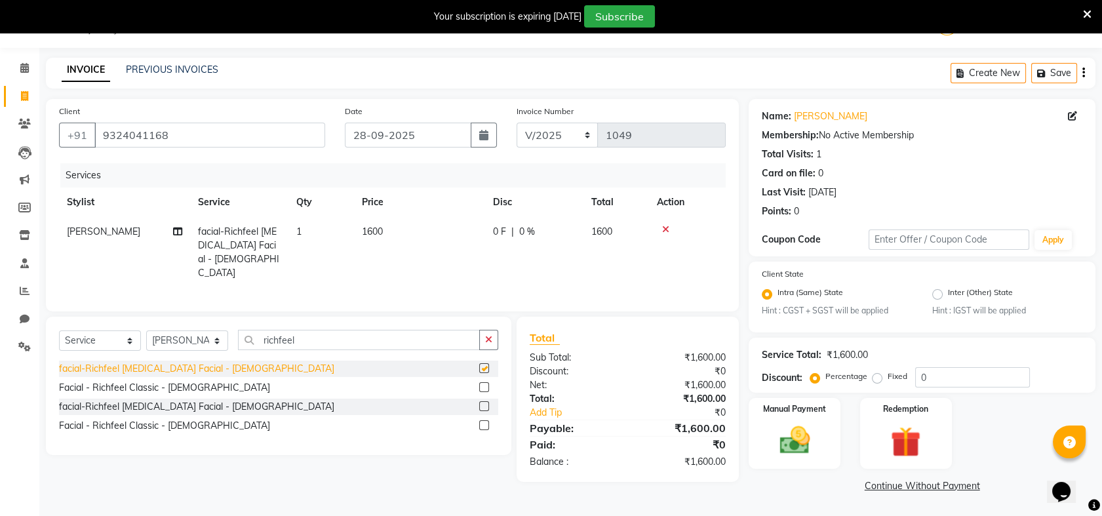
checkbox input "false"
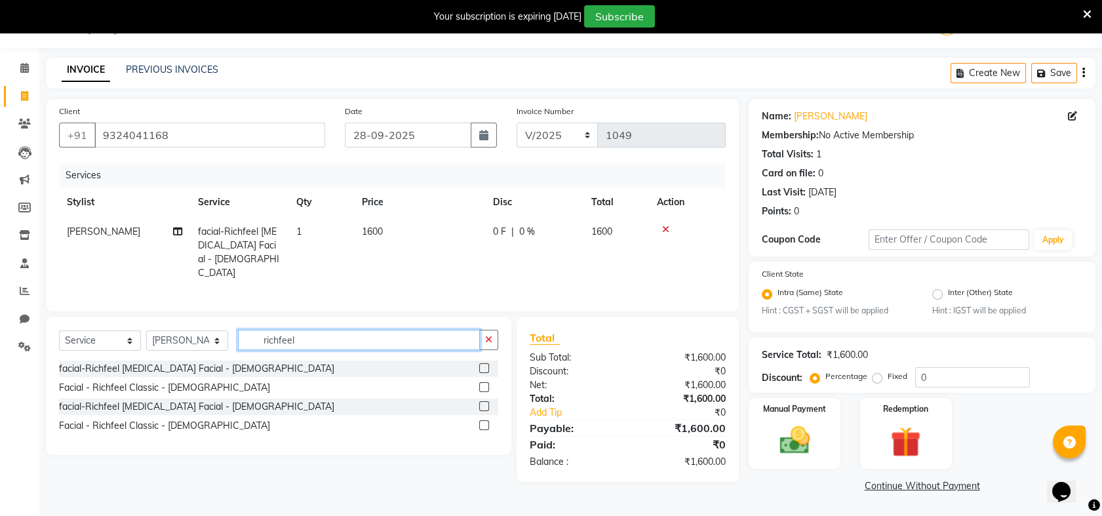
click at [351, 334] on input "richfeel" at bounding box center [359, 340] width 242 height 20
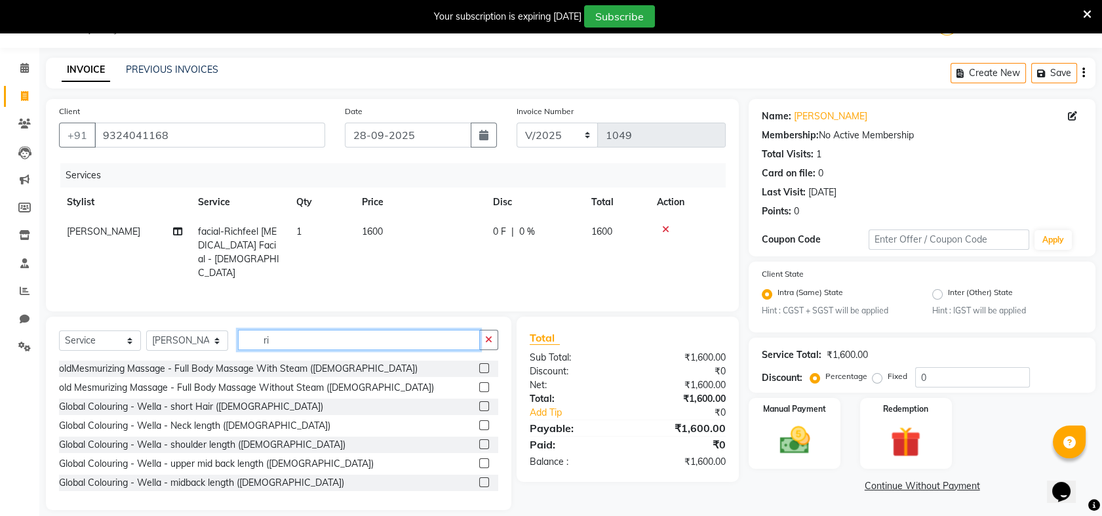
type input "r"
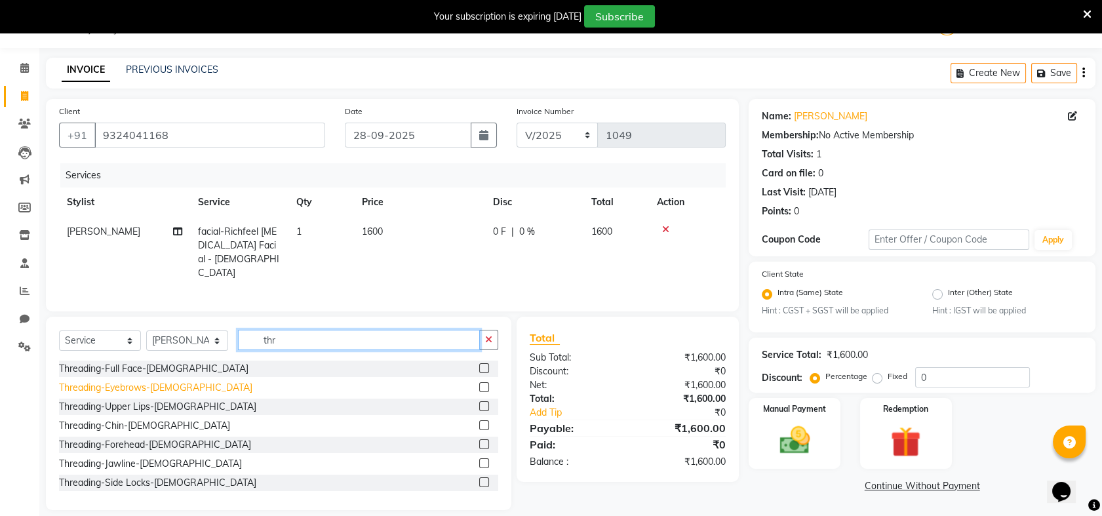
type input "thr"
click at [161, 387] on div "Threading-Eyebrows-[DEMOGRAPHIC_DATA]" at bounding box center [155, 388] width 193 height 14
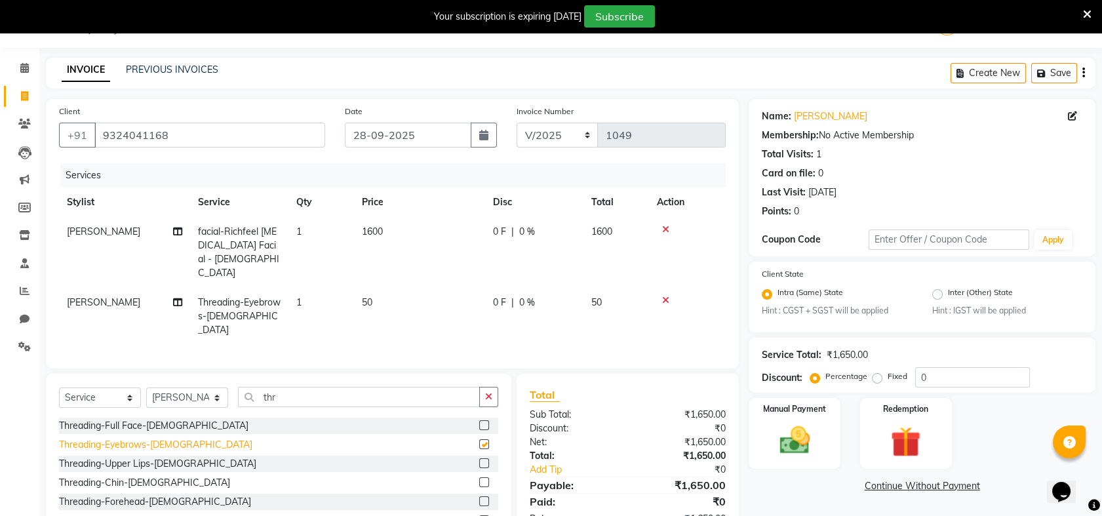
checkbox input "false"
click at [147, 457] on div "Threading-Upper Lips-[DEMOGRAPHIC_DATA]" at bounding box center [157, 464] width 197 height 14
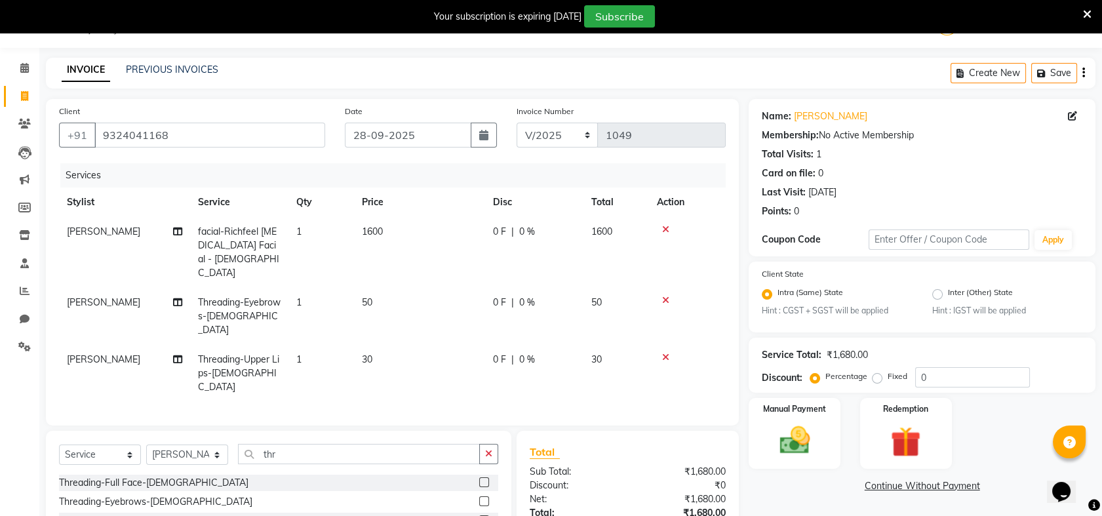
checkbox input "false"
click at [372, 296] on span "50" at bounding box center [367, 302] width 10 height 12
select select "54577"
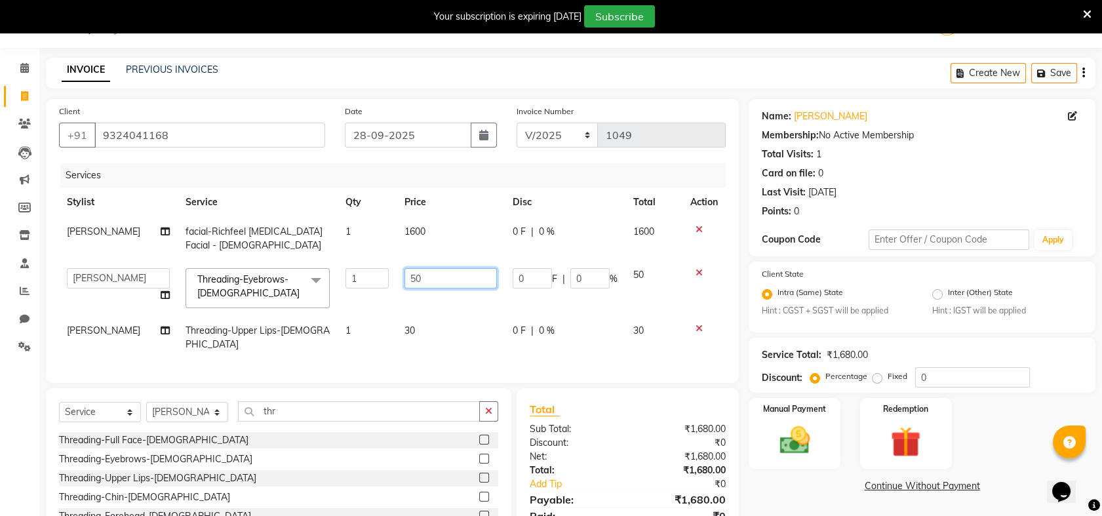
click at [433, 280] on input "50" at bounding box center [451, 278] width 92 height 20
type input "5"
type input "70"
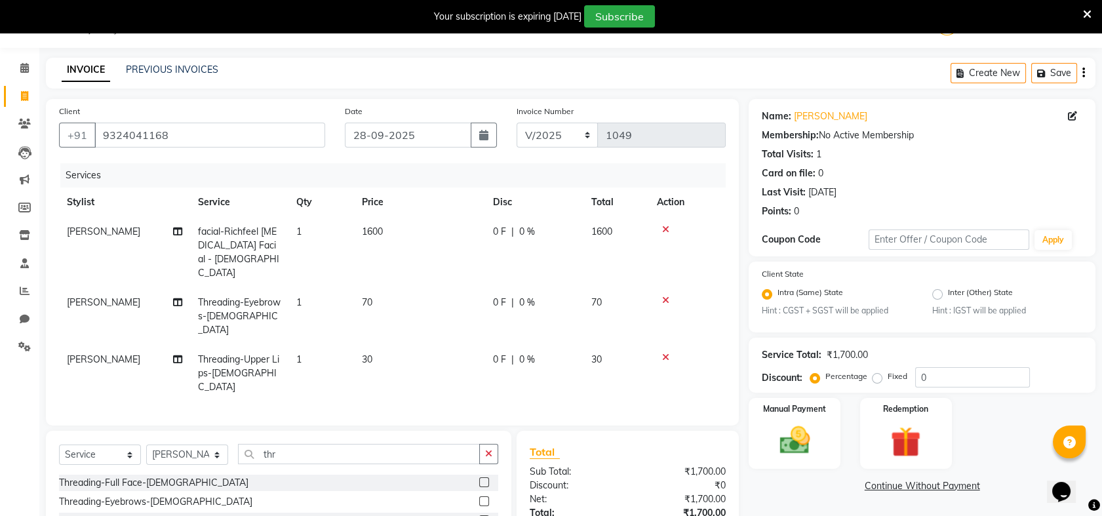
click at [629, 292] on td "70" at bounding box center [617, 316] width 66 height 57
select select "54577"
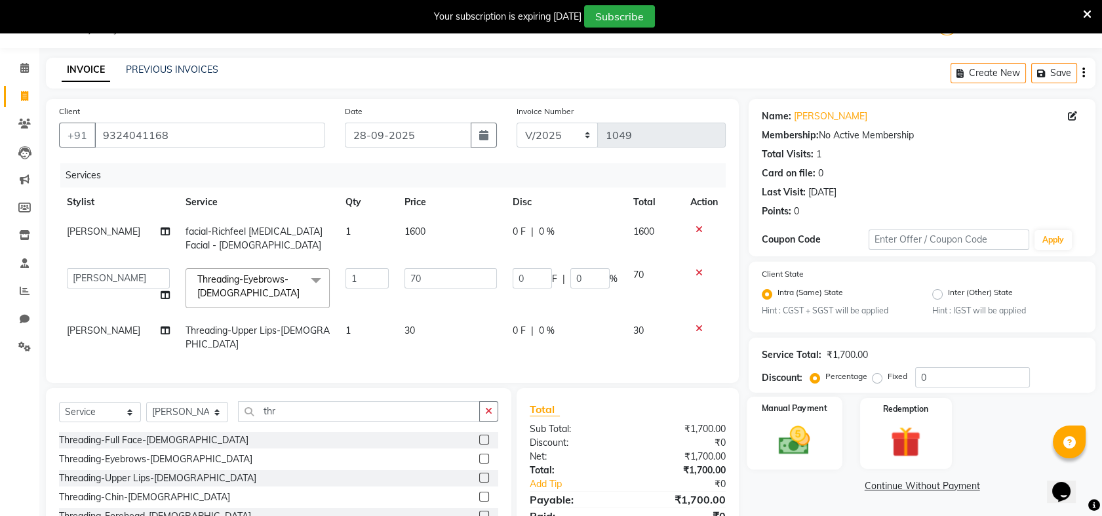
click at [801, 424] on img at bounding box center [794, 441] width 51 height 36
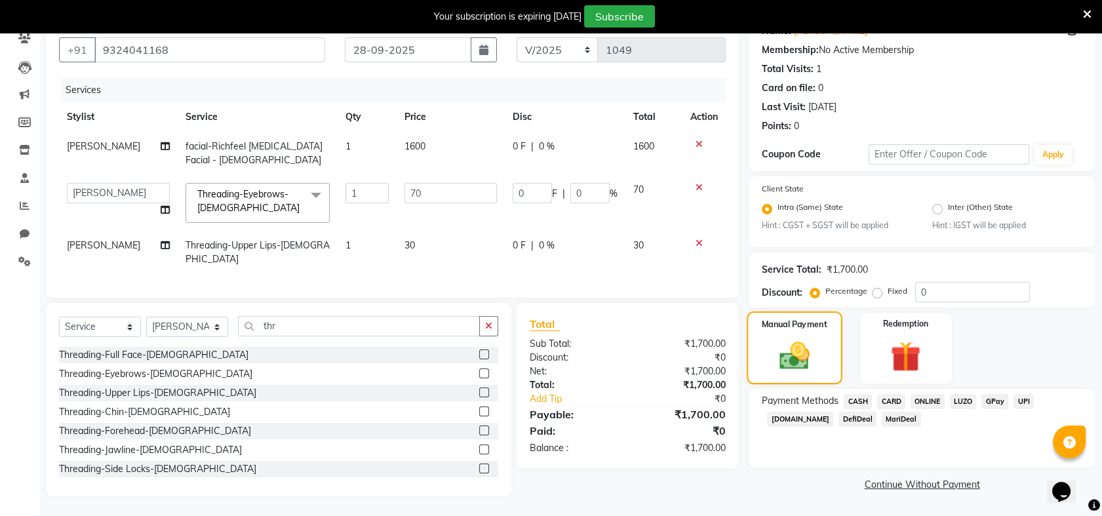
scroll to position [126, 0]
click at [924, 394] on span "ONLINE" at bounding box center [928, 401] width 34 height 15
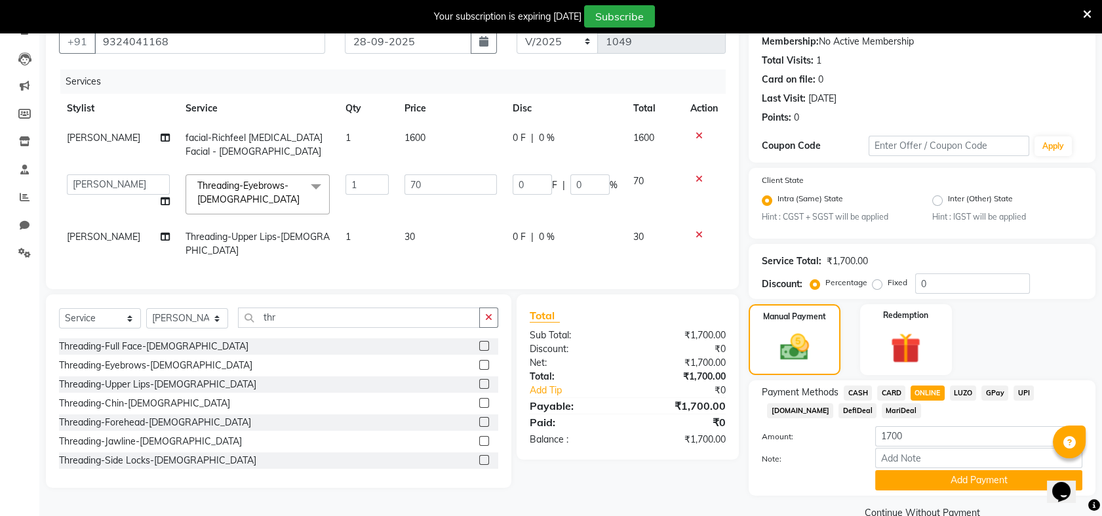
scroll to position [151, 0]
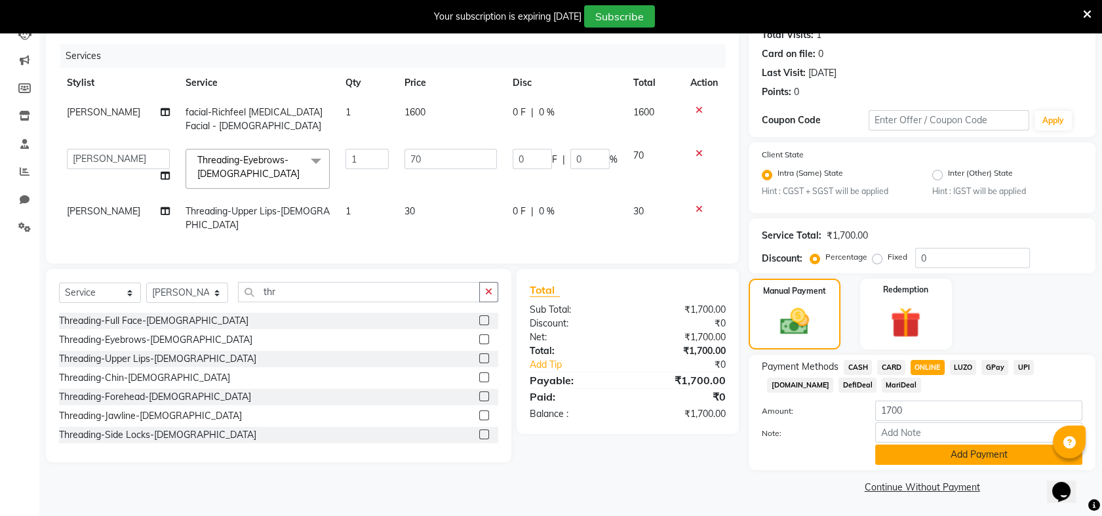
click at [975, 456] on button "Add Payment" at bounding box center [978, 455] width 207 height 20
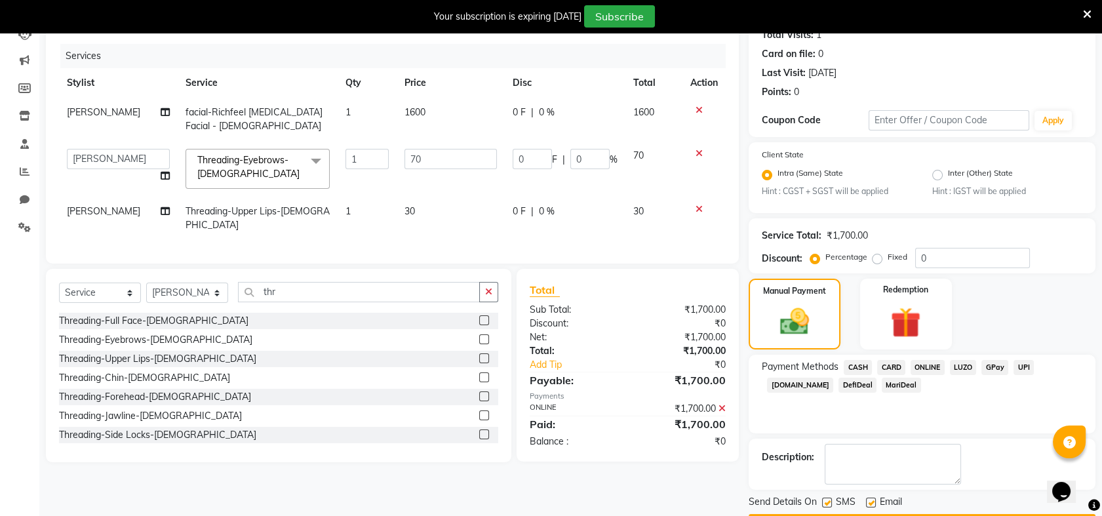
scroll to position [189, 0]
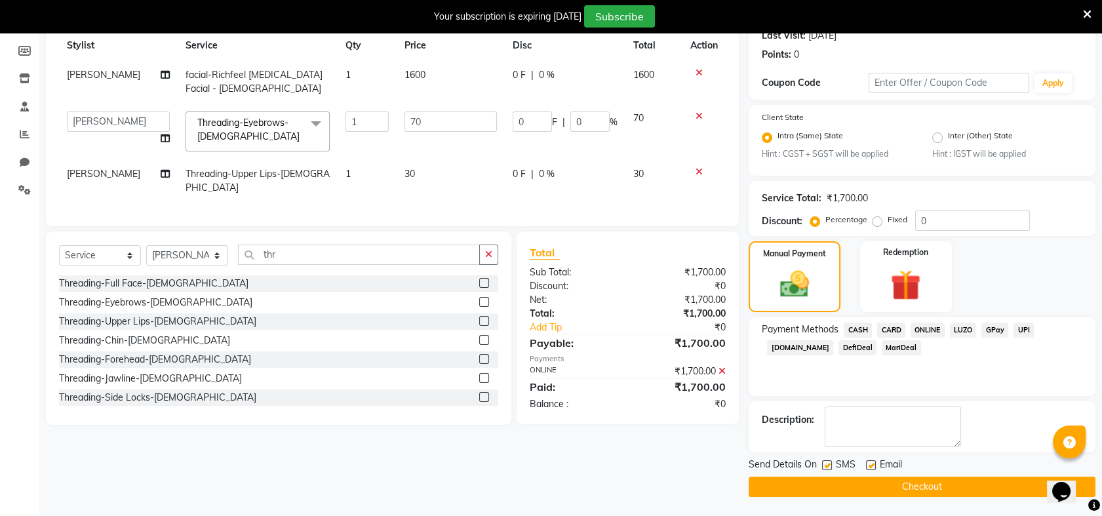
click at [953, 485] on button "Checkout" at bounding box center [922, 487] width 347 height 20
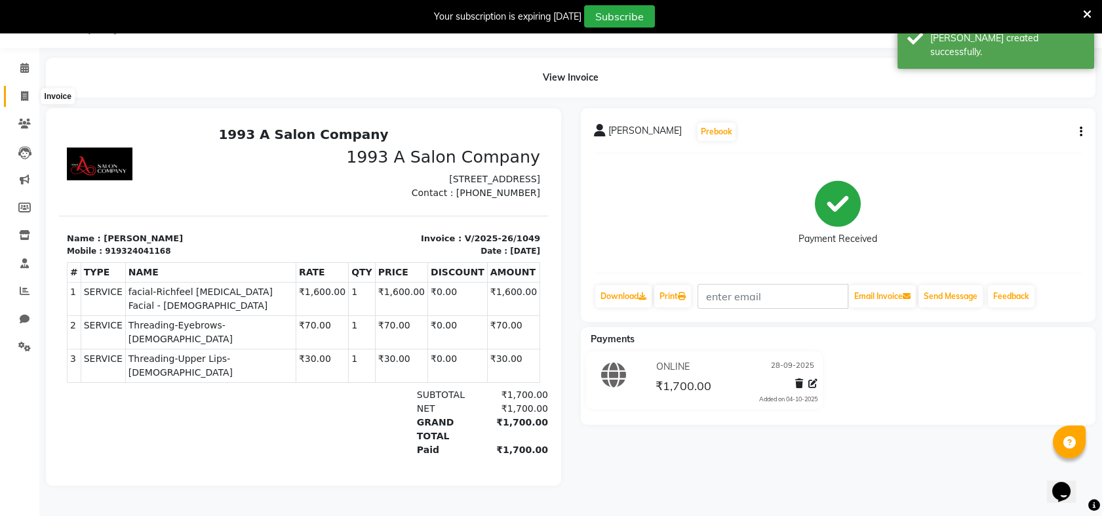
click at [19, 94] on span at bounding box center [24, 96] width 23 height 15
select select "service"
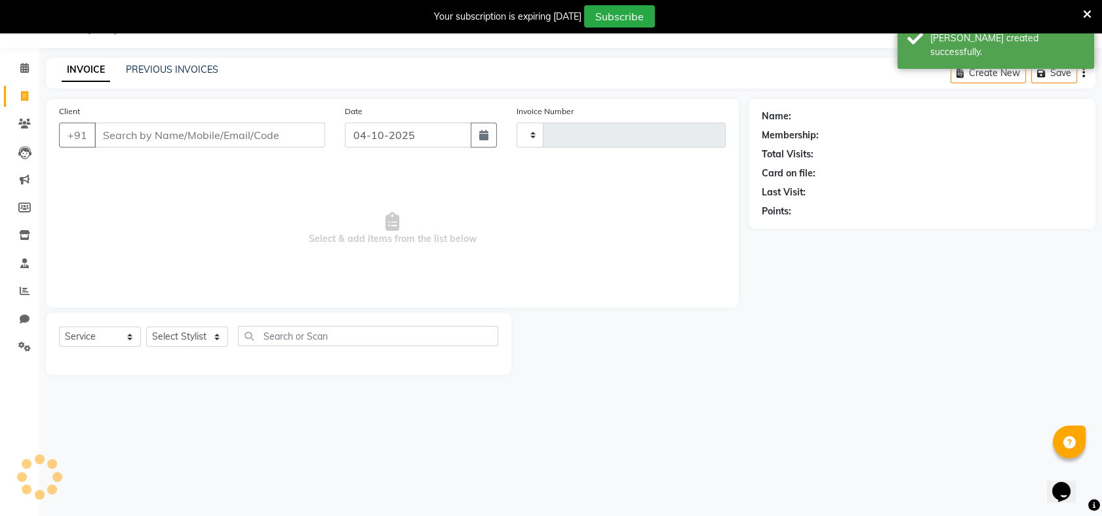
type input "1050"
select select "5137"
select select "membership"
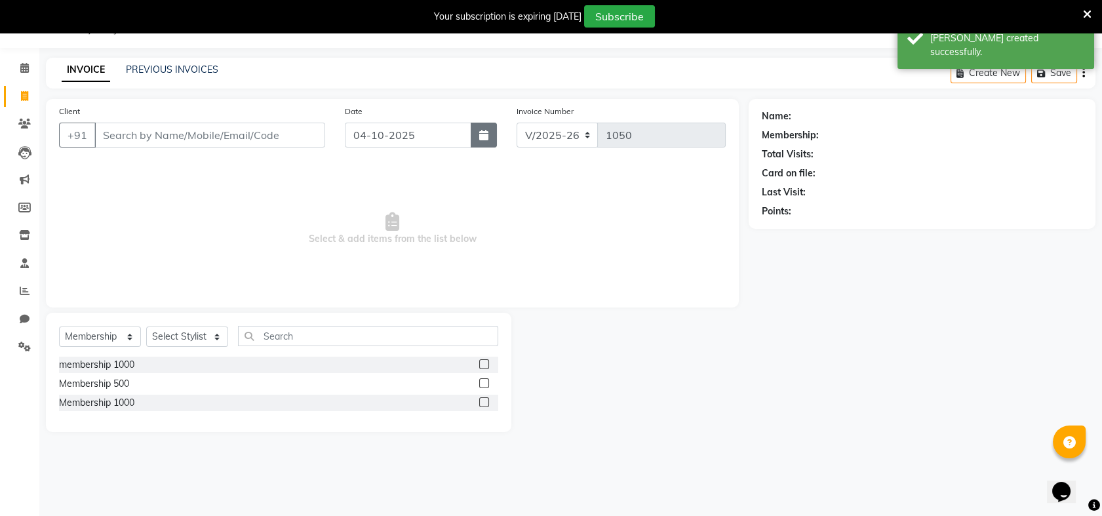
click at [483, 135] on icon "button" at bounding box center [483, 135] width 9 height 10
select select "10"
select select "2025"
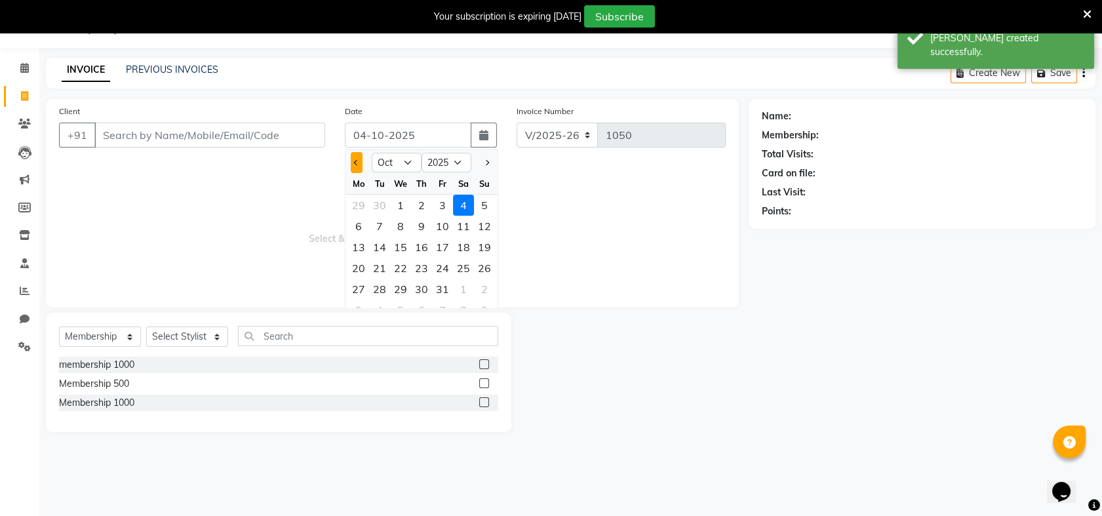
click at [352, 152] on button "Previous month" at bounding box center [356, 162] width 11 height 21
select select "9"
click at [484, 267] on div "28" at bounding box center [484, 268] width 21 height 21
type input "28-09-2025"
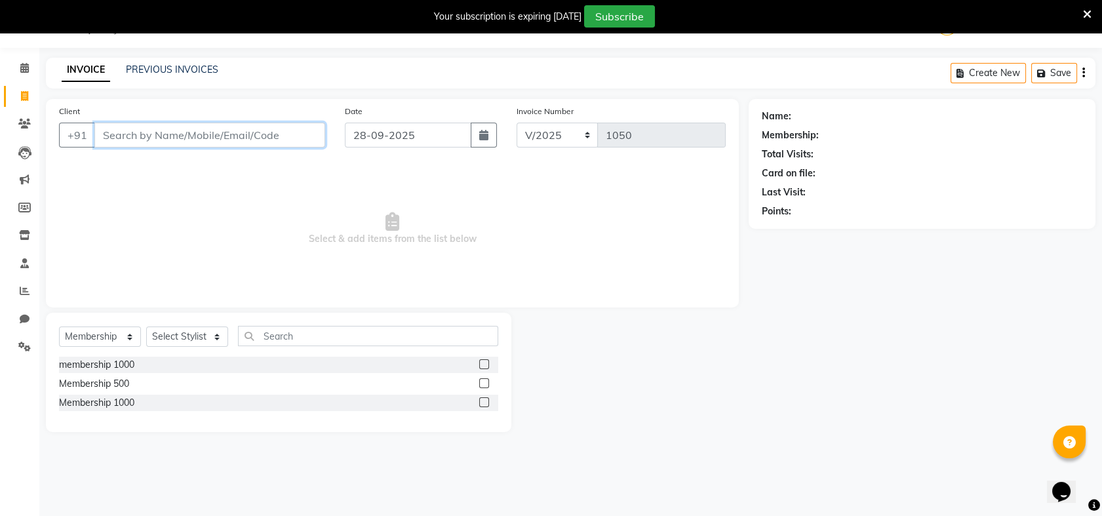
click at [222, 138] on input "Client" at bounding box center [209, 135] width 231 height 25
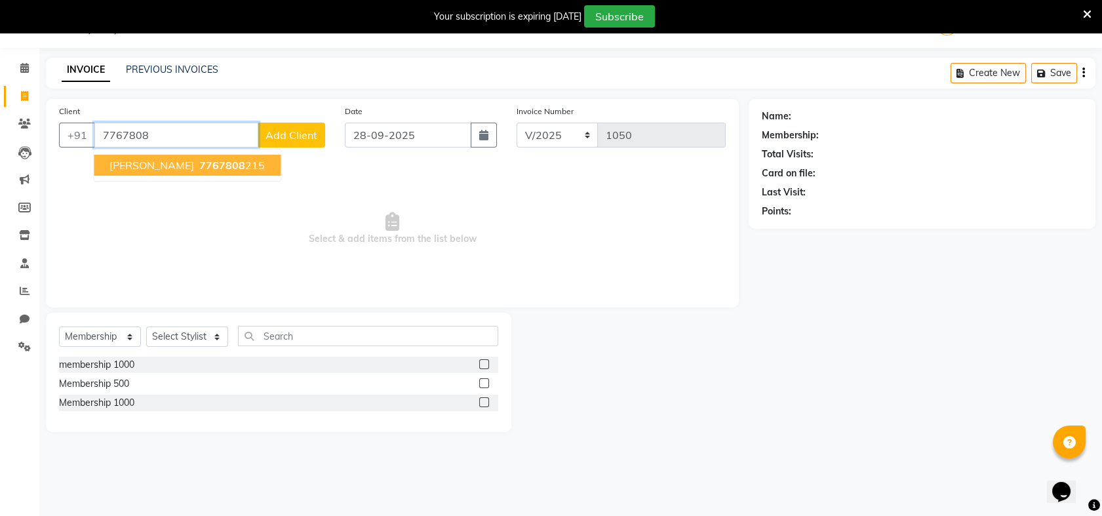
click at [184, 167] on button "[PERSON_NAME] 7767808 215" at bounding box center [187, 165] width 187 height 21
type input "7767808215"
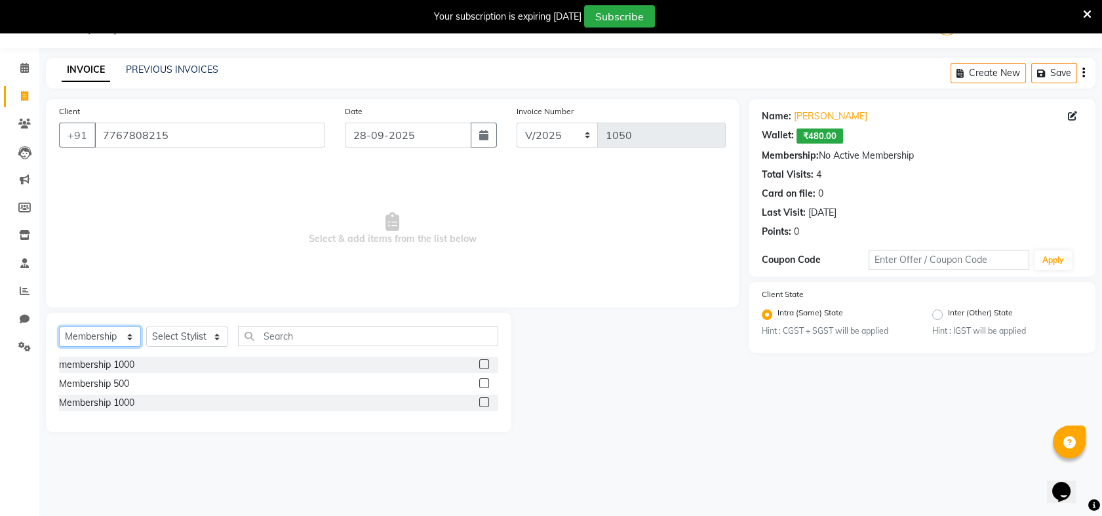
click at [130, 335] on select "Select Service Product Membership Package Voucher Prepaid Gift Card" at bounding box center [100, 337] width 82 height 20
select select "service"
click at [59, 327] on select "Select Service Product Membership Package Voucher Prepaid Gift Card" at bounding box center [100, 337] width 82 height 20
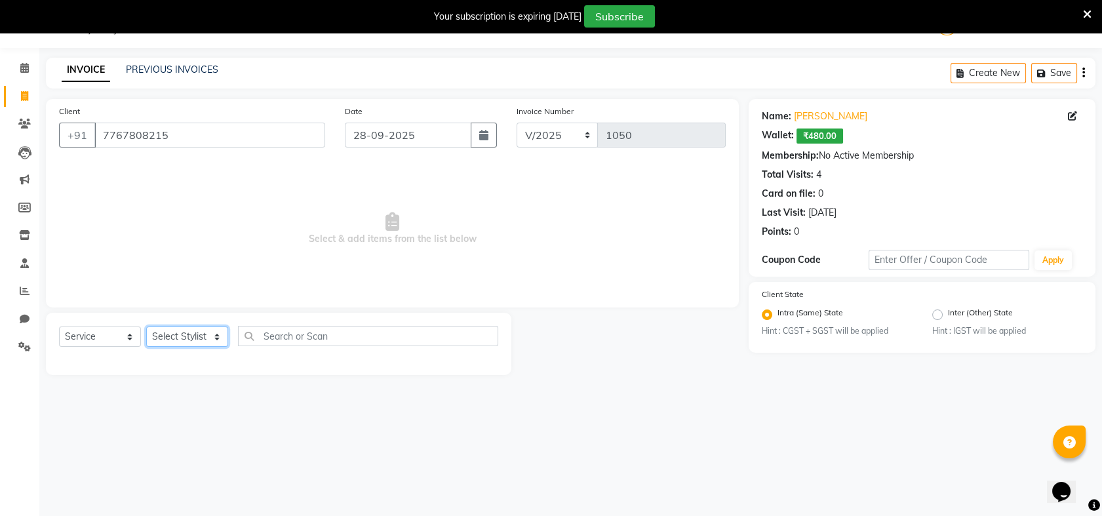
click at [215, 336] on select "Select Stylist Akash [PERSON_NAME] Khyale [PERSON_NAME] (owner) [PERSON_NAME]" at bounding box center [187, 337] width 82 height 20
select select "69871"
click at [146, 327] on select "Select Stylist Akash [PERSON_NAME] Khyale [PERSON_NAME] (owner) [PERSON_NAME]" at bounding box center [187, 337] width 82 height 20
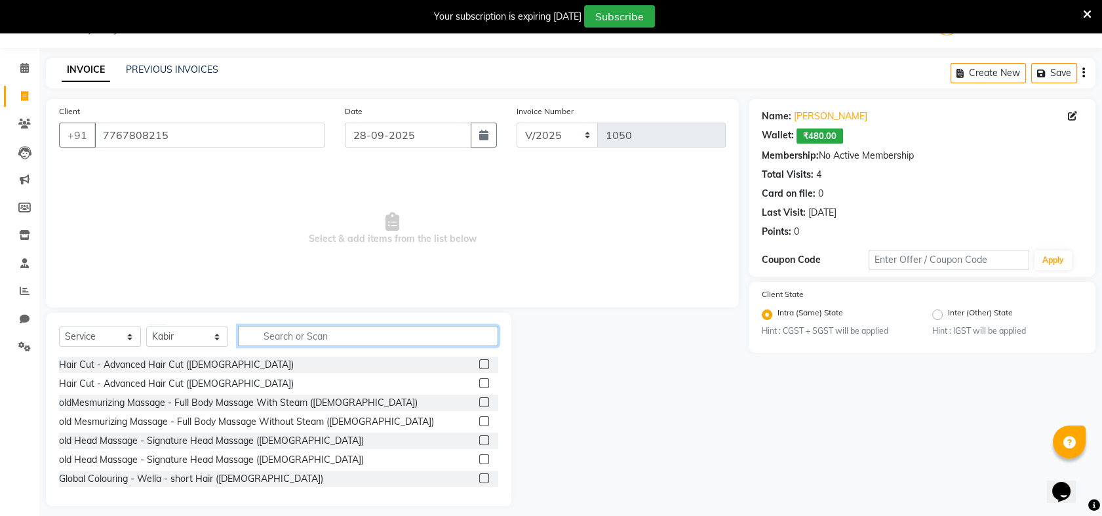
click at [301, 340] on input "text" at bounding box center [368, 336] width 260 height 20
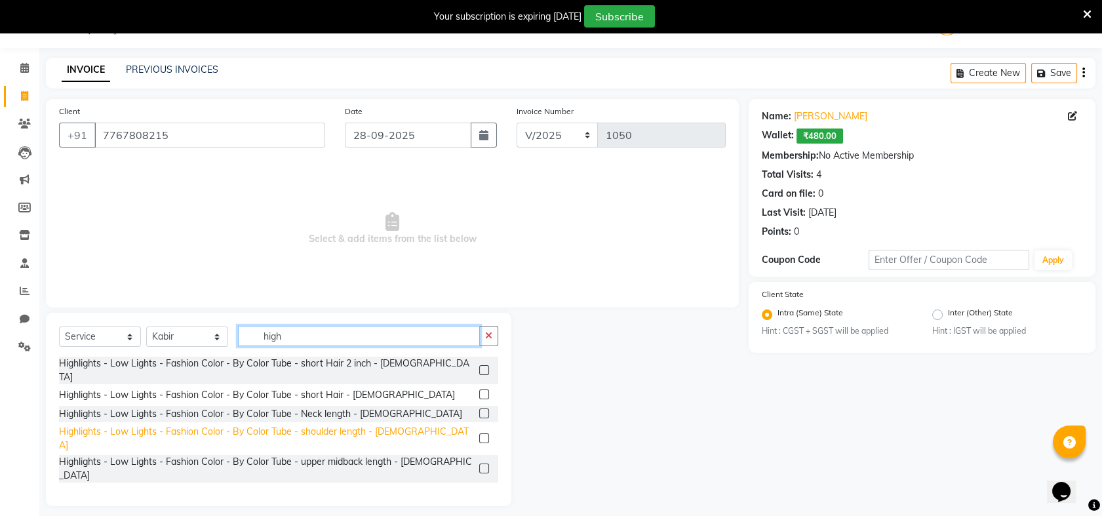
type input "high"
click at [302, 425] on div "Highlights - Low Lights - Fashion Color - By Color Tube - shoulder length - [DE…" at bounding box center [266, 439] width 415 height 28
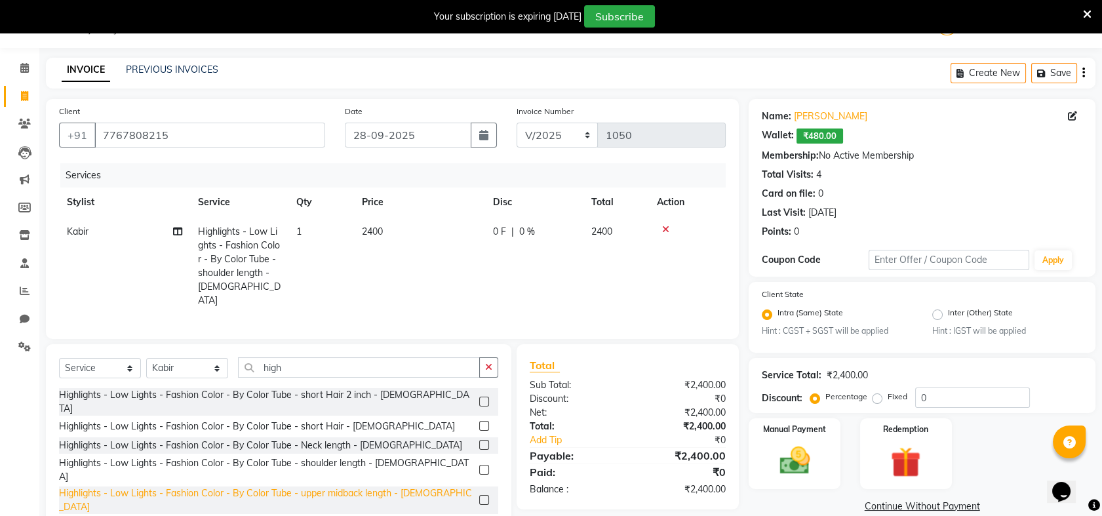
click at [302, 486] on div "Highlights - Low Lights - Fashion Color - By Color Tube - upper midback length …" at bounding box center [266, 500] width 415 height 28
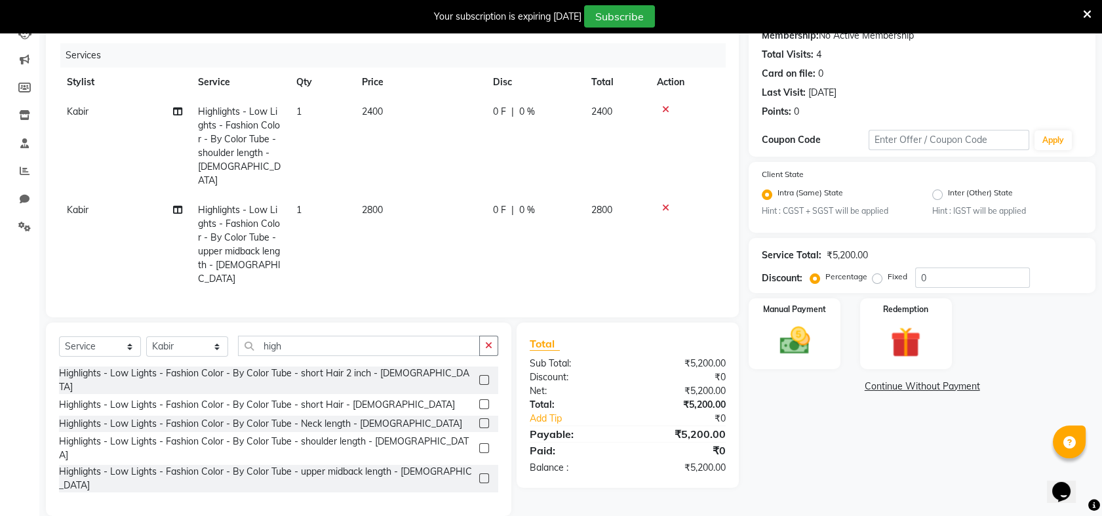
scroll to position [155, 0]
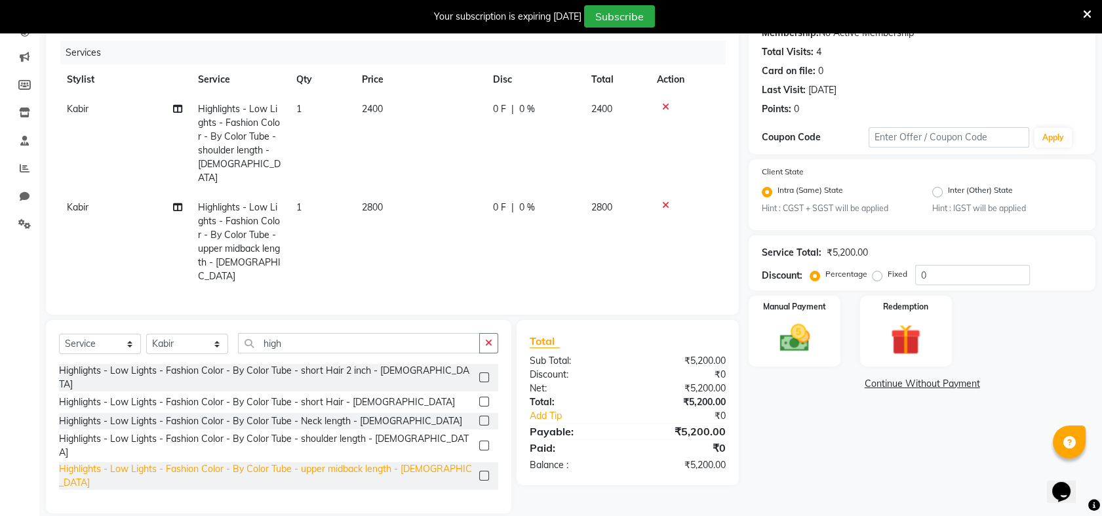
click at [309, 462] on div "Highlights - Low Lights - Fashion Color - By Color Tube - upper midback length …" at bounding box center [266, 476] width 415 height 28
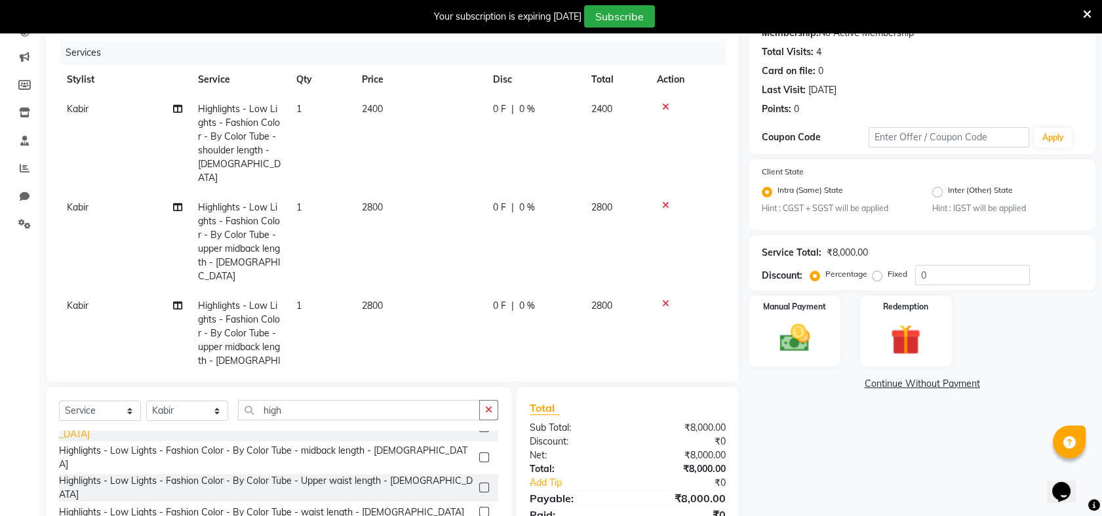
scroll to position [119, 0]
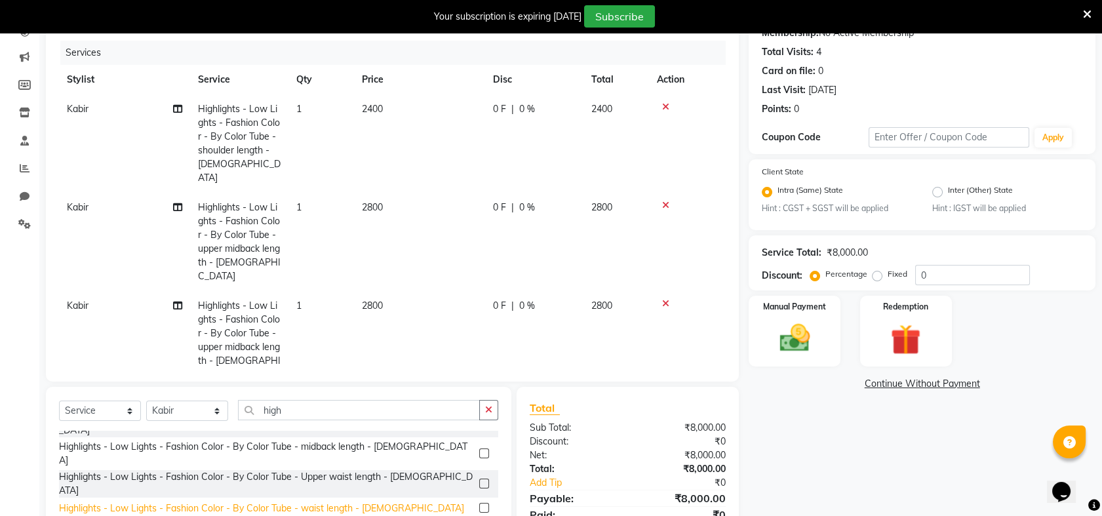
click at [308, 502] on div "Highlights - Low Lights - Fashion Color - By Color Tube - waist length - [DEMOG…" at bounding box center [261, 509] width 405 height 14
click at [665, 299] on icon at bounding box center [665, 303] width 7 height 9
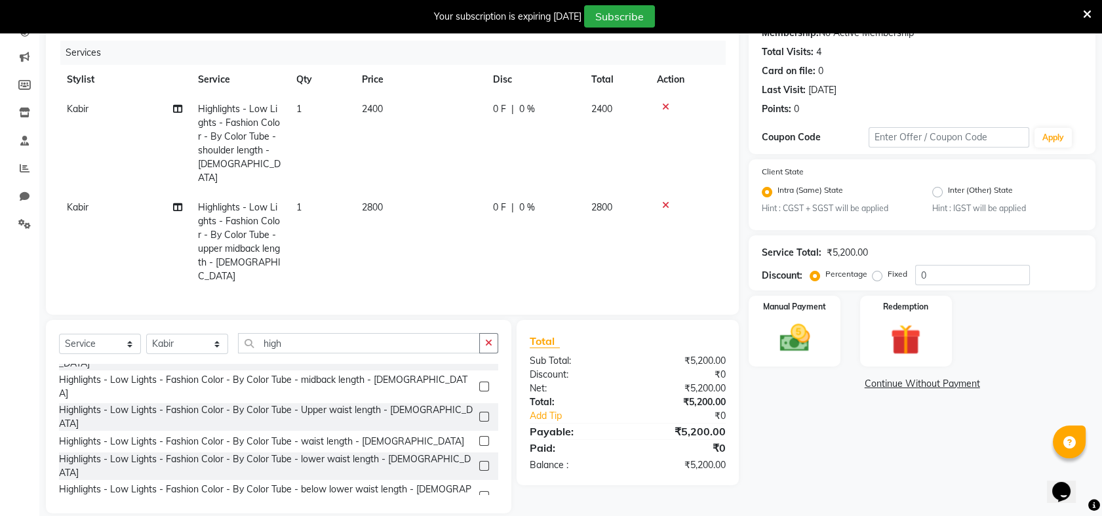
click at [669, 201] on div at bounding box center [687, 205] width 61 height 9
click at [665, 201] on icon at bounding box center [665, 205] width 7 height 9
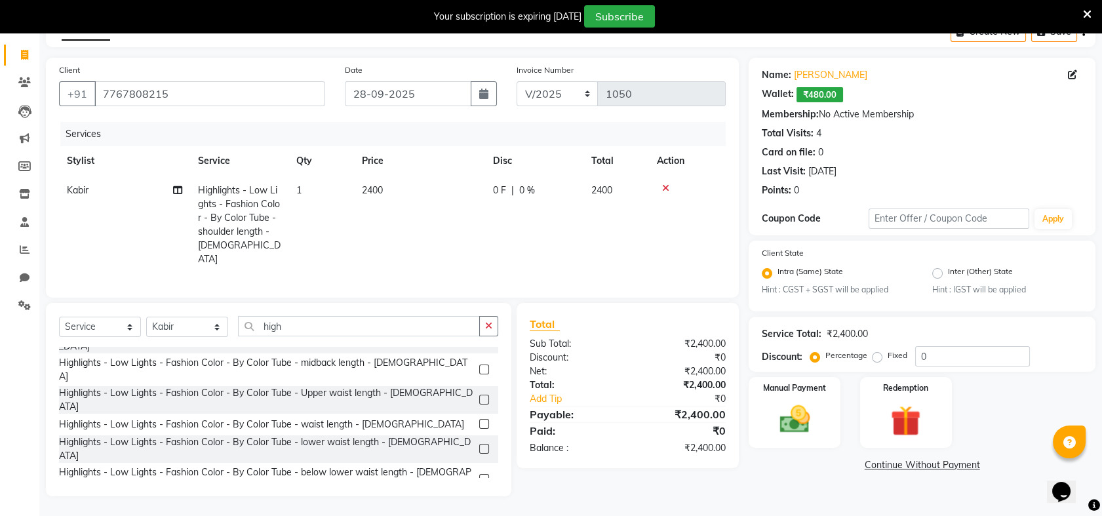
scroll to position [70, 0]
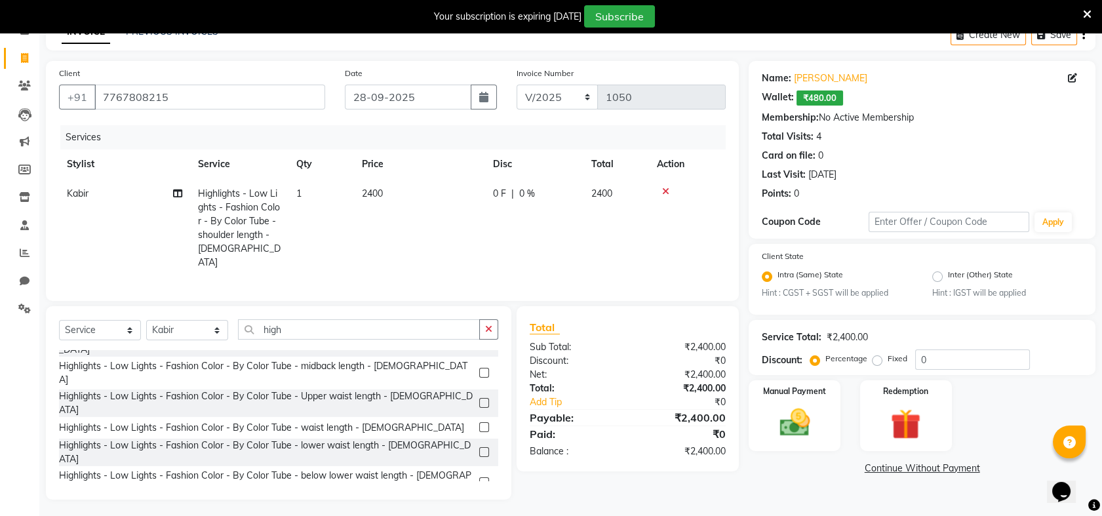
click at [662, 189] on icon at bounding box center [665, 191] width 7 height 9
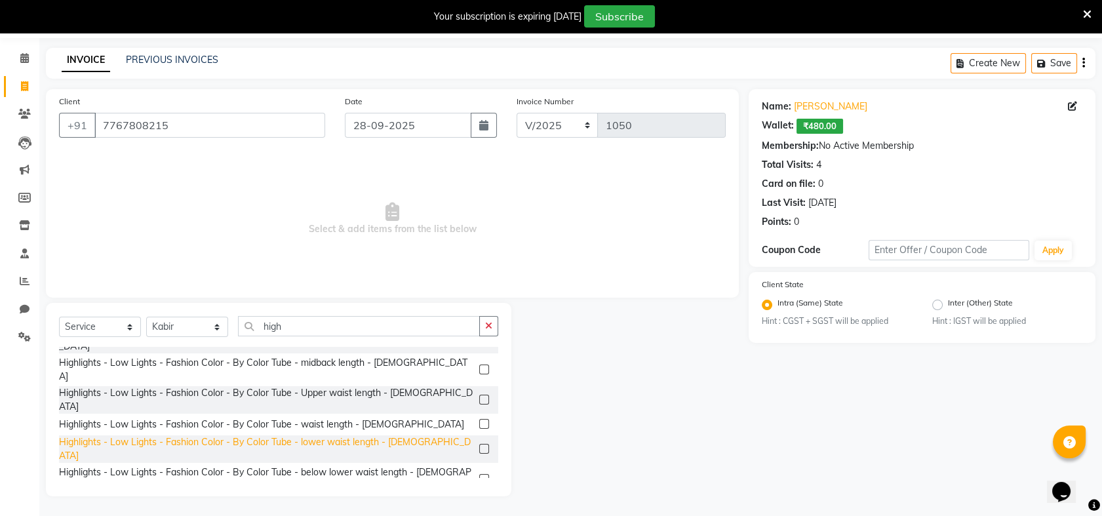
scroll to position [121, 0]
click at [292, 494] on div "Highlights - Low Lights - Fashion Color - By Color Tube - Crown portion highlig…" at bounding box center [266, 508] width 415 height 28
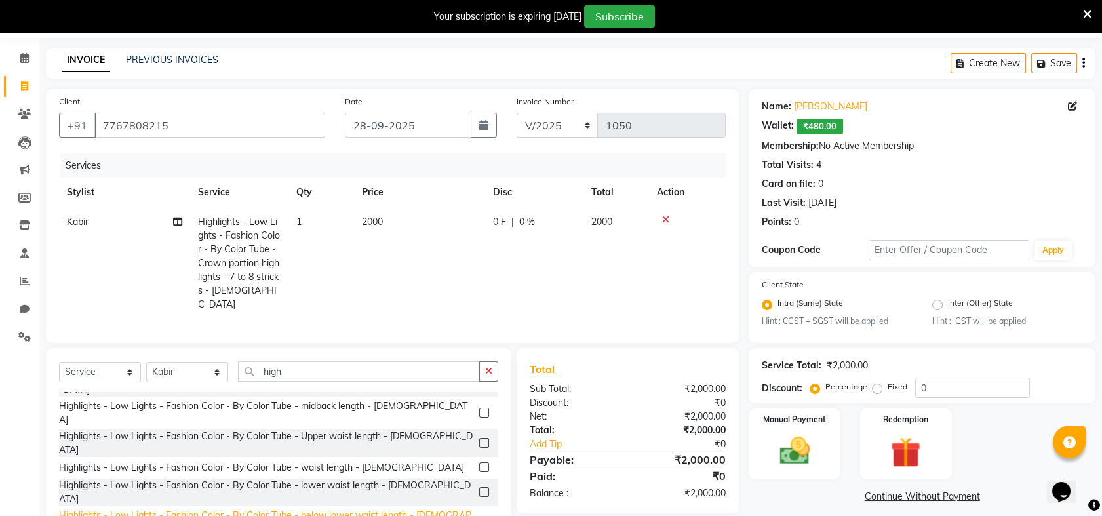
click at [277, 509] on div "Highlights - Low Lights - Fashion Color - By Color Tube - below lower waist len…" at bounding box center [266, 523] width 415 height 28
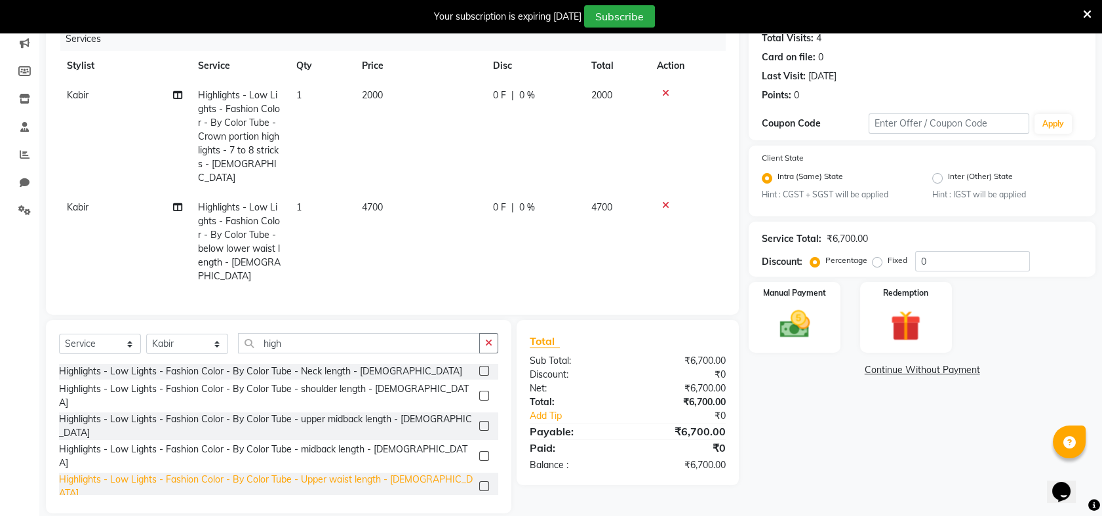
scroll to position [49, 0]
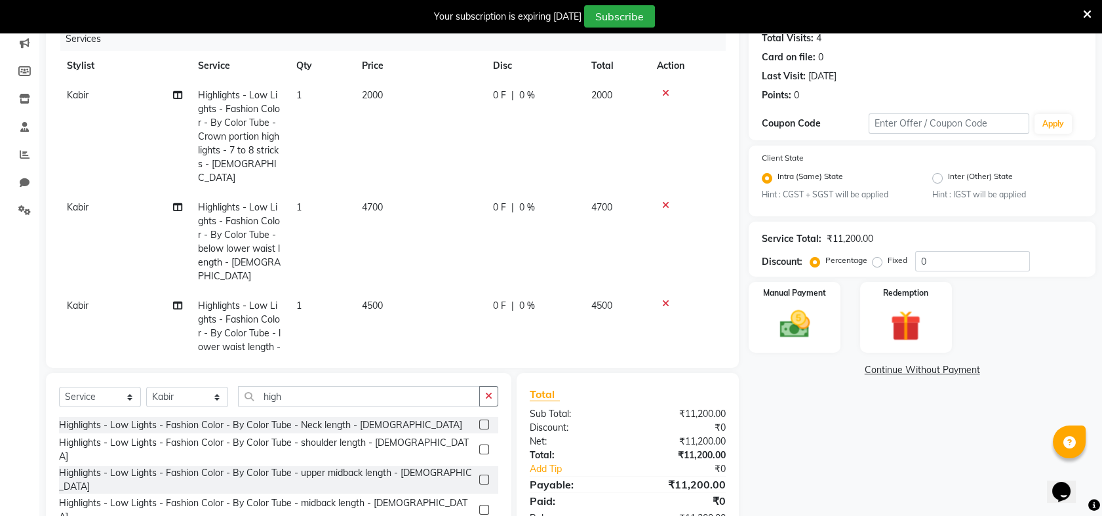
click at [666, 299] on icon at bounding box center [665, 303] width 7 height 9
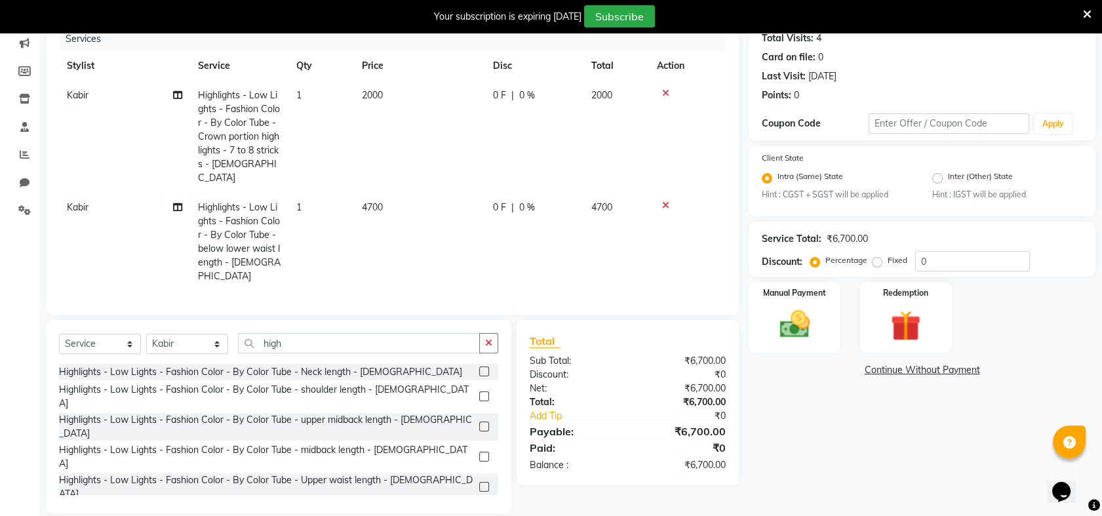
scroll to position [157, 0]
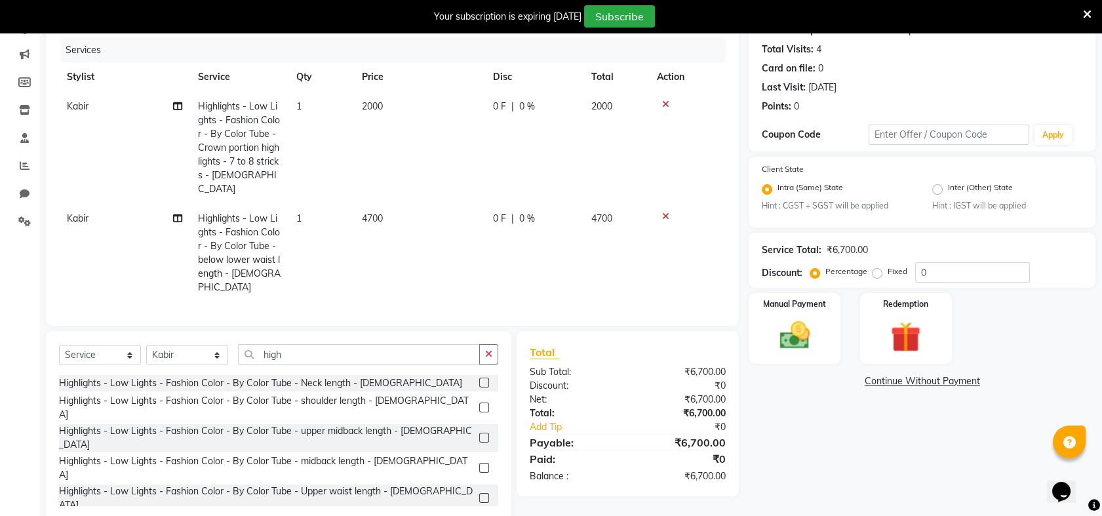
click at [666, 212] on icon at bounding box center [665, 216] width 7 height 9
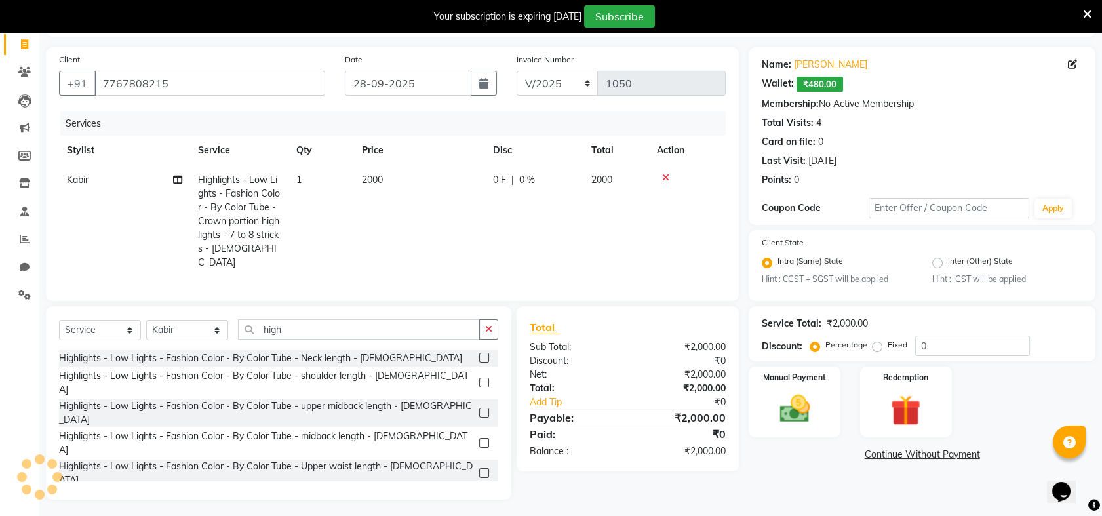
click at [666, 174] on icon at bounding box center [665, 177] width 7 height 9
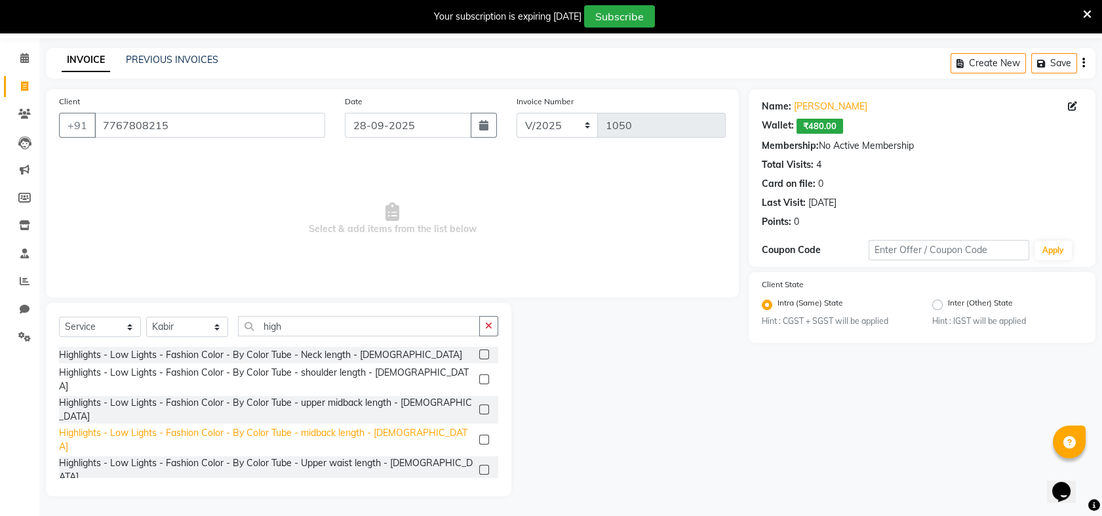
scroll to position [0, 0]
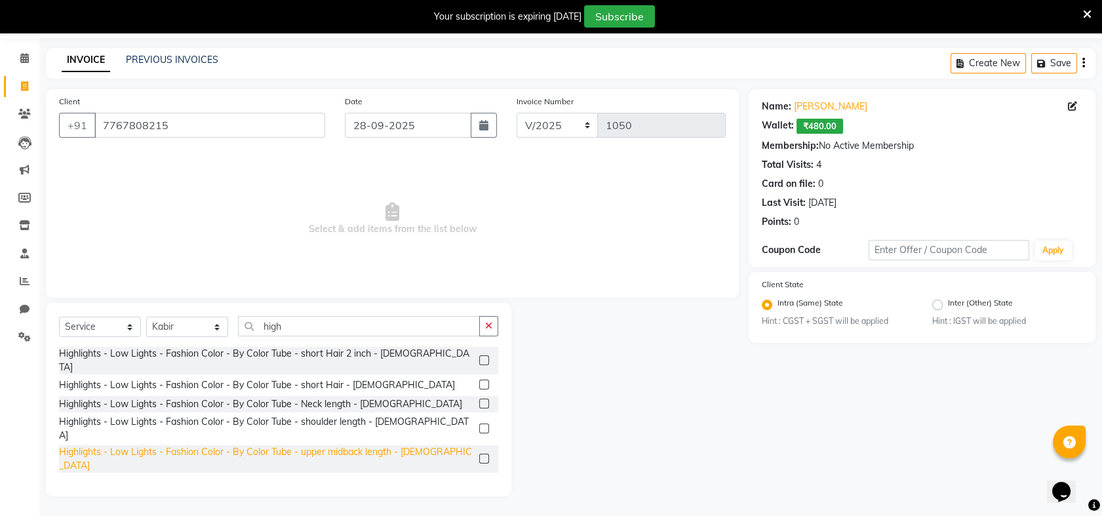
click at [321, 445] on div "Highlights - Low Lights - Fashion Color - By Color Tube - upper midback length …" at bounding box center [266, 459] width 415 height 28
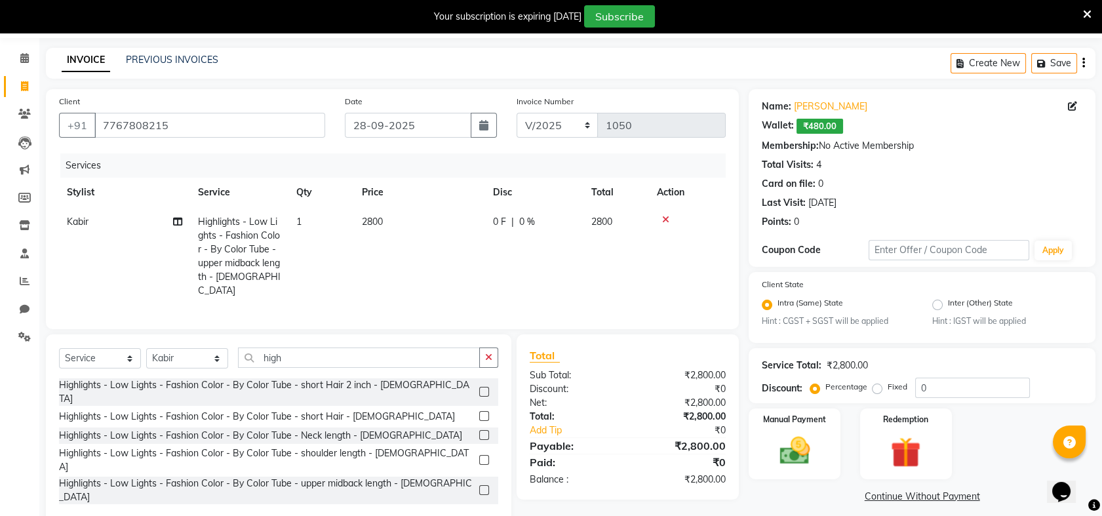
click at [381, 220] on span "2800" at bounding box center [372, 222] width 21 height 12
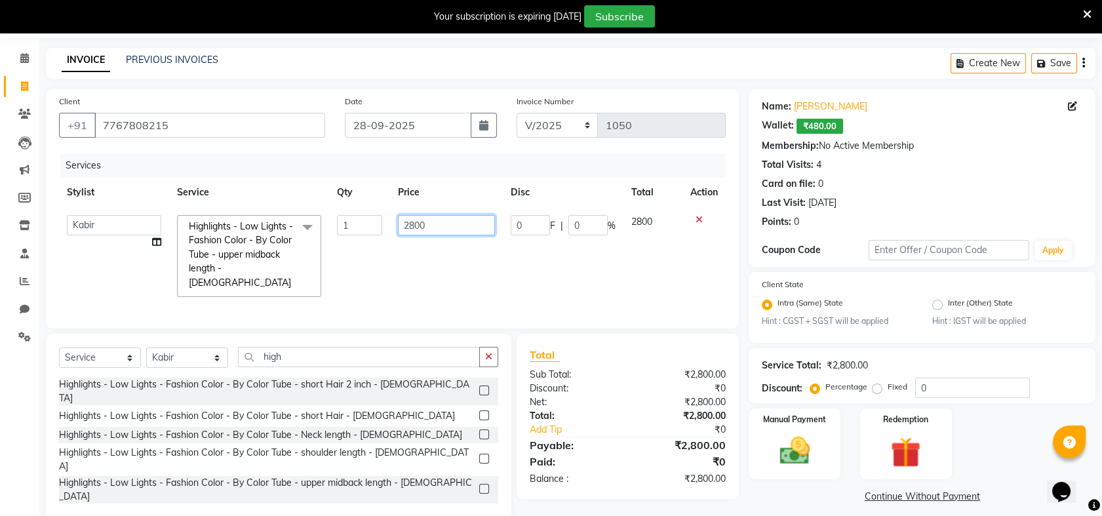
click at [437, 224] on input "2800" at bounding box center [446, 225] width 97 height 20
click at [666, 233] on tr "[PERSON_NAME] Khyale [PERSON_NAME] (owner) [PERSON_NAME] Highlights - Low Light…" at bounding box center [392, 256] width 667 height 98
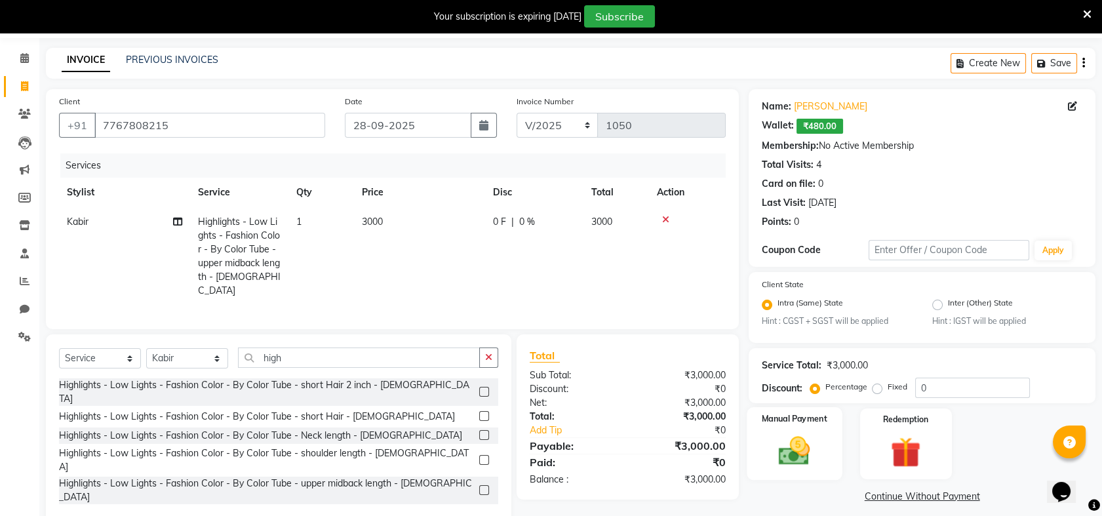
click at [803, 429] on div "Manual Payment" at bounding box center [794, 443] width 95 height 73
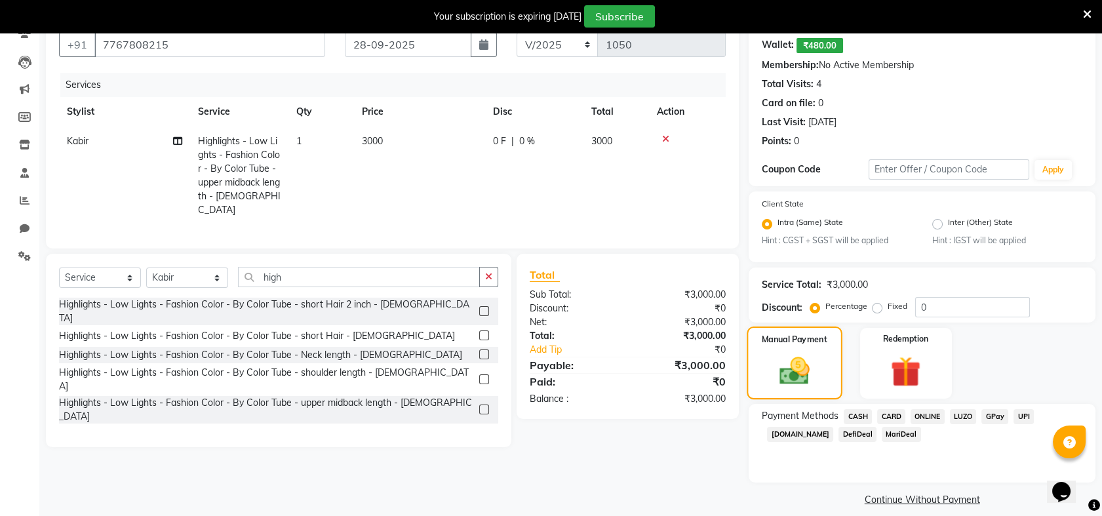
scroll to position [123, 0]
click at [933, 416] on span "ONLINE" at bounding box center [928, 415] width 34 height 15
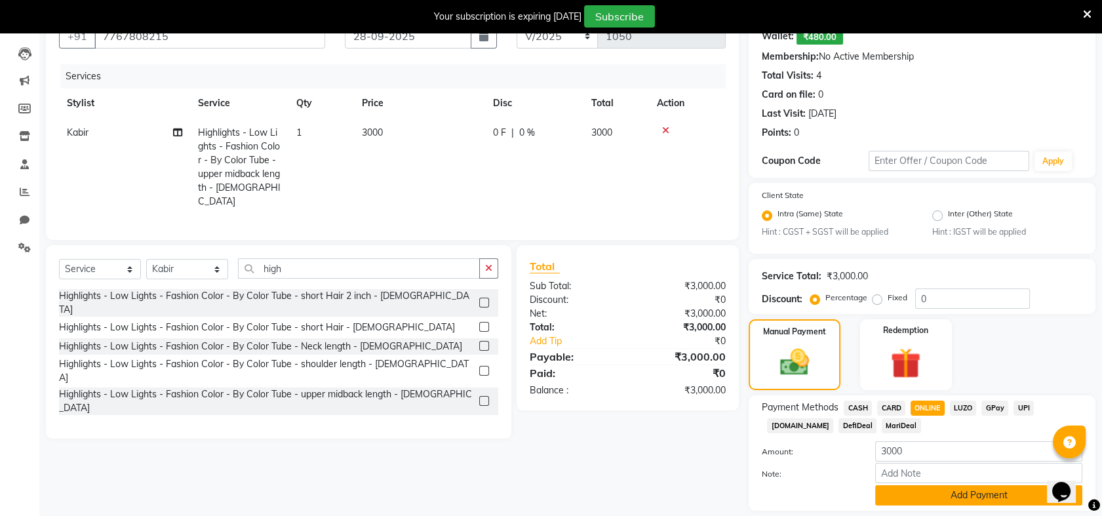
scroll to position [172, 0]
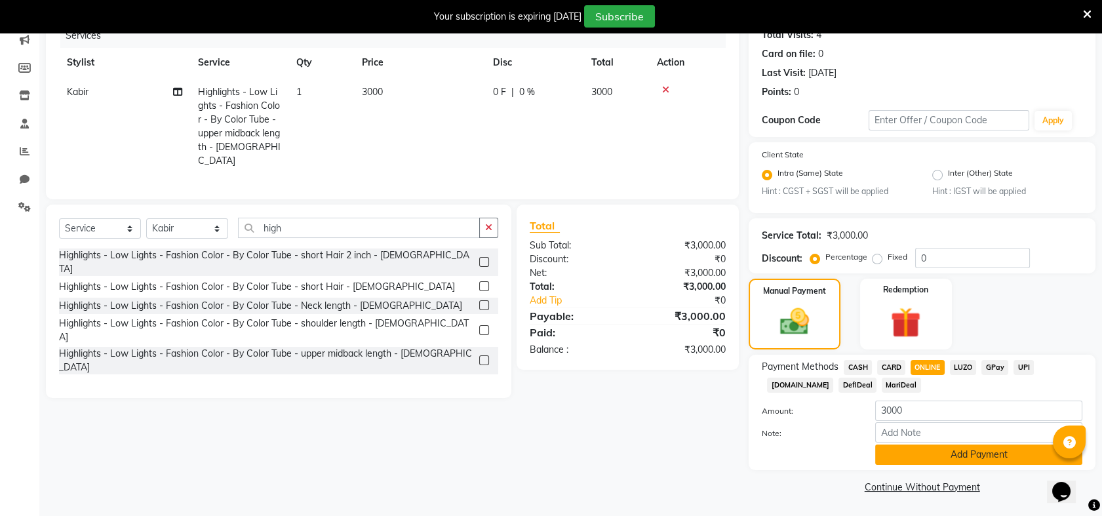
click at [970, 458] on button "Add Payment" at bounding box center [978, 455] width 207 height 20
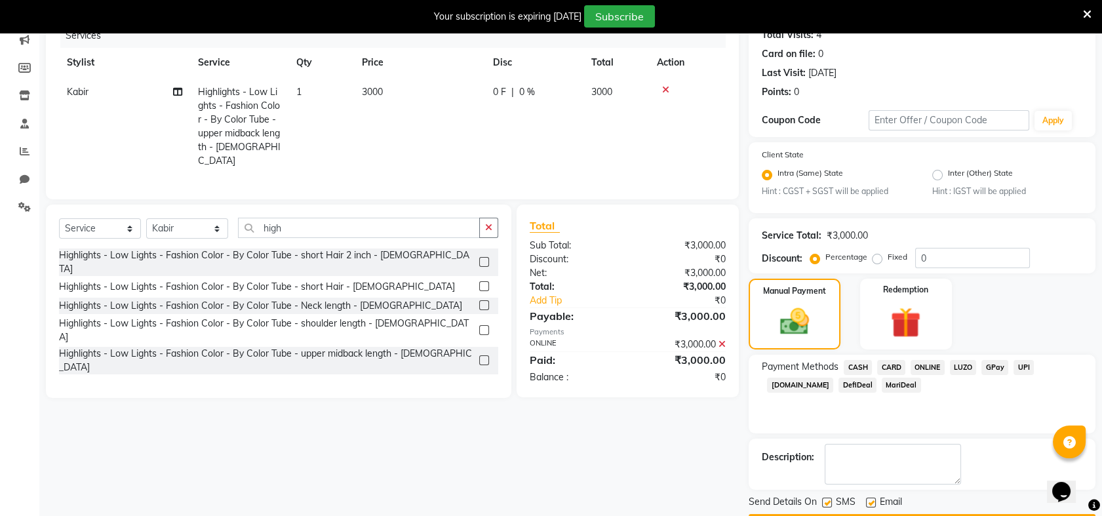
scroll to position [209, 0]
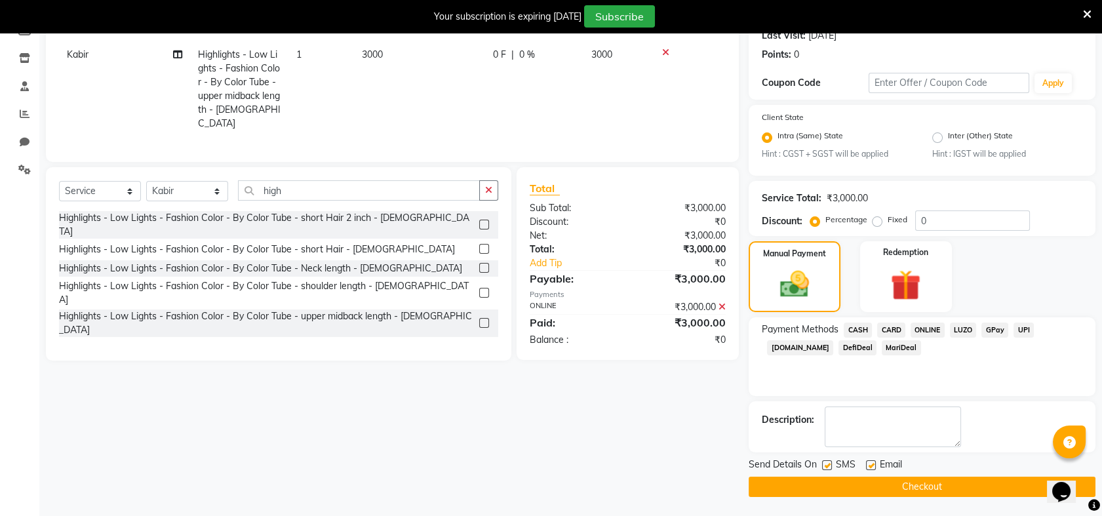
click at [934, 488] on button "Checkout" at bounding box center [922, 487] width 347 height 20
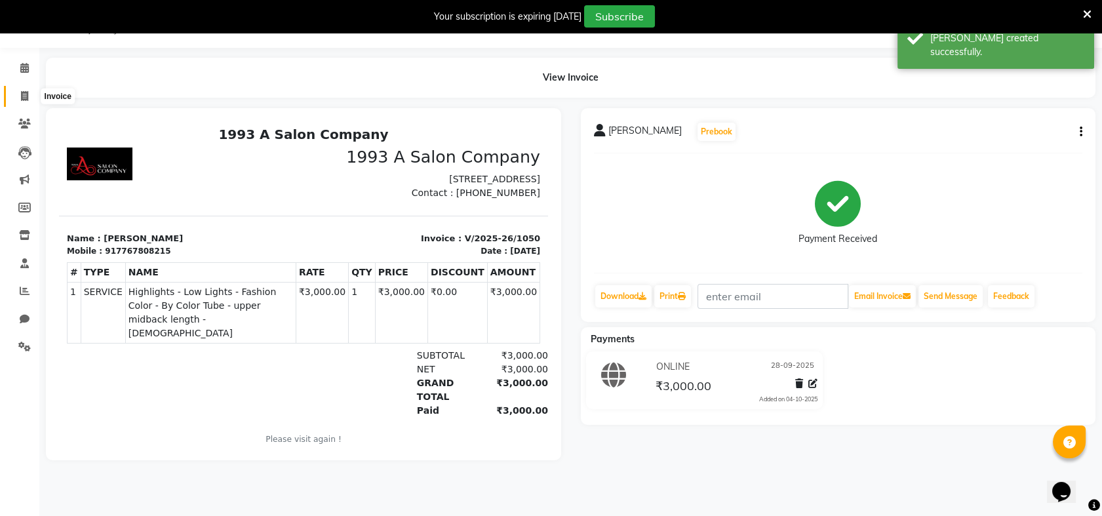
click at [17, 100] on span at bounding box center [24, 96] width 23 height 15
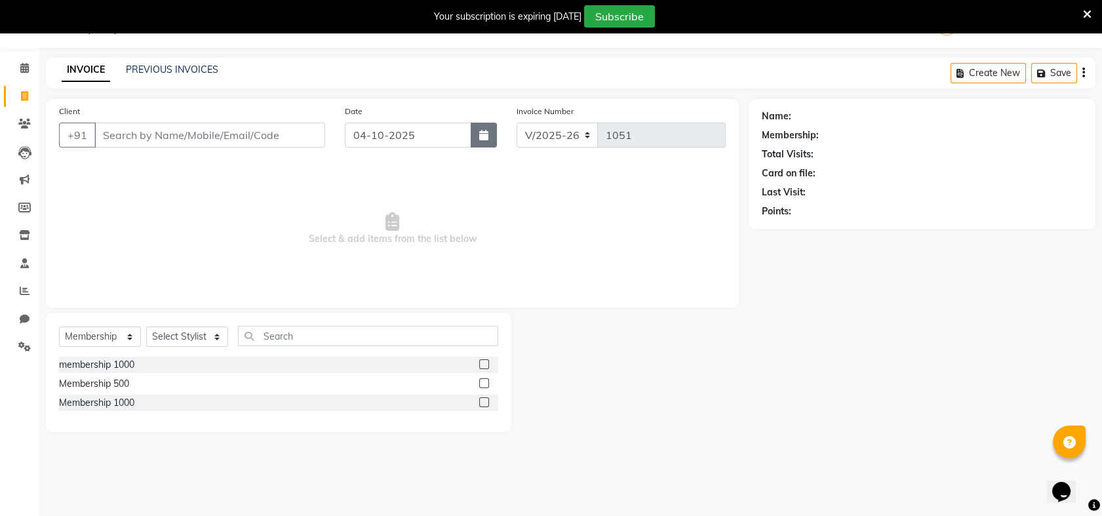
click at [489, 132] on button "button" at bounding box center [484, 135] width 26 height 25
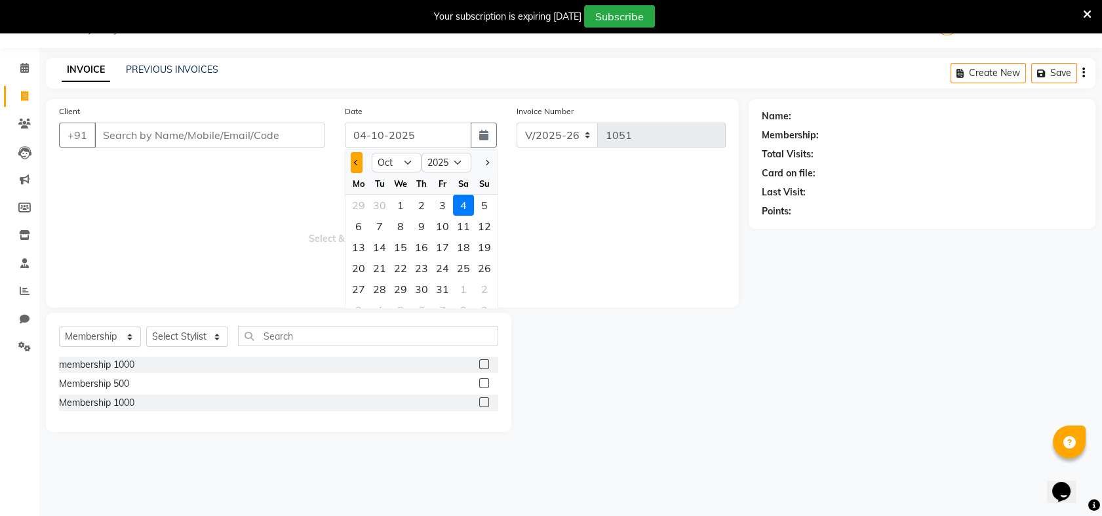
click at [357, 164] on button "Previous month" at bounding box center [356, 162] width 11 height 21
click at [488, 262] on div "28" at bounding box center [484, 268] width 21 height 21
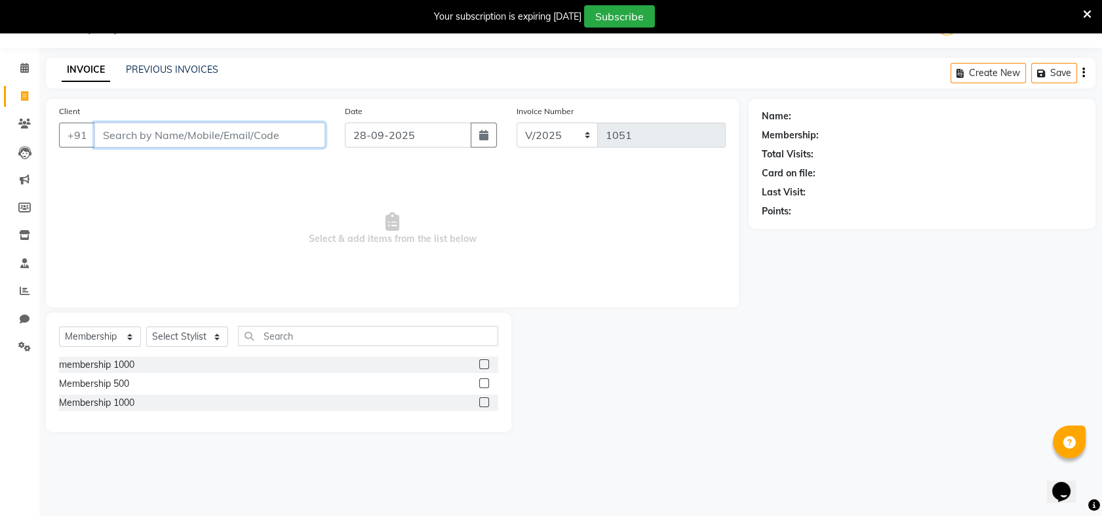
click at [311, 127] on input "Client" at bounding box center [209, 135] width 231 height 25
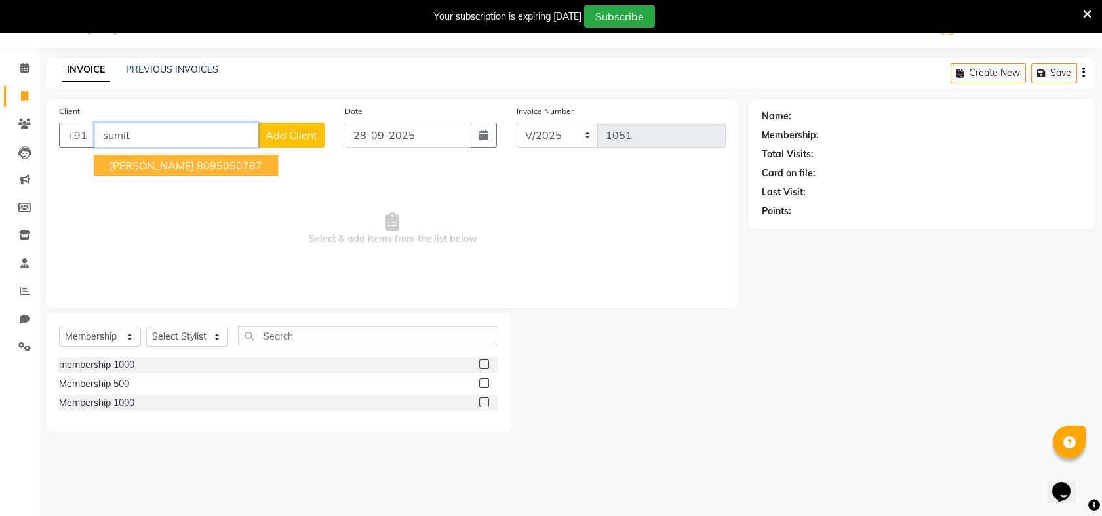
click at [235, 161] on ngb-highlight "8095050787" at bounding box center [230, 165] width 66 height 13
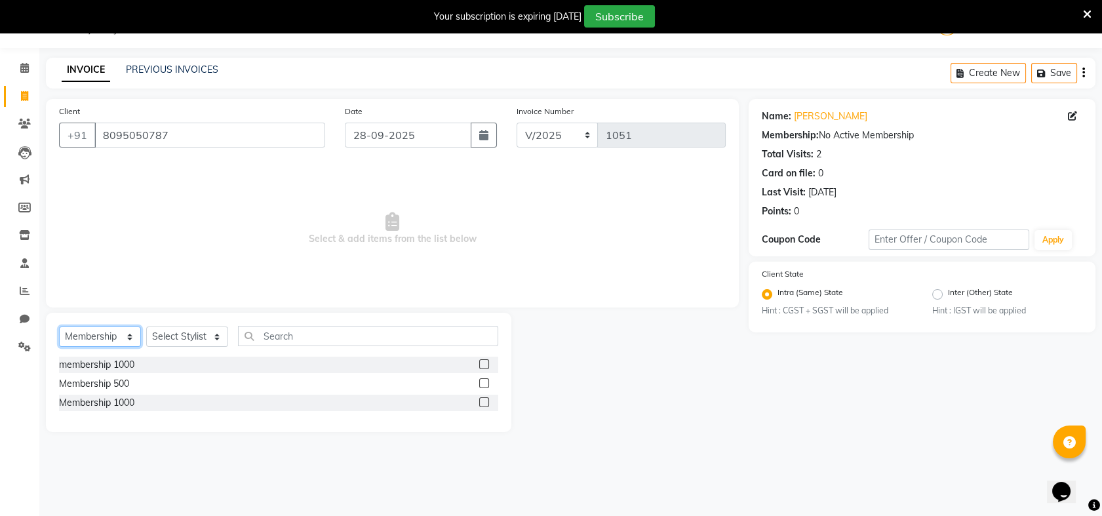
click at [132, 330] on select "Select Service Product Membership Package Voucher Prepaid Gift Card" at bounding box center [100, 337] width 82 height 20
click at [59, 327] on select "Select Service Product Membership Package Voucher Prepaid Gift Card" at bounding box center [100, 337] width 82 height 20
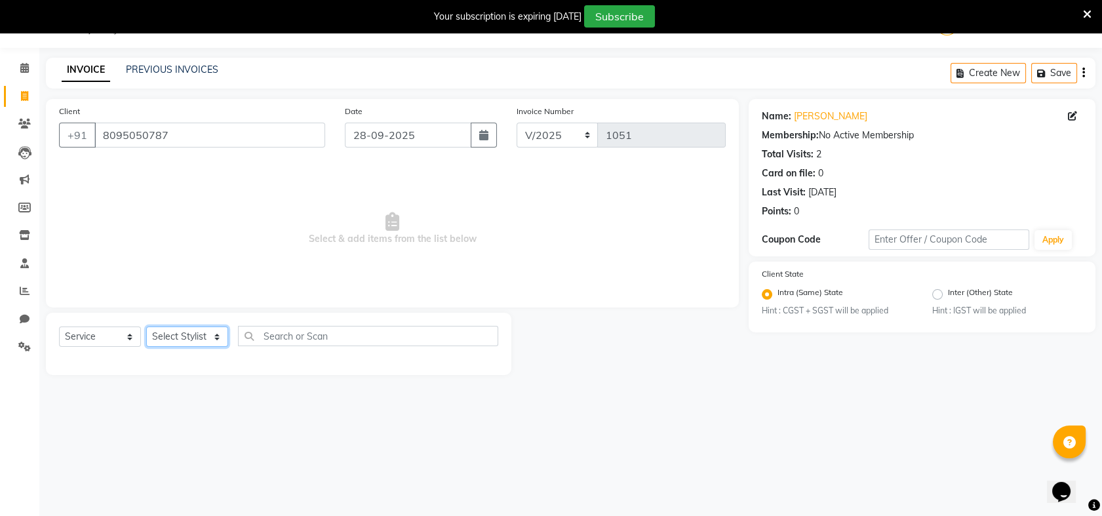
click at [222, 336] on select "Select Stylist Akash [PERSON_NAME] Khyale [PERSON_NAME] (owner) [PERSON_NAME]" at bounding box center [187, 337] width 82 height 20
click at [146, 327] on select "Select Stylist Akash [PERSON_NAME] Khyale [PERSON_NAME] (owner) [PERSON_NAME]" at bounding box center [187, 337] width 82 height 20
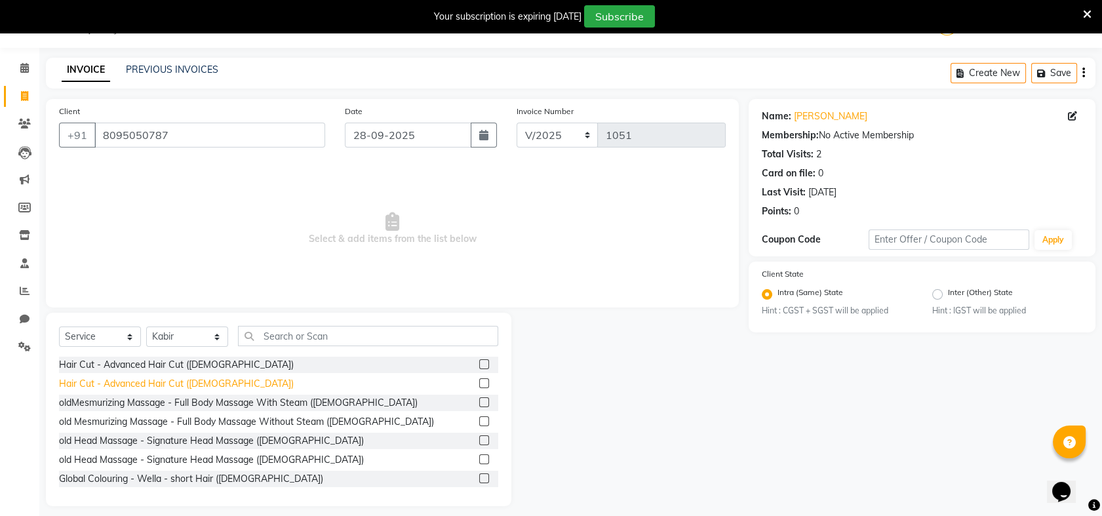
click at [201, 381] on div "Hair Cut - Advanced Hair Cut ([DEMOGRAPHIC_DATA])" at bounding box center [176, 384] width 235 height 14
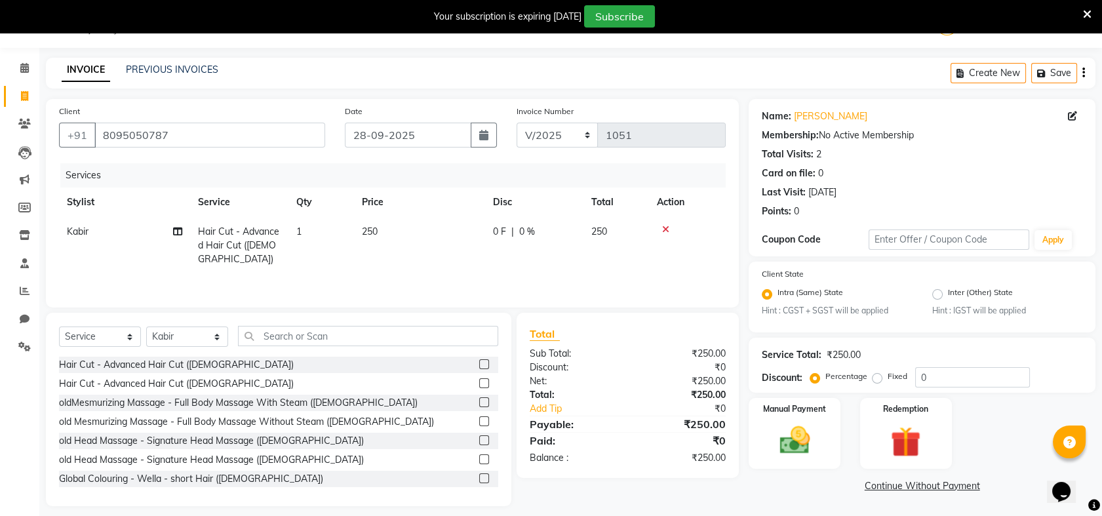
click at [385, 229] on td "250" at bounding box center [419, 245] width 131 height 57
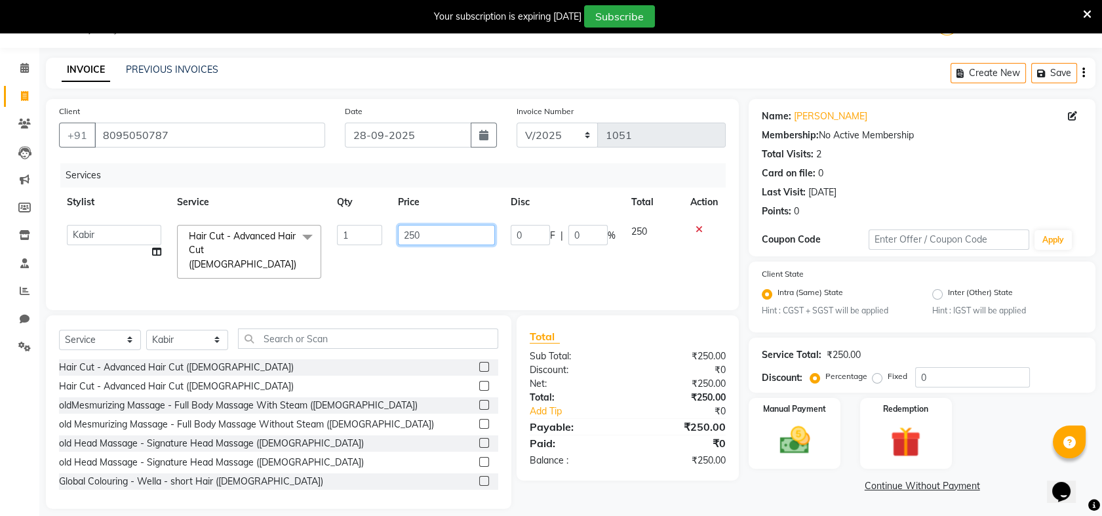
click at [443, 232] on input "250" at bounding box center [446, 235] width 97 height 20
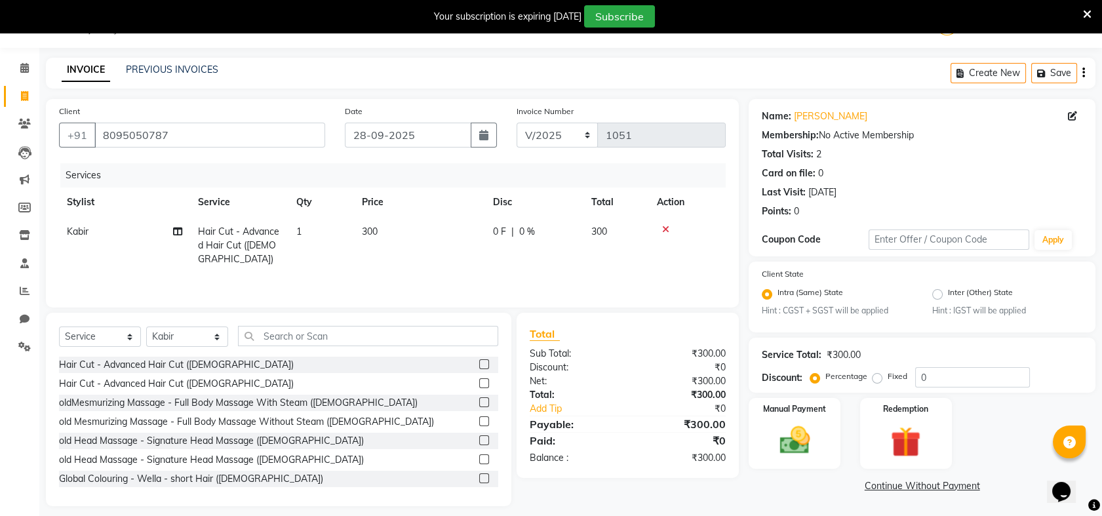
click at [634, 248] on td "300" at bounding box center [617, 245] width 66 height 57
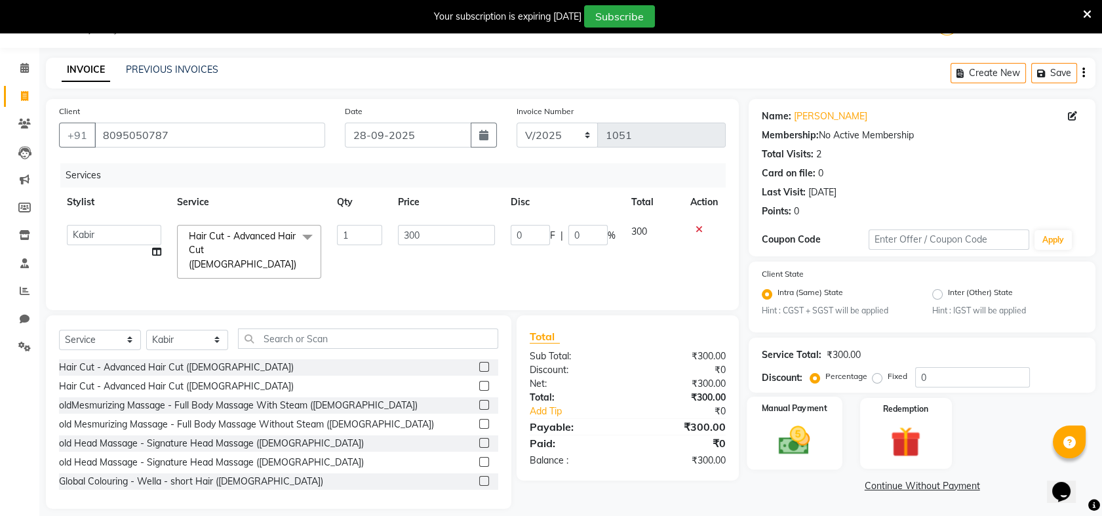
click at [802, 418] on div "Manual Payment" at bounding box center [794, 433] width 95 height 73
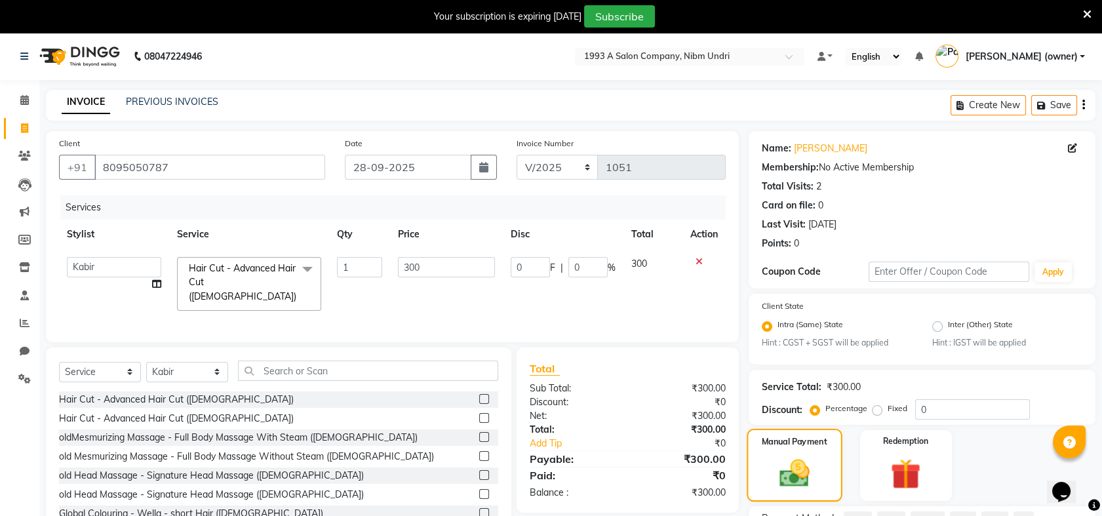
scroll to position [115, 0]
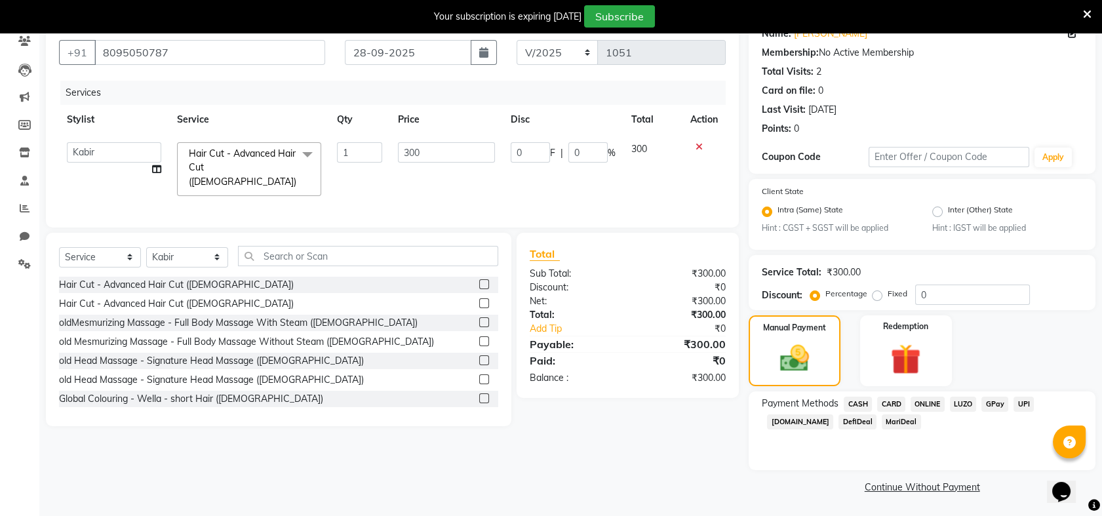
click at [934, 399] on span "ONLINE" at bounding box center [928, 404] width 34 height 15
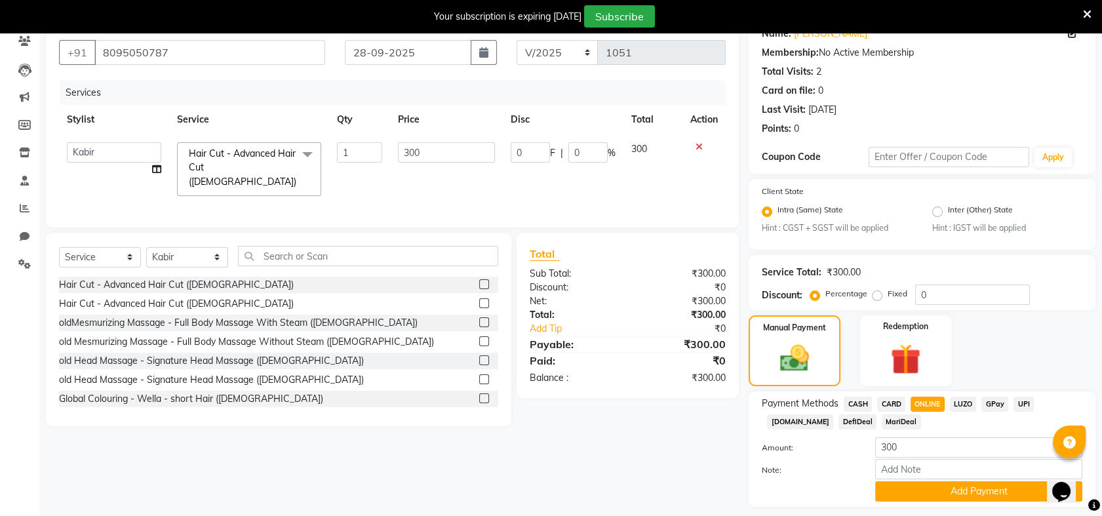
scroll to position [151, 0]
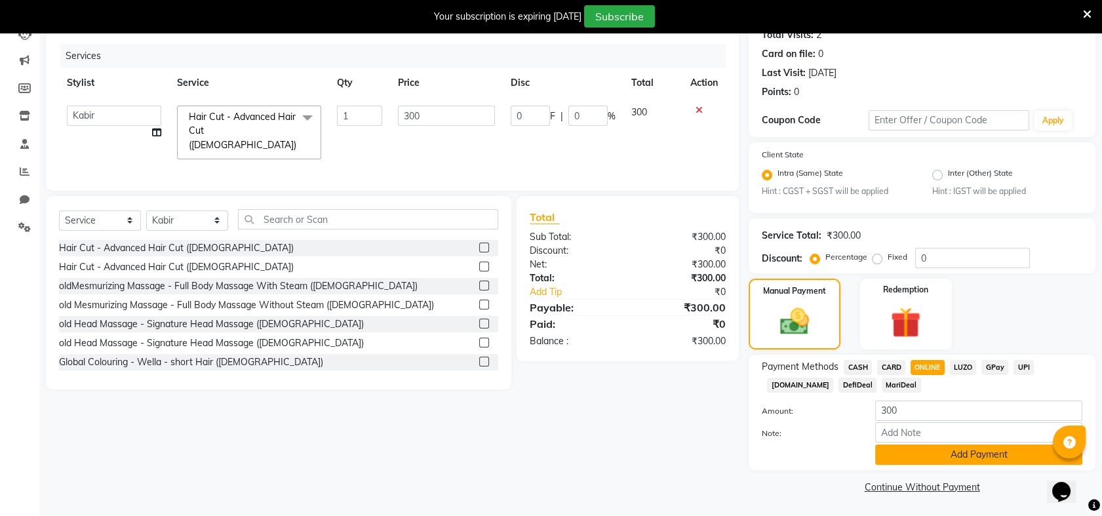
click at [990, 458] on button "Add Payment" at bounding box center [978, 455] width 207 height 20
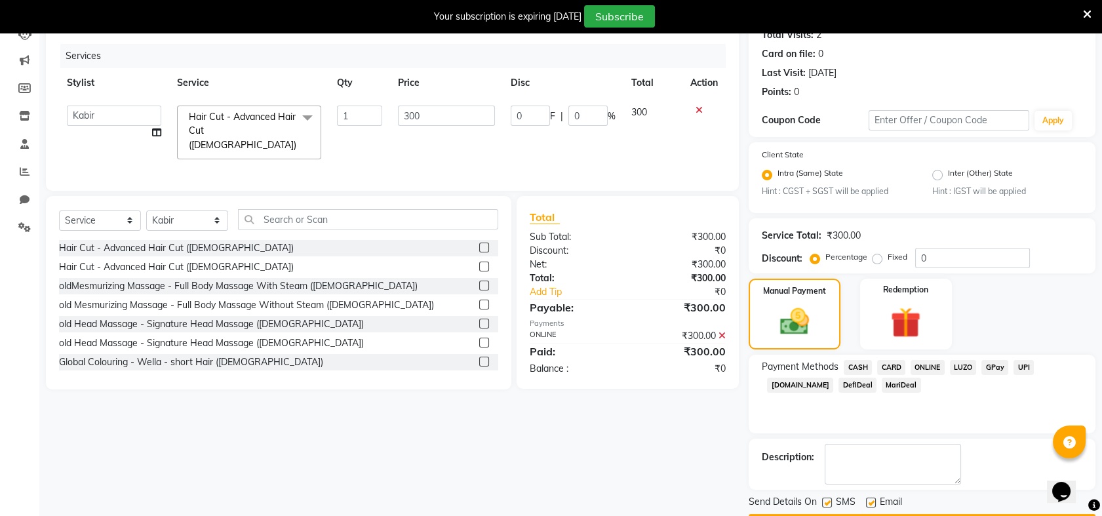
scroll to position [189, 0]
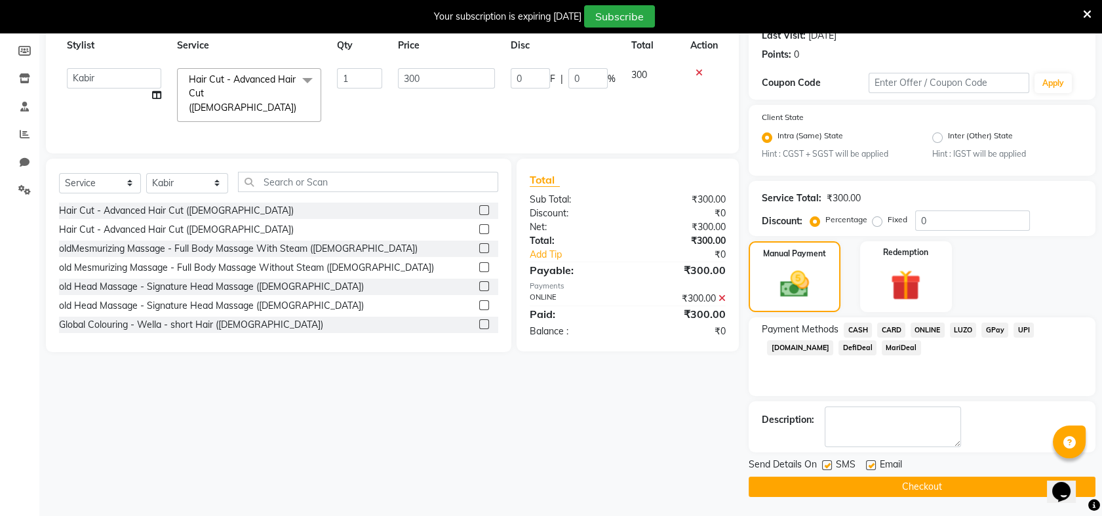
click at [947, 486] on button "Checkout" at bounding box center [922, 487] width 347 height 20
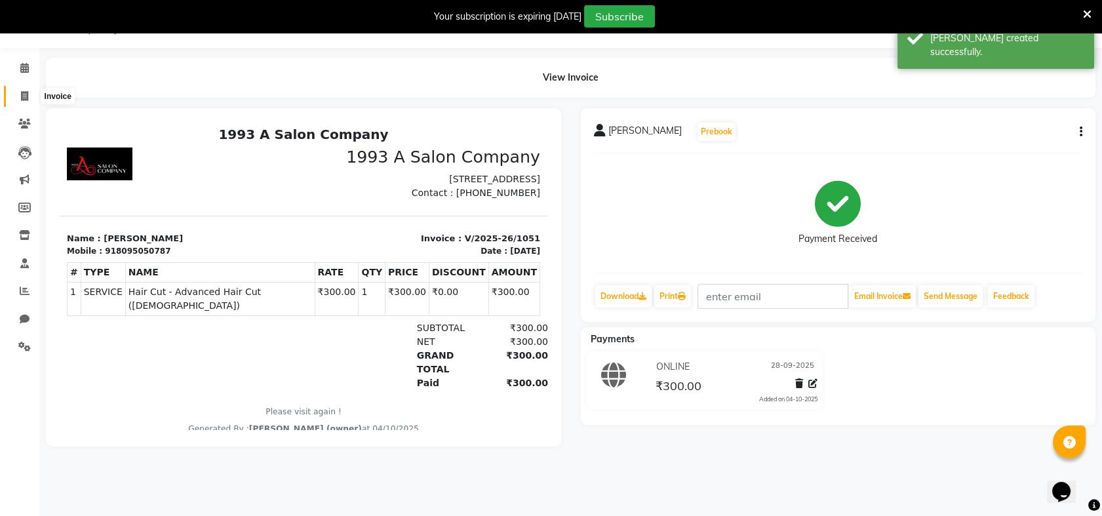
click at [21, 92] on icon at bounding box center [24, 96] width 7 height 10
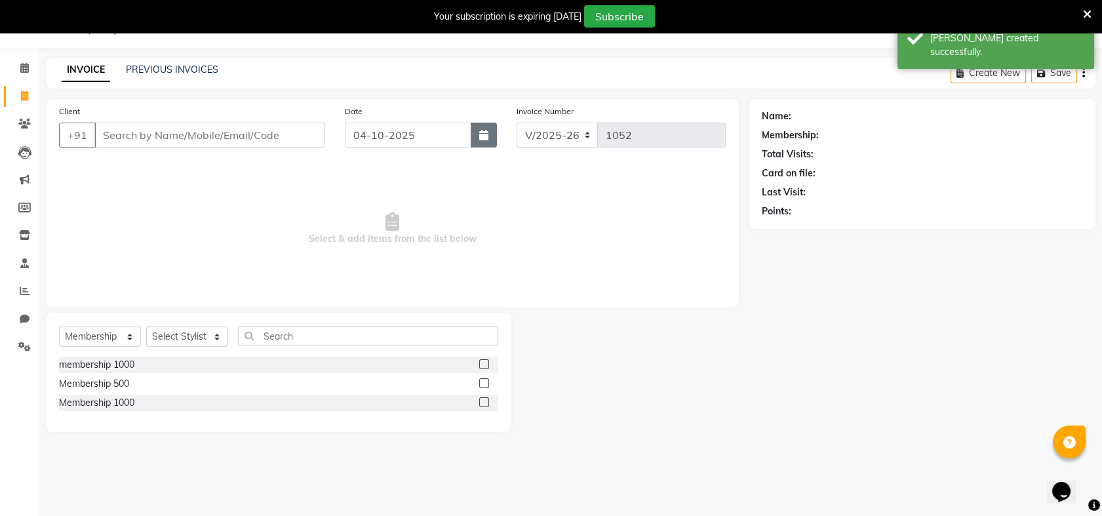
click at [471, 134] on button "button" at bounding box center [484, 135] width 26 height 25
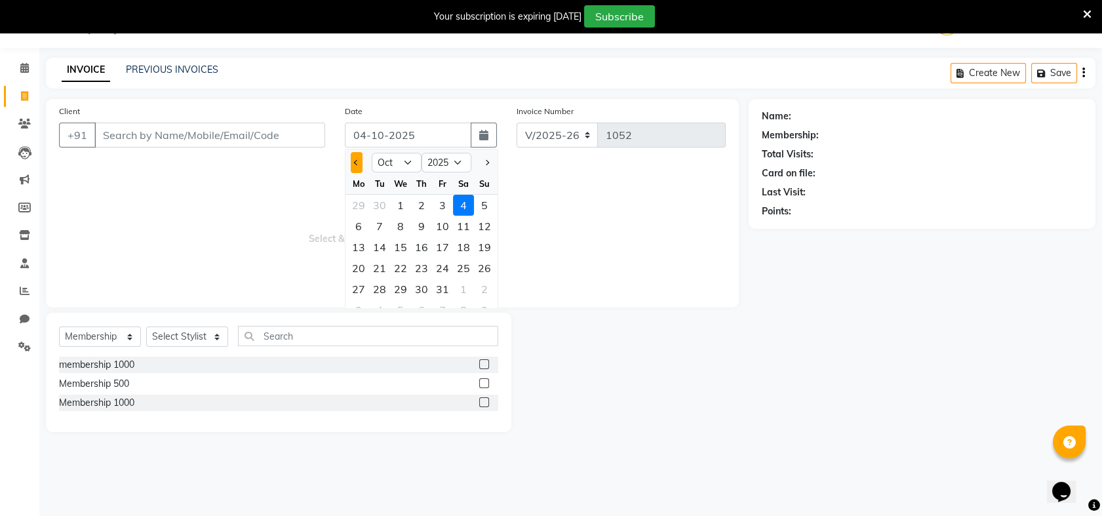
click at [353, 168] on button "Previous month" at bounding box center [356, 162] width 11 height 21
click at [485, 263] on div "28" at bounding box center [484, 268] width 21 height 21
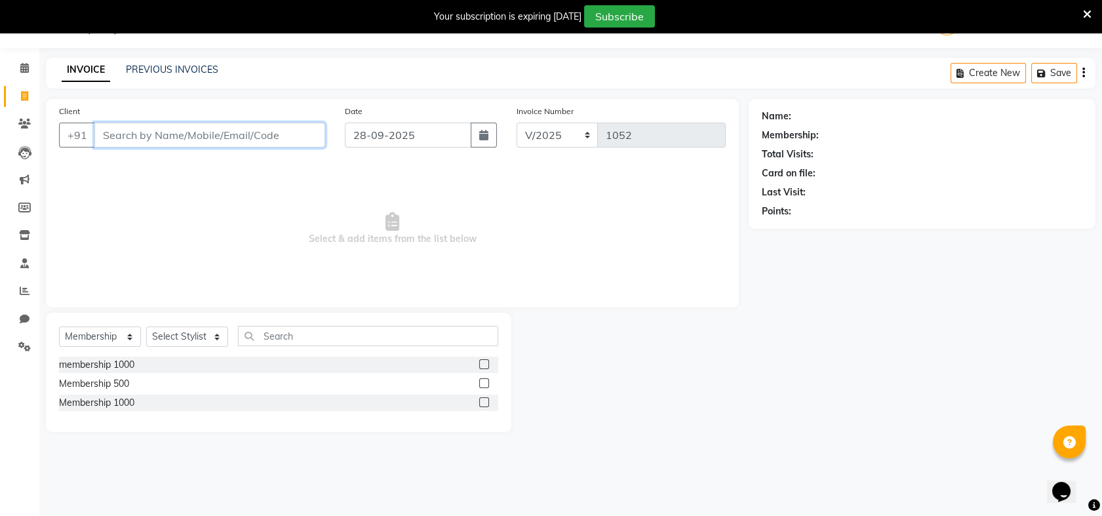
click at [285, 136] on input "Client" at bounding box center [209, 135] width 231 height 25
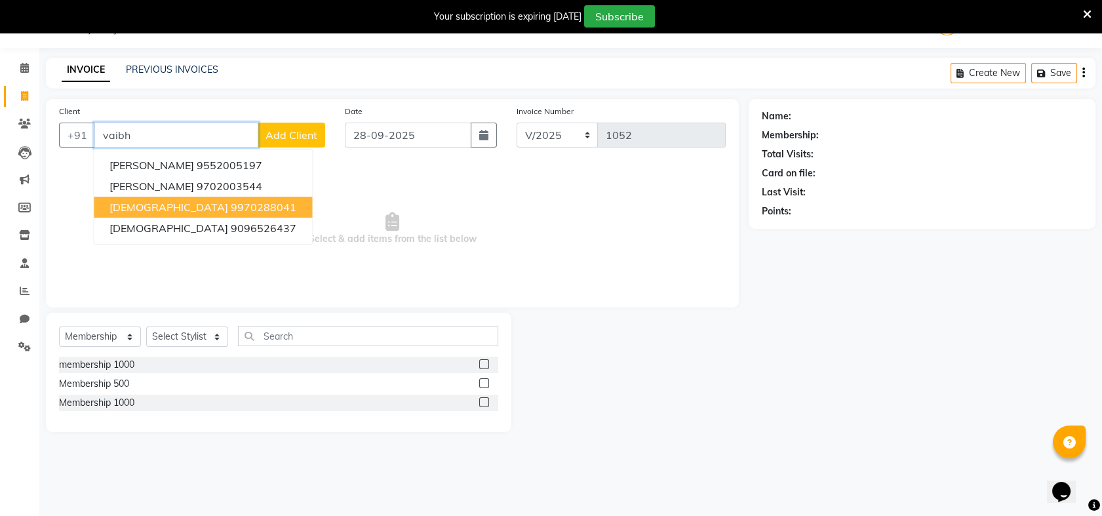
click at [231, 201] on ngb-highlight "9970288041" at bounding box center [264, 207] width 66 height 13
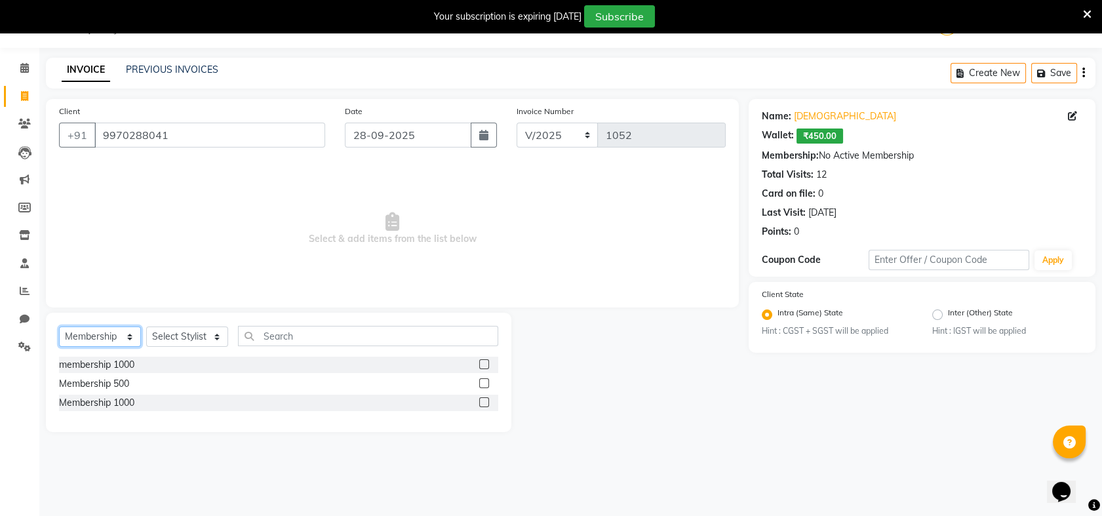
click at [129, 331] on select "Select Service Product Membership Package Voucher Prepaid Gift Card" at bounding box center [100, 337] width 82 height 20
click at [59, 327] on select "Select Service Product Membership Package Voucher Prepaid Gift Card" at bounding box center [100, 337] width 82 height 20
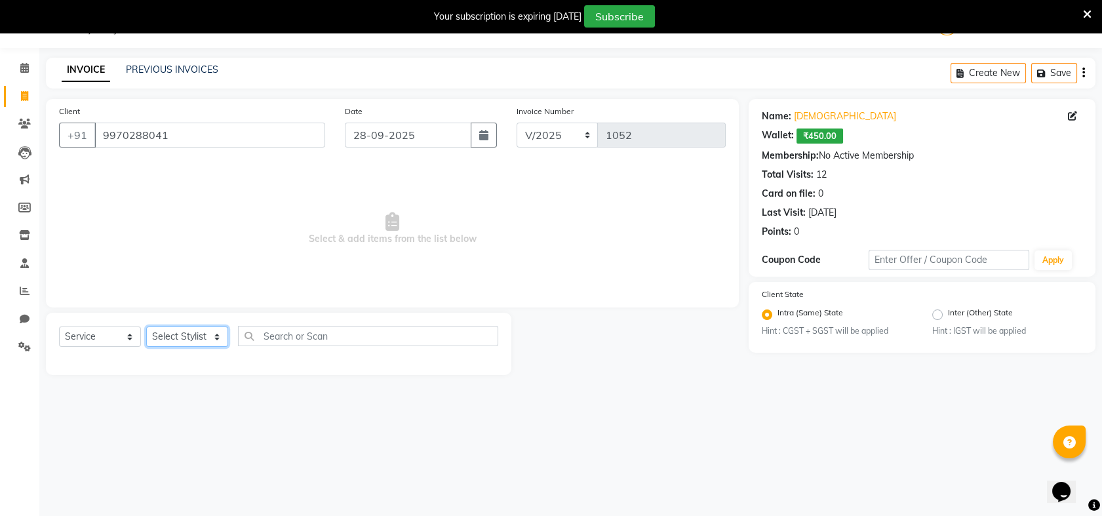
click at [214, 334] on select "Select Stylist Akash [PERSON_NAME] Khyale [PERSON_NAME] (owner) [PERSON_NAME]" at bounding box center [187, 337] width 82 height 20
click at [146, 327] on select "Select Stylist Akash [PERSON_NAME] Khyale [PERSON_NAME] (owner) [PERSON_NAME]" at bounding box center [187, 337] width 82 height 20
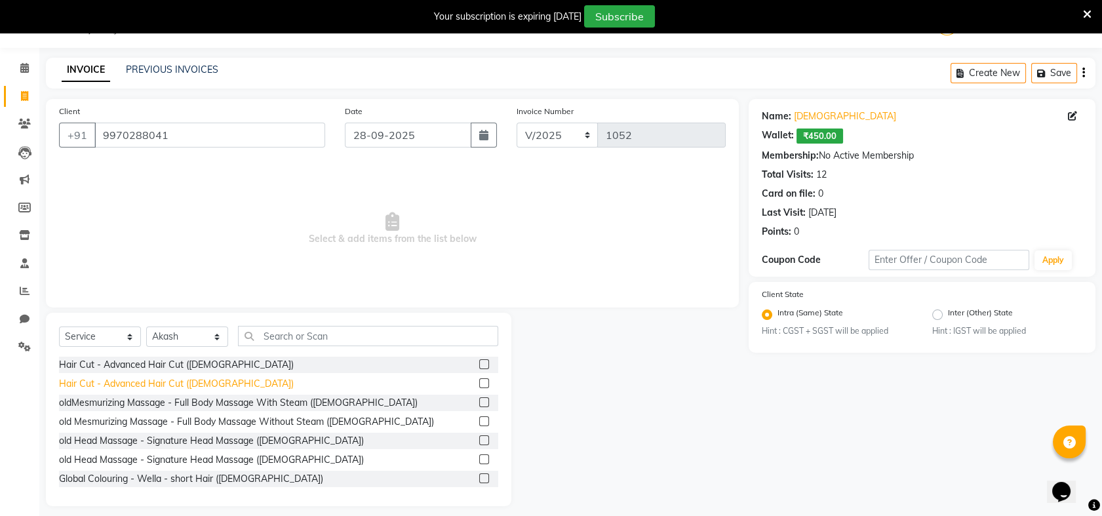
click at [195, 382] on div "Hair Cut - Advanced Hair Cut ([DEMOGRAPHIC_DATA])" at bounding box center [176, 384] width 235 height 14
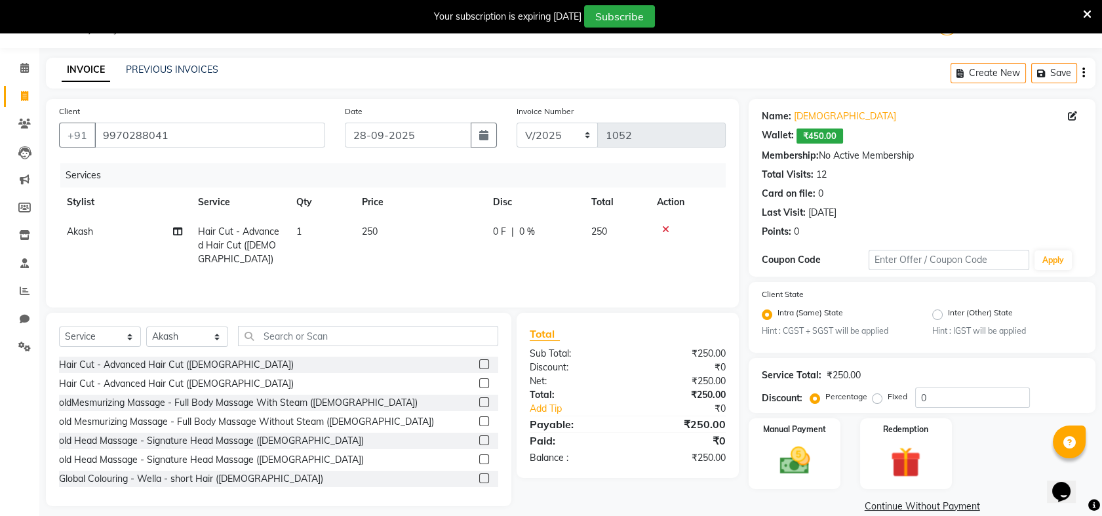
click at [384, 233] on td "250" at bounding box center [419, 245] width 131 height 57
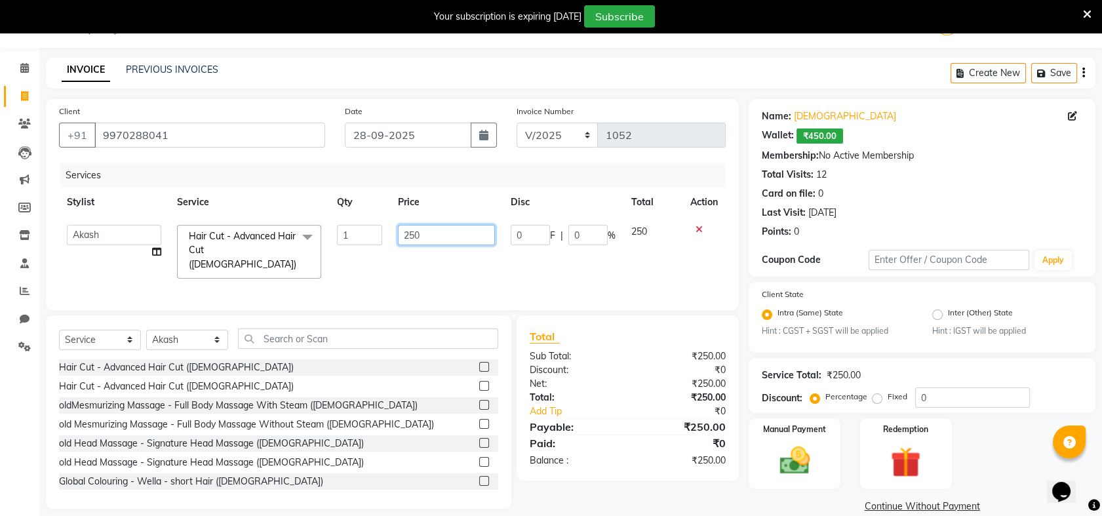
click at [437, 229] on input "250" at bounding box center [446, 235] width 97 height 20
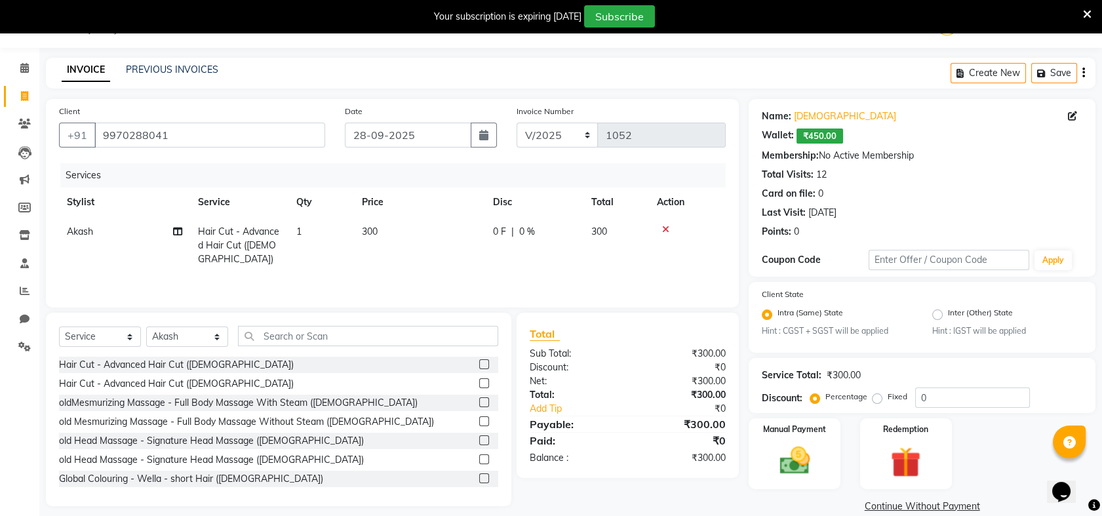
click at [644, 245] on td "300" at bounding box center [617, 245] width 66 height 57
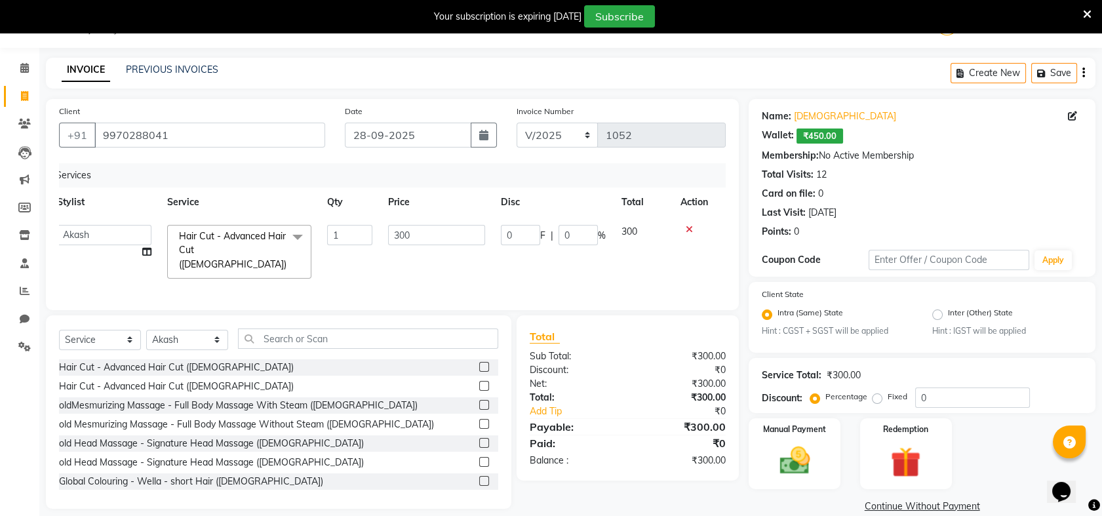
scroll to position [0, 9]
click at [814, 436] on div "Manual Payment" at bounding box center [794, 453] width 95 height 73
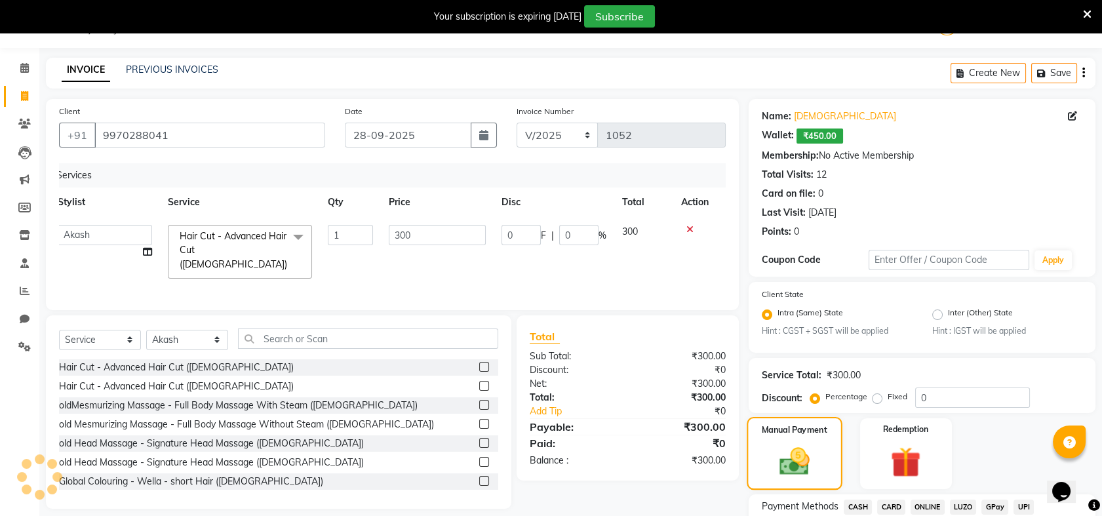
scroll to position [135, 0]
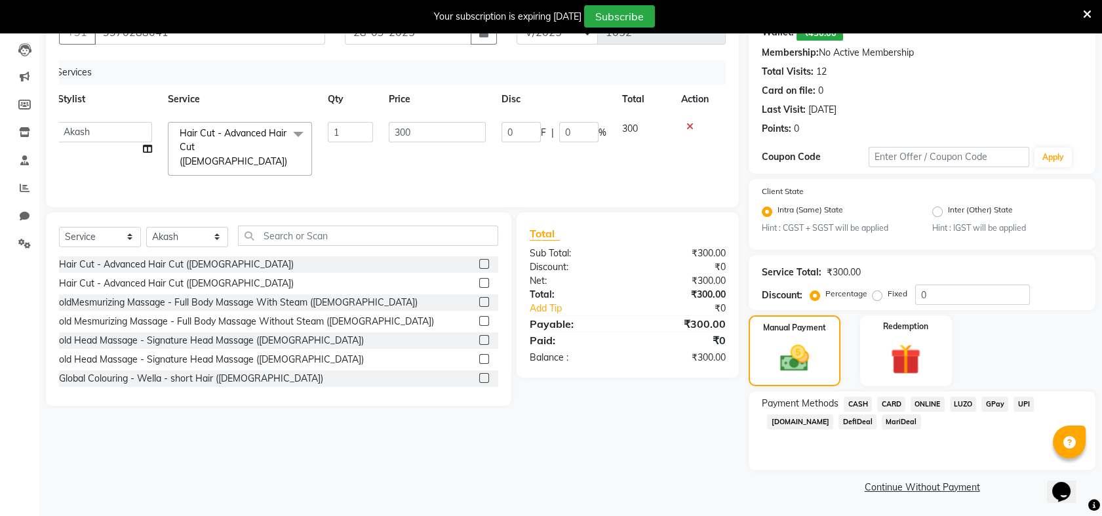
click at [926, 403] on span "ONLINE" at bounding box center [928, 404] width 34 height 15
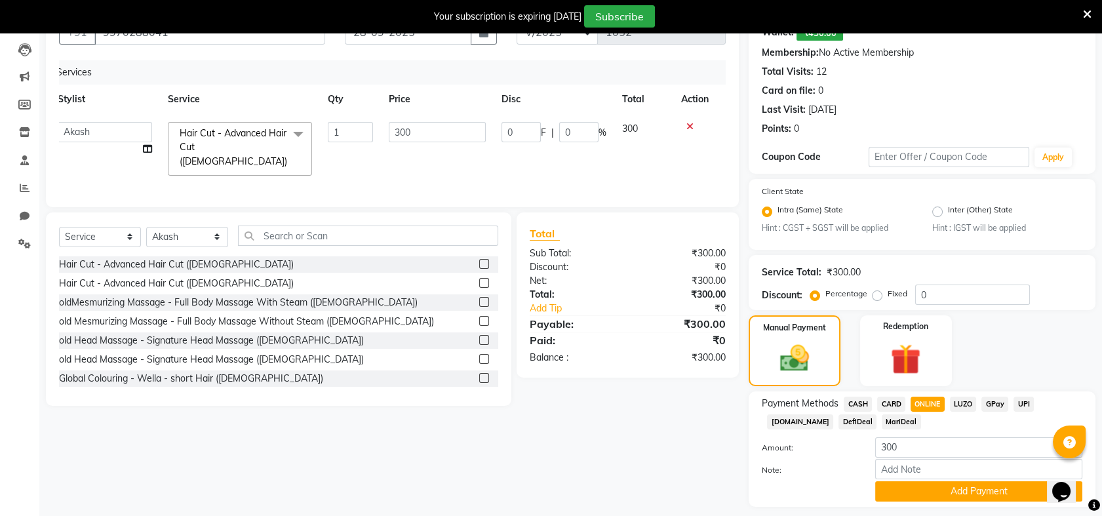
scroll to position [172, 0]
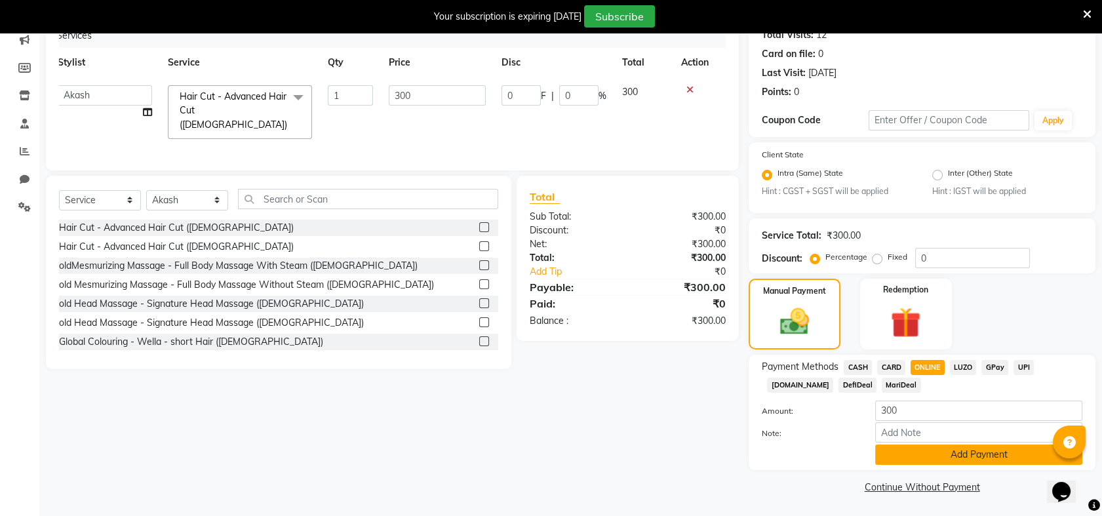
click at [986, 449] on button "Add Payment" at bounding box center [978, 455] width 207 height 20
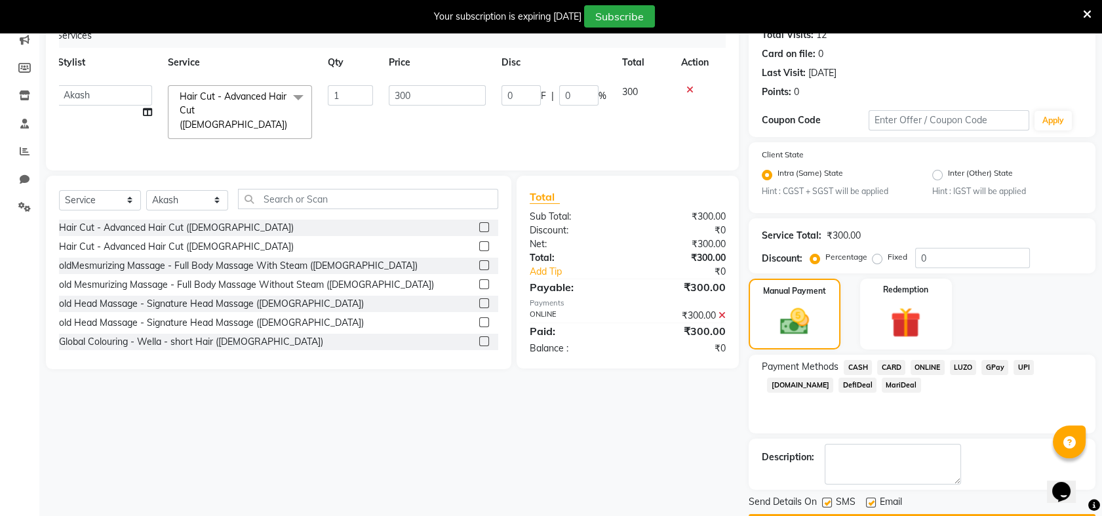
scroll to position [209, 0]
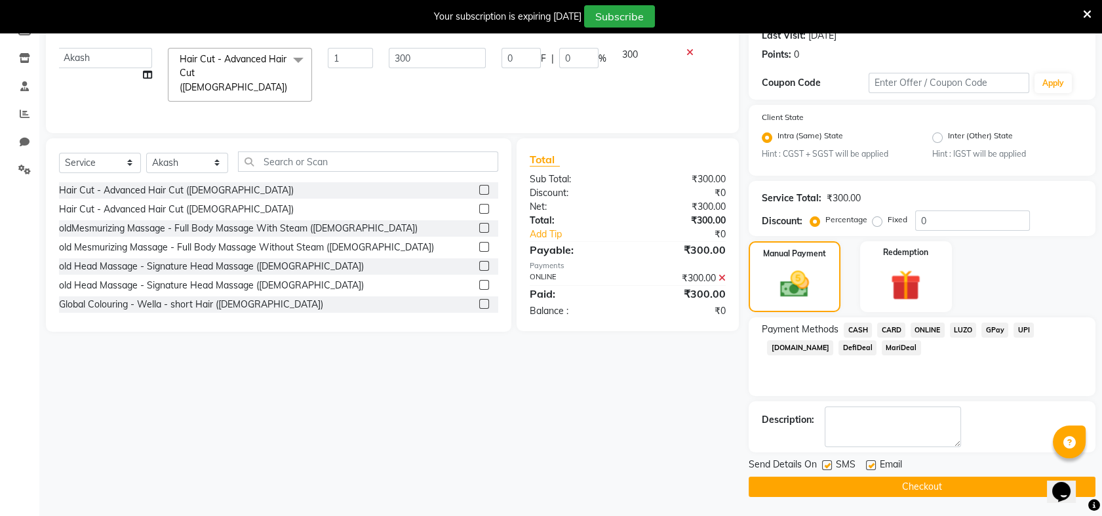
click at [960, 489] on button "Checkout" at bounding box center [922, 487] width 347 height 20
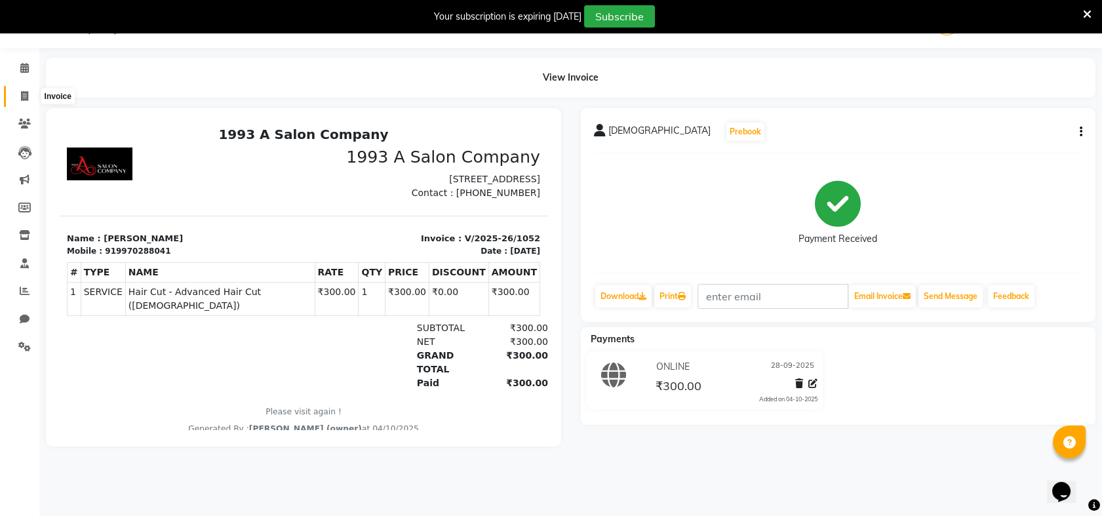
click at [22, 97] on icon at bounding box center [24, 96] width 7 height 10
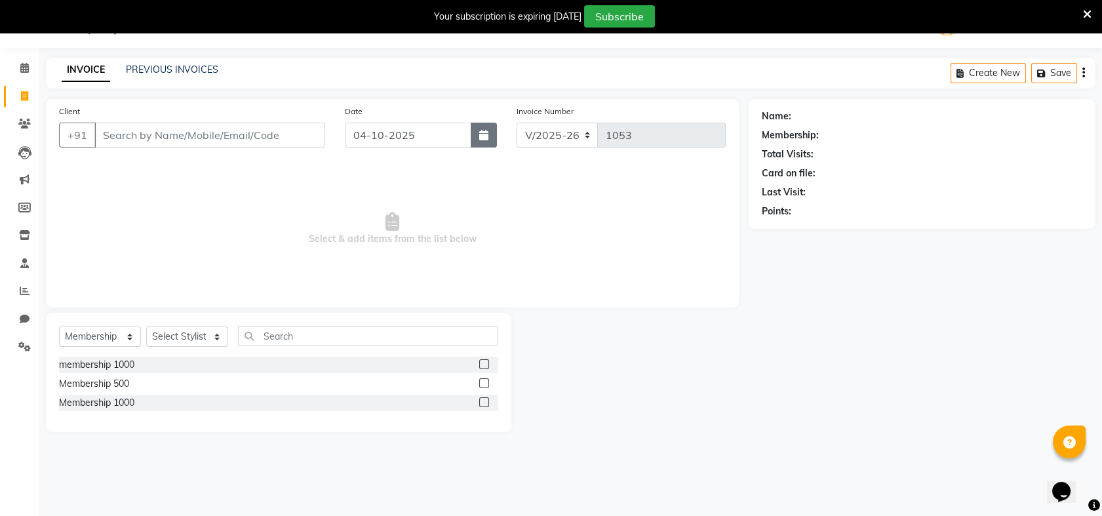
click at [490, 128] on button "button" at bounding box center [484, 135] width 26 height 25
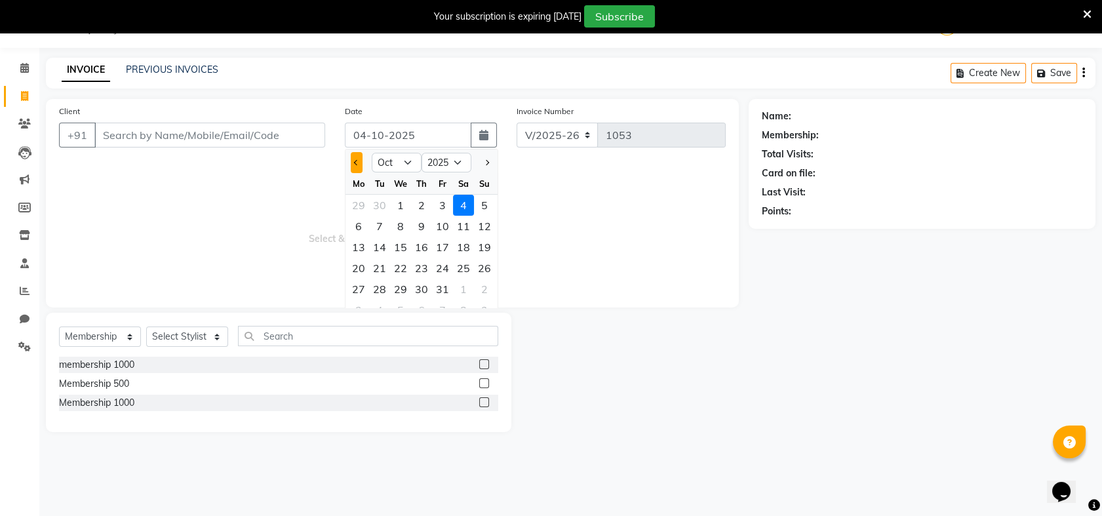
click at [353, 163] on button "Previous month" at bounding box center [356, 162] width 11 height 21
click at [361, 287] on div "29" at bounding box center [358, 289] width 21 height 21
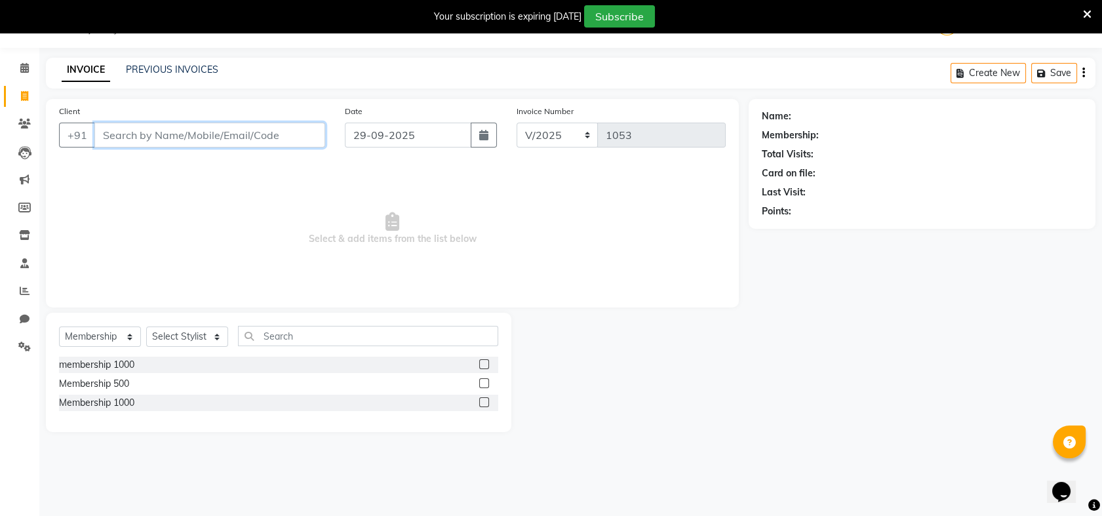
click at [226, 134] on input "Client" at bounding box center [209, 135] width 231 height 25
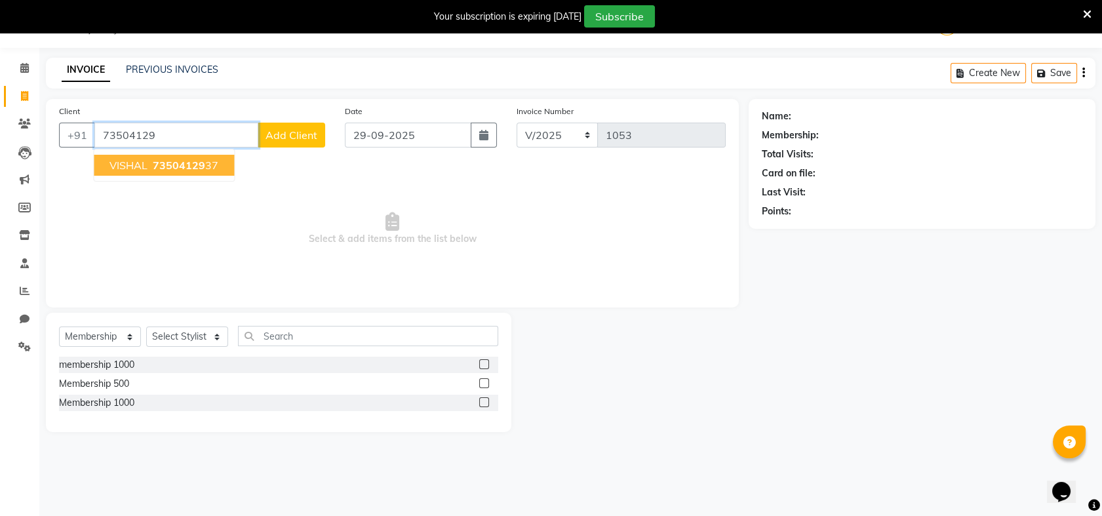
click at [188, 161] on span "73504129" at bounding box center [179, 165] width 52 height 13
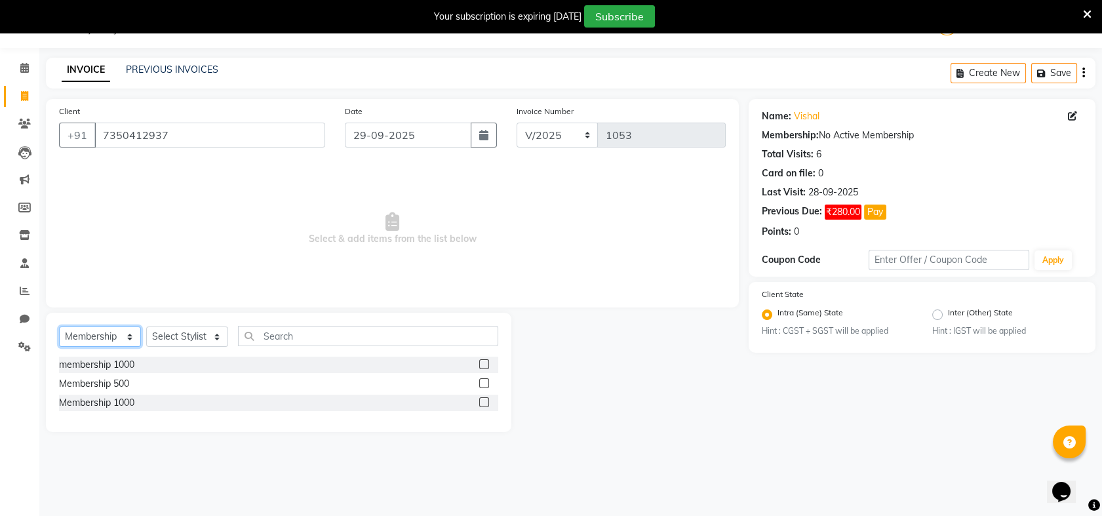
click at [127, 335] on select "Select Service Product Membership Package Voucher Prepaid Gift Card" at bounding box center [100, 337] width 82 height 20
click at [59, 327] on select "Select Service Product Membership Package Voucher Prepaid Gift Card" at bounding box center [100, 337] width 82 height 20
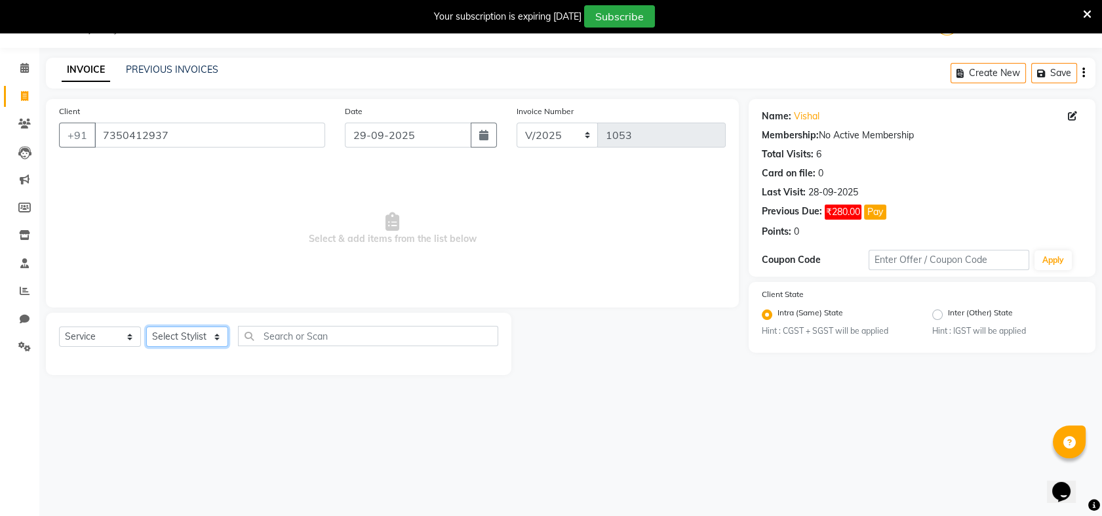
click at [215, 332] on select "Select Stylist Akash [PERSON_NAME] Khyale [PERSON_NAME] (owner) [PERSON_NAME]" at bounding box center [187, 337] width 82 height 20
click at [146, 327] on select "Select Stylist Akash [PERSON_NAME] Khyale [PERSON_NAME] (owner) [PERSON_NAME]" at bounding box center [187, 337] width 82 height 20
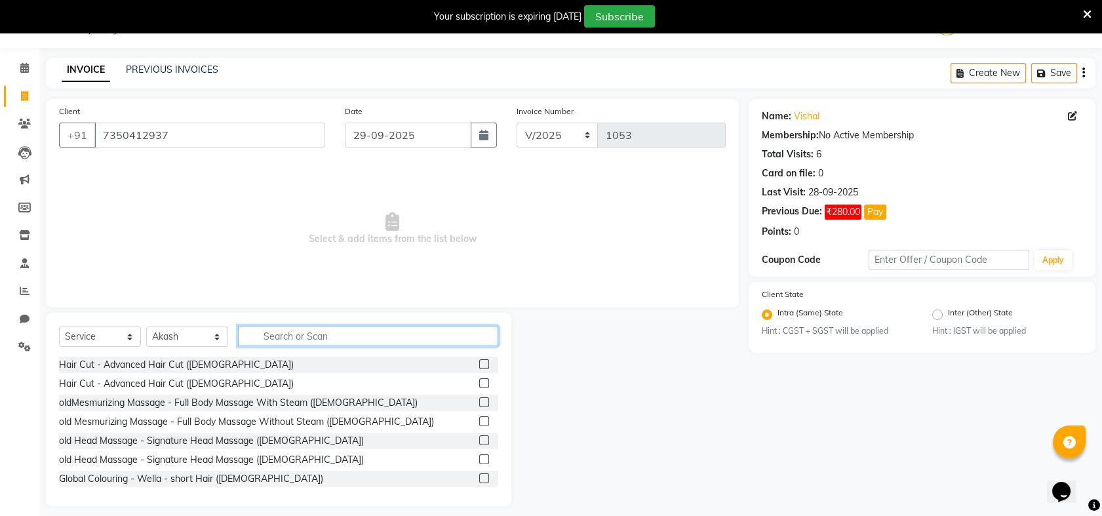
click at [273, 336] on input "text" at bounding box center [368, 336] width 260 height 20
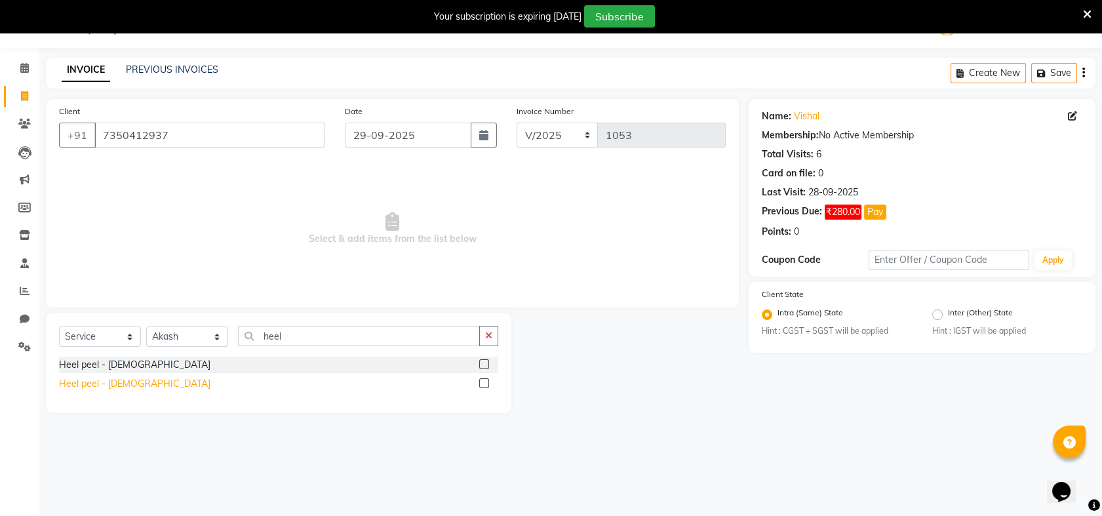
click at [96, 380] on div "Heel peel - [DEMOGRAPHIC_DATA]" at bounding box center [134, 384] width 151 height 14
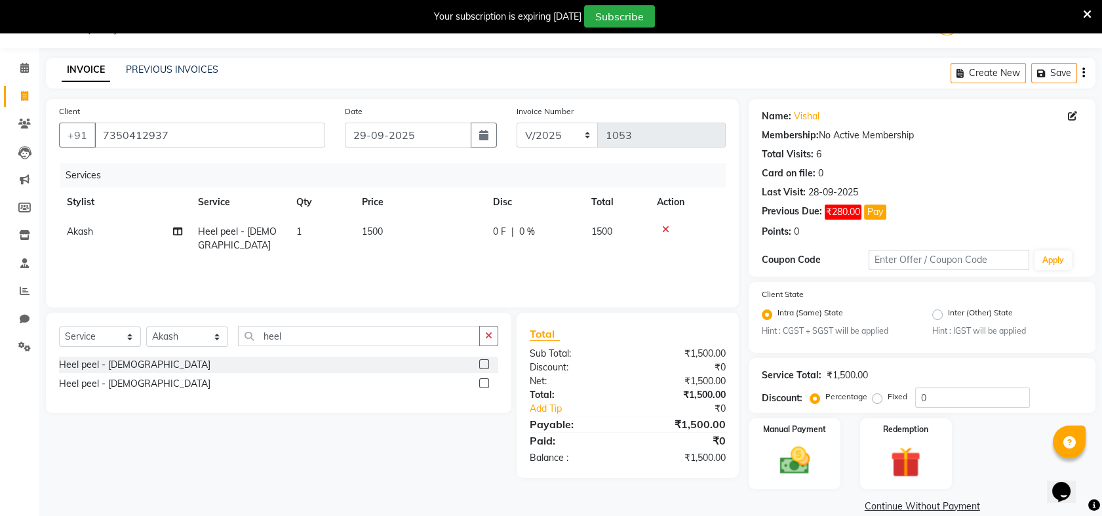
click at [385, 228] on td "1500" at bounding box center [419, 238] width 131 height 43
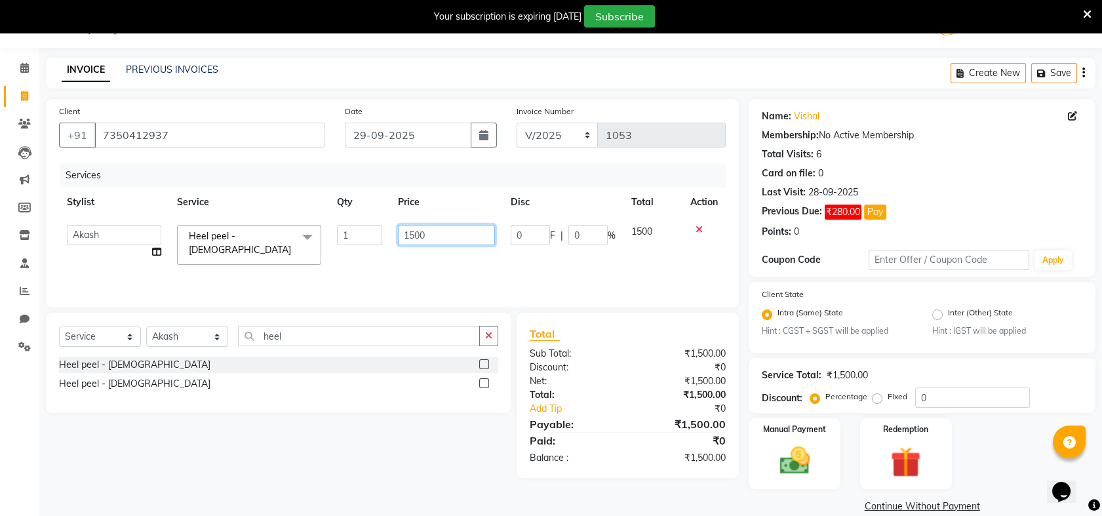
click at [443, 231] on input "1500" at bounding box center [446, 235] width 97 height 20
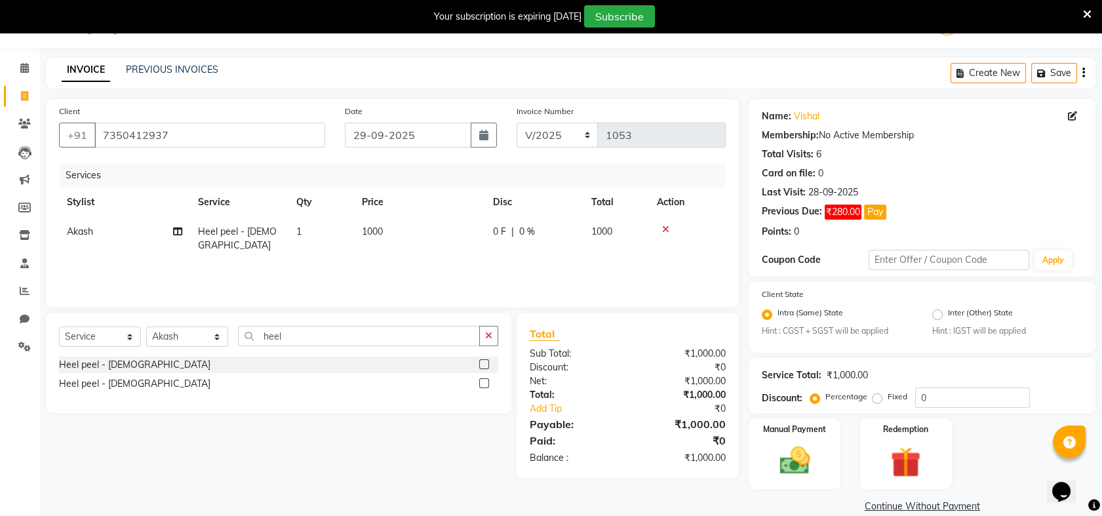
click at [654, 240] on tr "Akash Heel peel - [DEMOGRAPHIC_DATA] 1 1000 0 F | 0 % 1000" at bounding box center [392, 238] width 667 height 43
click at [797, 432] on label "Manual Payment" at bounding box center [795, 429] width 66 height 12
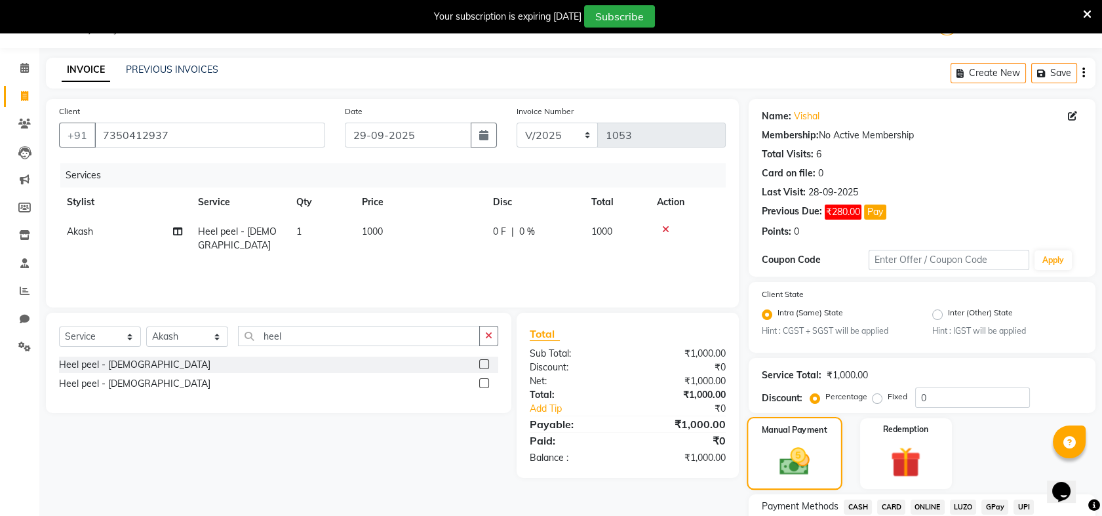
scroll to position [135, 0]
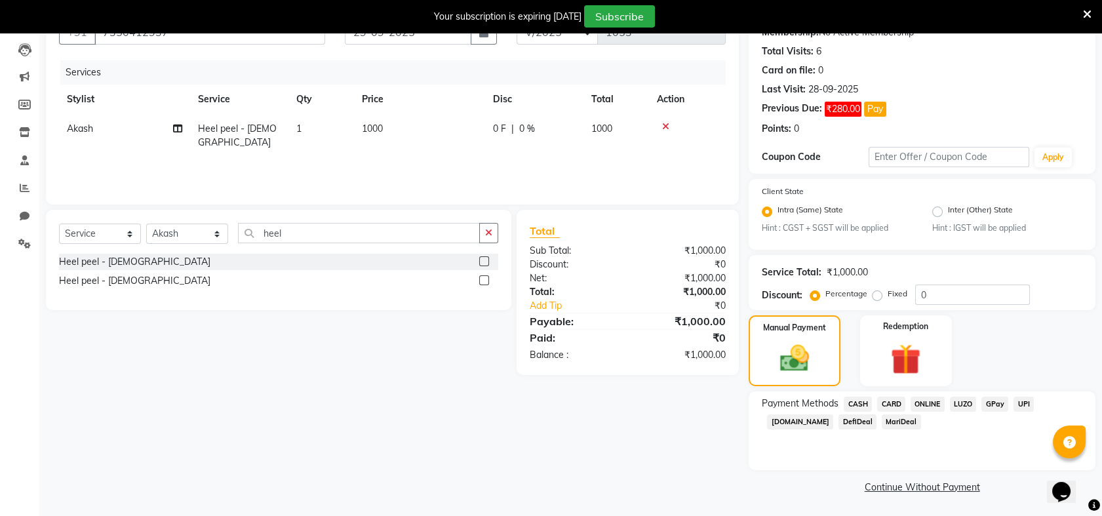
click at [933, 400] on span "ONLINE" at bounding box center [928, 404] width 34 height 15
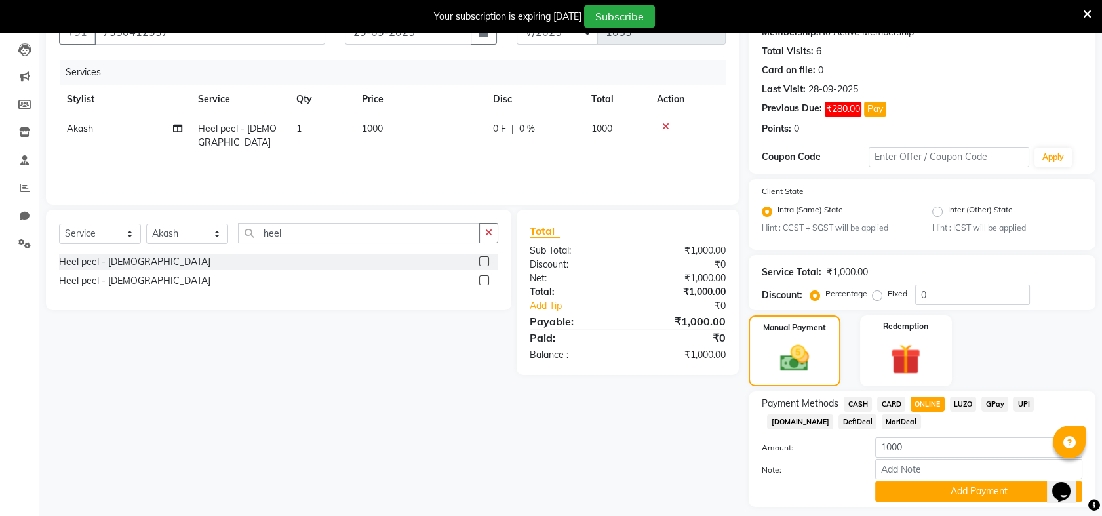
scroll to position [172, 0]
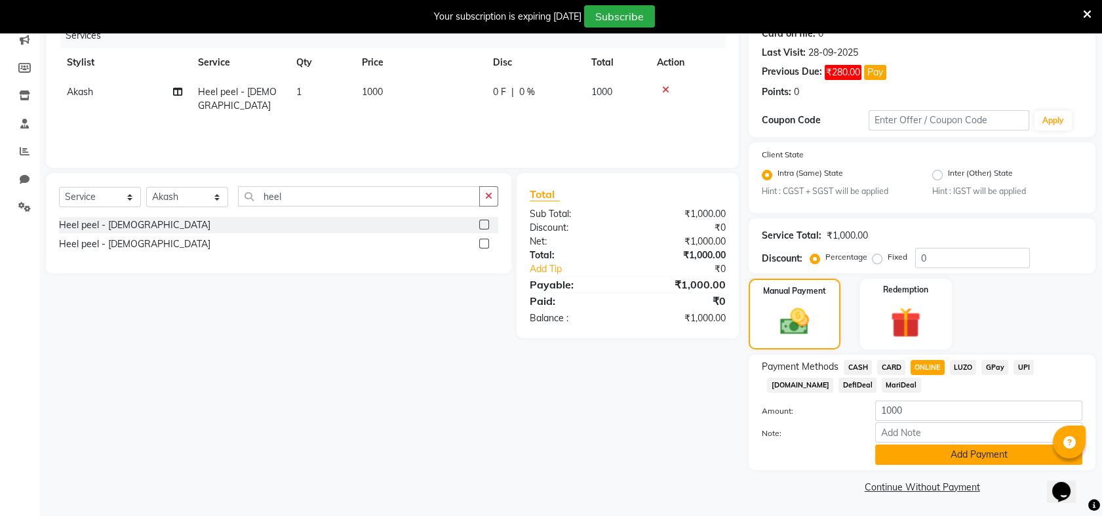
click at [987, 457] on button "Add Payment" at bounding box center [978, 455] width 207 height 20
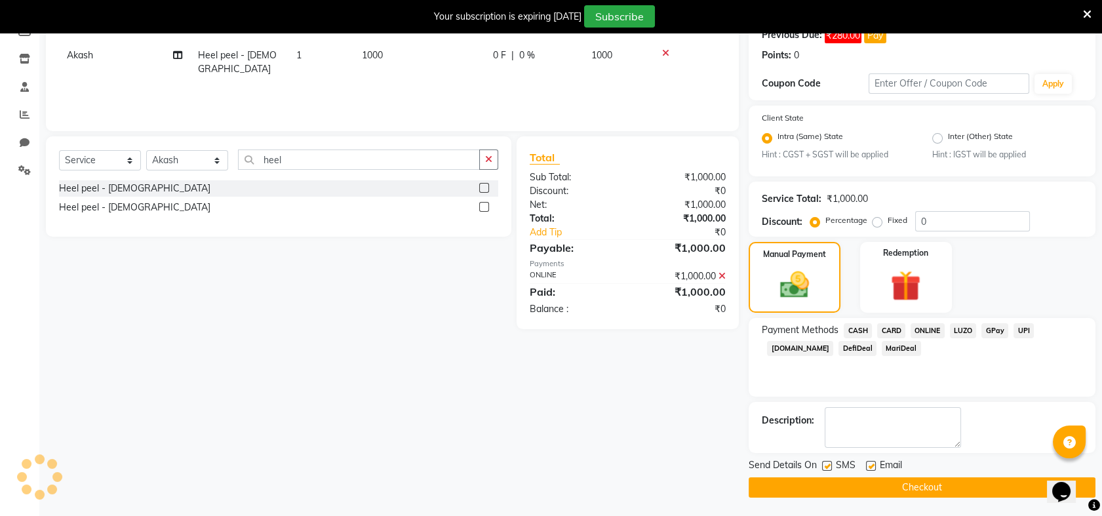
scroll to position [209, 0]
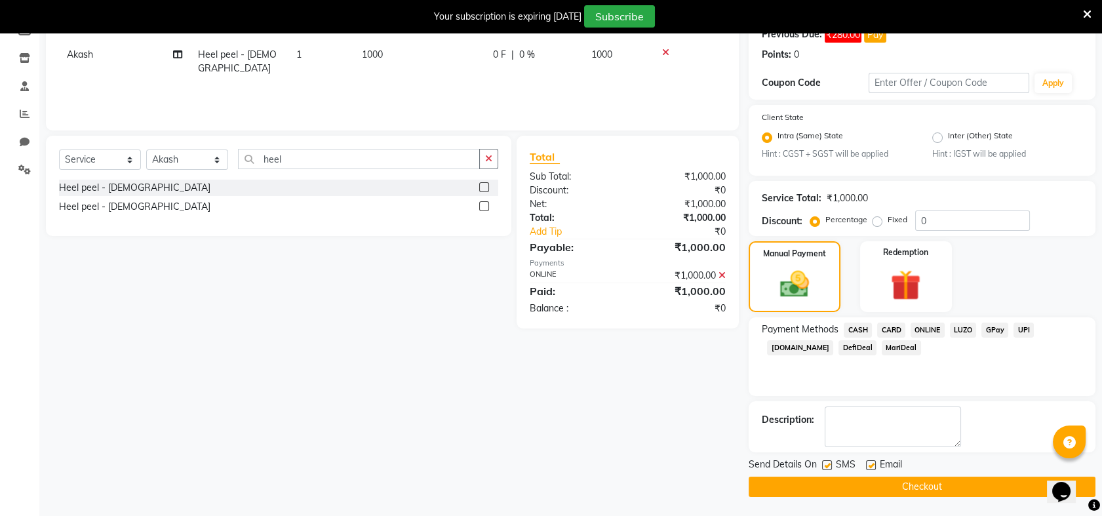
click at [934, 485] on button "Checkout" at bounding box center [922, 487] width 347 height 20
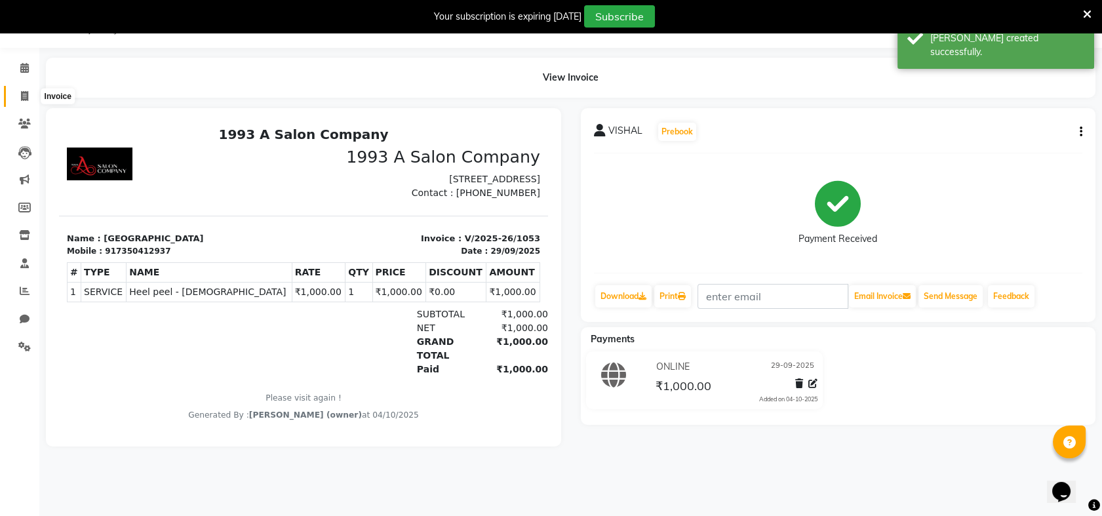
click at [31, 94] on span at bounding box center [24, 96] width 23 height 15
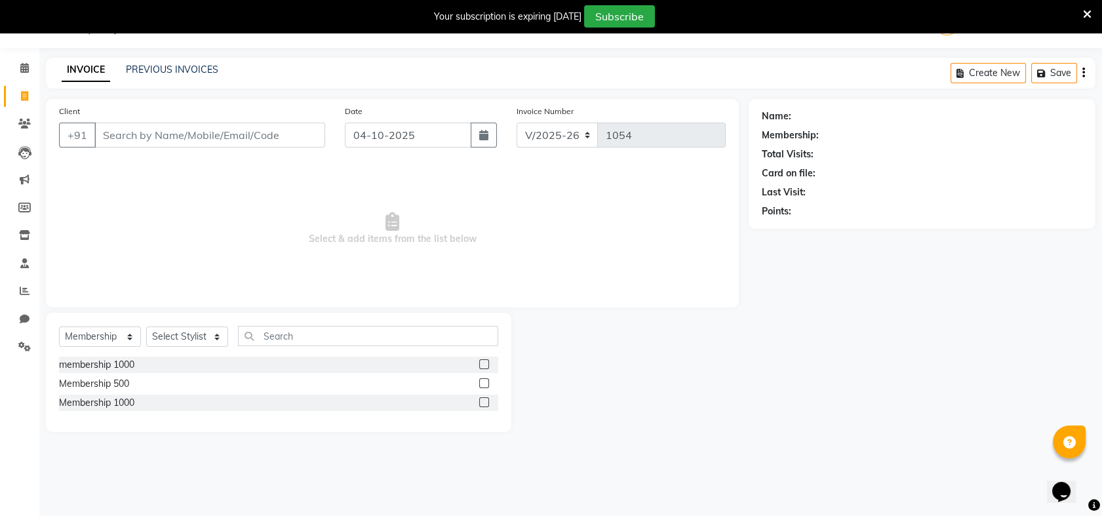
click at [31, 94] on span at bounding box center [24, 96] width 23 height 15
